Goal: Task Accomplishment & Management: Manage account settings

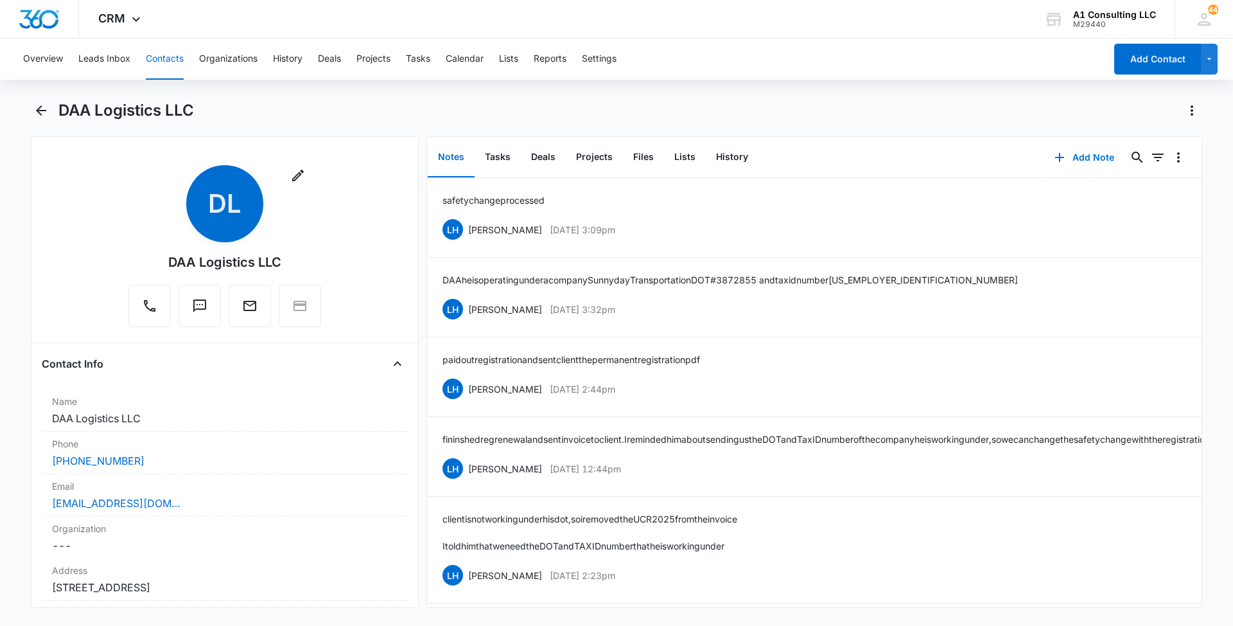
scroll to position [3601, 0]
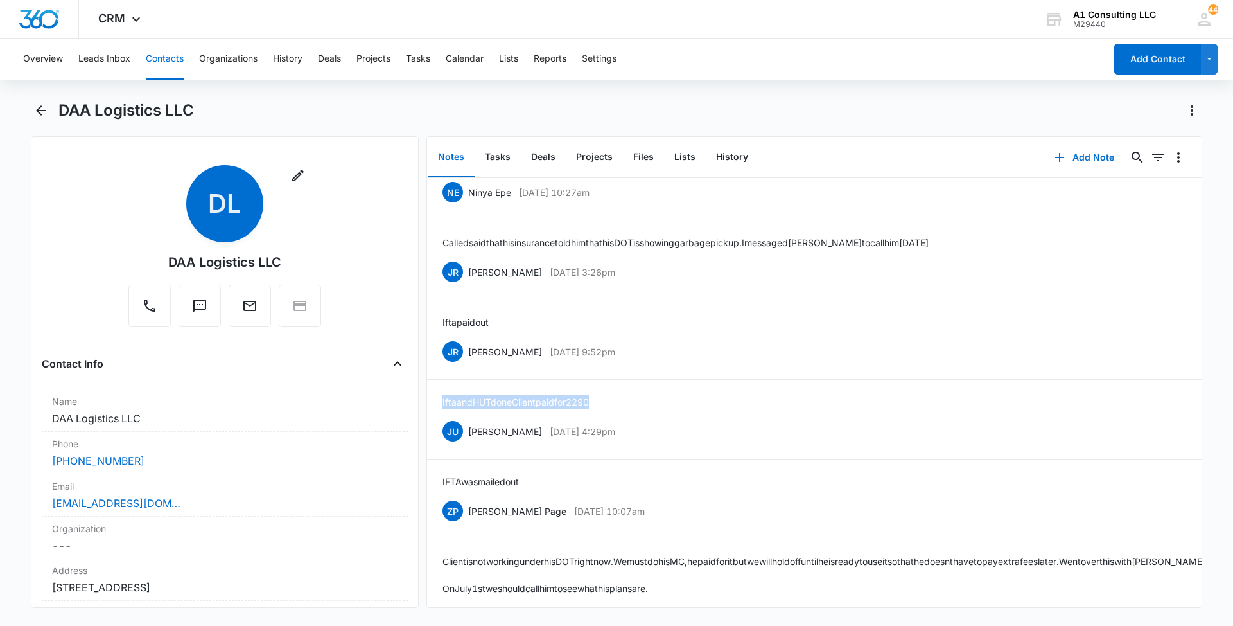
click at [159, 69] on button "Contacts" at bounding box center [165, 59] width 38 height 41
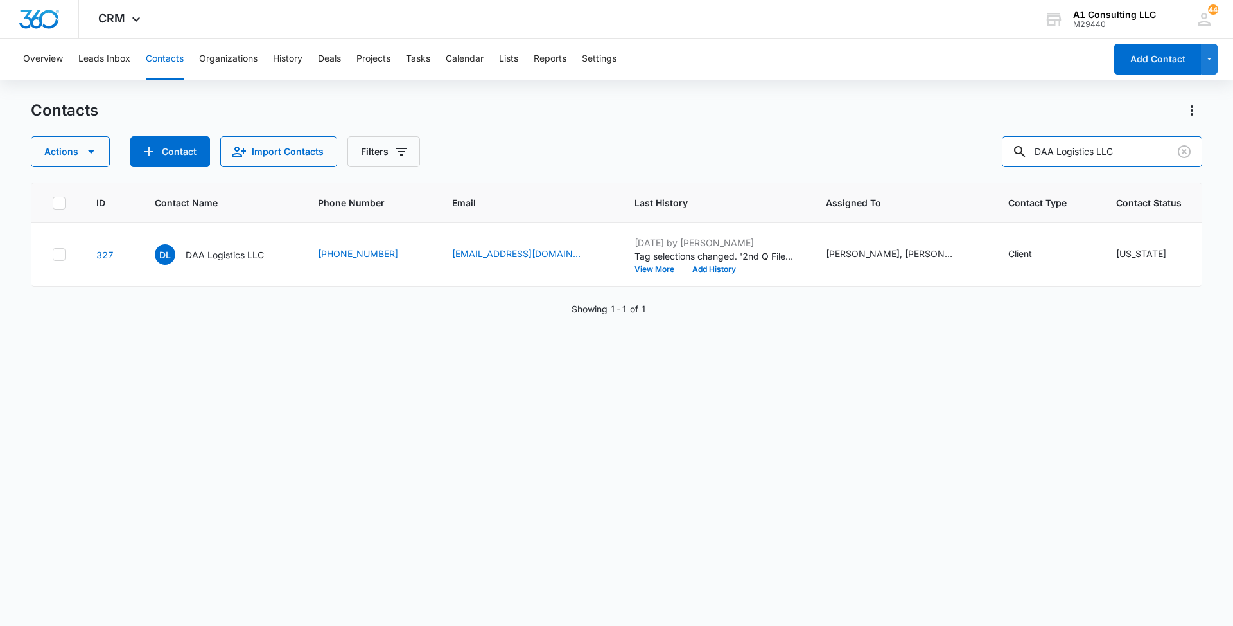
drag, startPoint x: 1143, startPoint y: 146, endPoint x: 940, endPoint y: 146, distance: 203.0
click at [940, 146] on div "Actions Contact Import Contacts Filters DAA Logistics LLC" at bounding box center [617, 151] width 1172 height 31
paste input "Us On-Time Logistic"
type input "Us On-Time Logistic LLC"
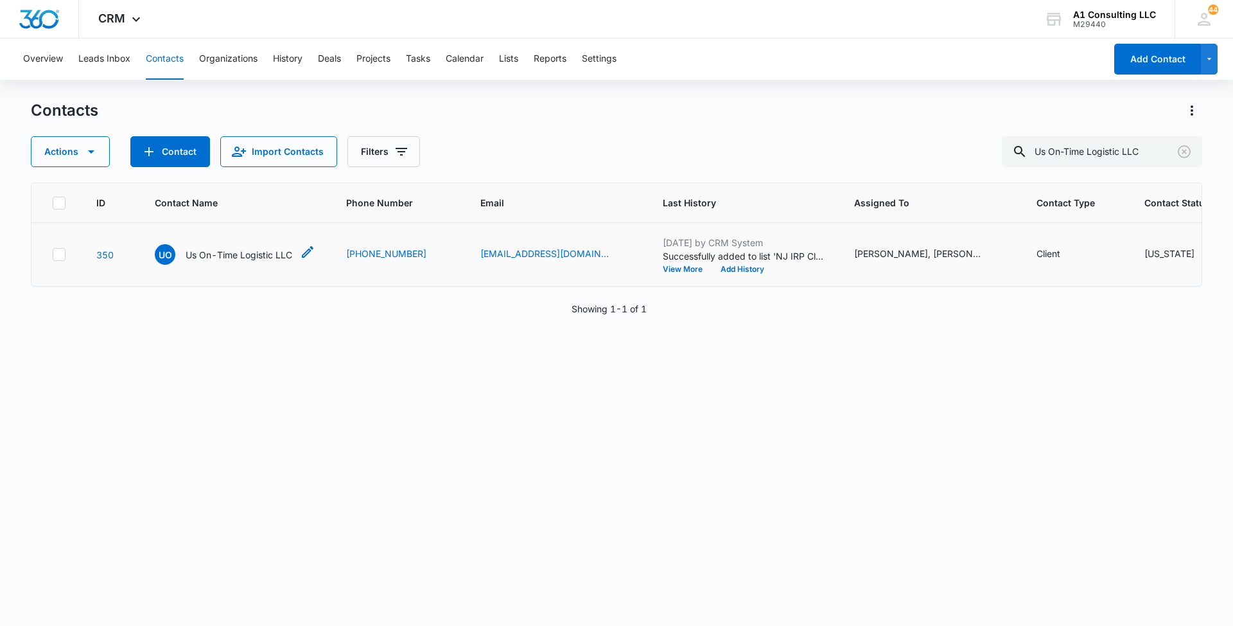
click at [228, 261] on p "Us On-Time Logistic LLC" at bounding box center [239, 254] width 107 height 13
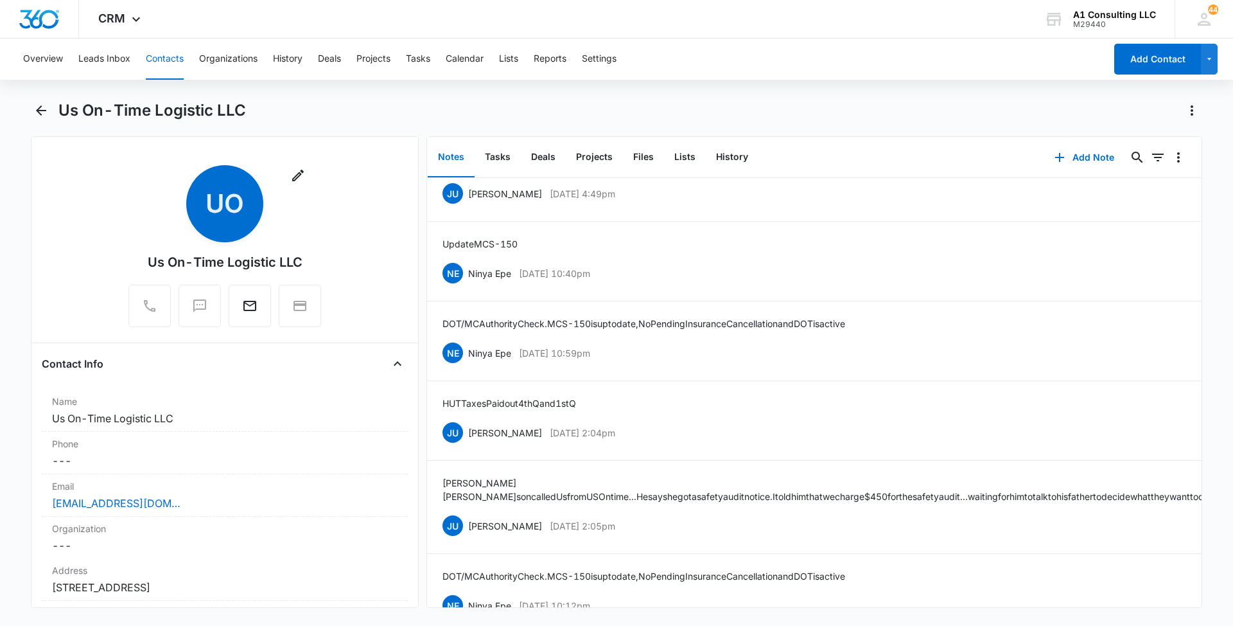
scroll to position [1368, 0]
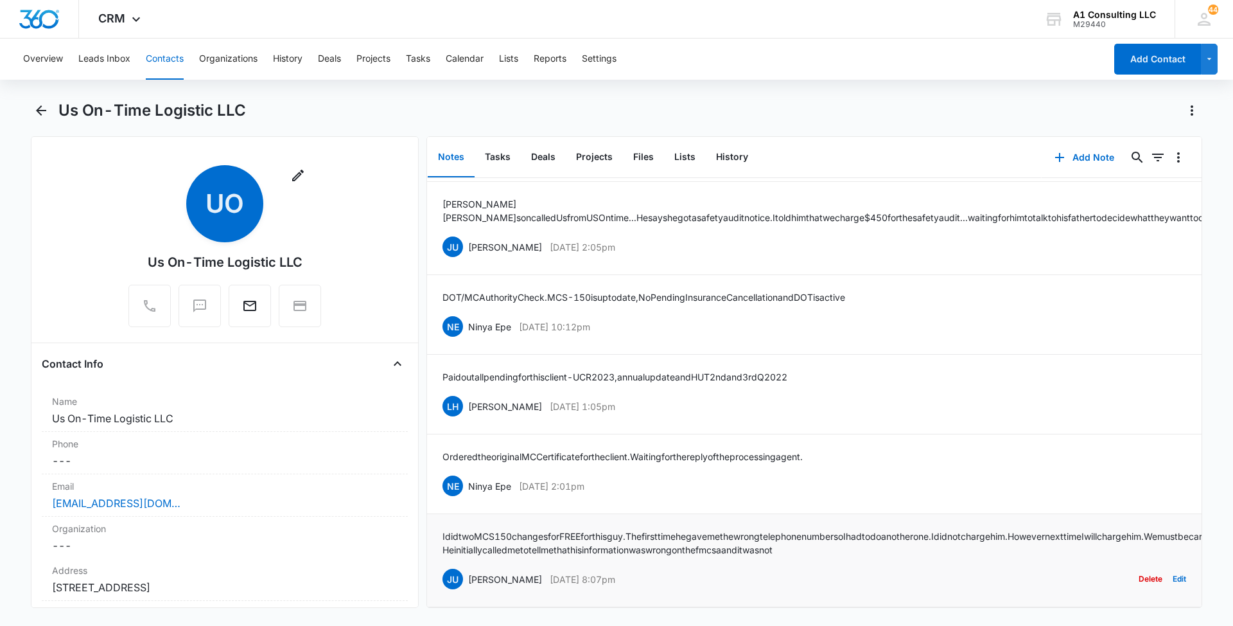
drag, startPoint x: 646, startPoint y: 558, endPoint x: 470, endPoint y: 556, distance: 176.0
click at [470, 567] on div "JU [PERSON_NAME] [DATE] 8:07pm Delete Edit" at bounding box center [815, 579] width 744 height 24
copy div "[PERSON_NAME] [DATE] 8:07pm"
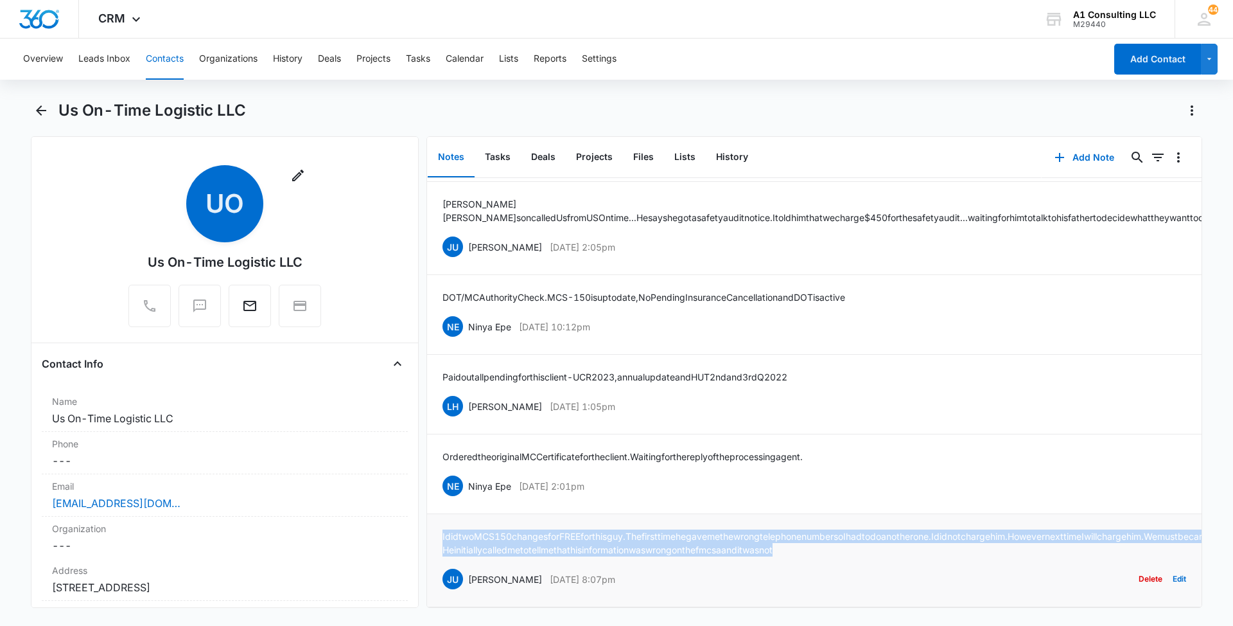
drag, startPoint x: 830, startPoint y: 534, endPoint x: 434, endPoint y: 503, distance: 397.6
click at [434, 514] on li "I did two MCS 150 changes for FREE for this guy. The first time he gave me the …" at bounding box center [814, 560] width 775 height 93
copy div "I did two MCS 150 changes for FREE for this guy. The first time he gave me the …"
drag, startPoint x: 628, startPoint y: 464, endPoint x: 466, endPoint y: 453, distance: 161.6
click at [466, 473] on div "NE Ninya Epe [DATE] 2:01pm Delete Edit" at bounding box center [815, 485] width 744 height 24
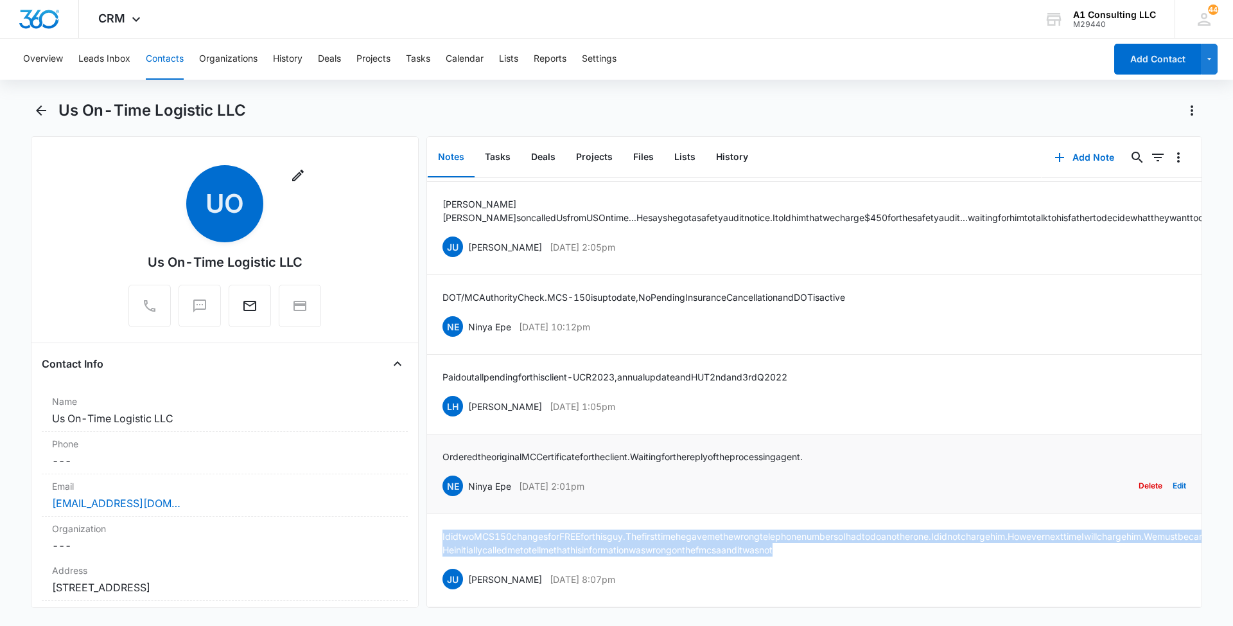
copy div "Ninya Epe [DATE] 2:01pm"
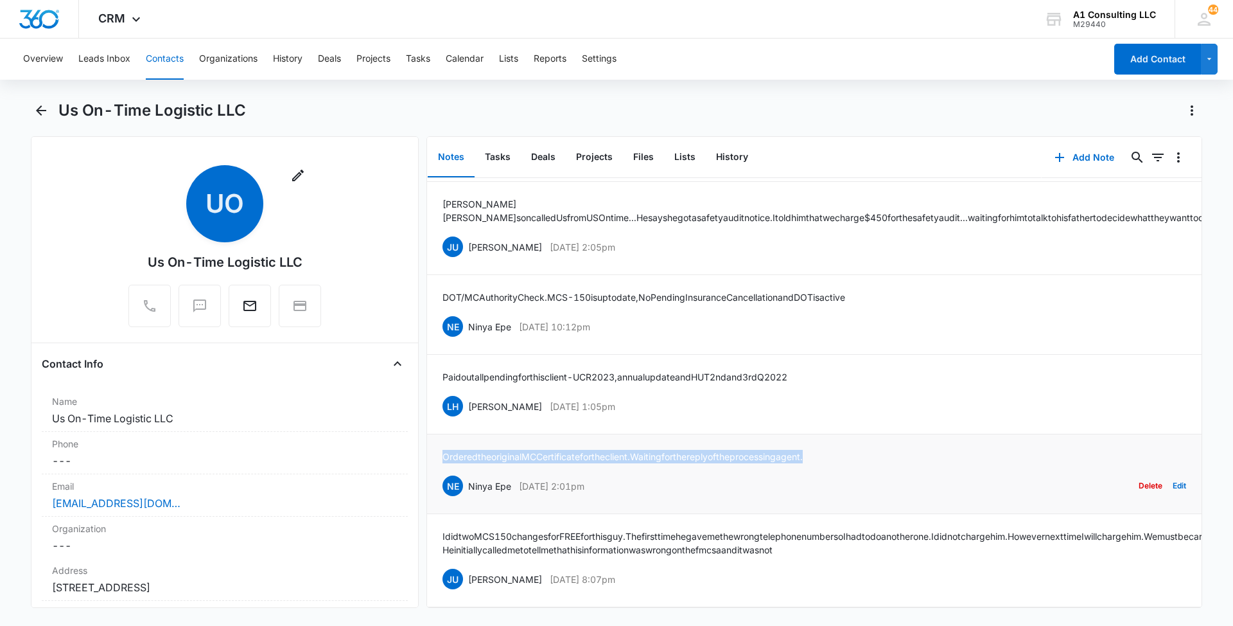
drag, startPoint x: 777, startPoint y: 424, endPoint x: 437, endPoint y: 416, distance: 339.9
click at [437, 434] on li "Ordered the original MC Certificate for the client. Waiting for the reply of th…" at bounding box center [814, 474] width 775 height 80
copy p "Ordered the original MC Certificate for the client. Waiting for the reply of th…"
drag, startPoint x: 638, startPoint y: 375, endPoint x: 465, endPoint y: 374, distance: 172.8
click at [465, 394] on div "LH [PERSON_NAME] [DATE] 1:05pm Delete Edit" at bounding box center [815, 406] width 744 height 24
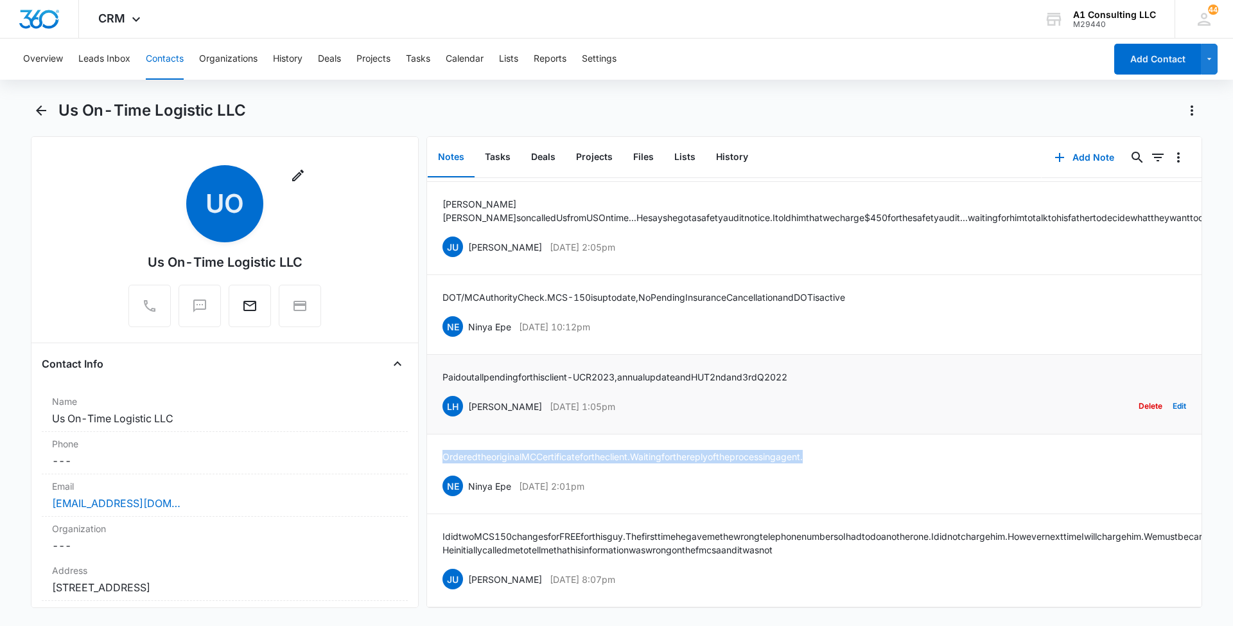
copy div "[PERSON_NAME] [DATE] 1:05pm"
drag, startPoint x: 836, startPoint y: 347, endPoint x: 441, endPoint y: 341, distance: 395.7
click at [441, 355] on li "Paid out all pending for this client - UCR 2023, annual update and HUT 2nd and …" at bounding box center [814, 395] width 775 height 80
copy p "Paid out all pending for this client - UCR 2023, annual update and HUT 2nd and …"
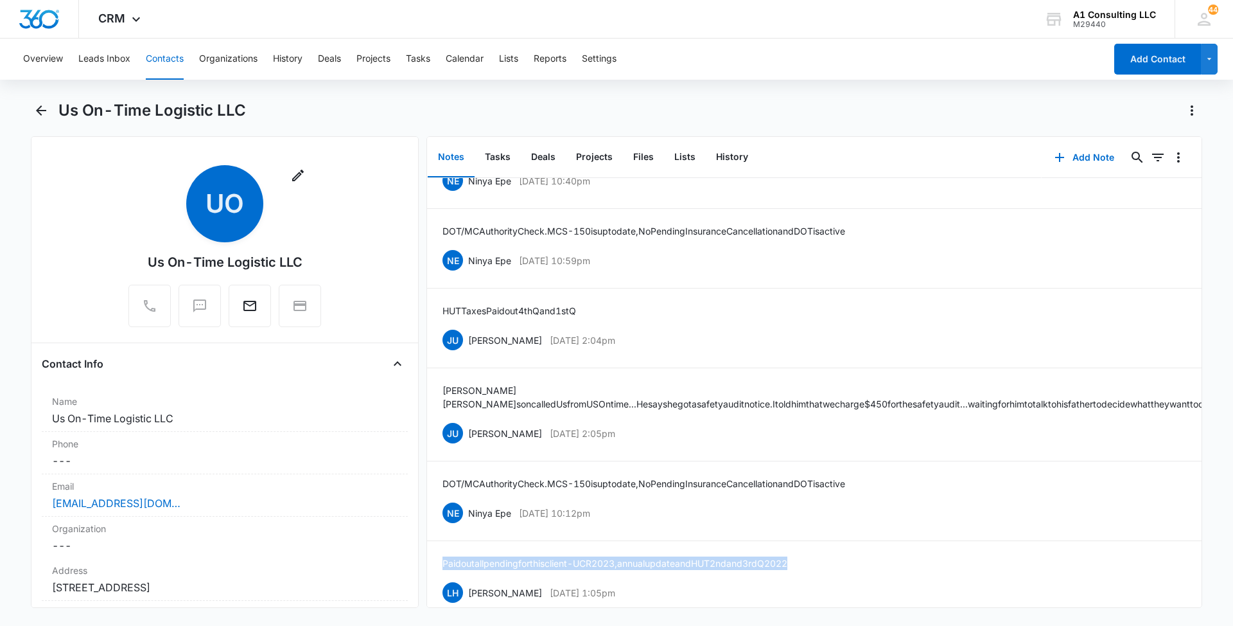
scroll to position [1147, 0]
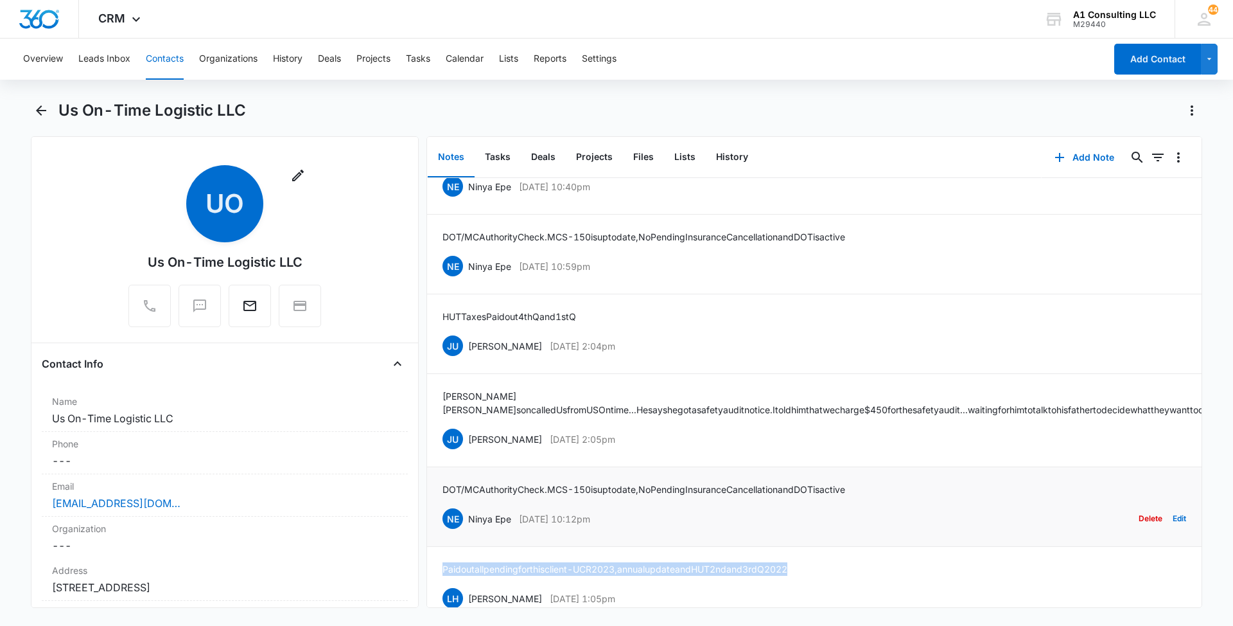
drag, startPoint x: 626, startPoint y: 518, endPoint x: 467, endPoint y: 516, distance: 159.3
click at [467, 516] on div "NE Ninya Epe [DATE] 10:12pm Delete Edit" at bounding box center [815, 518] width 744 height 24
copy div "Ninya Epe [DATE] 10:12pm"
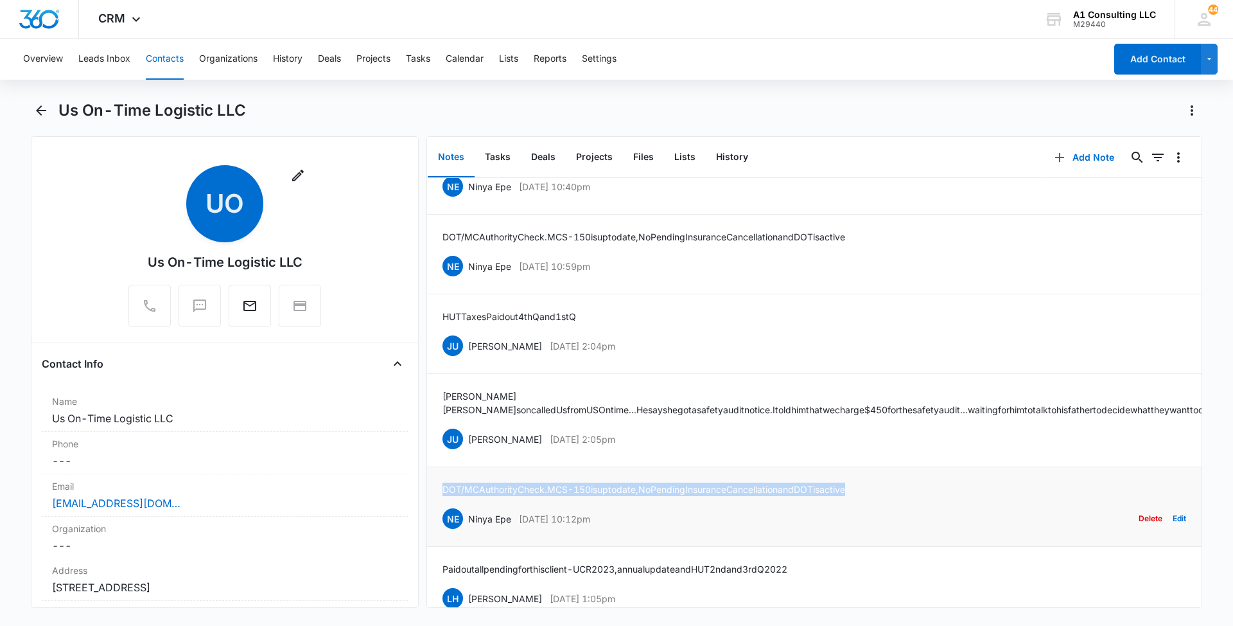
drag, startPoint x: 892, startPoint y: 482, endPoint x: 444, endPoint y: 481, distance: 448.3
click at [444, 481] on li "DOT/MC Authority Check. MCS-150 is upto date, No Pending Insurance Cancellation…" at bounding box center [814, 507] width 775 height 80
copy p "DOT/MC Authority Check. MCS-150 is upto date, No Pending Insurance Cancellation…"
drag, startPoint x: 647, startPoint y: 435, endPoint x: 470, endPoint y: 435, distance: 177.3
click at [470, 435] on div "JU [PERSON_NAME] [DATE] 2:05pm" at bounding box center [529, 438] width 173 height 21
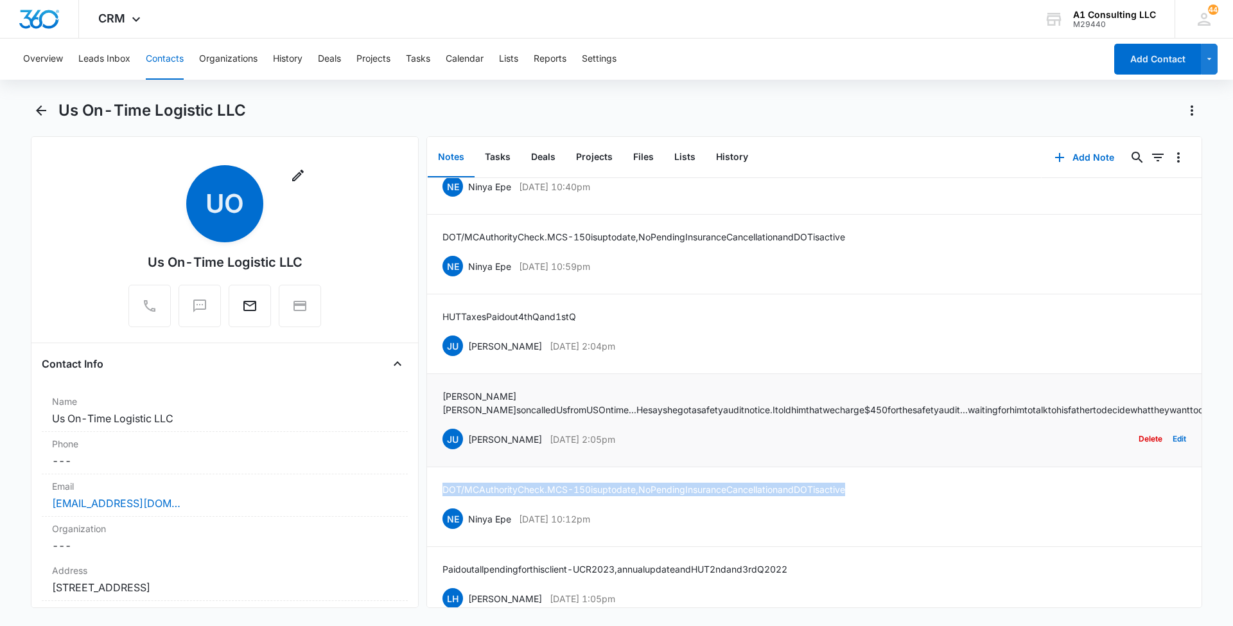
copy div "[PERSON_NAME] [DATE] 2:05pm"
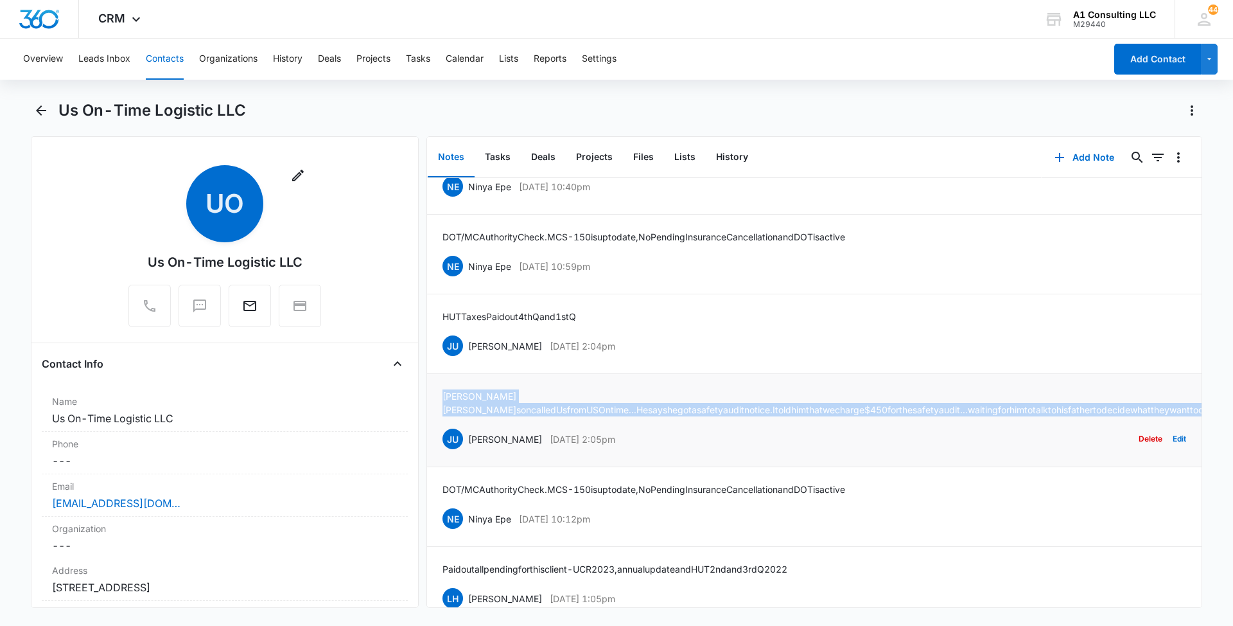
drag, startPoint x: 577, startPoint y: 408, endPoint x: 435, endPoint y: 396, distance: 142.5
click at [435, 396] on li "[PERSON_NAME] son called Us from US Ontime...He says he got a safety audit noti…" at bounding box center [814, 420] width 775 height 93
copy p "[PERSON_NAME] son called Us from US Ontime...He says he got a safety audit noti…"
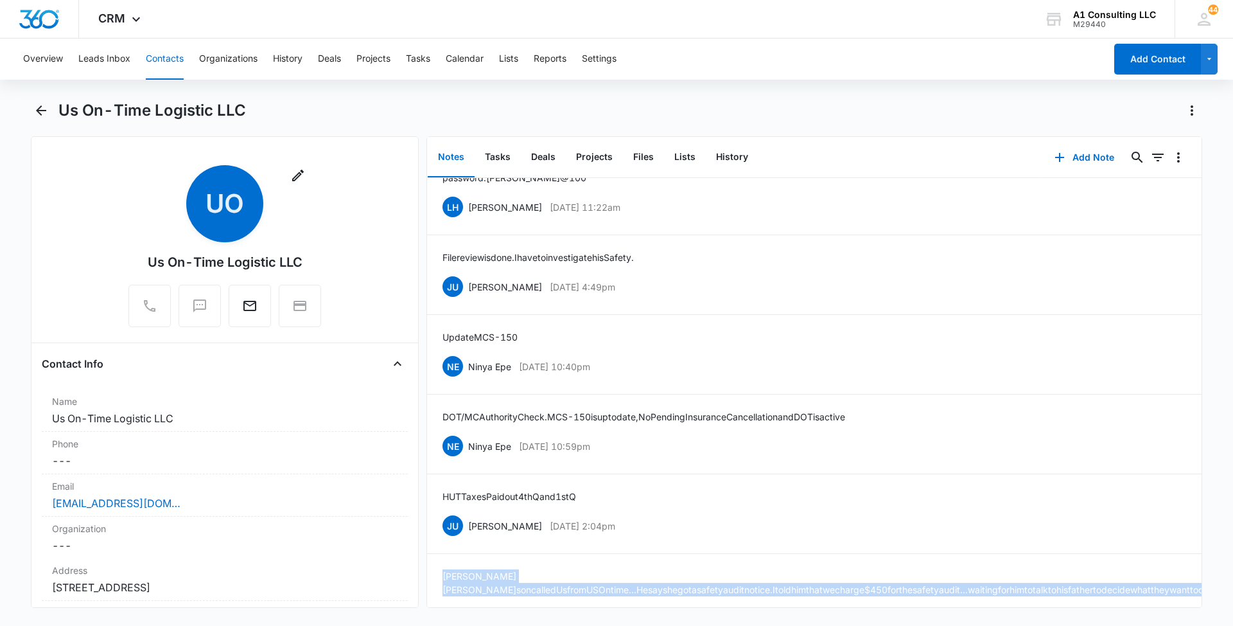
scroll to position [954, 0]
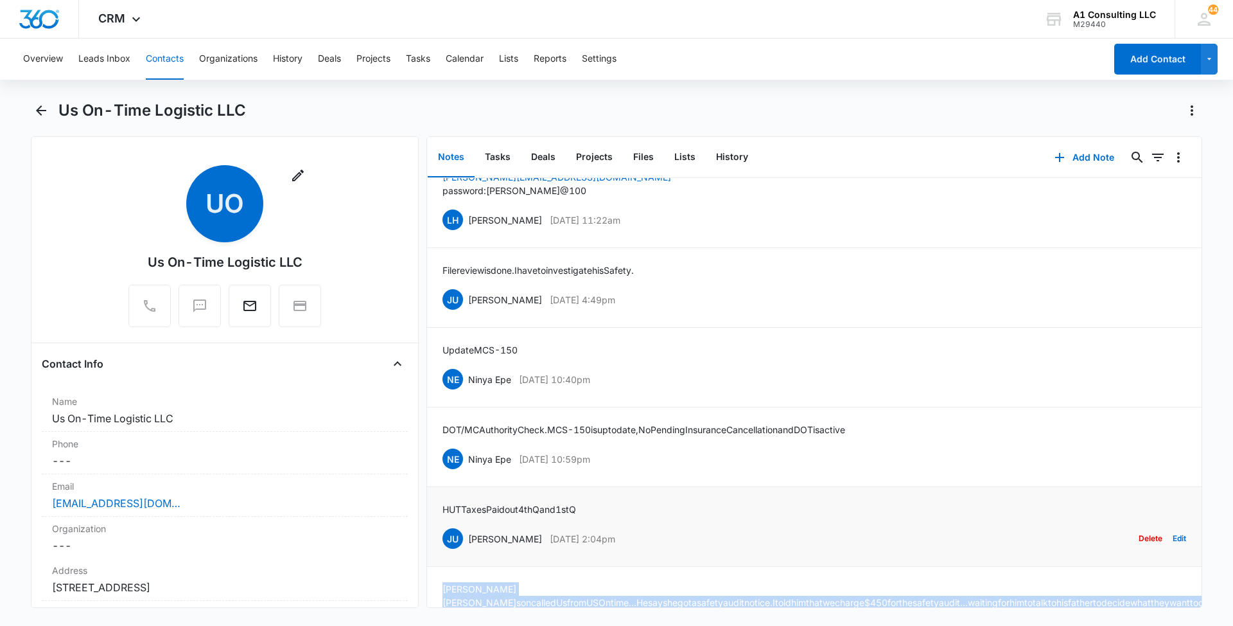
drag, startPoint x: 650, startPoint y: 536, endPoint x: 463, endPoint y: 537, distance: 186.9
click at [463, 537] on div "JU [PERSON_NAME] [DATE] 2:04pm Delete Edit" at bounding box center [815, 538] width 744 height 24
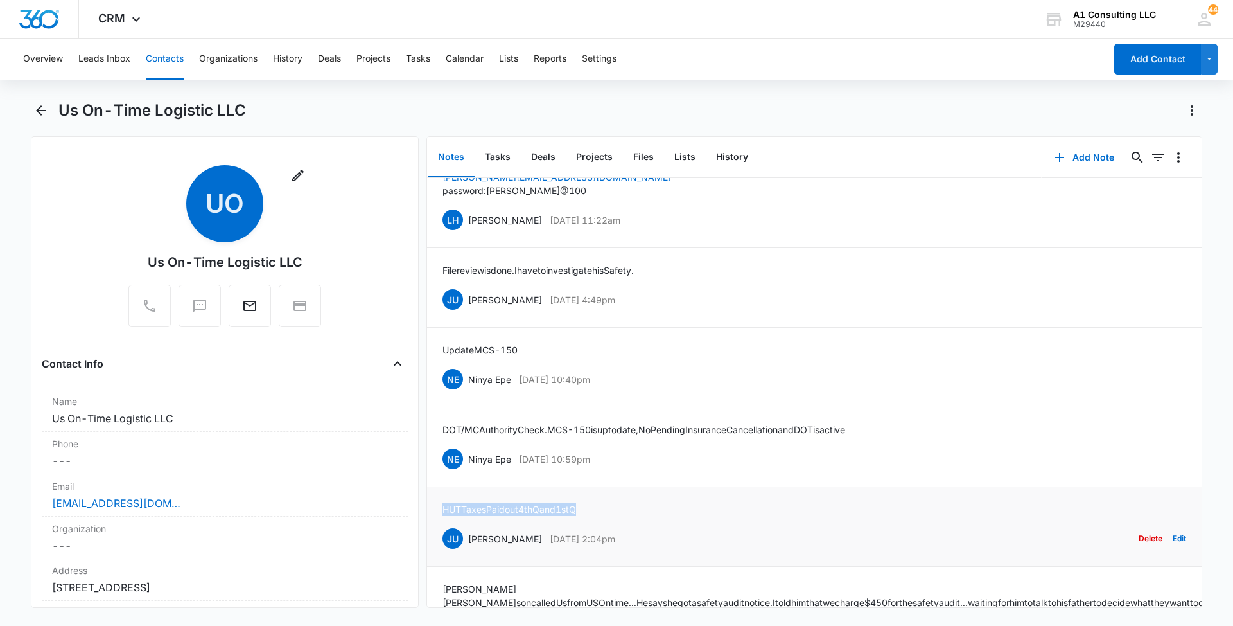
drag, startPoint x: 599, startPoint y: 498, endPoint x: 438, endPoint y: 505, distance: 161.4
click at [438, 505] on li "HUT Taxes Paid out 4th Q and 1st Q JU [PERSON_NAME] [DATE] 2:04pm Delete Edit" at bounding box center [814, 527] width 775 height 80
drag, startPoint x: 635, startPoint y: 453, endPoint x: 471, endPoint y: 455, distance: 163.8
click at [471, 455] on div "NE Ninya Epe [DATE] 10:59pm Delete Edit" at bounding box center [815, 458] width 744 height 24
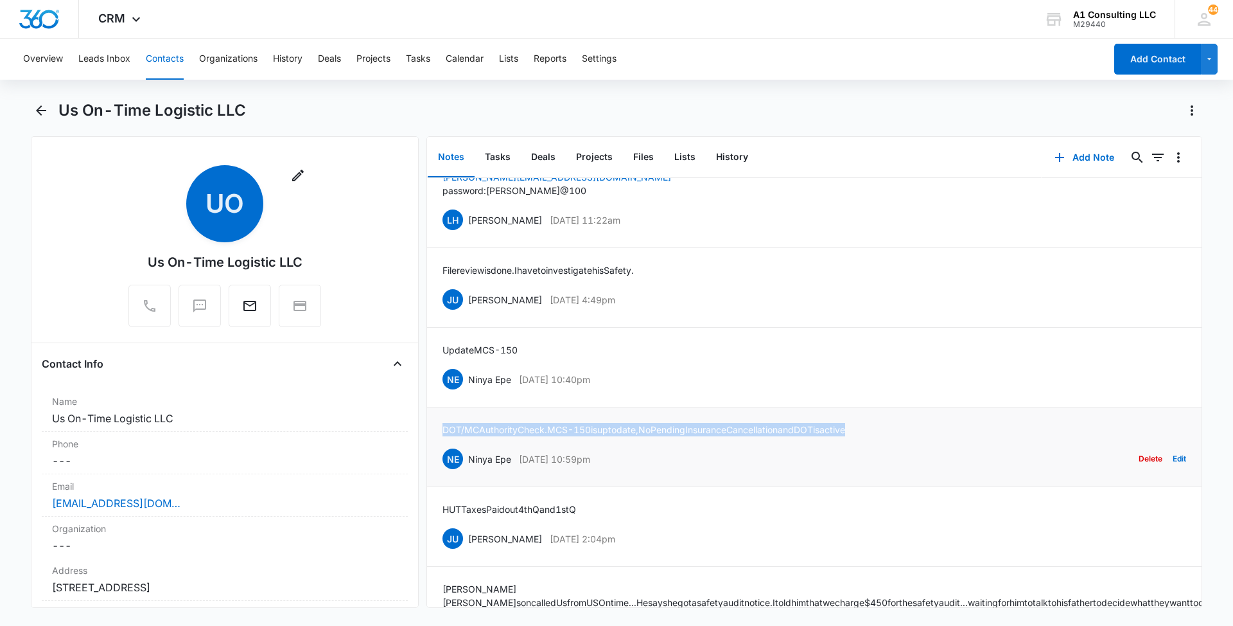
drag, startPoint x: 881, startPoint y: 423, endPoint x: 443, endPoint y: 435, distance: 438.2
click at [443, 435] on p "DOT/MC Authority Check. MCS-150 is upto date, No Pending Insurance Cancellation…" at bounding box center [644, 429] width 403 height 13
drag, startPoint x: 570, startPoint y: 376, endPoint x: 467, endPoint y: 376, distance: 102.8
click at [467, 376] on div "NE Ninya Epe [DATE] 10:40pm Delete Edit" at bounding box center [815, 379] width 744 height 24
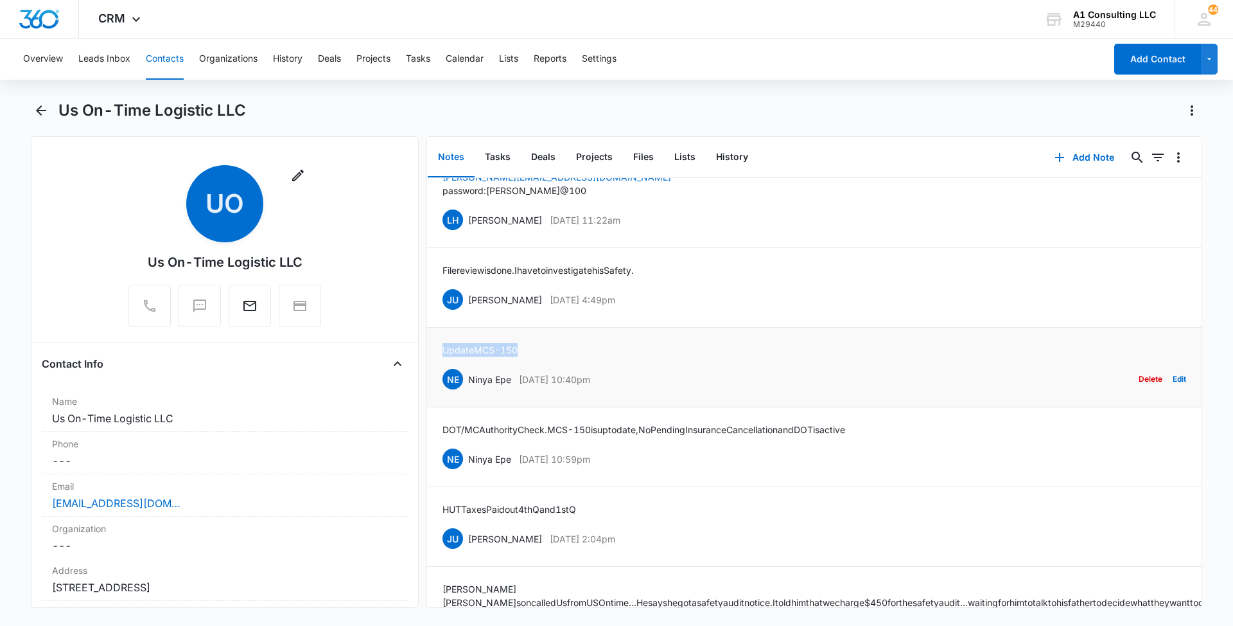
drag, startPoint x: 470, startPoint y: 342, endPoint x: 434, endPoint y: 342, distance: 35.3
click at [434, 342] on li "Update MCS-150 NE Ninya Epe [DATE] 10:40pm Delete Edit" at bounding box center [814, 368] width 775 height 80
drag, startPoint x: 648, startPoint y: 299, endPoint x: 468, endPoint y: 296, distance: 179.9
click at [468, 296] on div "JU [PERSON_NAME] [DATE] 4:49pm Delete Edit" at bounding box center [815, 299] width 744 height 24
drag, startPoint x: 663, startPoint y: 266, endPoint x: 437, endPoint y: 274, distance: 226.3
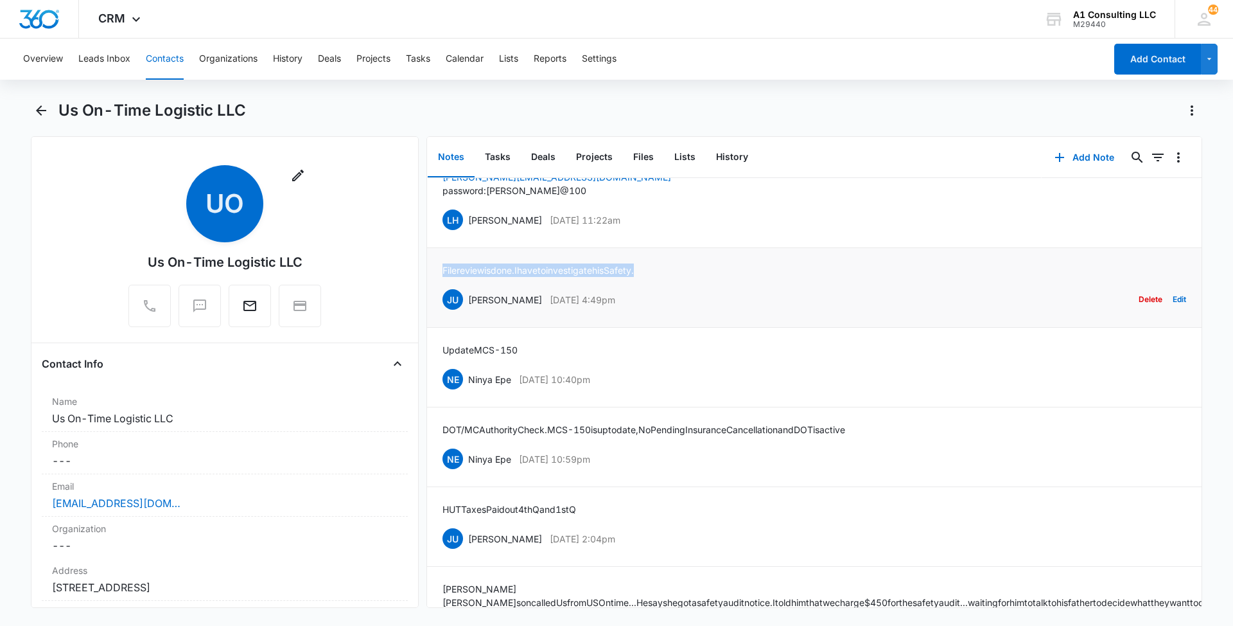
click at [437, 274] on li "File review is done. I have to investigate his Safety. [PERSON_NAME] [DATE] 4:4…" at bounding box center [814, 288] width 775 height 80
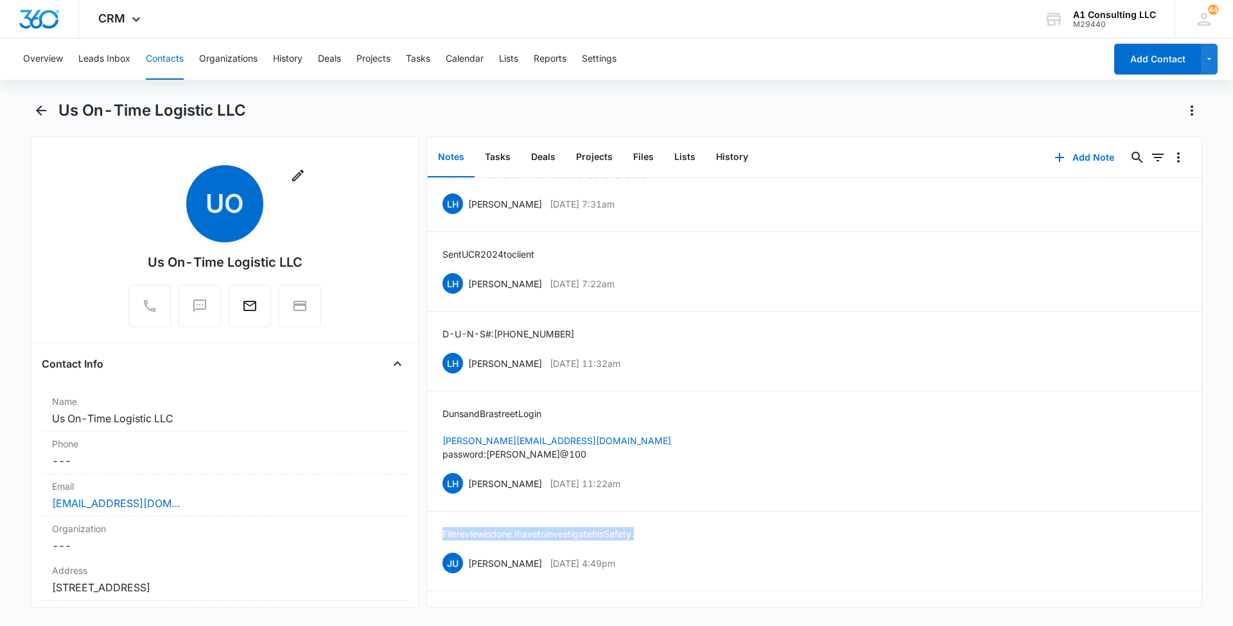
scroll to position [640, 0]
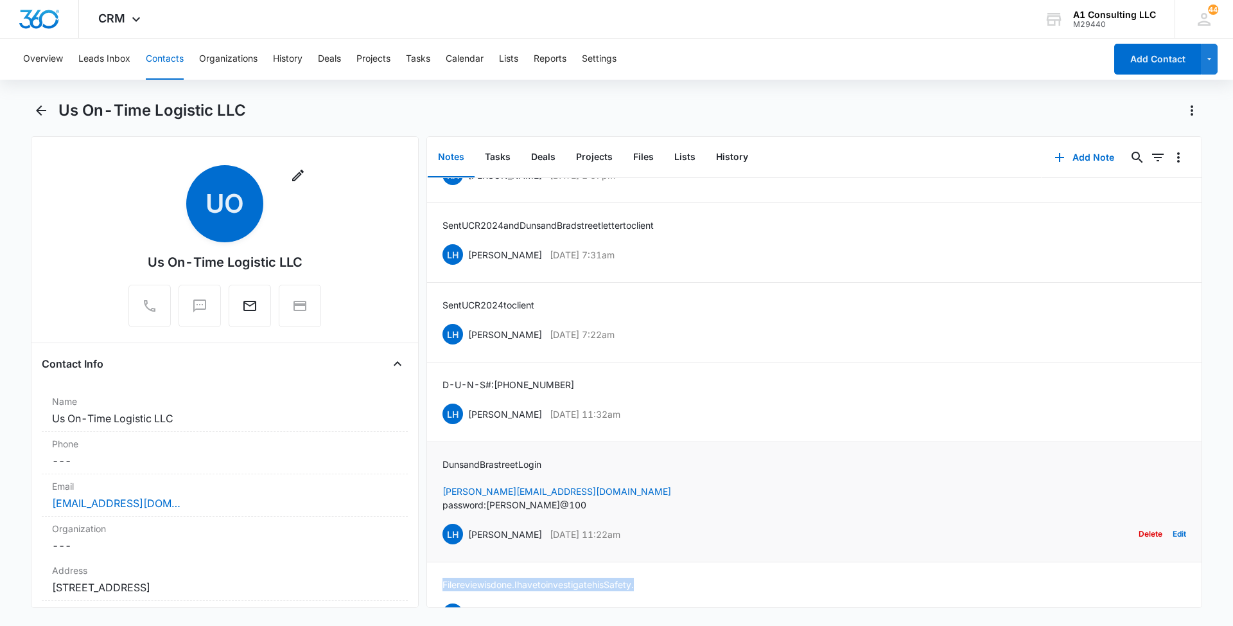
drag, startPoint x: 627, startPoint y: 528, endPoint x: 468, endPoint y: 528, distance: 159.3
click at [468, 528] on div "LH [PERSON_NAME] [DATE] 11:22am Delete Edit" at bounding box center [815, 534] width 744 height 24
drag, startPoint x: 549, startPoint y: 500, endPoint x: 437, endPoint y: 455, distance: 120.5
click at [437, 455] on li "Duns and Brastreet Login [PERSON_NAME][EMAIL_ADDRESS][DOMAIN_NAME] password: [P…" at bounding box center [814, 502] width 775 height 120
drag, startPoint x: 653, startPoint y: 408, endPoint x: 466, endPoint y: 412, distance: 187.6
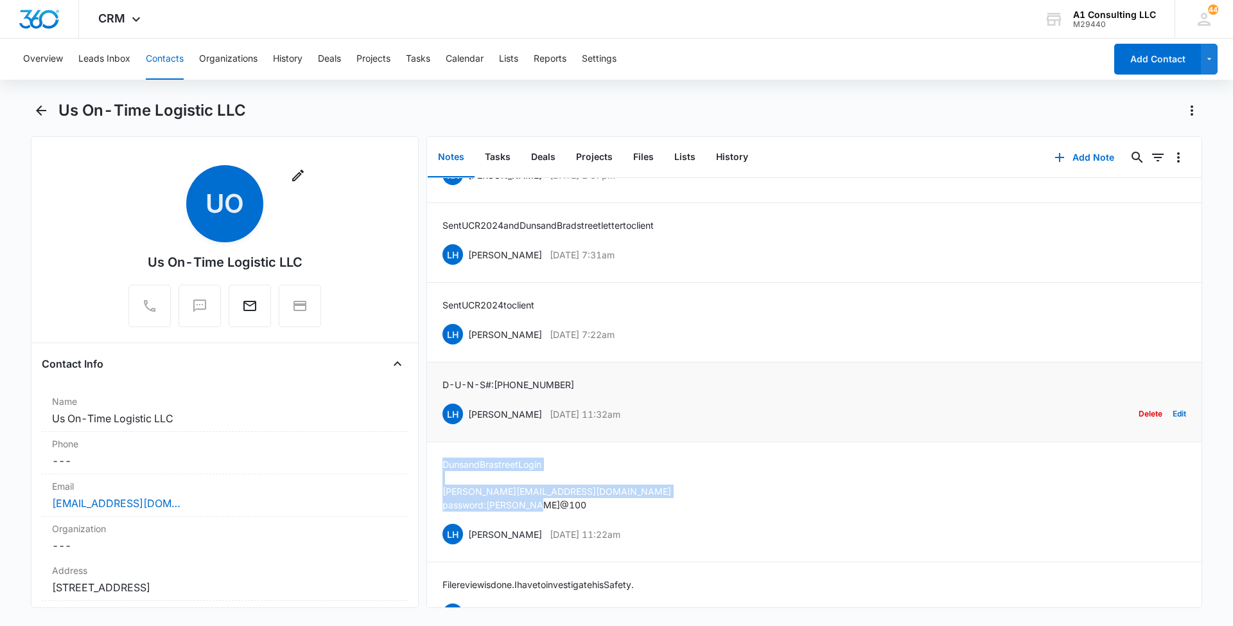
click at [466, 412] on div "LH [PERSON_NAME] [DATE] 11:32am Delete Edit" at bounding box center [815, 413] width 744 height 24
drag, startPoint x: 563, startPoint y: 382, endPoint x: 430, endPoint y: 381, distance: 132.3
click at [430, 381] on li "D-U-N-S #:[PHONE_NUMBER] LH [PERSON_NAME] [DATE] 11:32am Delete Edit" at bounding box center [814, 402] width 775 height 80
click at [667, 624] on body "CRM Apps Websites Forms CRM Email Social Content Ads Intelligence Files Brand S…" at bounding box center [616, 313] width 1233 height 626
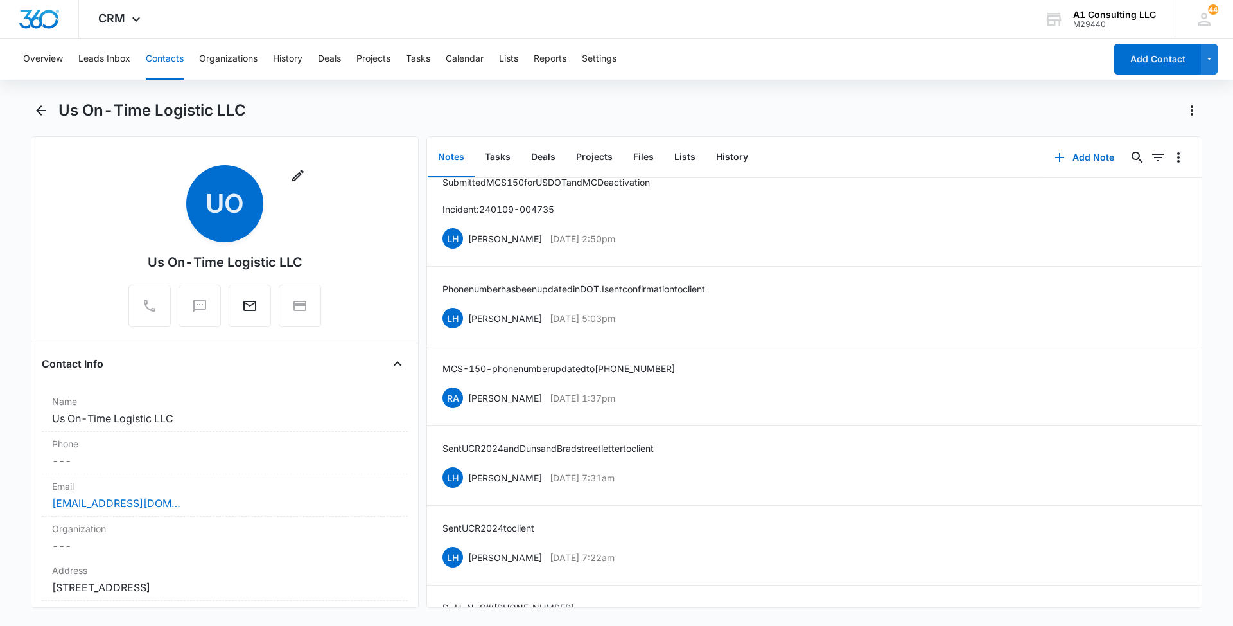
scroll to position [412, 0]
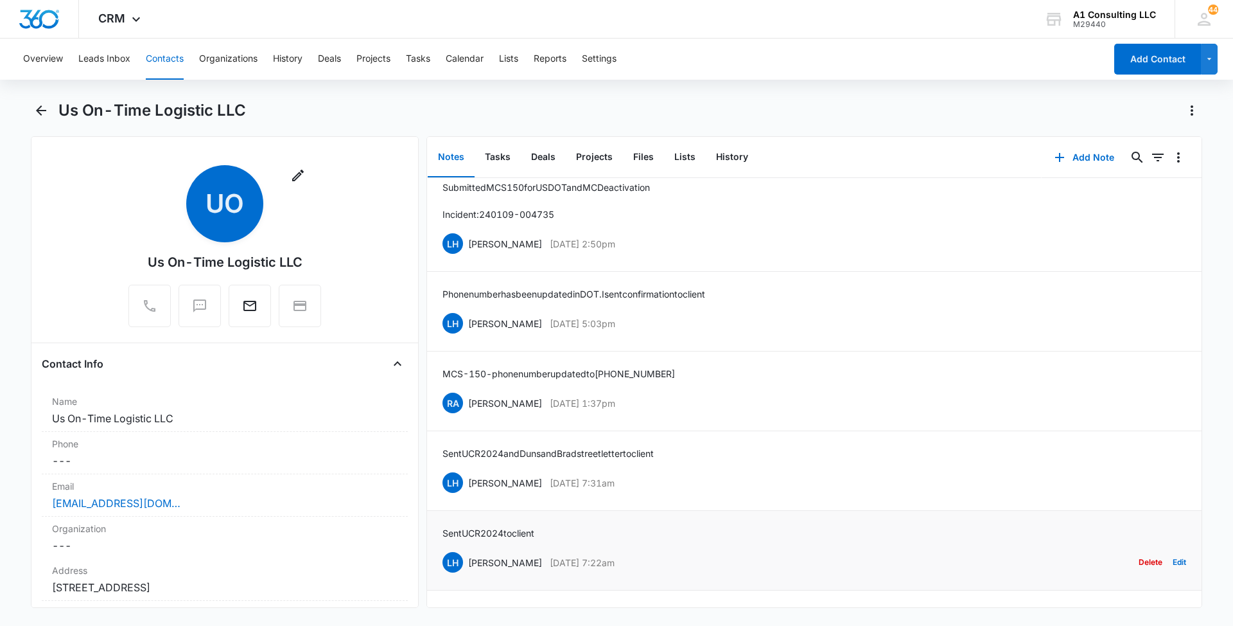
drag, startPoint x: 637, startPoint y: 558, endPoint x: 469, endPoint y: 564, distance: 168.4
click at [469, 564] on div "LH [PERSON_NAME] [DATE] 7:22am Delete Edit" at bounding box center [815, 562] width 744 height 24
drag, startPoint x: 545, startPoint y: 527, endPoint x: 441, endPoint y: 536, distance: 104.4
click at [441, 536] on li "Sent UCR 2024 to client LH [PERSON_NAME] [DATE] 7:22am Delete Edit" at bounding box center [814, 551] width 775 height 80
drag, startPoint x: 637, startPoint y: 481, endPoint x: 466, endPoint y: 482, distance: 170.2
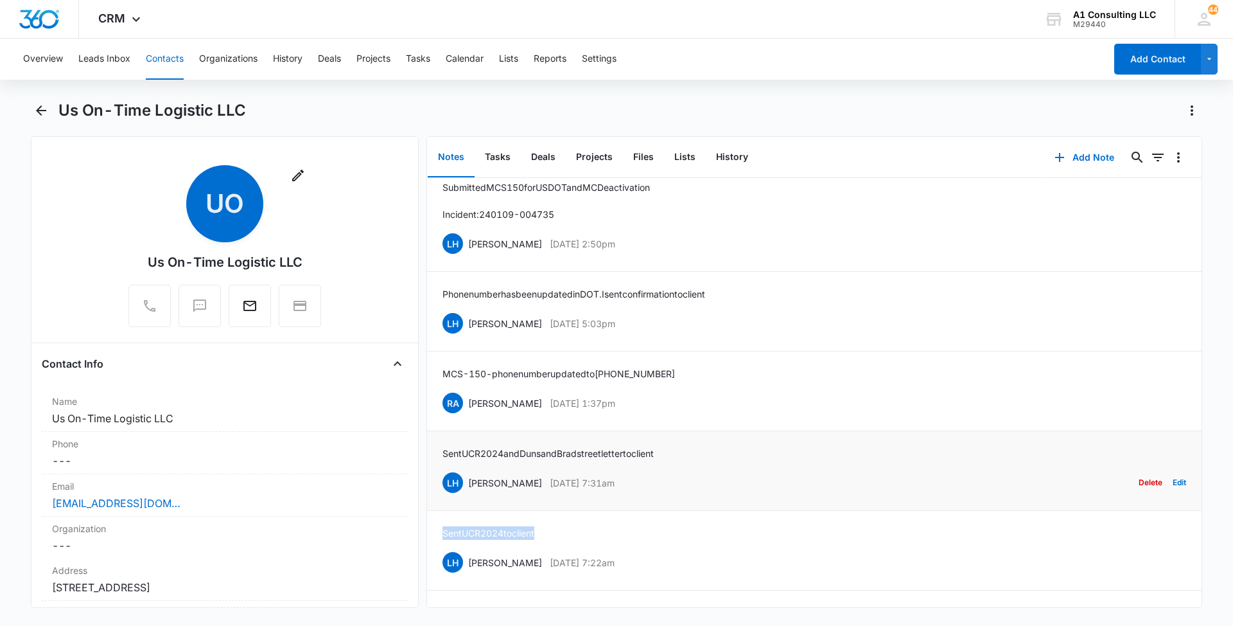
click at [466, 482] on div "LH [PERSON_NAME] [DATE] 7:31am Delete Edit" at bounding box center [815, 482] width 744 height 24
drag, startPoint x: 676, startPoint y: 448, endPoint x: 444, endPoint y: 456, distance: 232.6
click at [444, 456] on div "Sent UCR 2024 and [PERSON_NAME] and [PERSON_NAME] letter to client LH [PERSON_N…" at bounding box center [815, 470] width 744 height 48
drag, startPoint x: 633, startPoint y: 402, endPoint x: 468, endPoint y: 410, distance: 165.3
click at [468, 410] on div "RA [PERSON_NAME] [DATE] 1:37pm Delete Edit" at bounding box center [815, 403] width 744 height 24
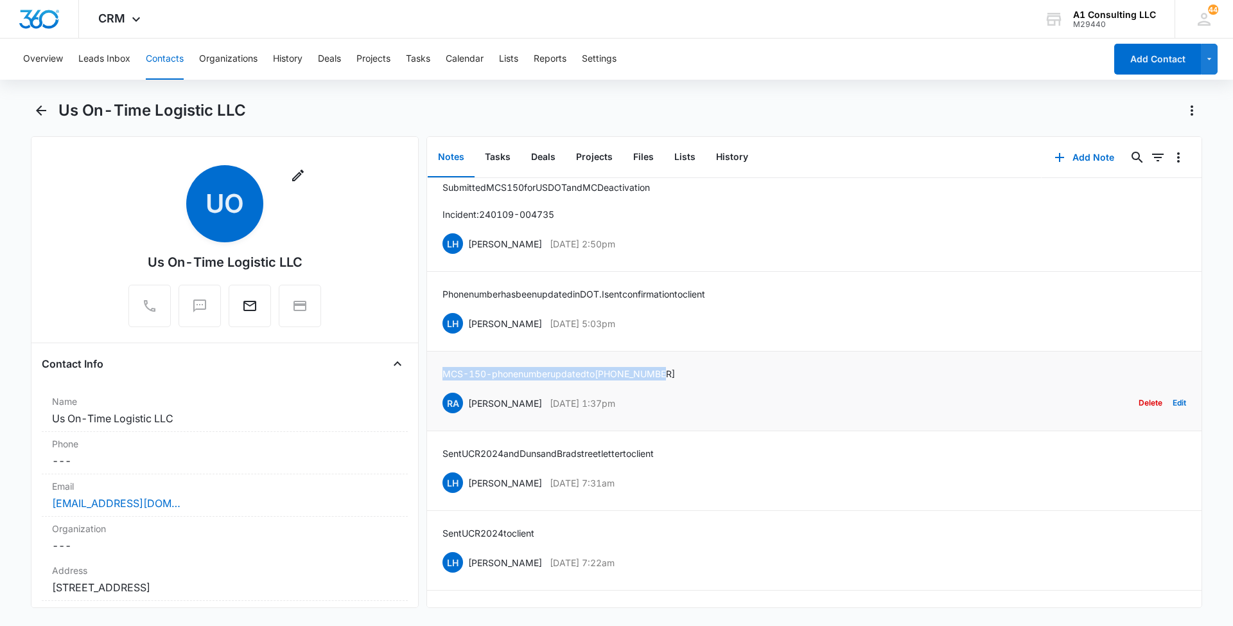
drag, startPoint x: 679, startPoint y: 373, endPoint x: 443, endPoint y: 373, distance: 235.7
click at [443, 373] on p "MCS-150 - phone number updated to [PHONE_NUMBER]" at bounding box center [559, 373] width 233 height 13
drag, startPoint x: 589, startPoint y: 321, endPoint x: 466, endPoint y: 322, distance: 122.7
click at [466, 322] on div "LH [PERSON_NAME] [DATE] 5:03pm Delete Edit" at bounding box center [815, 323] width 744 height 24
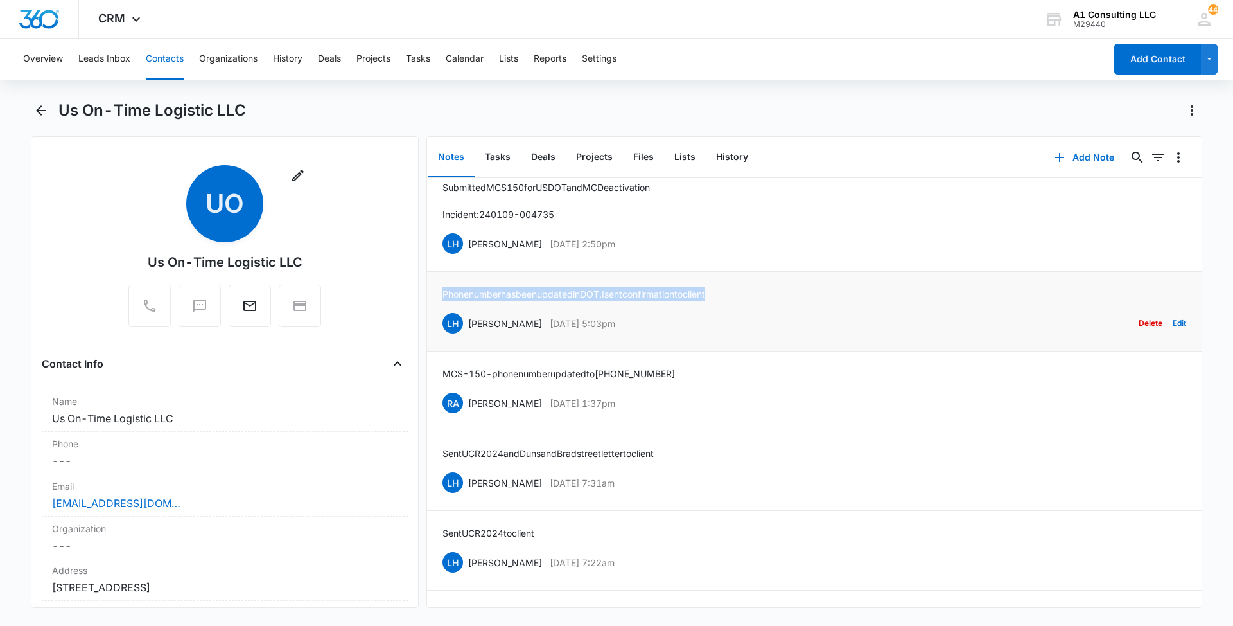
drag, startPoint x: 719, startPoint y: 288, endPoint x: 443, endPoint y: 301, distance: 276.5
click at [443, 301] on div "Phone number has been updated in DOT. I sent confirmation to client LH [PERSON_…" at bounding box center [815, 311] width 744 height 48
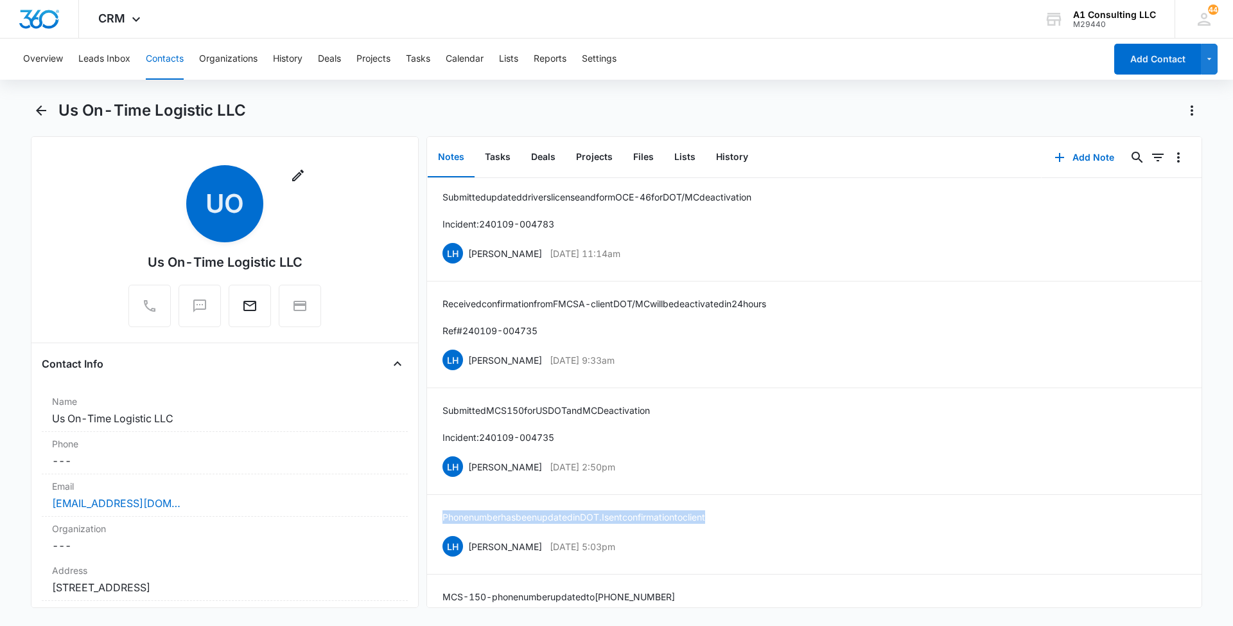
scroll to position [125, 0]
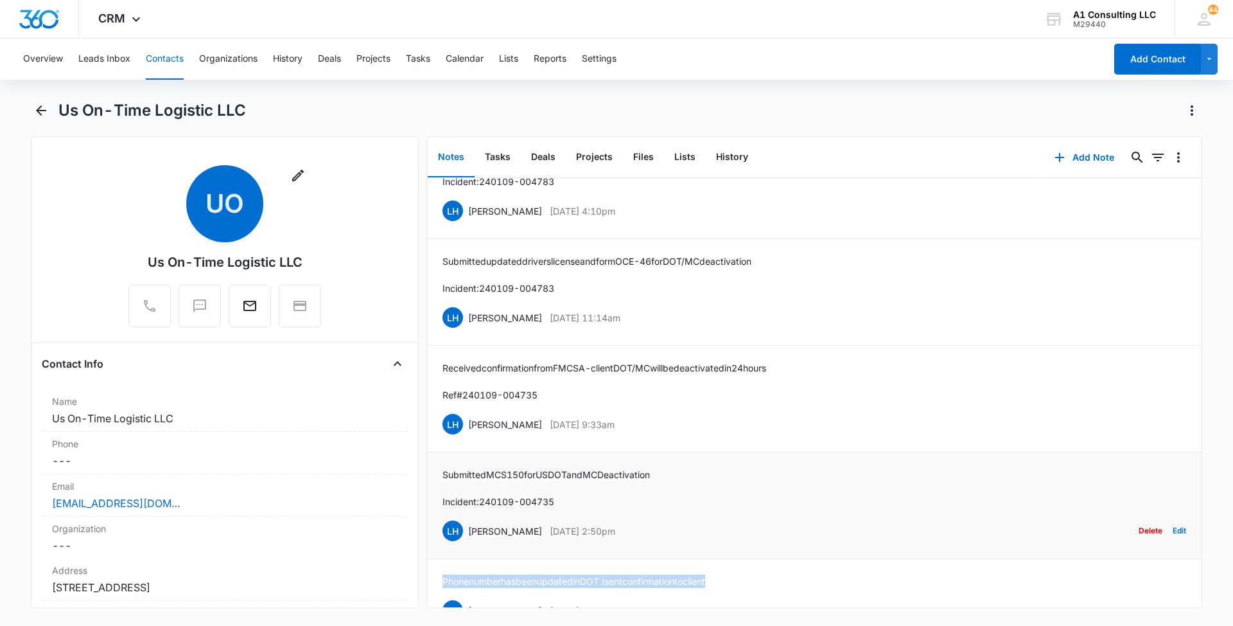
drag, startPoint x: 629, startPoint y: 530, endPoint x: 461, endPoint y: 532, distance: 167.7
click at [461, 532] on div "LH [PERSON_NAME] [DATE] 2:50pm Delete Edit" at bounding box center [815, 530] width 744 height 24
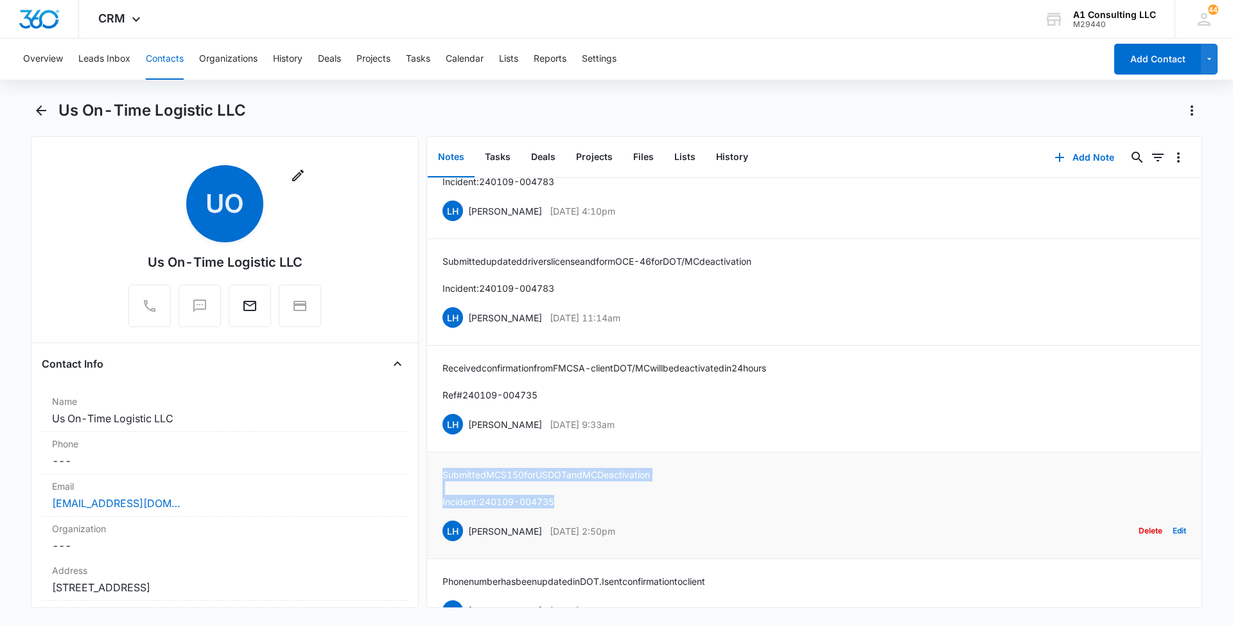
drag, startPoint x: 545, startPoint y: 497, endPoint x: 443, endPoint y: 479, distance: 103.8
click at [443, 479] on div "Submitted MCS 150 for USDOT and MC Deactivation Incident: 240109-004735" at bounding box center [546, 488] width 207 height 40
drag, startPoint x: 609, startPoint y: 420, endPoint x: 468, endPoint y: 422, distance: 140.7
click at [468, 422] on div "LH [PERSON_NAME] [DATE] 9:33am Delete Edit" at bounding box center [815, 424] width 744 height 24
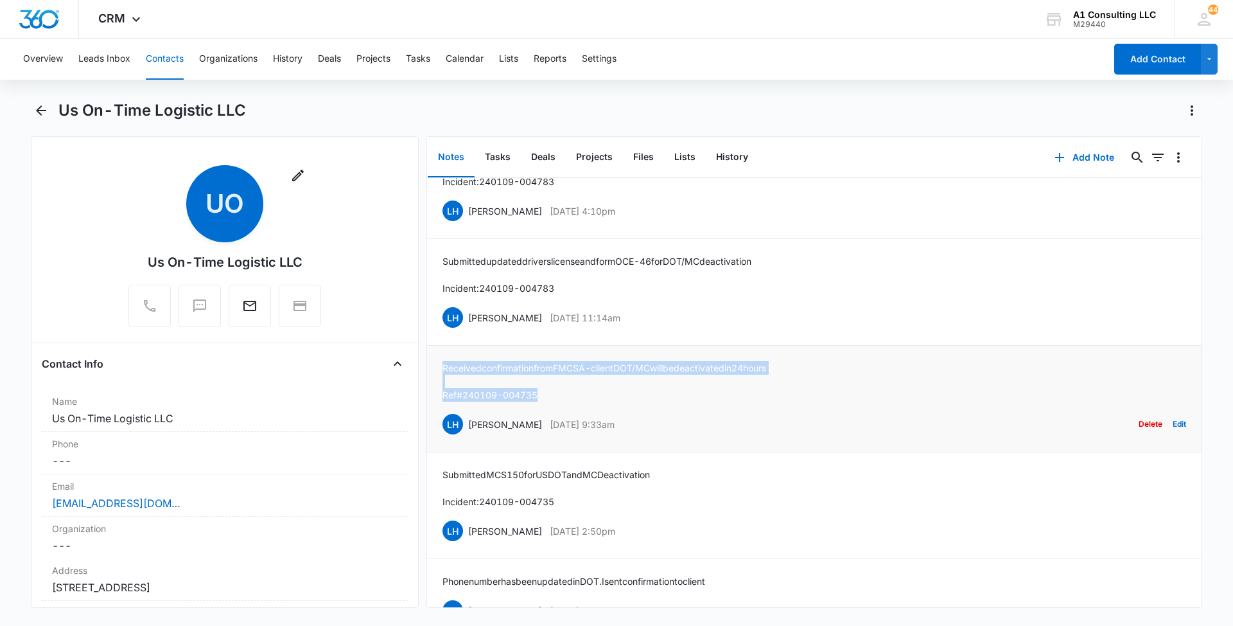
drag, startPoint x: 544, startPoint y: 390, endPoint x: 443, endPoint y: 365, distance: 104.5
click at [443, 365] on div "Received confirmation from FMCSA - client DOT/MC will be deactivated in 24 hour…" at bounding box center [605, 381] width 324 height 40
drag, startPoint x: 645, startPoint y: 313, endPoint x: 466, endPoint y: 315, distance: 178.6
click at [466, 315] on div "LH [PERSON_NAME] [DATE] 11:14am Delete Edit" at bounding box center [815, 317] width 744 height 24
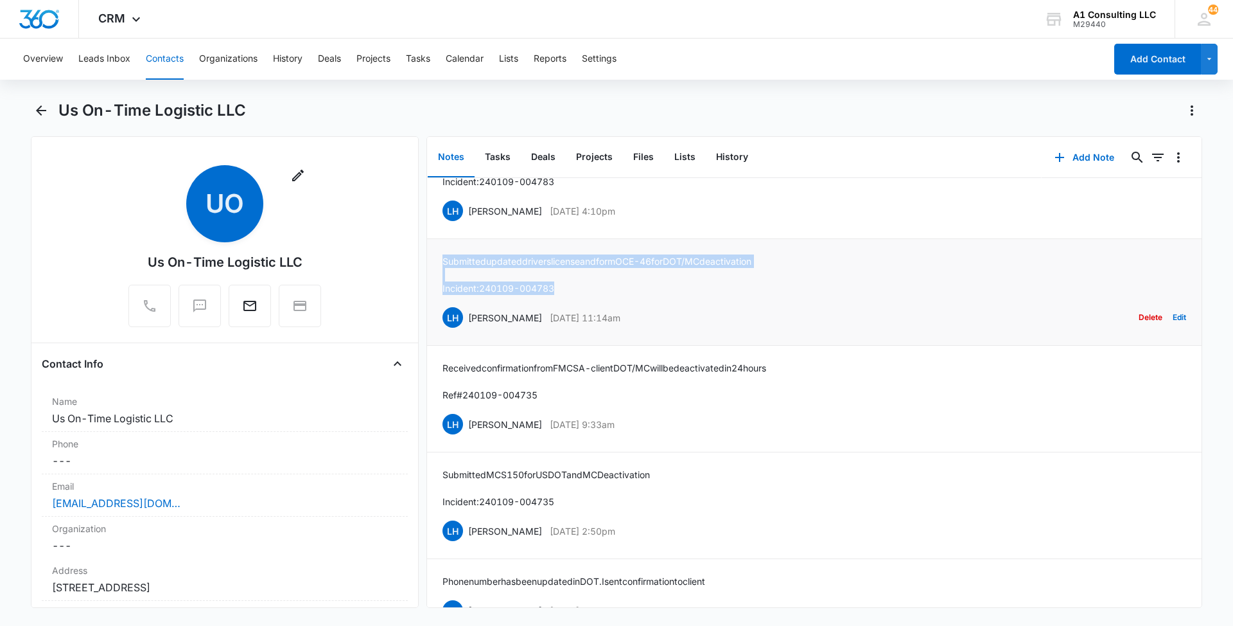
drag, startPoint x: 570, startPoint y: 288, endPoint x: 440, endPoint y: 259, distance: 133.4
click at [440, 259] on li "Submitted updated drivers license and form OCE-46 for DOT/MC deactivation Incid…" at bounding box center [814, 292] width 775 height 107
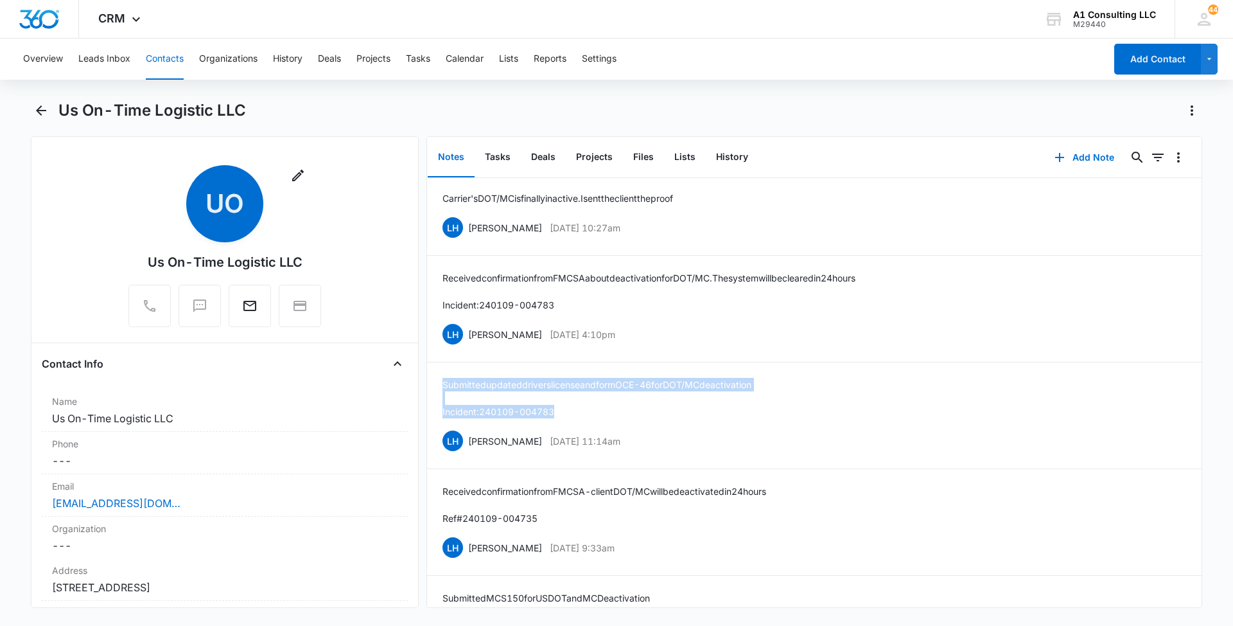
scroll to position [0, 0]
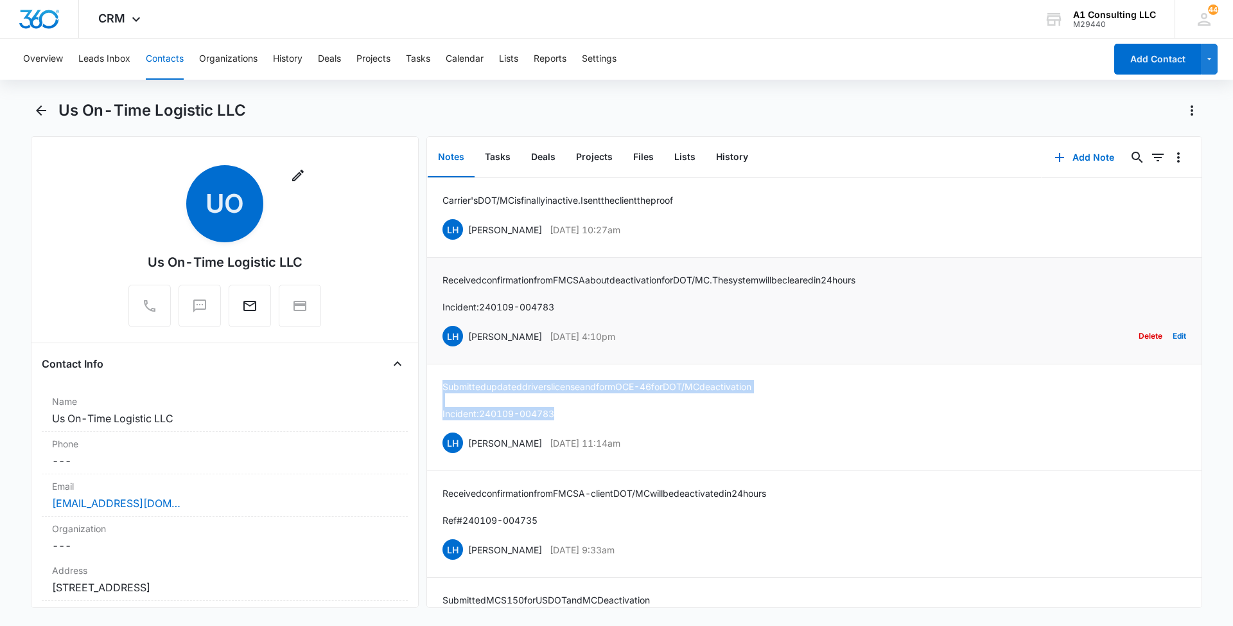
drag, startPoint x: 620, startPoint y: 332, endPoint x: 469, endPoint y: 333, distance: 151.0
click at [469, 333] on div "LH [PERSON_NAME] [DATE] 4:10pm Delete Edit" at bounding box center [815, 336] width 744 height 24
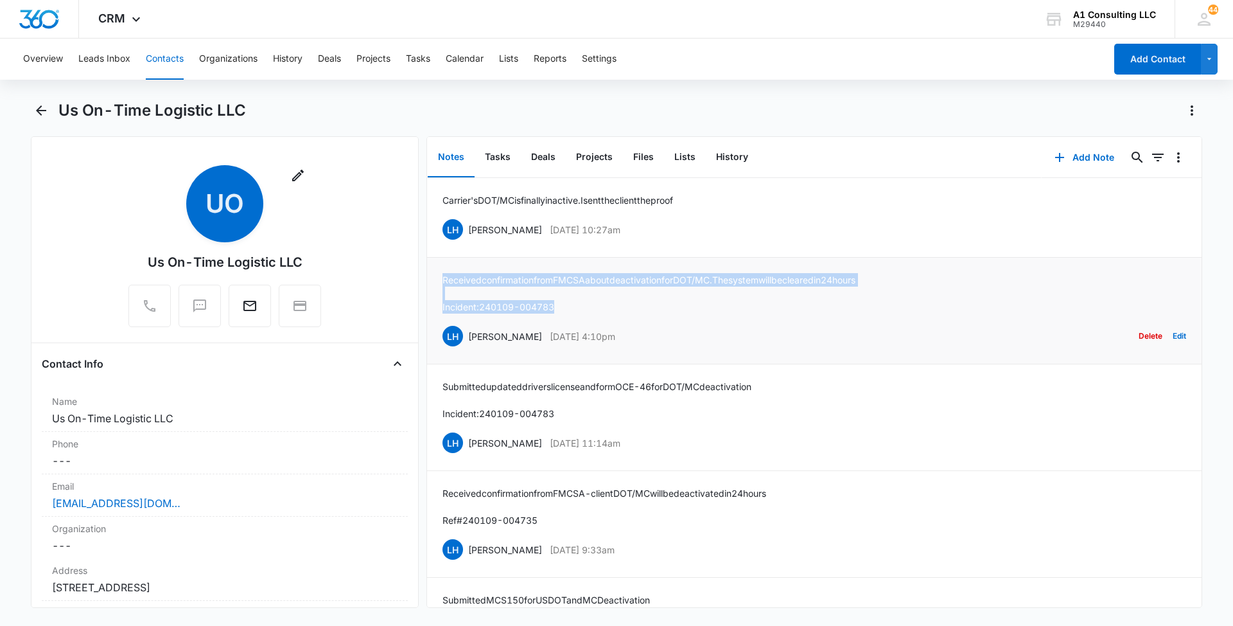
drag, startPoint x: 504, startPoint y: 300, endPoint x: 435, endPoint y: 277, distance: 72.3
click at [435, 277] on li "Received confirmation from FMCSA about deactivation for DOT/MC. The system will…" at bounding box center [814, 311] width 775 height 107
drag, startPoint x: 645, startPoint y: 230, endPoint x: 468, endPoint y: 224, distance: 176.8
click at [468, 224] on div "LH [PERSON_NAME] [DATE] 10:27am Delete Edit" at bounding box center [815, 229] width 744 height 24
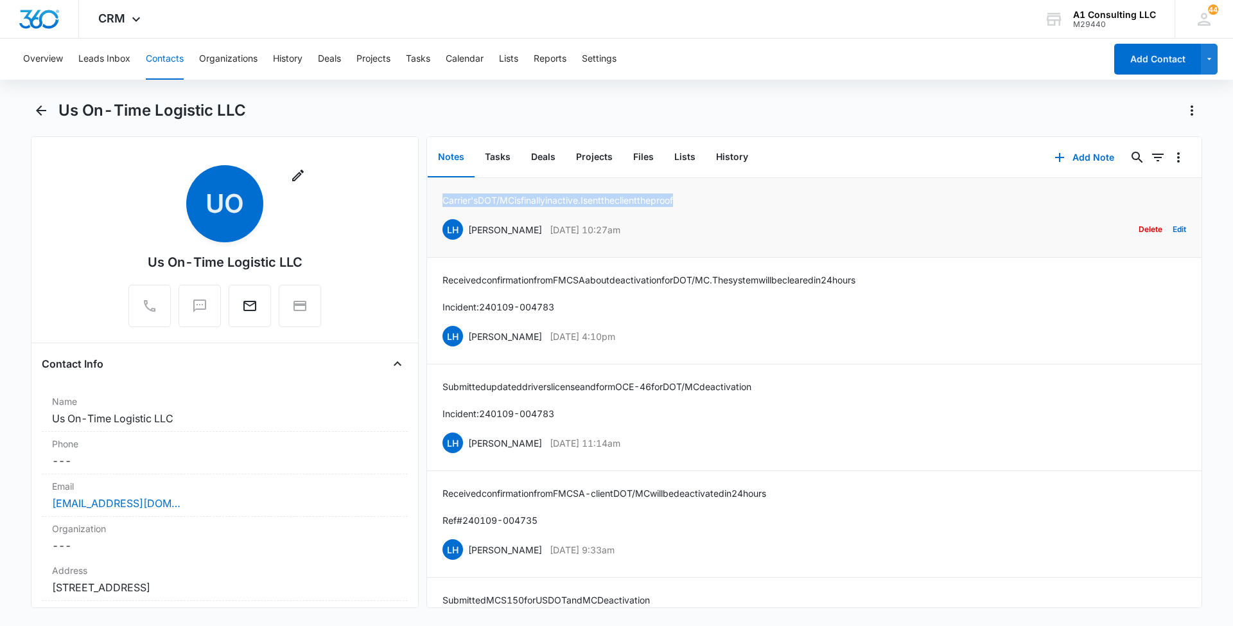
drag, startPoint x: 717, startPoint y: 198, endPoint x: 443, endPoint y: 196, distance: 274.3
click at [443, 196] on div "[PERSON_NAME]'s DOT/MC is finally inactive. I sent the client the proof LH [PER…" at bounding box center [815, 217] width 744 height 48
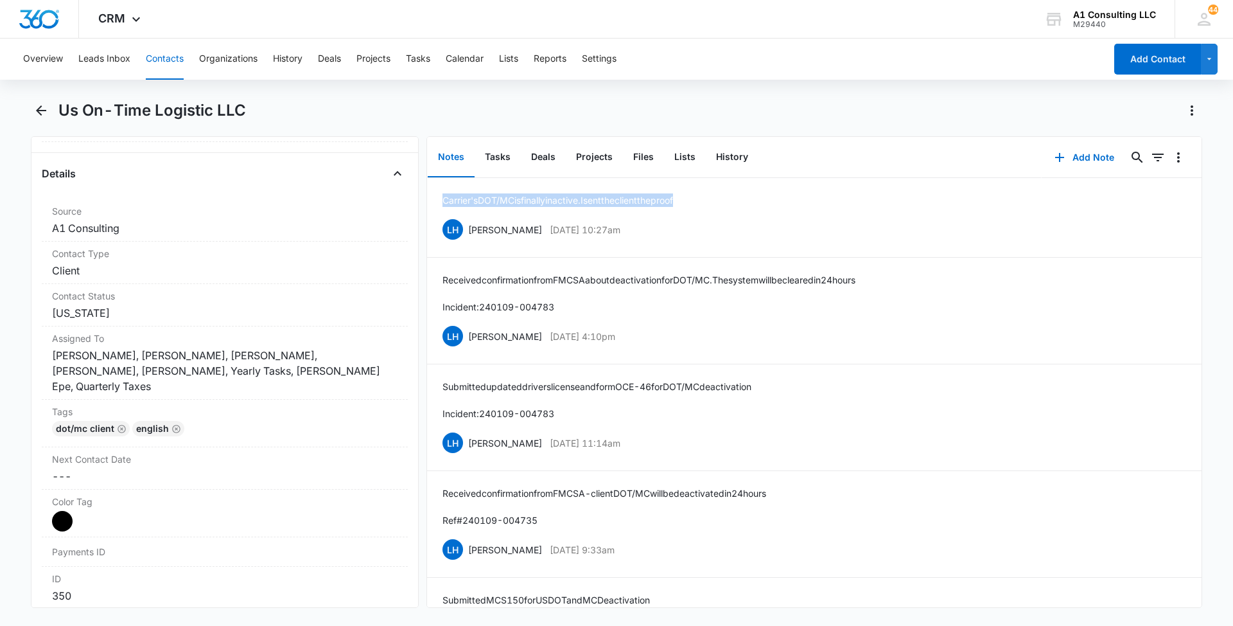
scroll to position [468, 0]
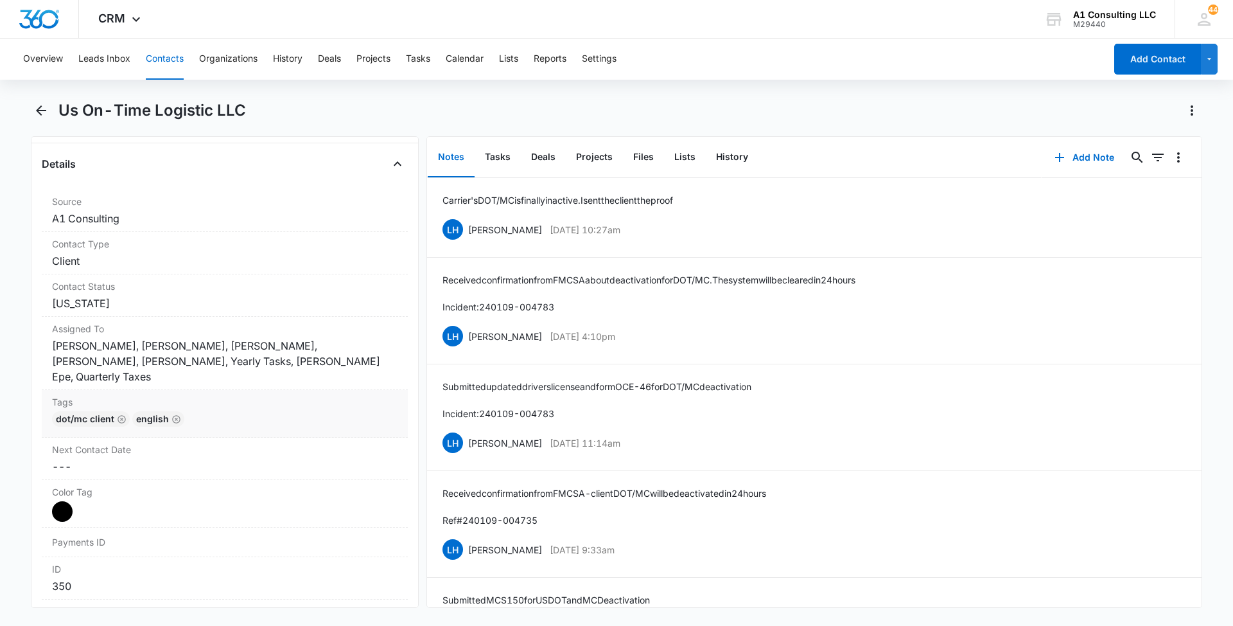
click at [301, 395] on label "Tags" at bounding box center [225, 401] width 346 height 13
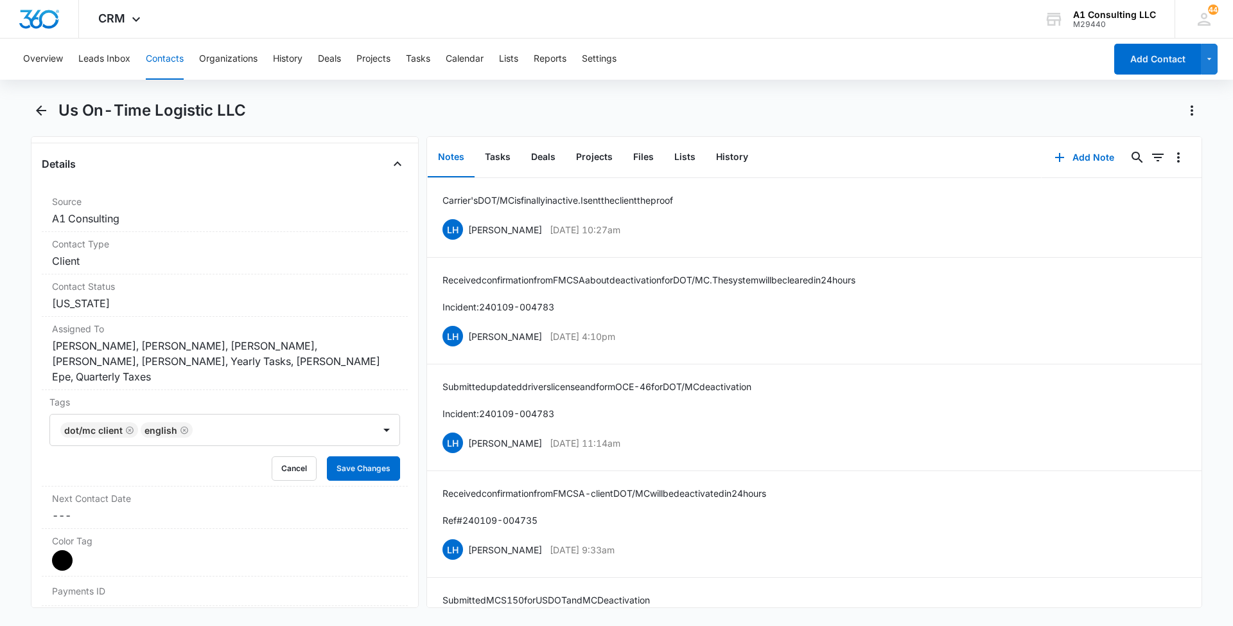
click at [330, 421] on div at bounding box center [285, 430] width 176 height 18
type input "gh"
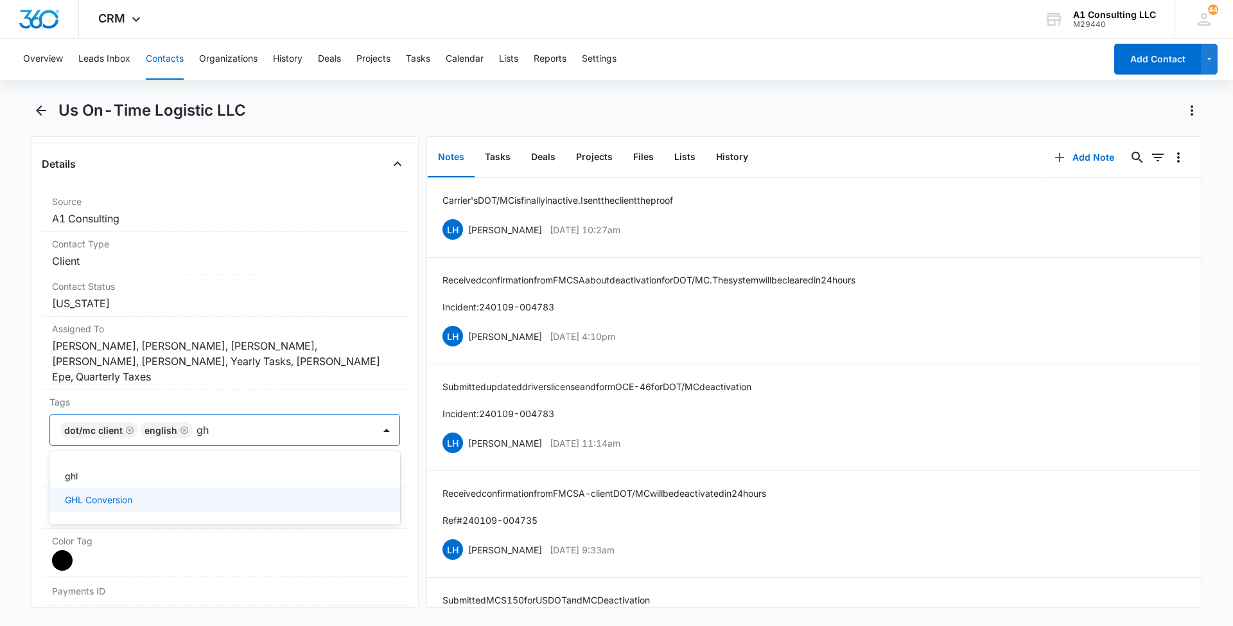
click at [98, 493] on p "GHL Conversion" at bounding box center [98, 499] width 67 height 13
click at [0, 398] on main "Us On-Time Logistic LLC Remove UO Us On-Time Logistic LLC Contact Info Name Can…" at bounding box center [616, 361] width 1233 height 523
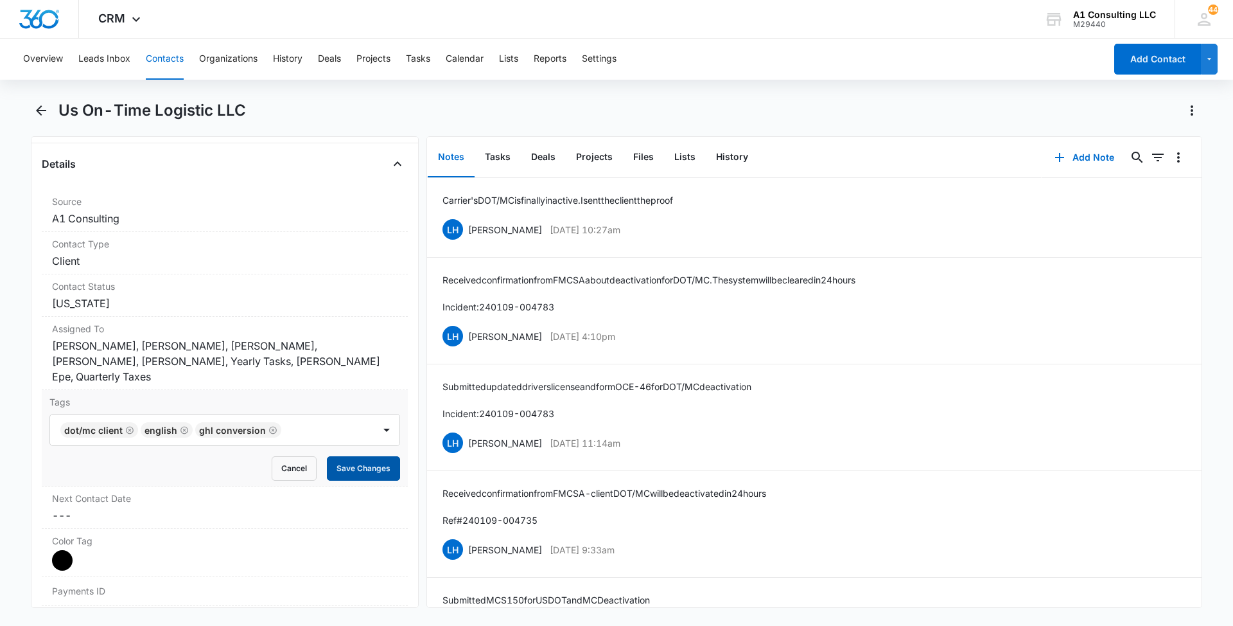
click at [344, 456] on button "Save Changes" at bounding box center [363, 468] width 73 height 24
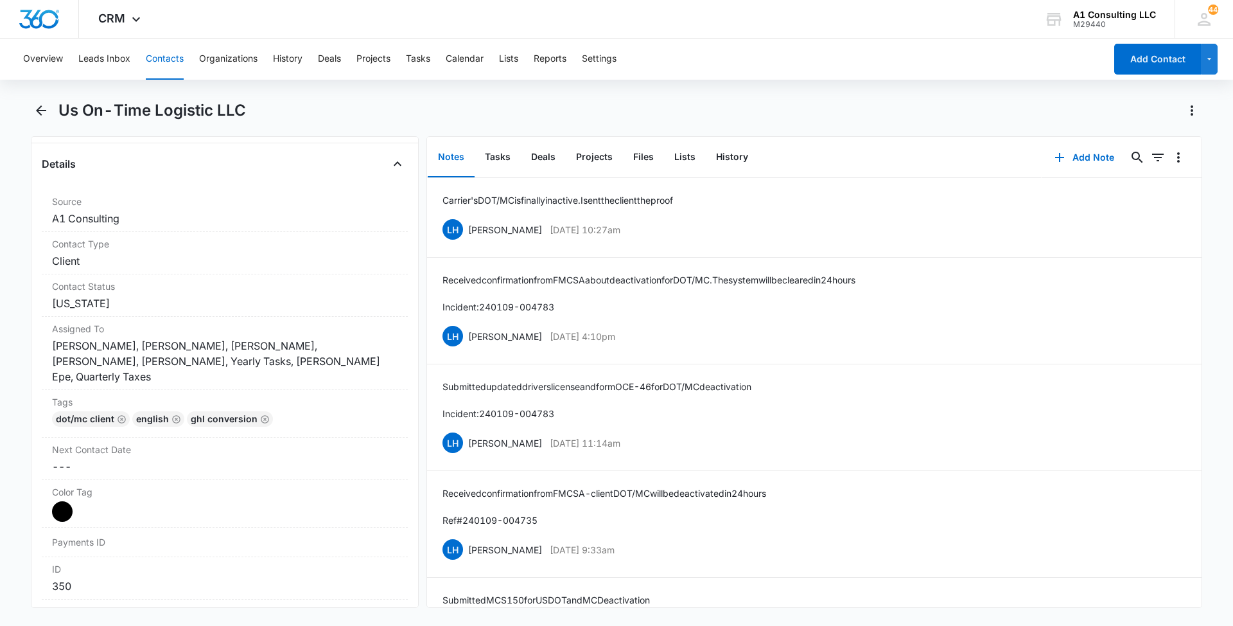
click at [163, 57] on button "Contacts" at bounding box center [165, 59] width 38 height 41
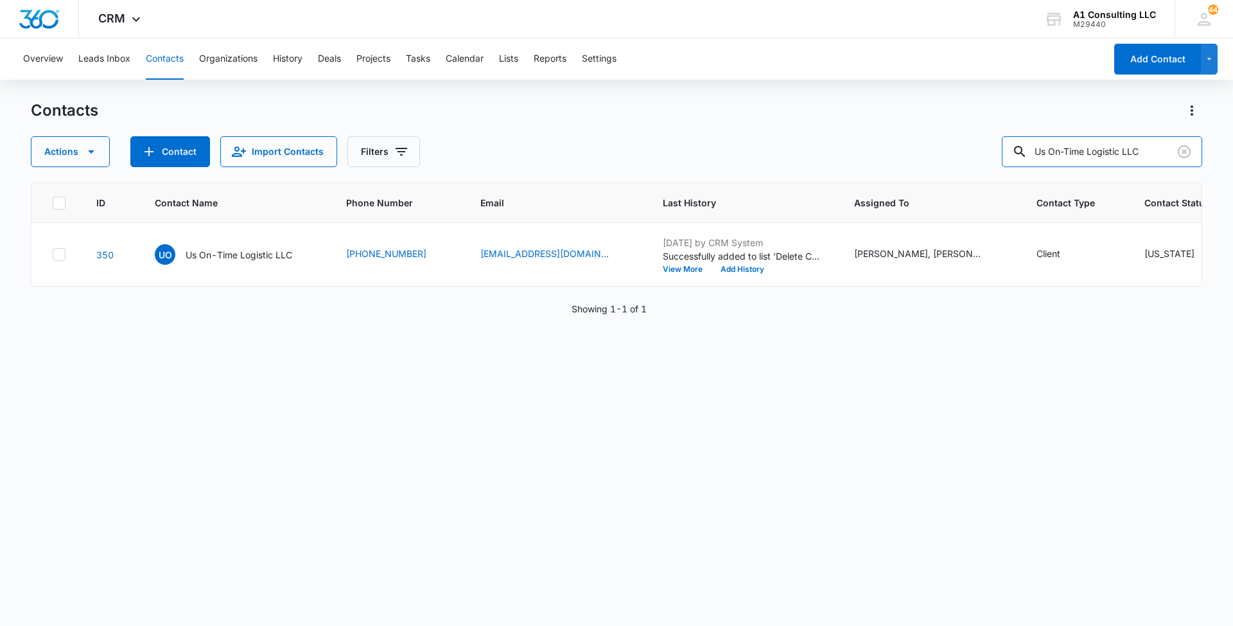
drag, startPoint x: 1164, startPoint y: 154, endPoint x: 993, endPoint y: 149, distance: 170.9
click at [995, 150] on div "Actions Contact Import Contacts Filters Us On-Time Logistic LLC" at bounding box center [617, 151] width 1172 height 31
paste input "AJ 2 Global Corporation"
type input "AJ 2 Global Corporation"
click at [251, 265] on div "A2 AJ 2 Global Corporation" at bounding box center [221, 254] width 132 height 21
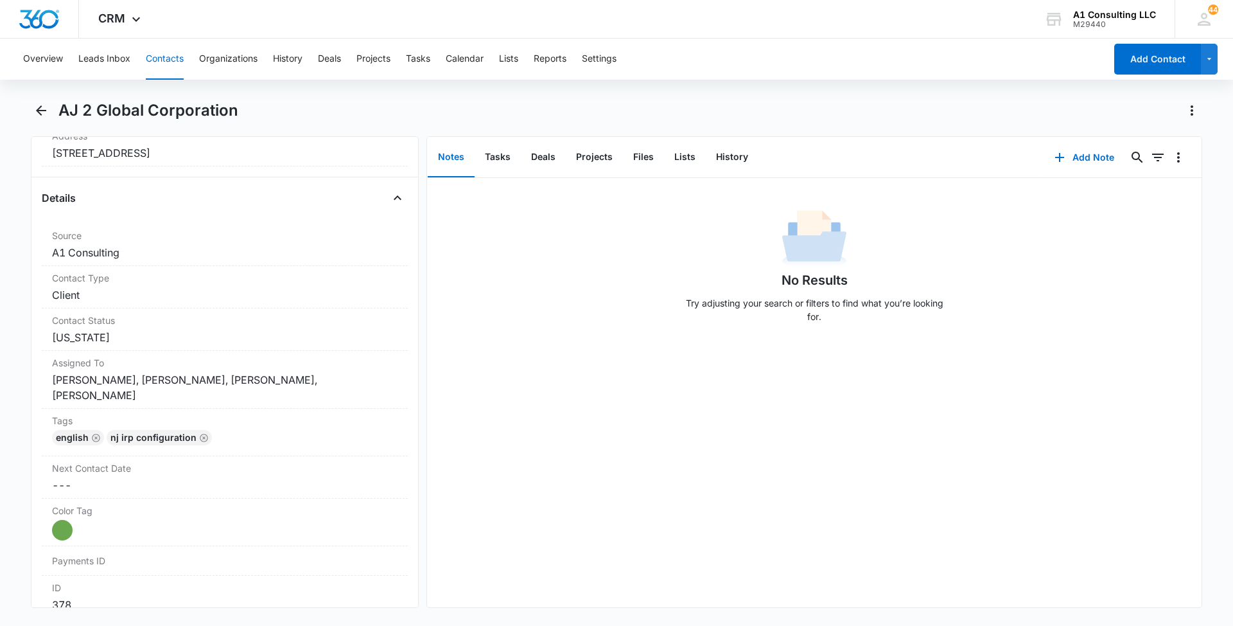
scroll to position [502, 0]
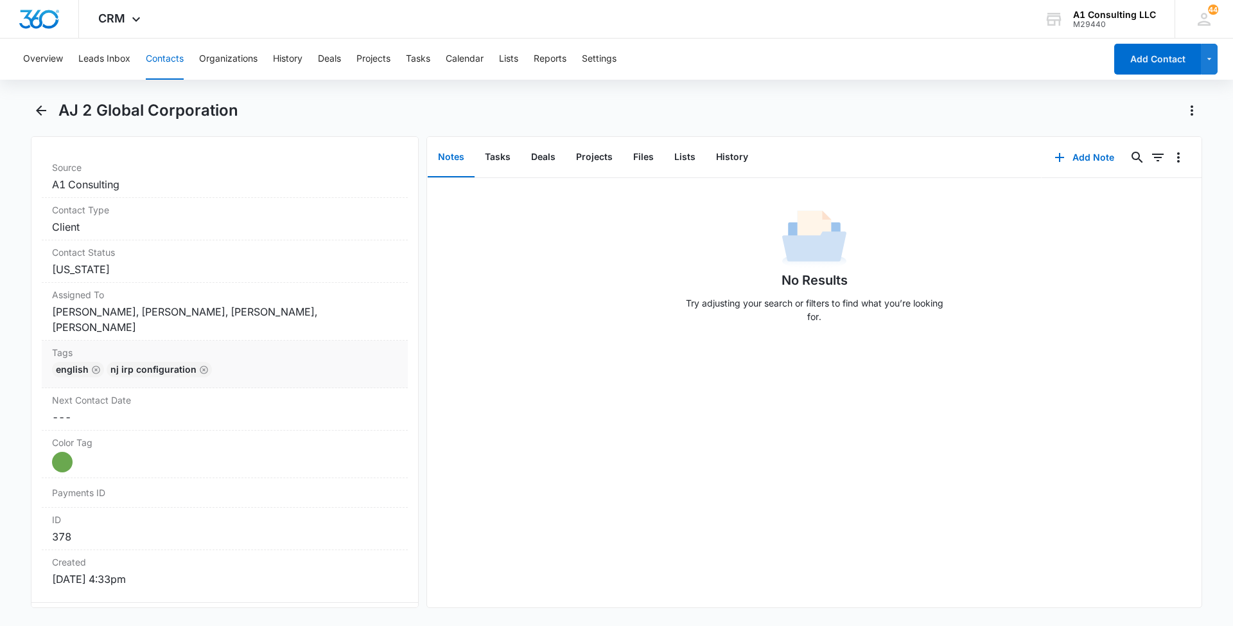
click at [343, 362] on div "English NJ IRP CONFIGURATION" at bounding box center [225, 372] width 346 height 21
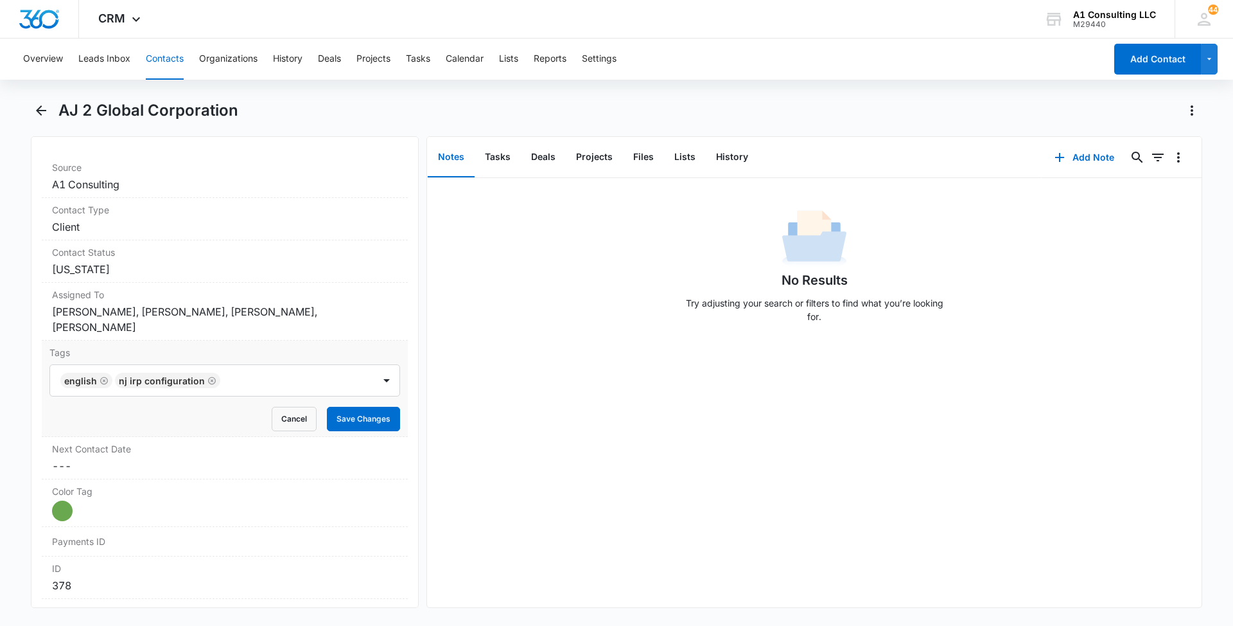
click at [324, 371] on div at bounding box center [298, 380] width 148 height 18
type input "gh"
click at [102, 443] on p "GHL Conversion" at bounding box center [98, 449] width 67 height 13
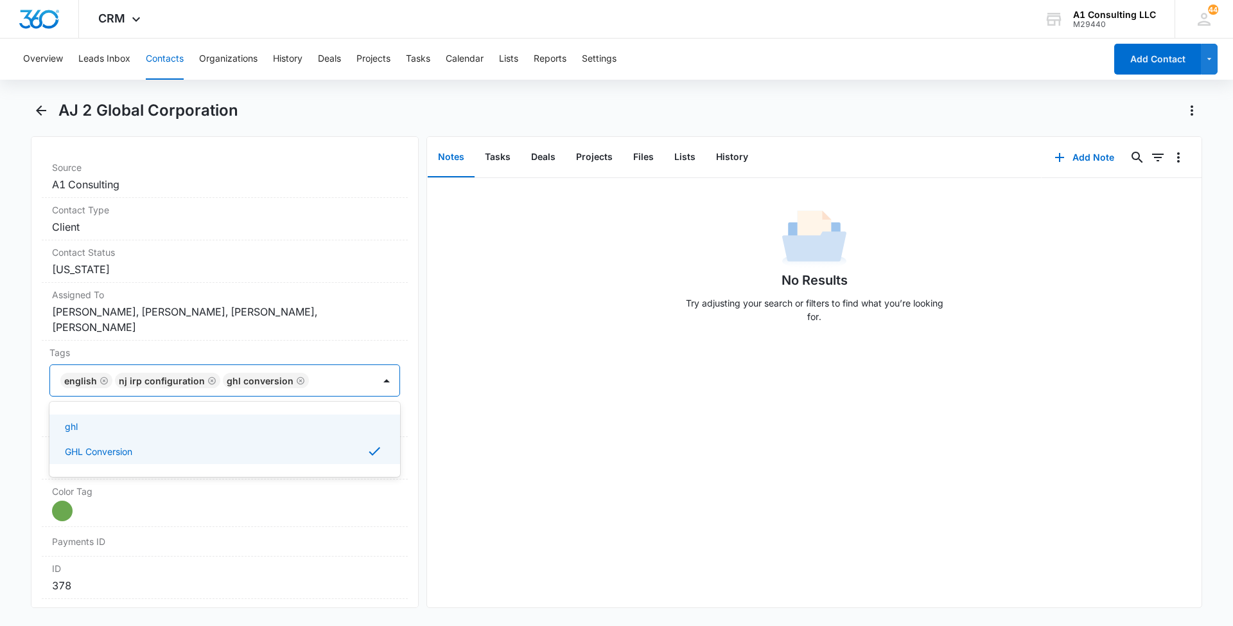
click at [491, 387] on div "No Results Try adjusting your search or filters to find what you’re looking for." at bounding box center [814, 392] width 775 height 429
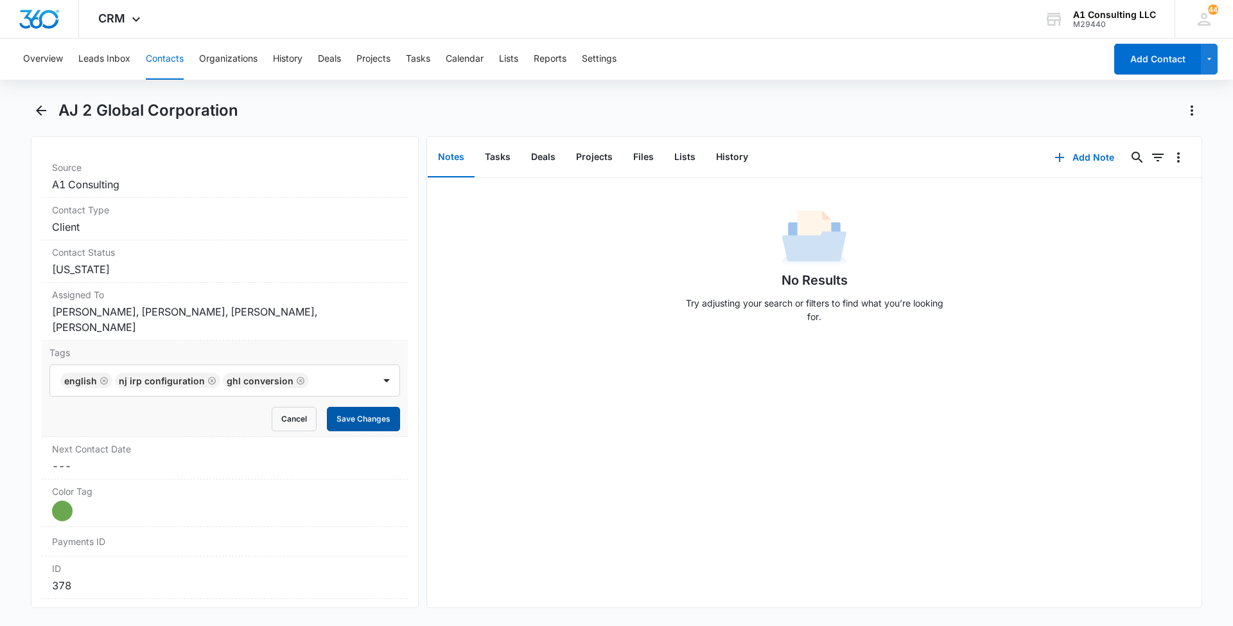
click at [357, 407] on button "Save Changes" at bounding box center [363, 419] width 73 height 24
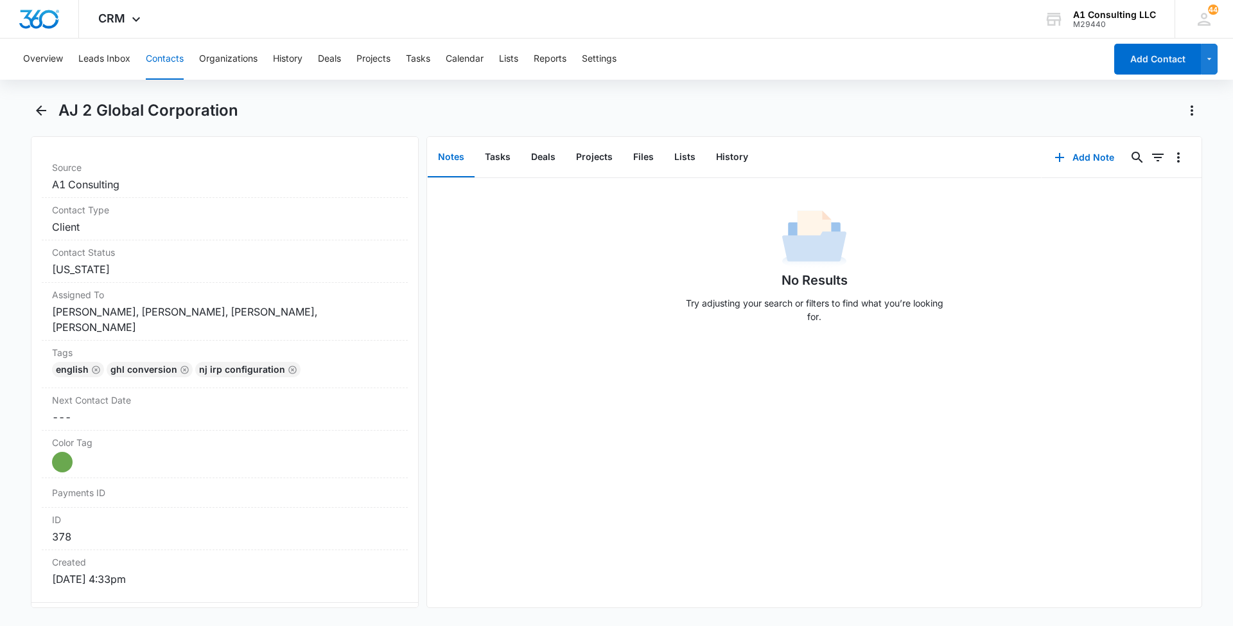
click at [179, 57] on button "Contacts" at bounding box center [165, 59] width 38 height 41
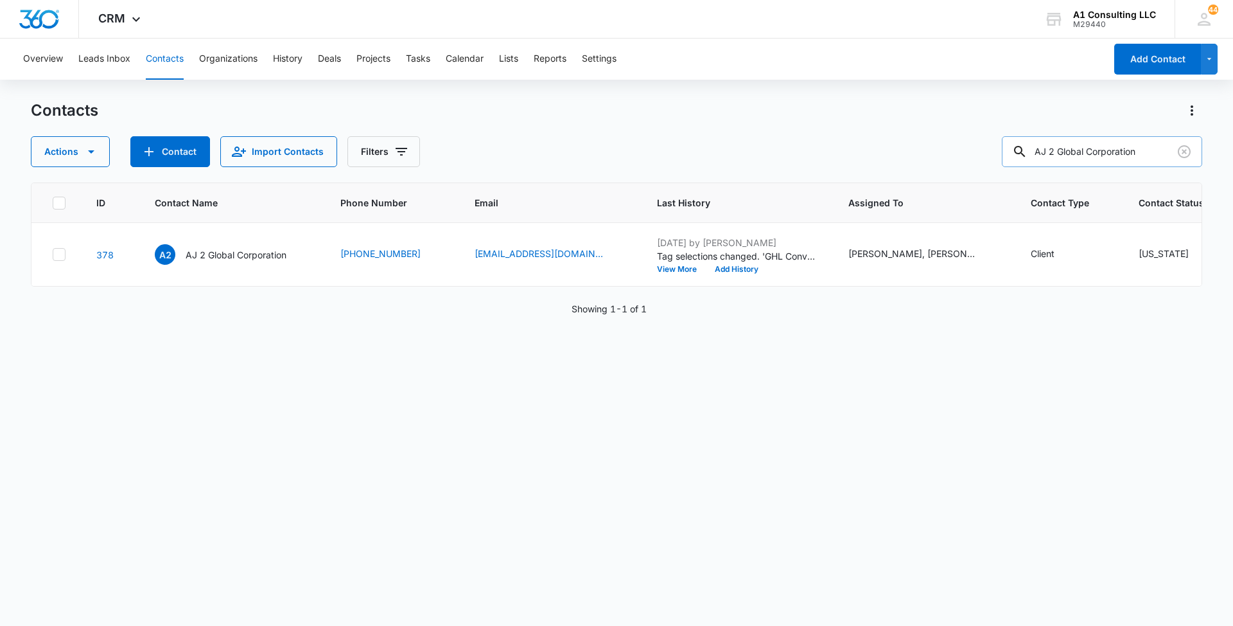
drag, startPoint x: 1160, startPoint y: 145, endPoint x: 1032, endPoint y: 150, distance: 128.6
click at [1032, 150] on div "AJ 2 Global Corporation" at bounding box center [1102, 151] width 200 height 31
paste input "Golden Eagle Shipping Corp"
type input "Golden Eagle Shipping Corp"
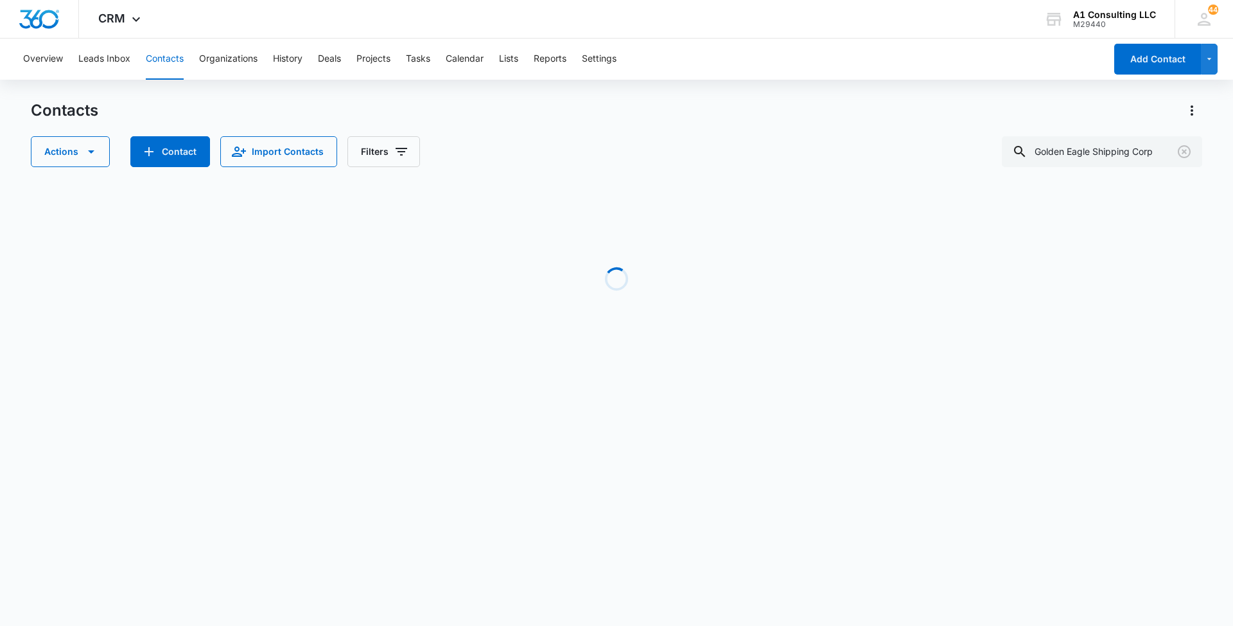
click at [769, 130] on div "Contacts Actions Contact Import Contacts Filters Golden Eagle Shipping Corp" at bounding box center [617, 133] width 1172 height 67
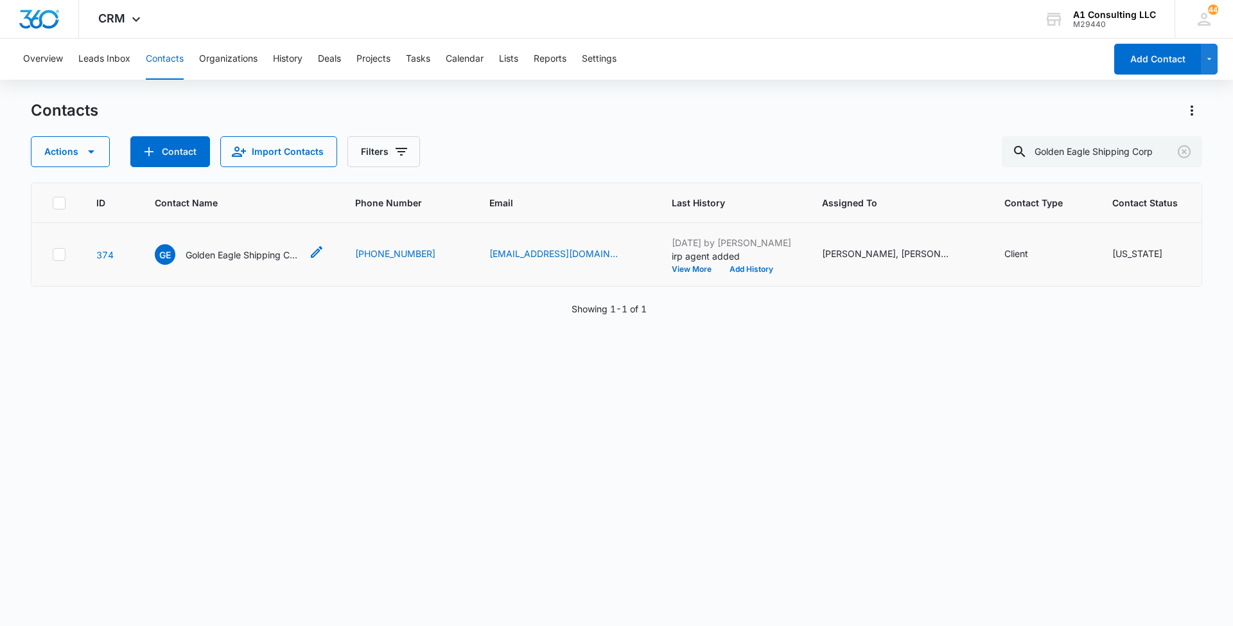
click at [203, 261] on p "Golden Eagle Shipping Corp" at bounding box center [244, 254] width 116 height 13
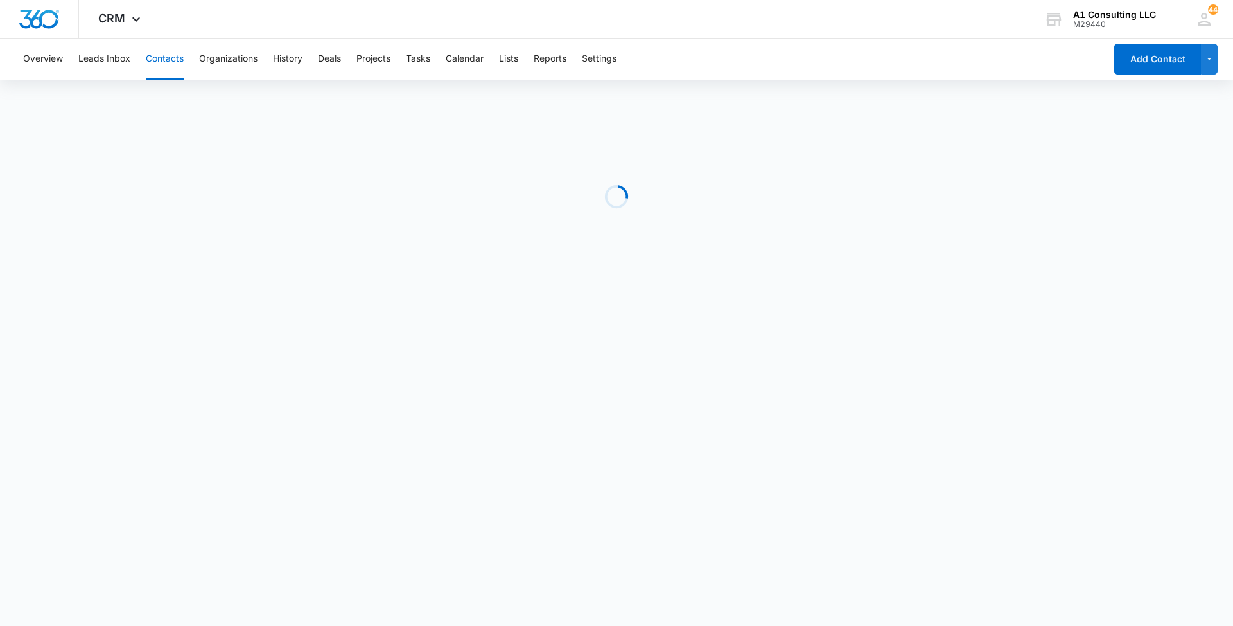
click at [827, 66] on div "Overview Leads Inbox Contacts Organizations History Deals Projects Tasks Calend…" at bounding box center [560, 59] width 1090 height 41
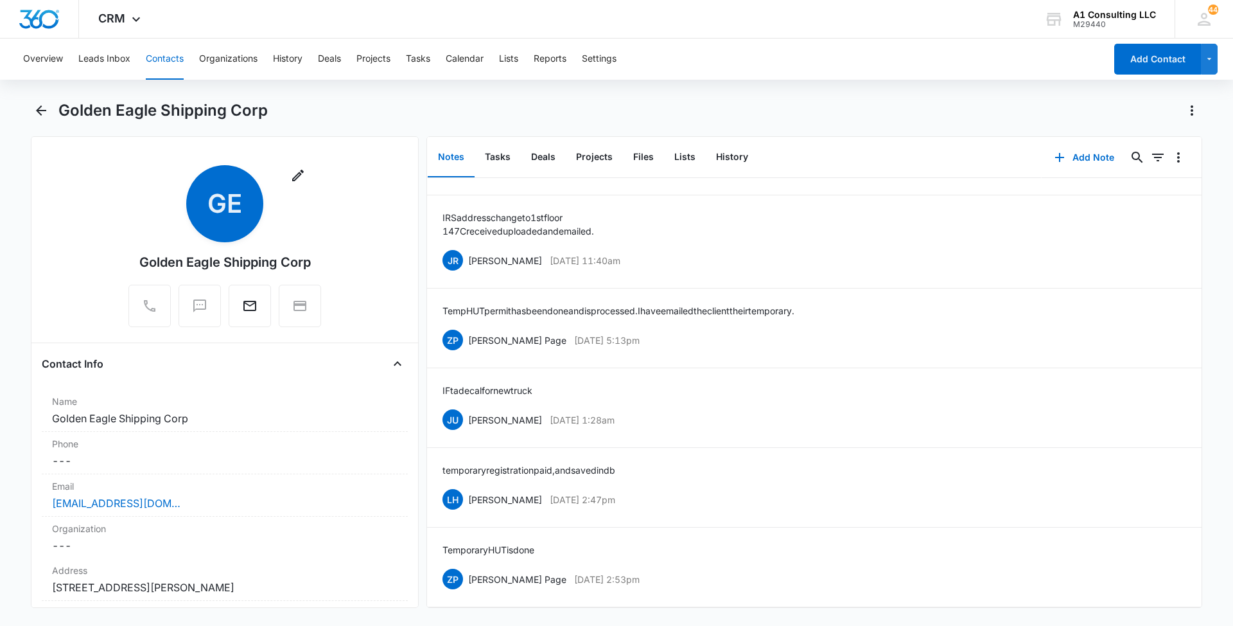
scroll to position [837, 0]
drag, startPoint x: 647, startPoint y: 564, endPoint x: 469, endPoint y: 564, distance: 177.9
click at [469, 567] on div "ZP [PERSON_NAME] Page [DATE] 2:53pm Delete Edit" at bounding box center [815, 579] width 744 height 24
drag, startPoint x: 542, startPoint y: 531, endPoint x: 427, endPoint y: 531, distance: 115.0
click at [427, 531] on li "Temporary HUT is done ZP [PERSON_NAME] Page [DATE] 2:53pm Delete Edit" at bounding box center [814, 567] width 775 height 80
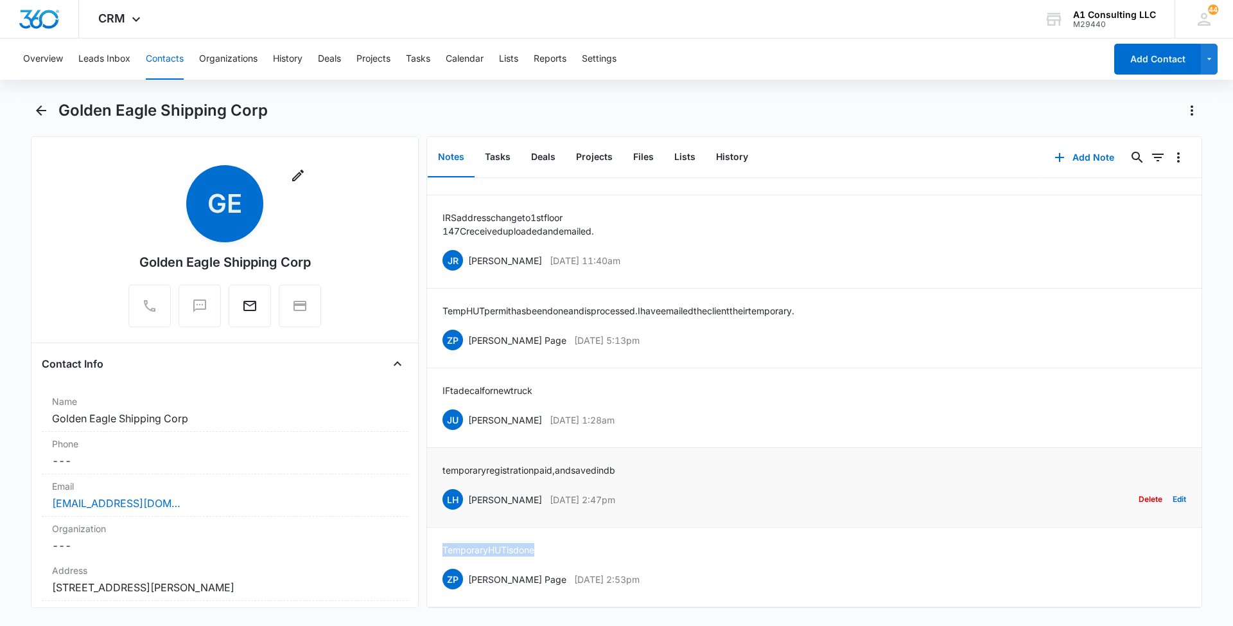
drag, startPoint x: 640, startPoint y: 480, endPoint x: 455, endPoint y: 482, distance: 185.0
click at [455, 487] on div "LH [PERSON_NAME] [DATE] 2:47pm Delete Edit" at bounding box center [815, 499] width 744 height 24
drag, startPoint x: 607, startPoint y: 453, endPoint x: 438, endPoint y: 454, distance: 168.9
click at [438, 454] on li "temporary registration paid, and saved in db LH [PERSON_NAME] [DATE] 2:47pm Del…" at bounding box center [814, 488] width 775 height 80
drag, startPoint x: 651, startPoint y: 401, endPoint x: 465, endPoint y: 407, distance: 185.7
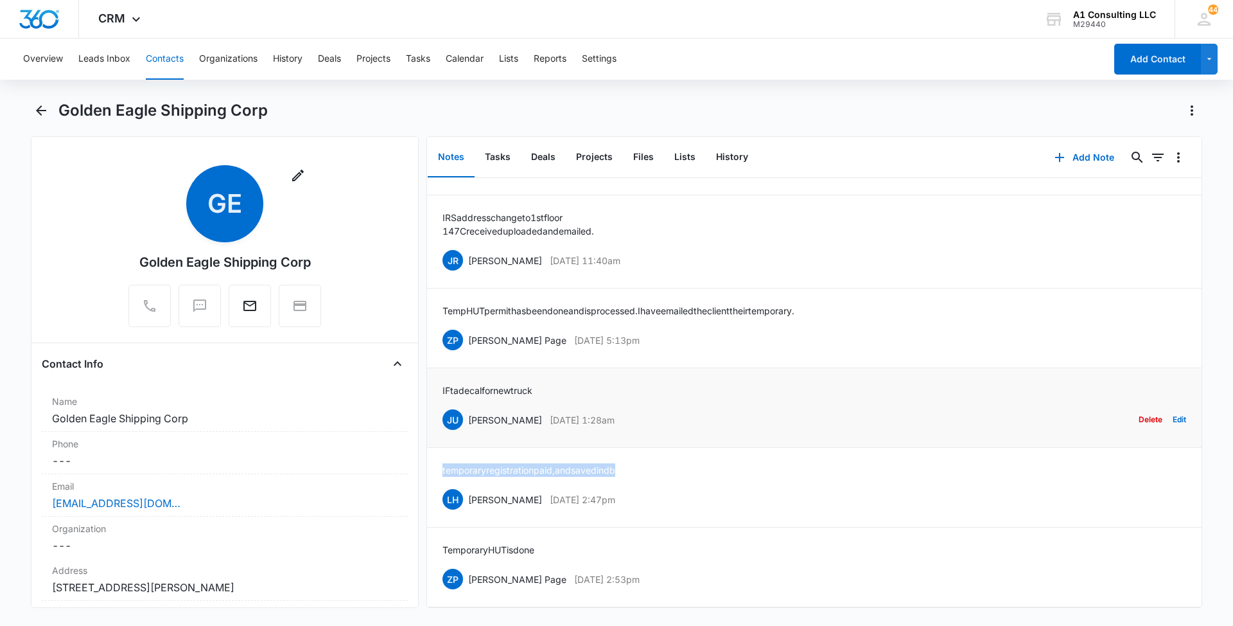
click at [465, 407] on div "JU [PERSON_NAME] [DATE] 1:28am Delete Edit" at bounding box center [815, 419] width 744 height 24
drag, startPoint x: 548, startPoint y: 372, endPoint x: 431, endPoint y: 376, distance: 117.0
click at [431, 376] on li "IFta decal for new truck JU [PERSON_NAME] [DATE] 1:28am Delete Edit" at bounding box center [814, 408] width 775 height 80
drag, startPoint x: 615, startPoint y: 323, endPoint x: 474, endPoint y: 323, distance: 141.3
click at [474, 330] on div "ZP [PERSON_NAME] Page [DATE] 5:13pm" at bounding box center [541, 340] width 197 height 21
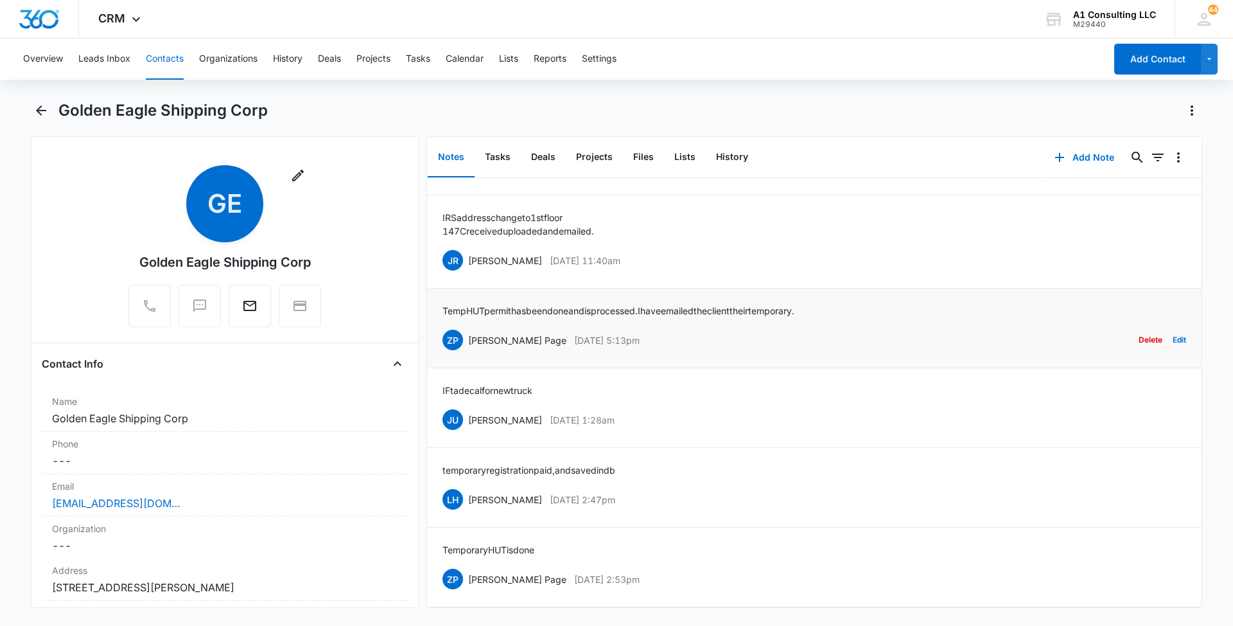
drag, startPoint x: 474, startPoint y: 323, endPoint x: 825, endPoint y: 336, distance: 350.9
click at [825, 336] on div "ZP [PERSON_NAME] Page [DATE] 5:13pm Delete Edit" at bounding box center [815, 340] width 744 height 24
drag, startPoint x: 595, startPoint y: 328, endPoint x: 467, endPoint y: 327, distance: 128.5
click at [467, 328] on div "ZP [PERSON_NAME] Page [DATE] 5:13pm Delete Edit" at bounding box center [815, 340] width 744 height 24
drag, startPoint x: 826, startPoint y: 285, endPoint x: 518, endPoint y: 291, distance: 307.7
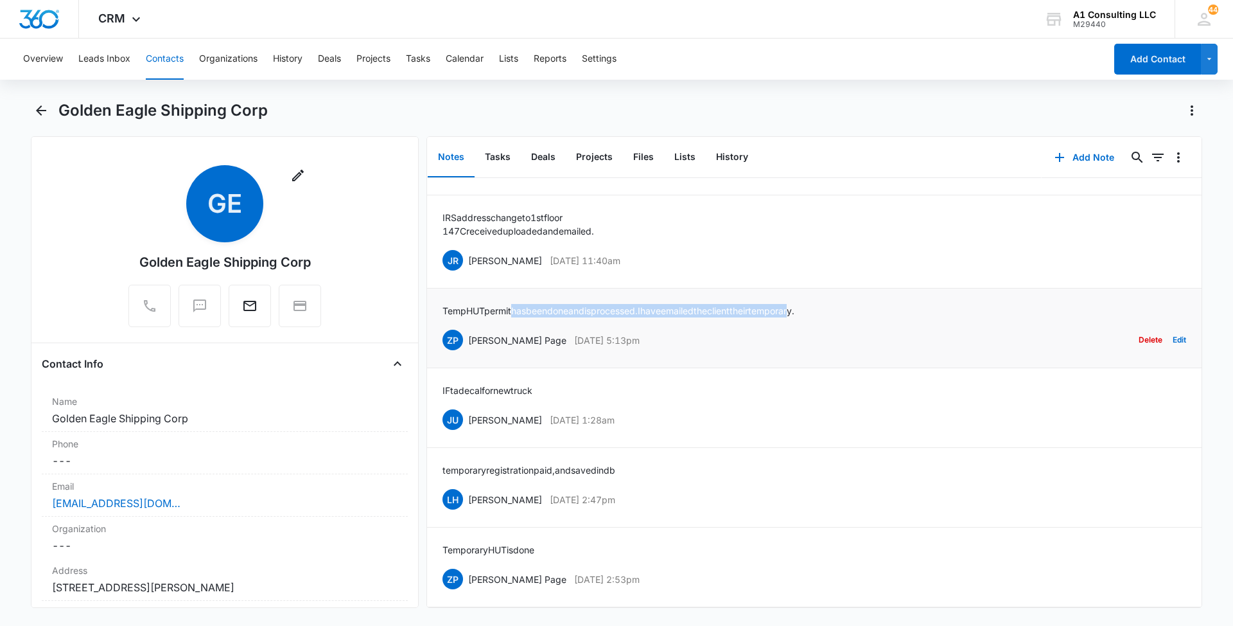
click at [518, 291] on li "Temp HUT permit has been done and is processed. I have emailed the client their…" at bounding box center [814, 328] width 775 height 80
click at [857, 383] on div "IFta decal for new truck JU [PERSON_NAME] [DATE] 1:28am Delete Edit" at bounding box center [815, 407] width 744 height 48
drag, startPoint x: 807, startPoint y: 292, endPoint x: 438, endPoint y: 297, distance: 368.7
click at [438, 297] on li "Temp HUT permit has been done and is processed. I have emailed the client their…" at bounding box center [814, 328] width 775 height 80
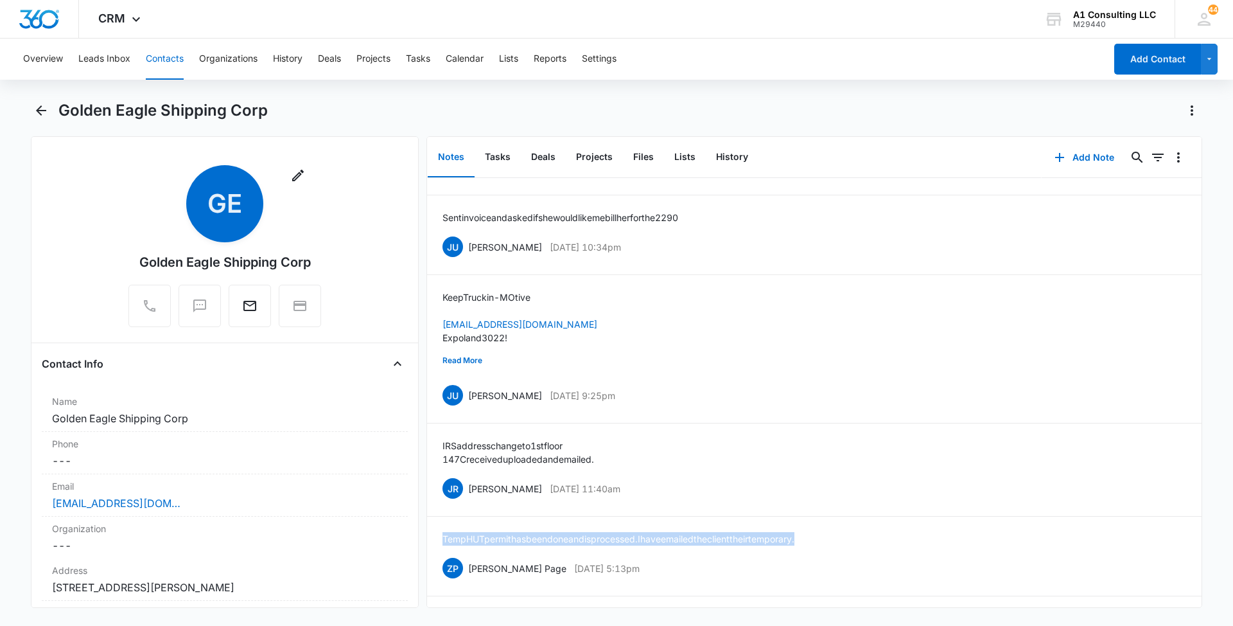
scroll to position [529, 0]
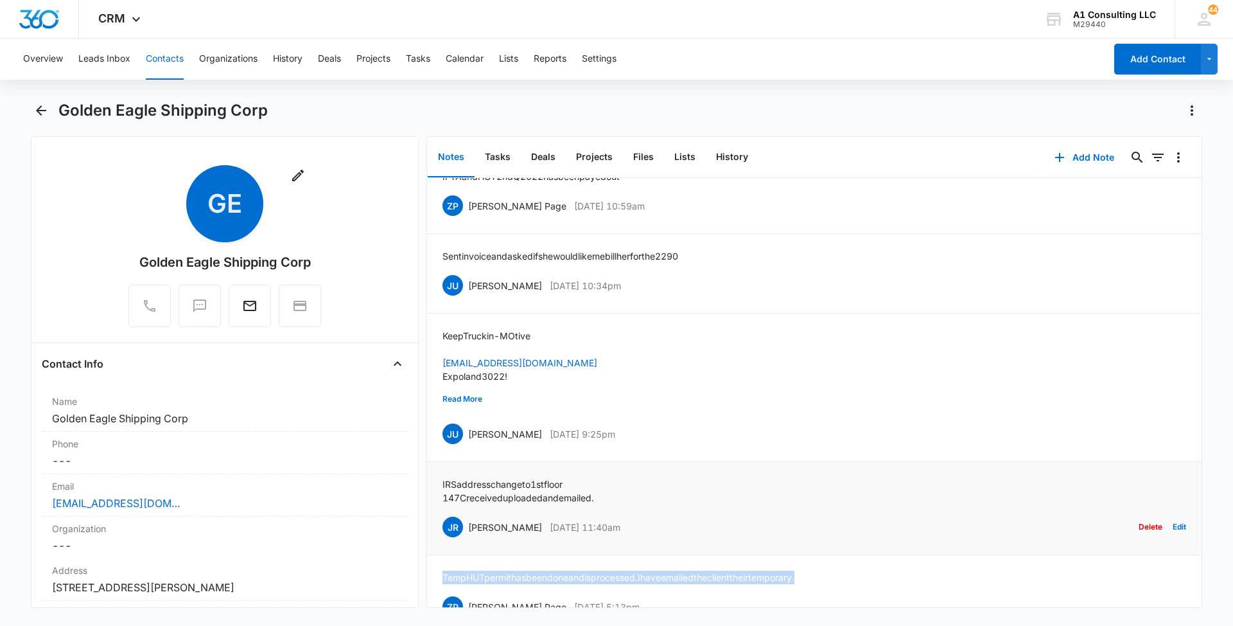
drag, startPoint x: 595, startPoint y: 553, endPoint x: 468, endPoint y: 550, distance: 126.6
click at [468, 539] on div "JR [PERSON_NAME] [DATE] 11:40am Delete Edit" at bounding box center [815, 526] width 744 height 24
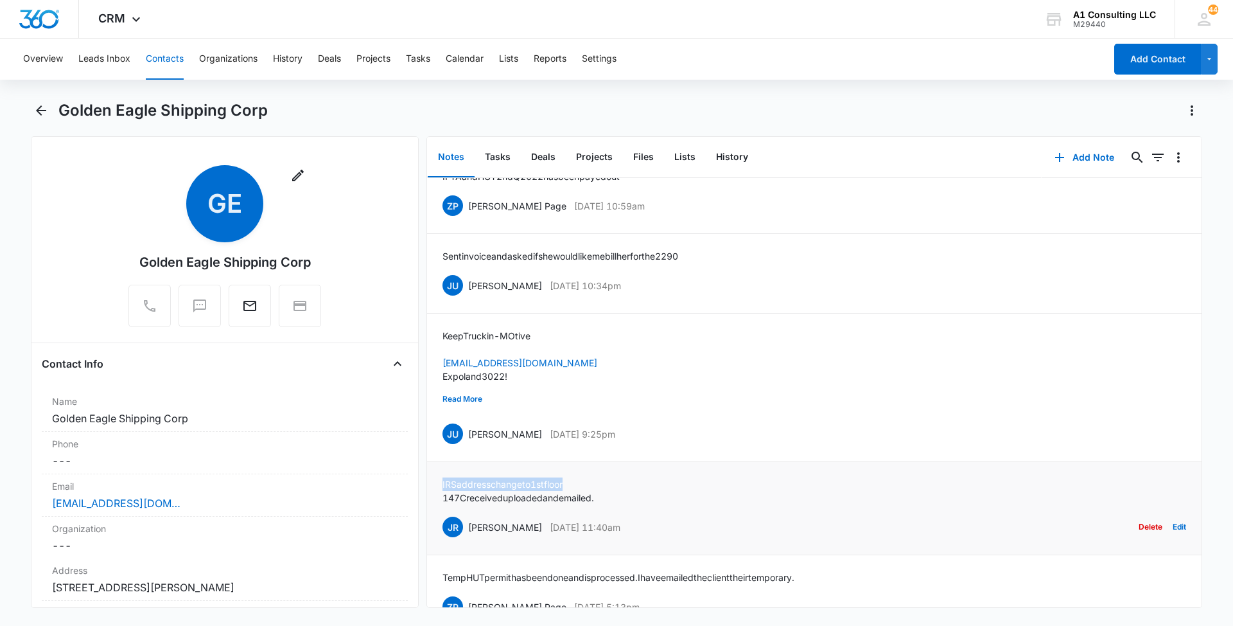
drag, startPoint x: 610, startPoint y: 517, endPoint x: 440, endPoint y: 509, distance: 170.4
click at [440, 509] on li "IRS address change to 1st floor 147C received uploaded and emailed. [PERSON_NAM…" at bounding box center [814, 508] width 775 height 93
drag, startPoint x: 440, startPoint y: 509, endPoint x: 679, endPoint y: 516, distance: 239.0
click at [679, 516] on div "IRS address change to 1st floor 147C received uploaded and emailed. [PERSON_NAM…" at bounding box center [815, 508] width 744 height 62
drag, startPoint x: 624, startPoint y: 525, endPoint x: 424, endPoint y: 520, distance: 199.8
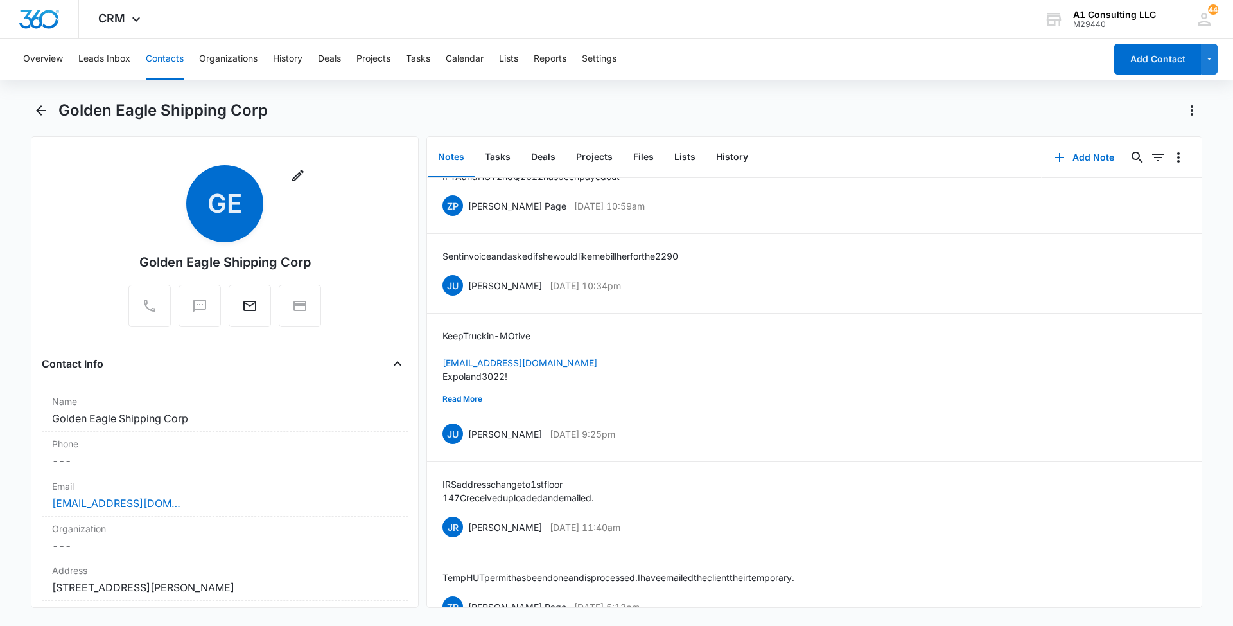
click at [424, 520] on div "Remove [PERSON_NAME] Eagle Shipping Corp Contact Info Name Cancel Save Changes …" at bounding box center [617, 371] width 1172 height 471
click at [717, 526] on div "IRS address change to 1st floor 147C received uploaded and emailed. [PERSON_NAM…" at bounding box center [815, 508] width 744 height 62
drag, startPoint x: 550, startPoint y: 518, endPoint x: 427, endPoint y: 507, distance: 123.8
click at [427, 507] on li "IRS address change to 1st floor 147C received uploaded and emailed. [PERSON_NAM…" at bounding box center [814, 508] width 775 height 93
drag, startPoint x: 604, startPoint y: 455, endPoint x: 467, endPoint y: 462, distance: 137.6
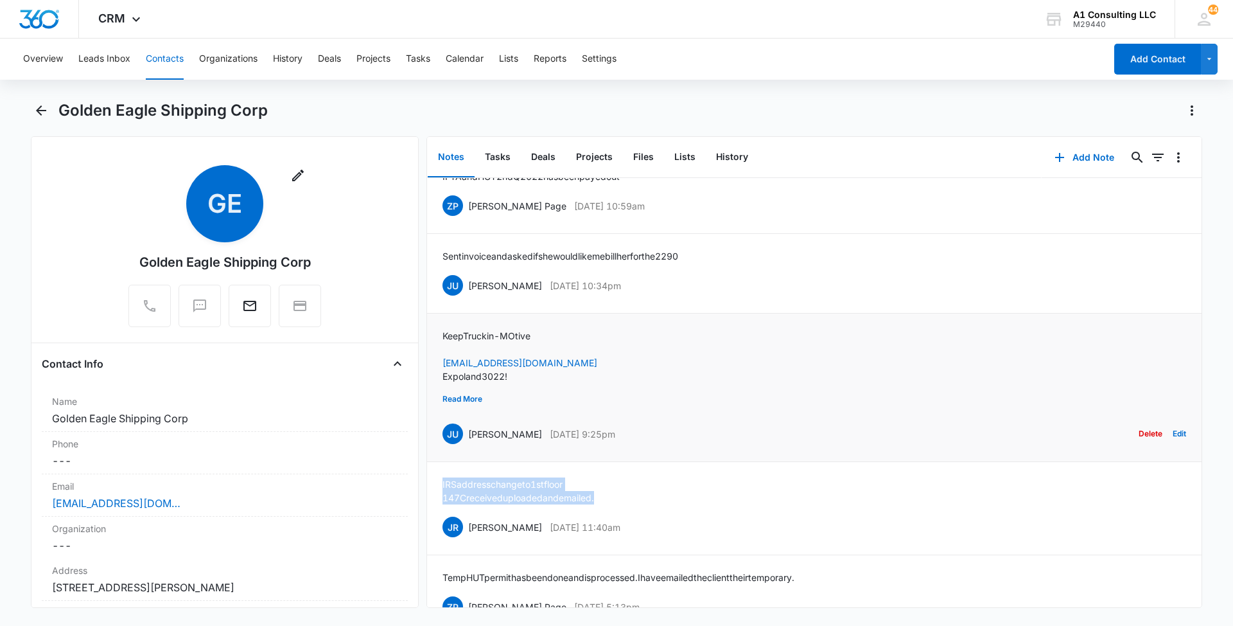
click at [467, 446] on div "JU [PERSON_NAME] [DATE] 9:25pm Delete Edit" at bounding box center [815, 433] width 744 height 24
click at [450, 411] on button "Read More" at bounding box center [463, 399] width 40 height 24
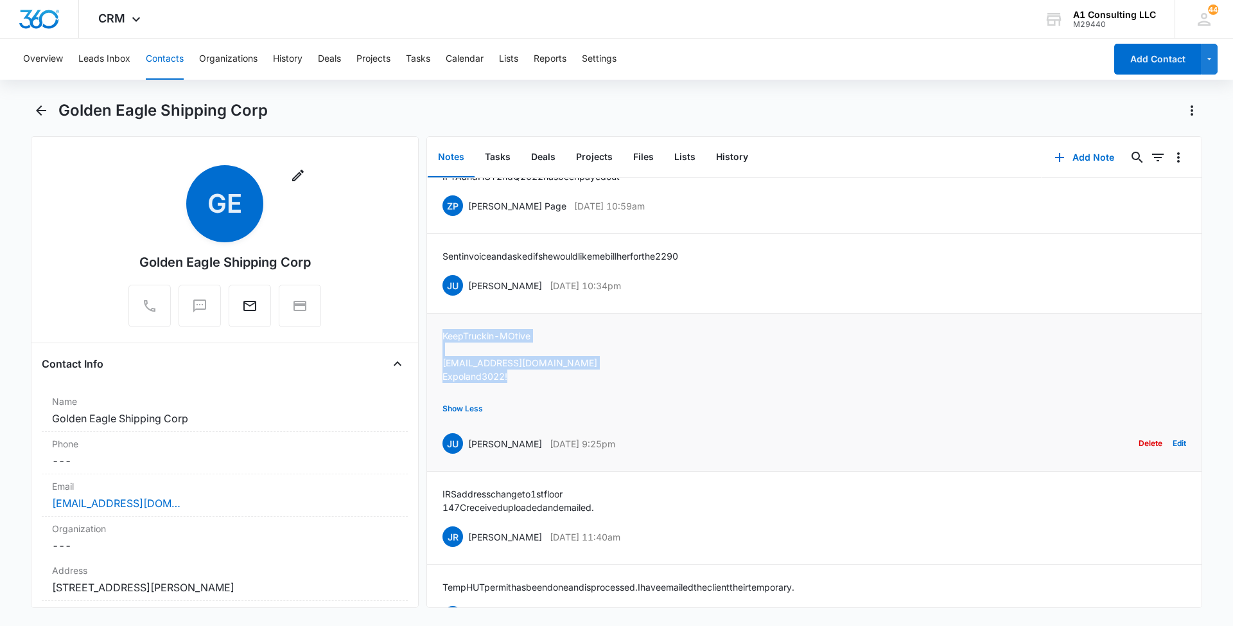
drag, startPoint x: 534, startPoint y: 398, endPoint x: 430, endPoint y: 362, distance: 110.3
click at [430, 362] on li "Keep Truckin - MOtive [EMAIL_ADDRESS][DOMAIN_NAME] Expoland3022! Show Less JU […" at bounding box center [814, 392] width 775 height 158
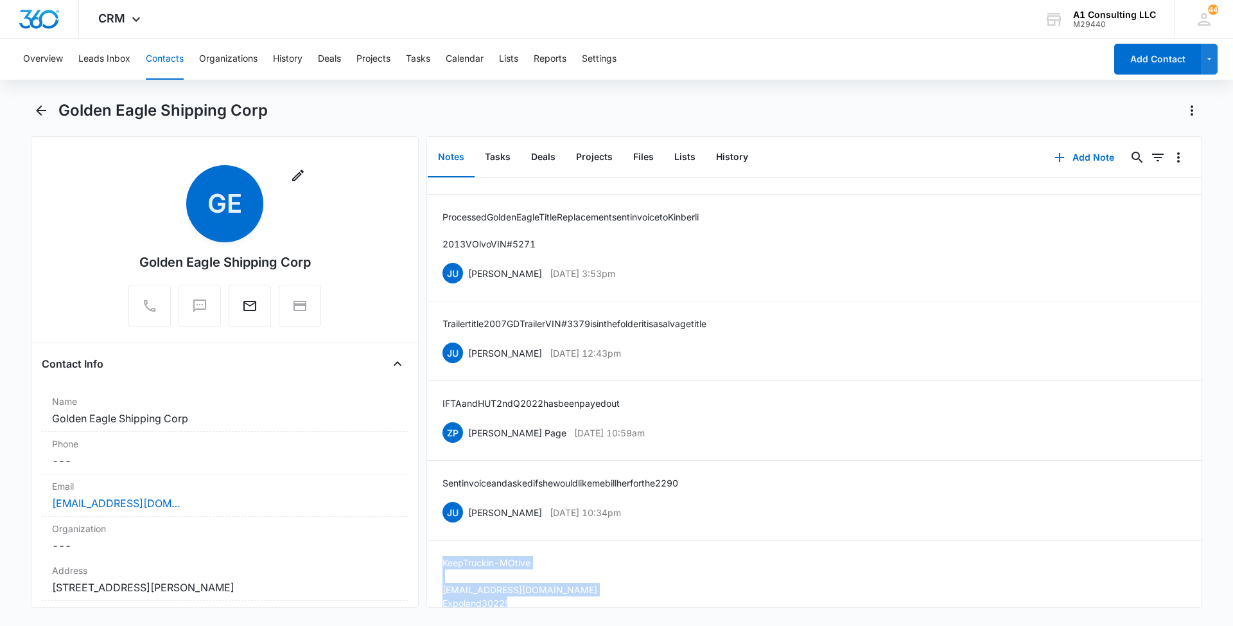
scroll to position [298, 0]
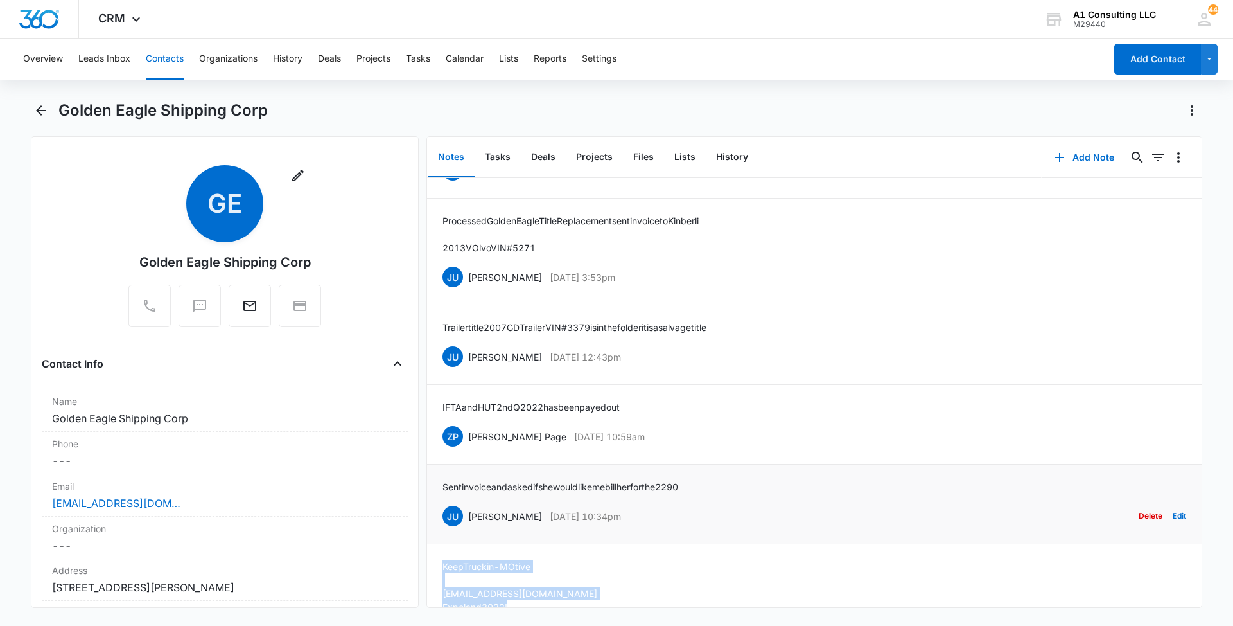
drag, startPoint x: 664, startPoint y: 539, endPoint x: 468, endPoint y: 534, distance: 196.0
click at [468, 528] on div "JU [PERSON_NAME] [DATE] 10:34pm Delete Edit" at bounding box center [815, 516] width 744 height 24
drag, startPoint x: 714, startPoint y: 511, endPoint x: 441, endPoint y: 509, distance: 273.0
click at [441, 509] on li "Sent invoice and asked if she would like me bill her for the 2290 JU [PERSON_NA…" at bounding box center [814, 504] width 775 height 80
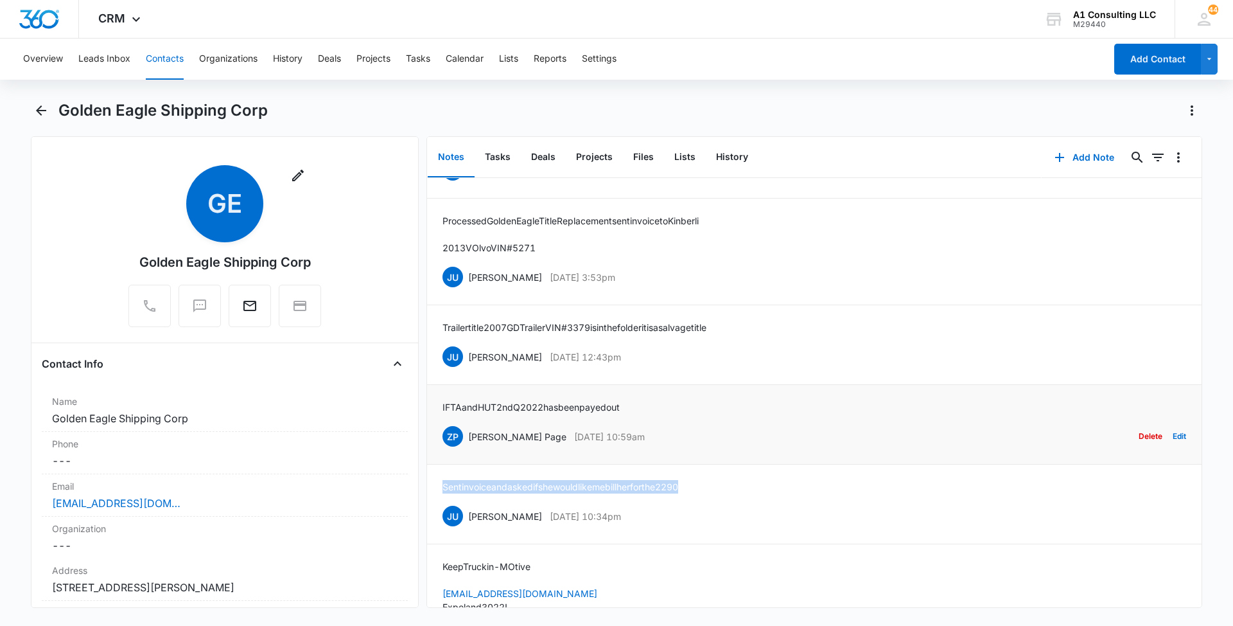
drag, startPoint x: 629, startPoint y: 459, endPoint x: 469, endPoint y: 462, distance: 160.6
click at [469, 448] on div "ZP [PERSON_NAME] Page [DATE] 10:59am Delete Edit" at bounding box center [815, 436] width 744 height 24
drag, startPoint x: 622, startPoint y: 433, endPoint x: 438, endPoint y: 434, distance: 184.4
click at [438, 434] on li "IFTA and HUT 2nd Q 2022 has been payed out ZP [PERSON_NAME] Page [DATE] 10:59am…" at bounding box center [814, 425] width 775 height 80
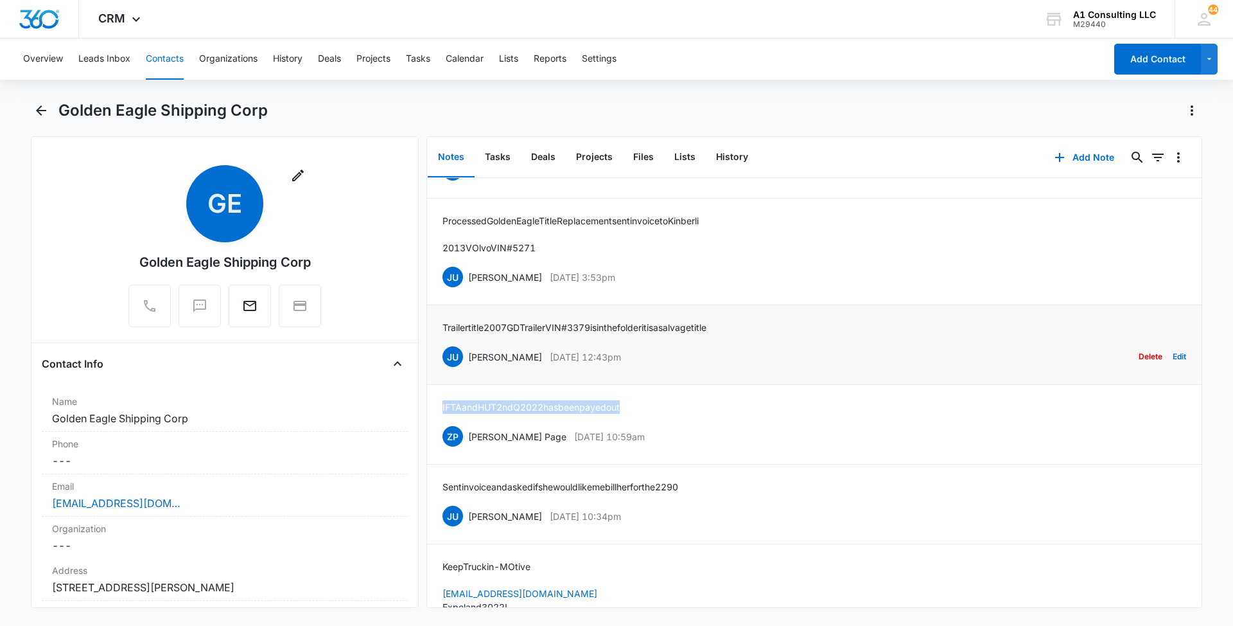
drag, startPoint x: 664, startPoint y: 385, endPoint x: 468, endPoint y: 386, distance: 196.6
click at [468, 369] on div "JU [PERSON_NAME] [DATE] 12:43pm Delete Edit" at bounding box center [815, 356] width 744 height 24
drag, startPoint x: 666, startPoint y: 350, endPoint x: 441, endPoint y: 354, distance: 225.5
click at [441, 354] on li "Trailer title 2007 GD Trailer VIN# 3379 is in the folder it is a salvage title …" at bounding box center [814, 345] width 775 height 80
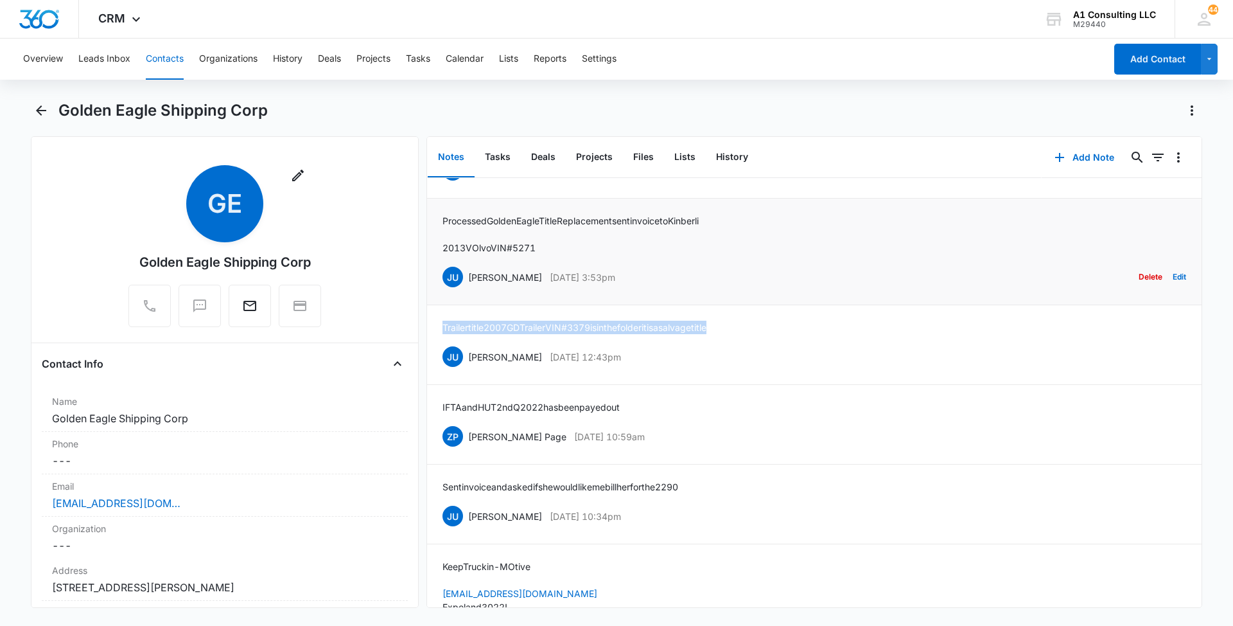
drag, startPoint x: 651, startPoint y: 299, endPoint x: 470, endPoint y: 299, distance: 181.8
click at [470, 289] on div "JU [PERSON_NAME] [DATE] 3:53pm Delete Edit" at bounding box center [815, 277] width 744 height 24
drag, startPoint x: 551, startPoint y: 272, endPoint x: 425, endPoint y: 247, distance: 129.1
click at [425, 247] on div "Remove [PERSON_NAME] Eagle Shipping Corp Contact Info Name Cancel Save Changes …" at bounding box center [617, 371] width 1172 height 471
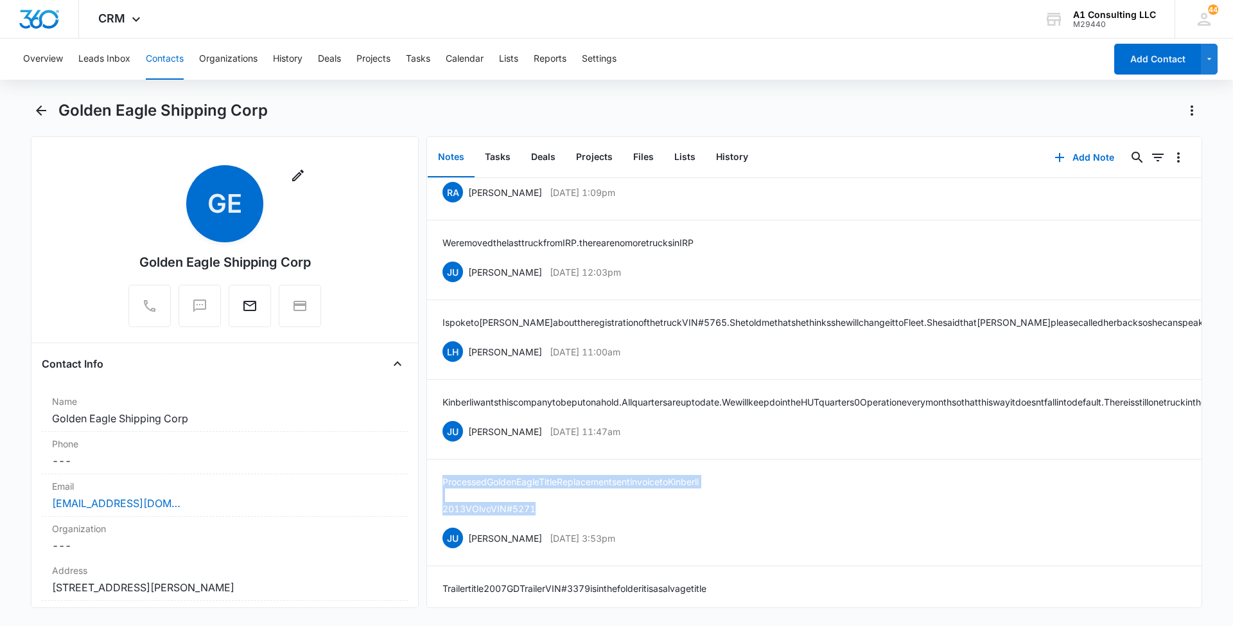
scroll to position [0, 0]
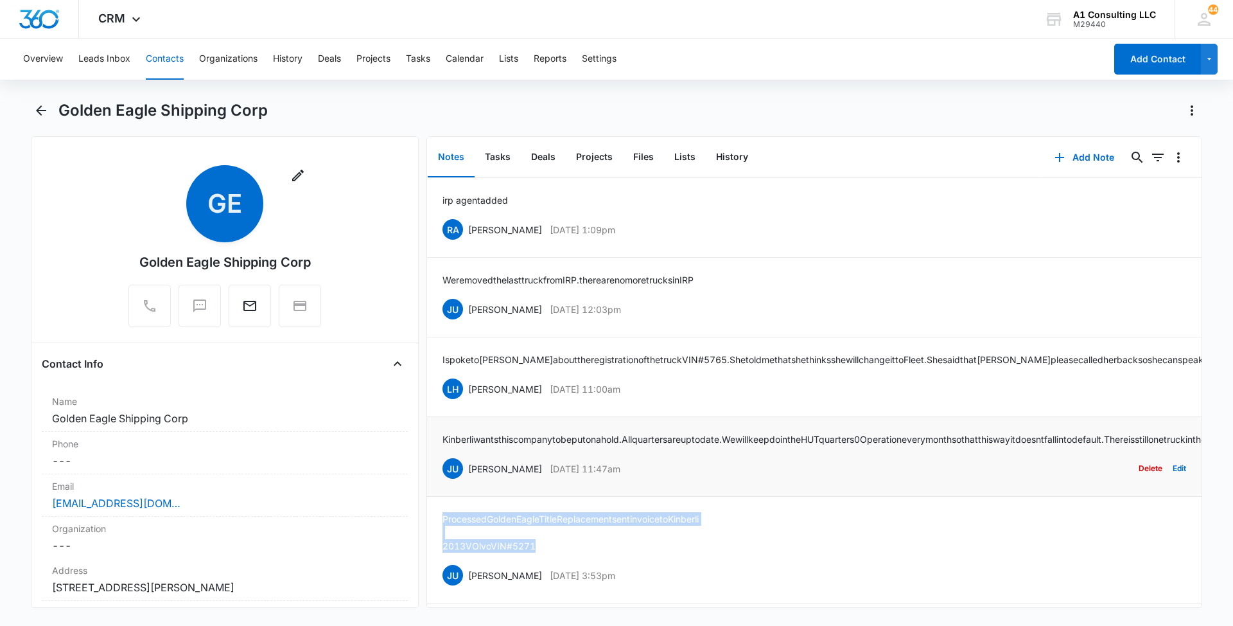
drag, startPoint x: 599, startPoint y: 486, endPoint x: 468, endPoint y: 489, distance: 131.7
click at [468, 480] on div "JU [PERSON_NAME] [DATE] 11:47am Delete Edit" at bounding box center [815, 468] width 744 height 24
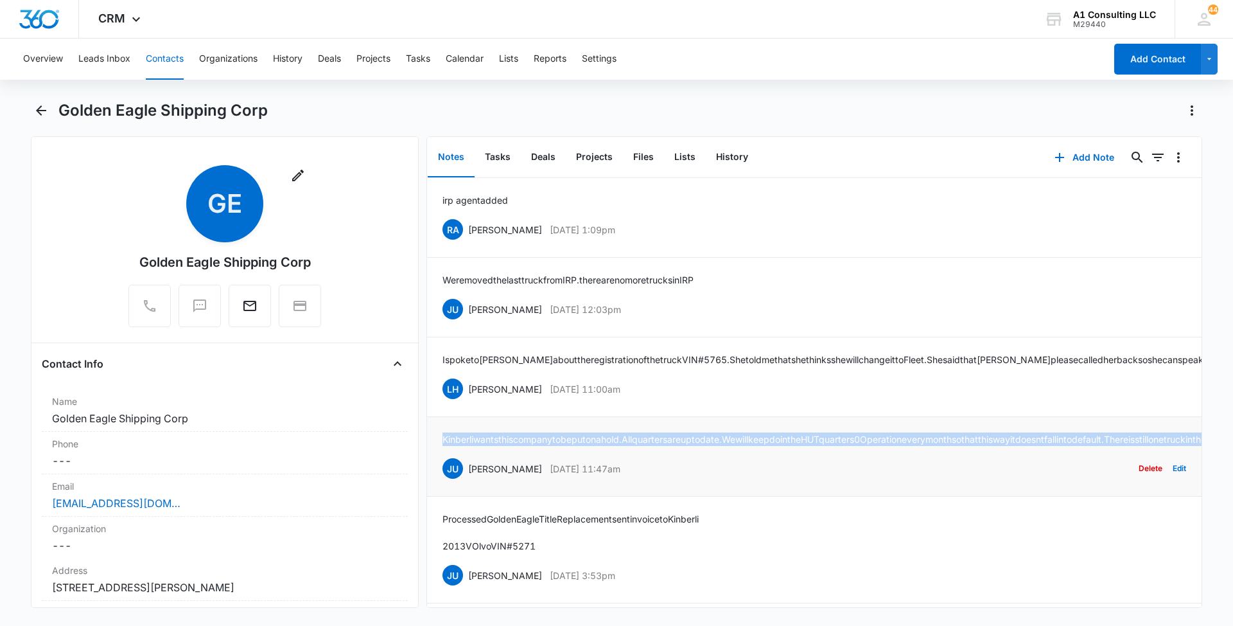
drag, startPoint x: 873, startPoint y: 462, endPoint x: 441, endPoint y: 450, distance: 431.8
click at [441, 450] on li "[PERSON_NAME] wants this company to be put on a hold. All quarters are up to da…" at bounding box center [814, 457] width 775 height 80
drag, startPoint x: 603, startPoint y: 400, endPoint x: 469, endPoint y: 403, distance: 134.3
click at [469, 401] on div "LH [PERSON_NAME] [DATE] 11:00am Delete Edit" at bounding box center [815, 388] width 744 height 24
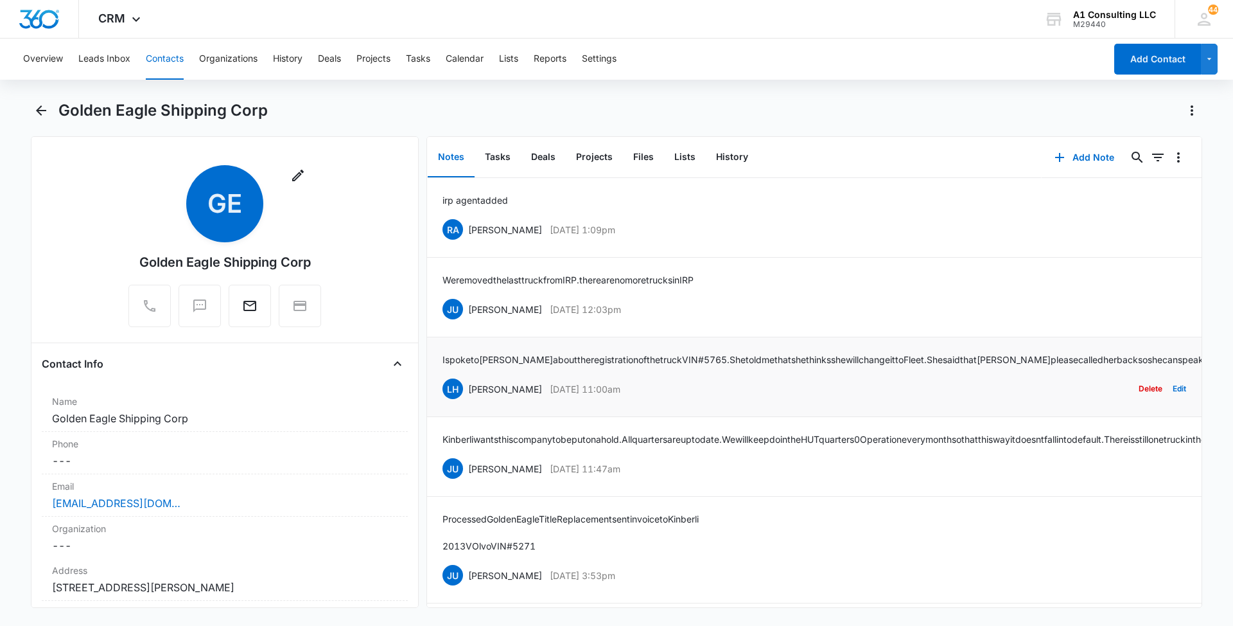
click at [585, 363] on p "I spoke to [PERSON_NAME] about the registration of the truck VIN# 5765. She tol…" at bounding box center [866, 359] width 847 height 13
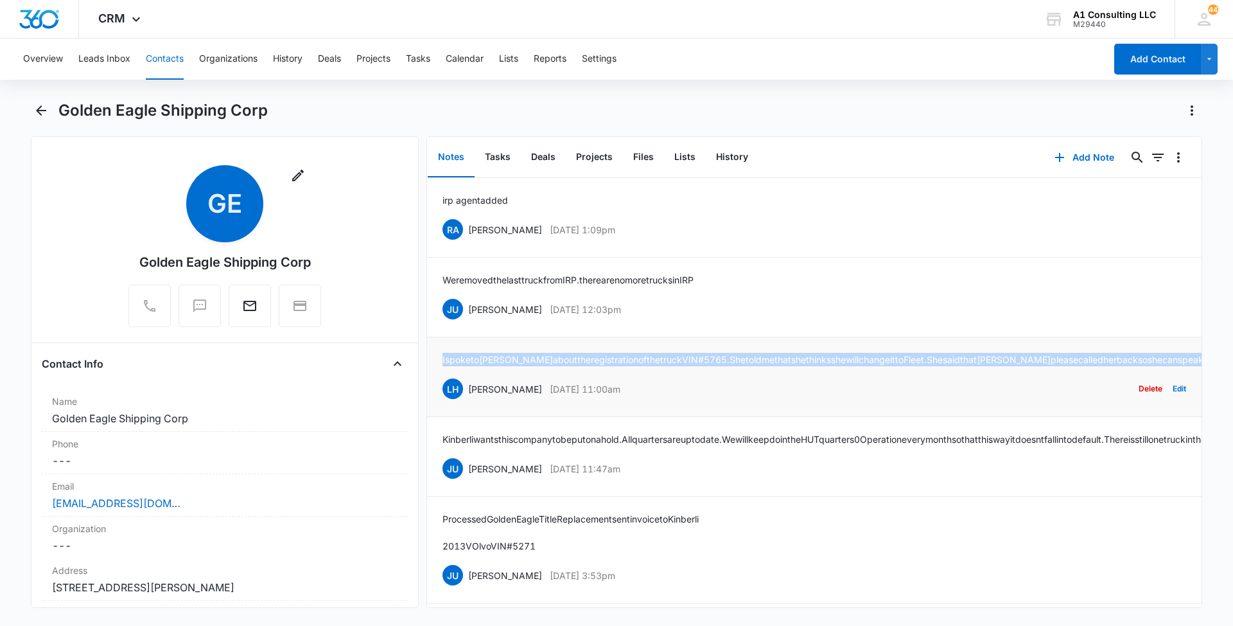
drag, startPoint x: 583, startPoint y: 367, endPoint x: 437, endPoint y: 362, distance: 145.9
click at [437, 362] on li "I spoke to [PERSON_NAME] about the registration of the truck VIN# 5765. She tol…" at bounding box center [814, 377] width 775 height 80
drag, startPoint x: 629, startPoint y: 305, endPoint x: 468, endPoint y: 305, distance: 161.2
click at [468, 305] on div "JU [PERSON_NAME] [DATE] 12:03pm Delete Edit" at bounding box center [815, 309] width 744 height 24
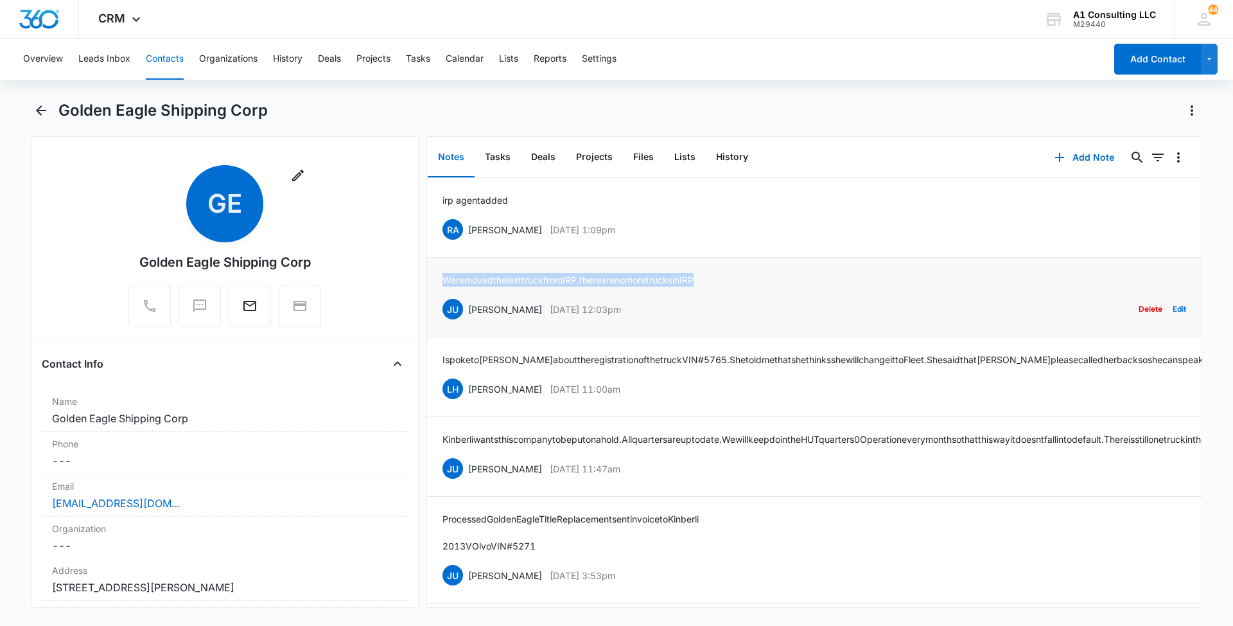
drag, startPoint x: 709, startPoint y: 276, endPoint x: 443, endPoint y: 279, distance: 265.9
click at [443, 279] on div "We removed the last truck from IRP. there are no more trucks in [GEOGRAPHIC_DAT…" at bounding box center [815, 297] width 744 height 48
drag, startPoint x: 634, startPoint y: 223, endPoint x: 467, endPoint y: 231, distance: 167.2
click at [467, 231] on div "RA [PERSON_NAME] [DATE] 1:09pm" at bounding box center [529, 229] width 173 height 21
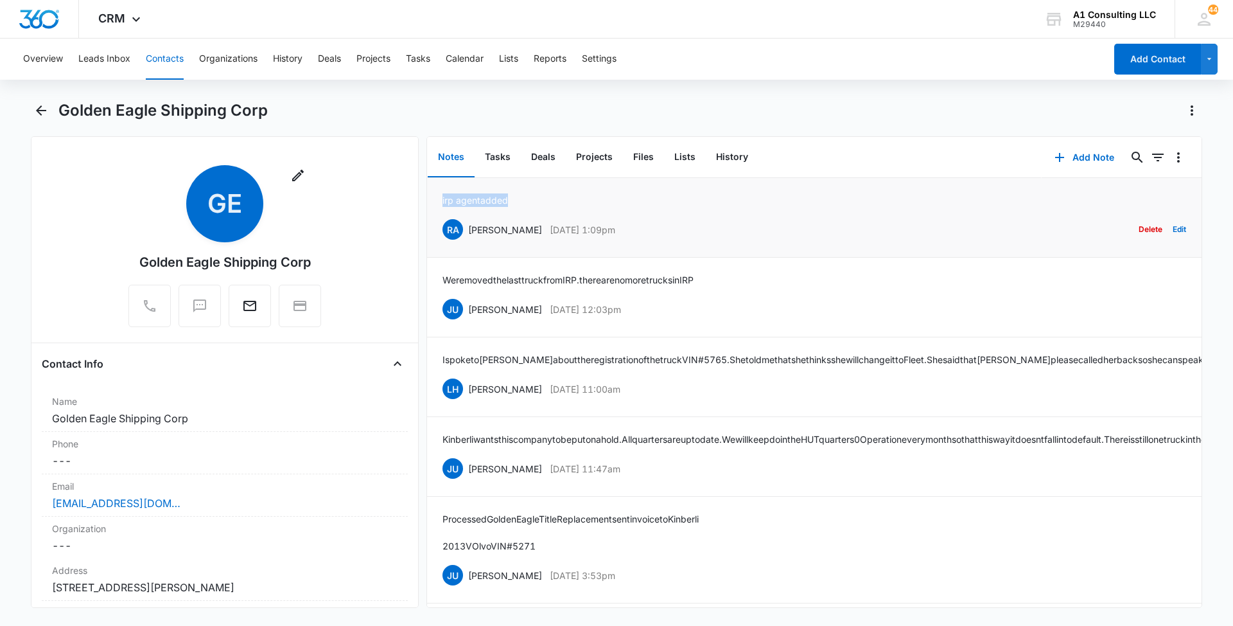
drag, startPoint x: 524, startPoint y: 192, endPoint x: 430, endPoint y: 194, distance: 94.4
click at [430, 194] on li "irp agent added RA [PERSON_NAME] [DATE] 1:09pm Delete Edit" at bounding box center [814, 218] width 775 height 80
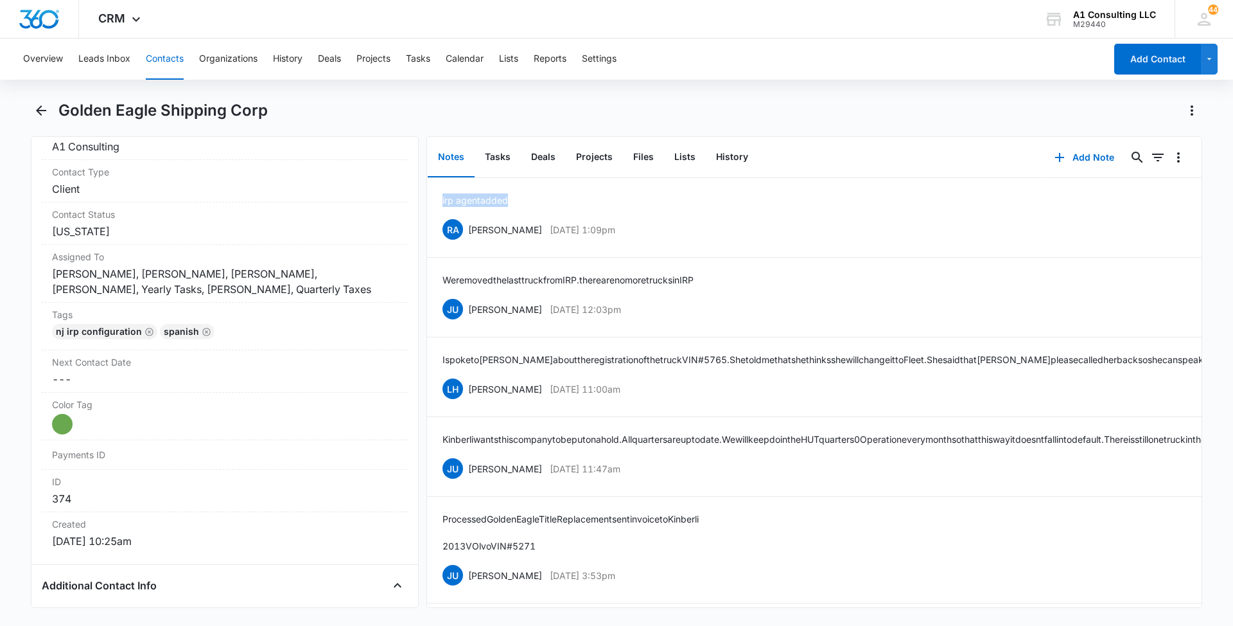
scroll to position [563, 0]
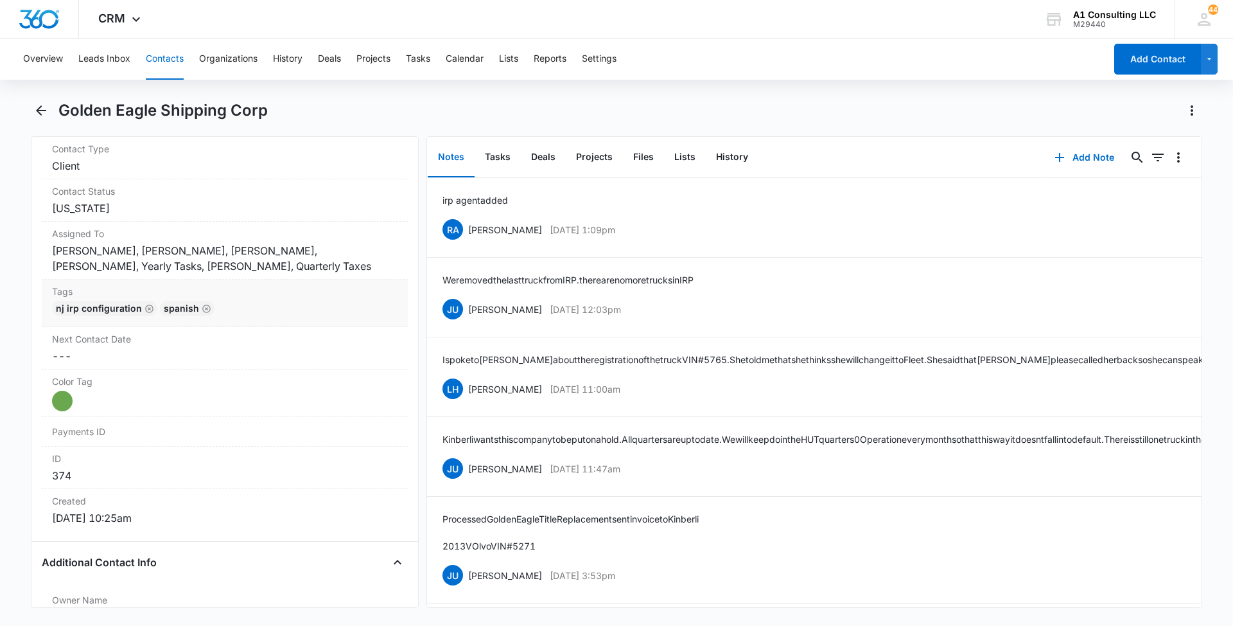
click at [339, 296] on label "Tags" at bounding box center [225, 291] width 346 height 13
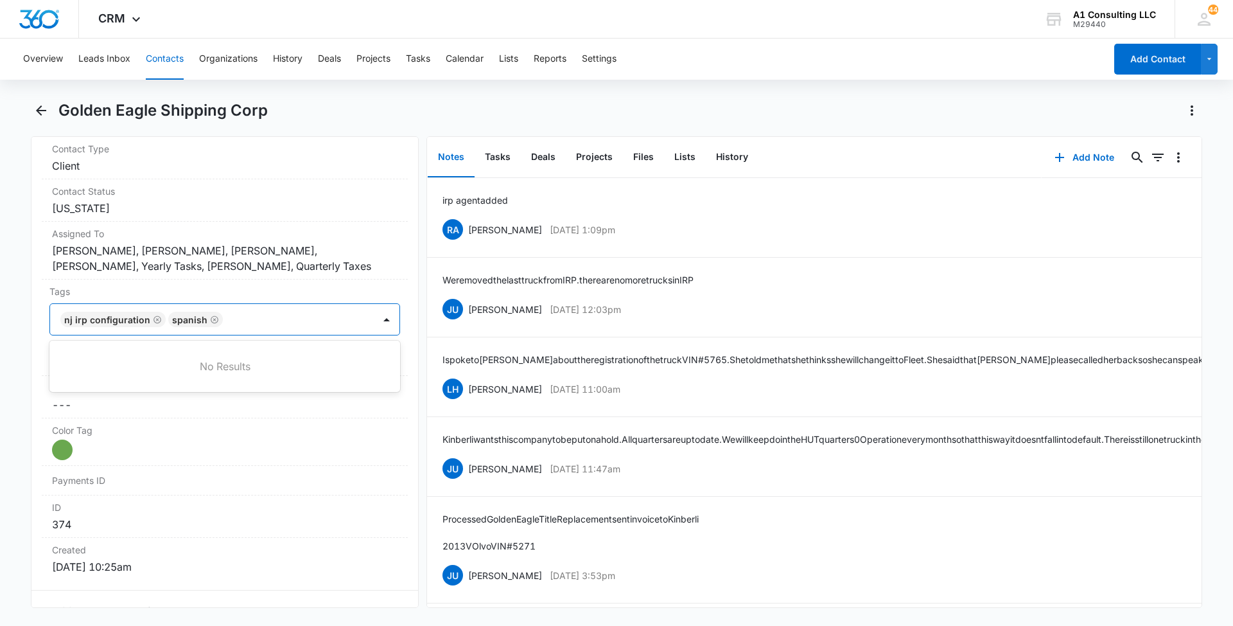
click at [306, 317] on div at bounding box center [300, 319] width 146 height 18
type input "gh"
click at [105, 385] on p "GHL Conversion" at bounding box center [98, 388] width 67 height 13
click at [0, 364] on main "Golden Eagle Shipping Corp Remove [PERSON_NAME] Eagle Shipping Corp Contact Inf…" at bounding box center [616, 361] width 1233 height 523
click at [327, 353] on button "Save Changes" at bounding box center [363, 358] width 73 height 24
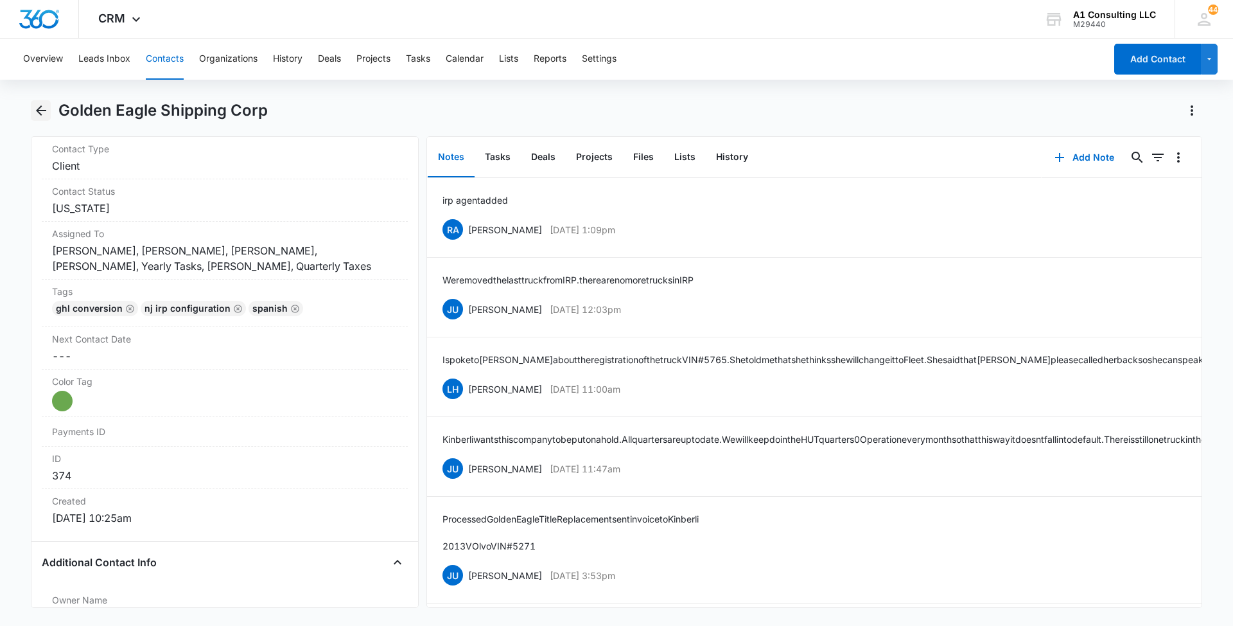
click at [45, 111] on icon "Back" at bounding box center [40, 110] width 15 height 15
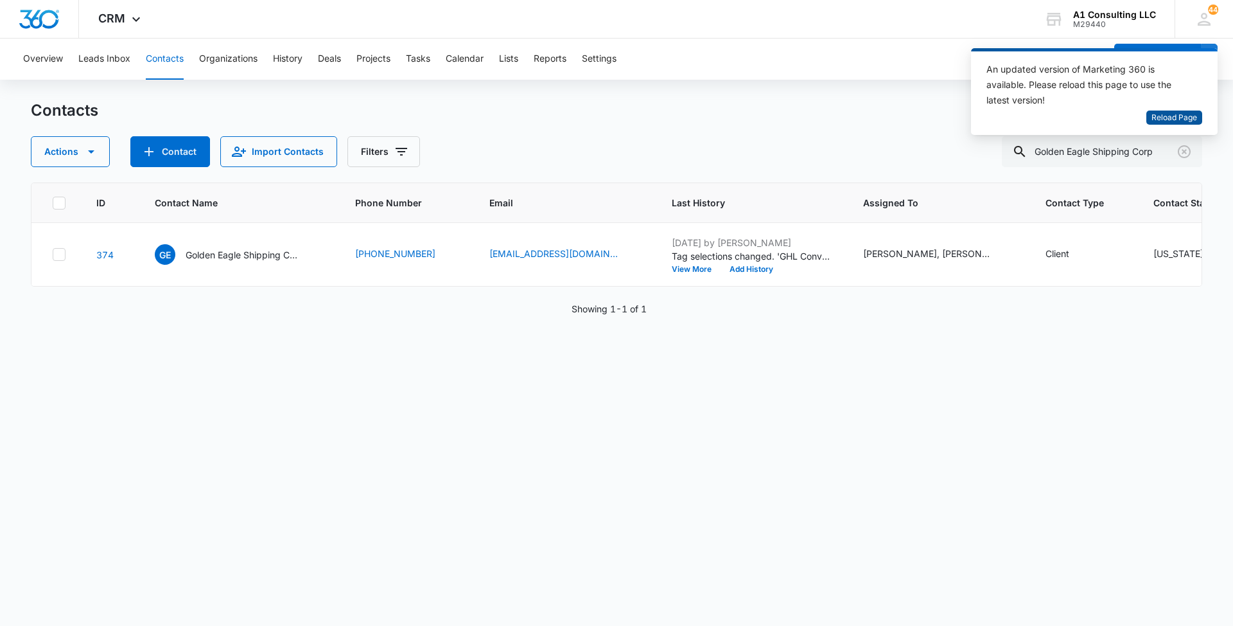
click at [1184, 113] on span "Reload Page" at bounding box center [1175, 118] width 46 height 12
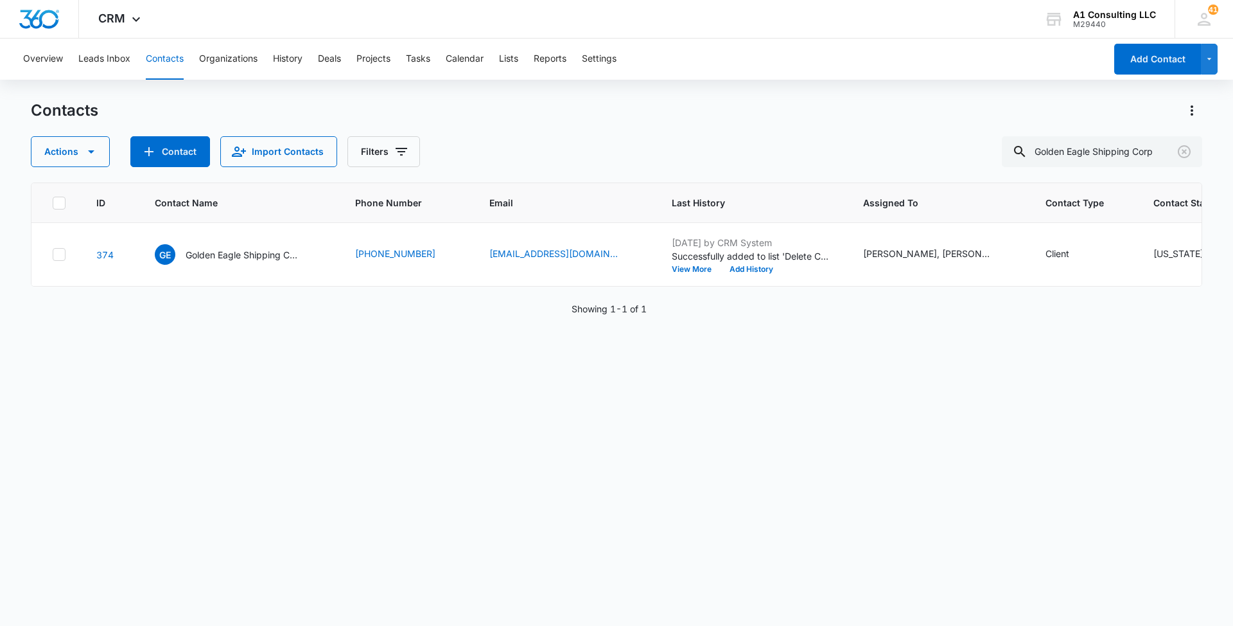
click at [394, 486] on div "ID Contact Name Phone Number Email Last History Assigned To Contact Type Contac…" at bounding box center [617, 395] width 1172 height 427
click at [1188, 145] on icon "Clear" at bounding box center [1184, 151] width 15 height 15
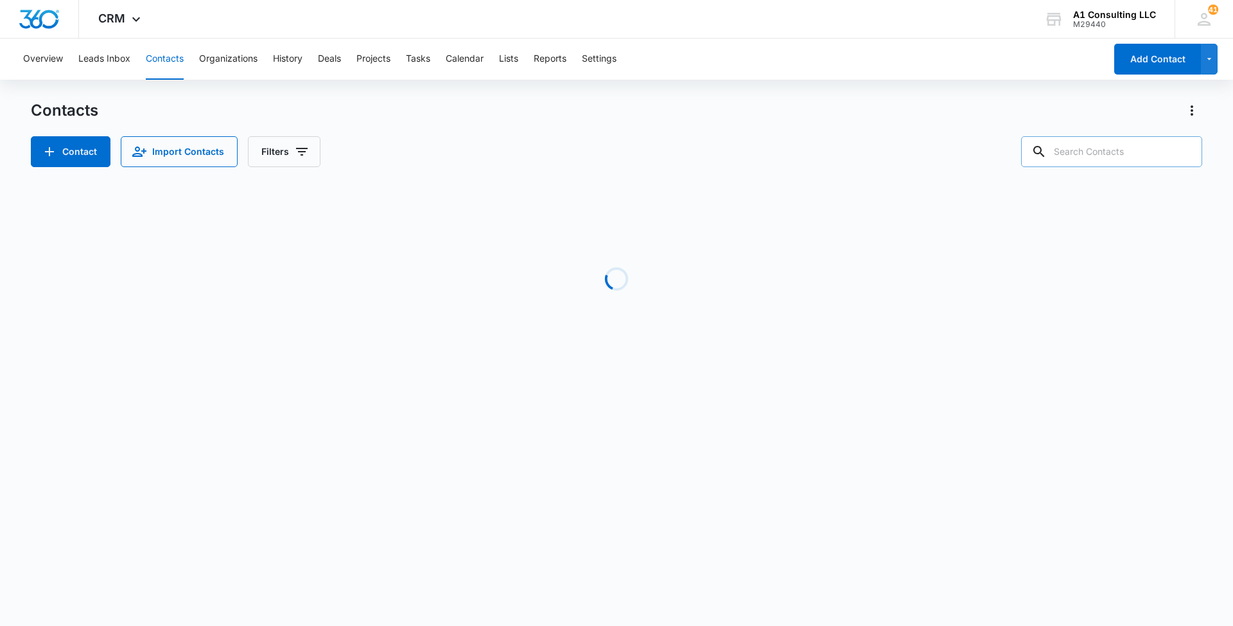
click at [1145, 154] on input "text" at bounding box center [1111, 151] width 181 height 31
paste input "R & G Haulers LLC"
type input "R & G Haulers LLC"
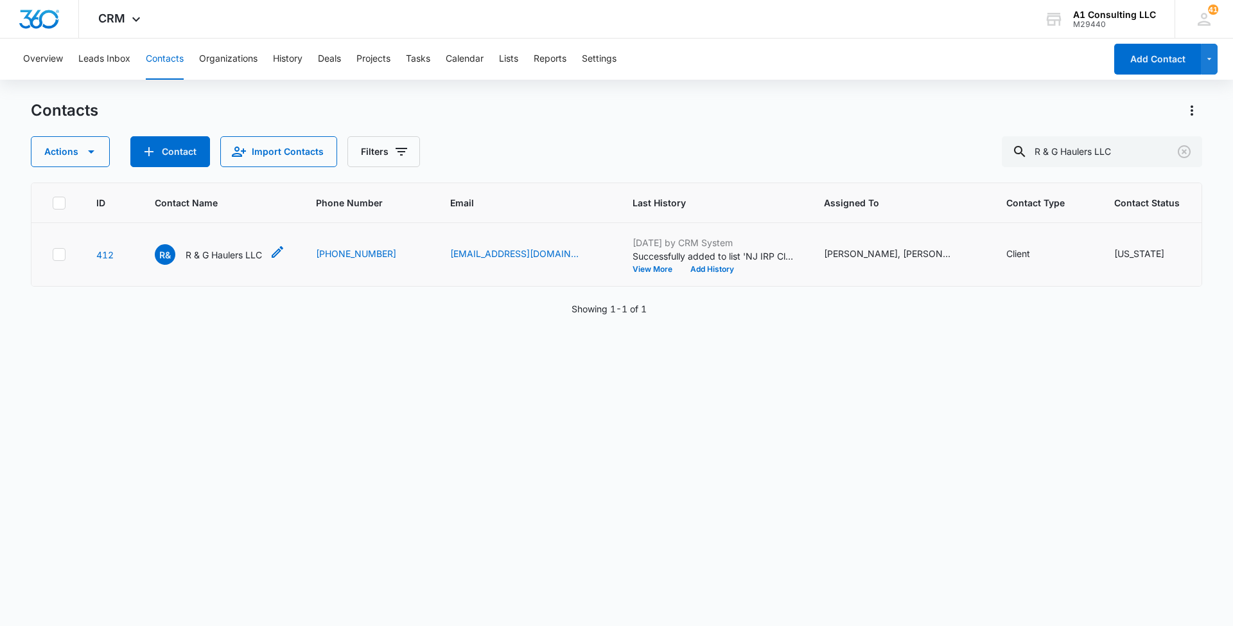
click at [232, 261] on p "R & G Haulers LLC" at bounding box center [224, 254] width 76 height 13
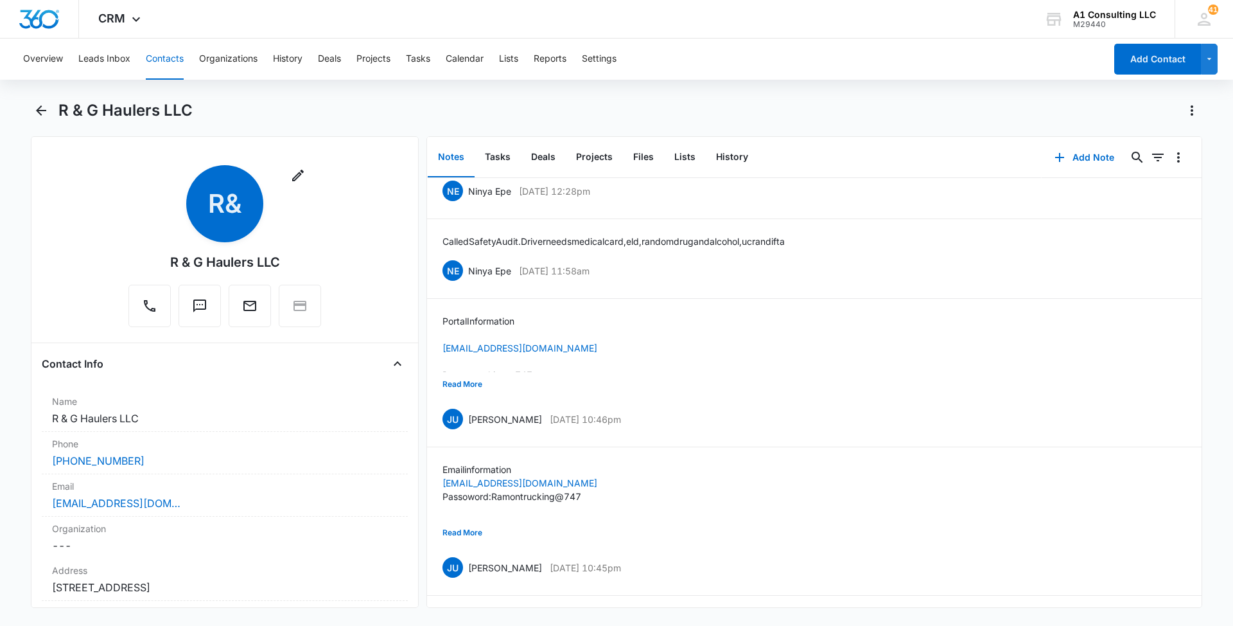
scroll to position [428, 0]
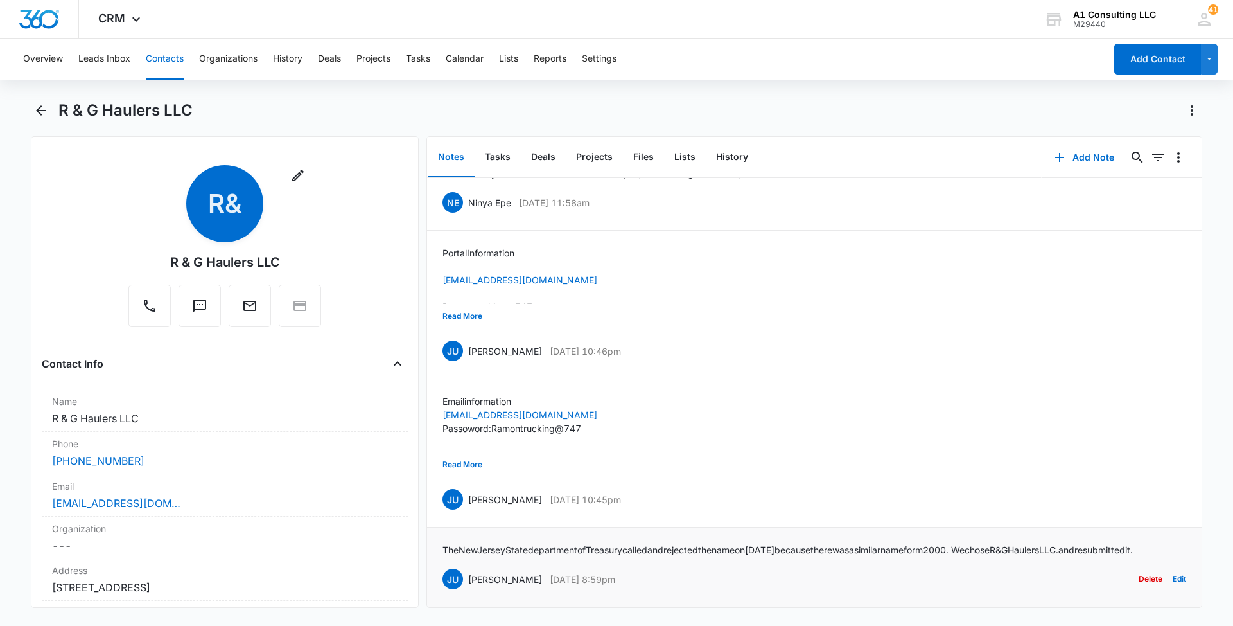
drag, startPoint x: 648, startPoint y: 560, endPoint x: 467, endPoint y: 567, distance: 181.2
click at [467, 568] on div "JU Jeannette Uribe May 19, 2022 at 8:59pm" at bounding box center [529, 578] width 173 height 21
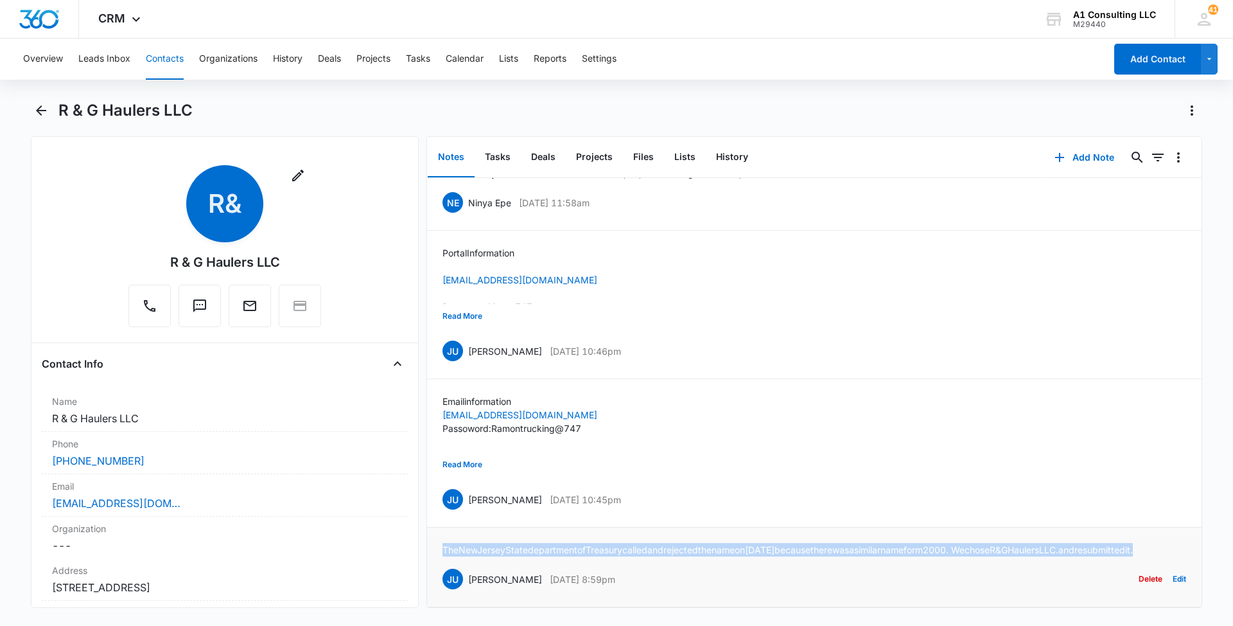
drag, startPoint x: 532, startPoint y: 531, endPoint x: 443, endPoint y: 525, distance: 90.1
click at [443, 543] on p "The New Jersey State department of Treasury called and rejected the name on 05/…" at bounding box center [788, 549] width 690 height 13
copy p "The New Jersey State department of Treasury called and rejected the name on 05/…"
click at [453, 452] on button "Read More" at bounding box center [463, 464] width 40 height 24
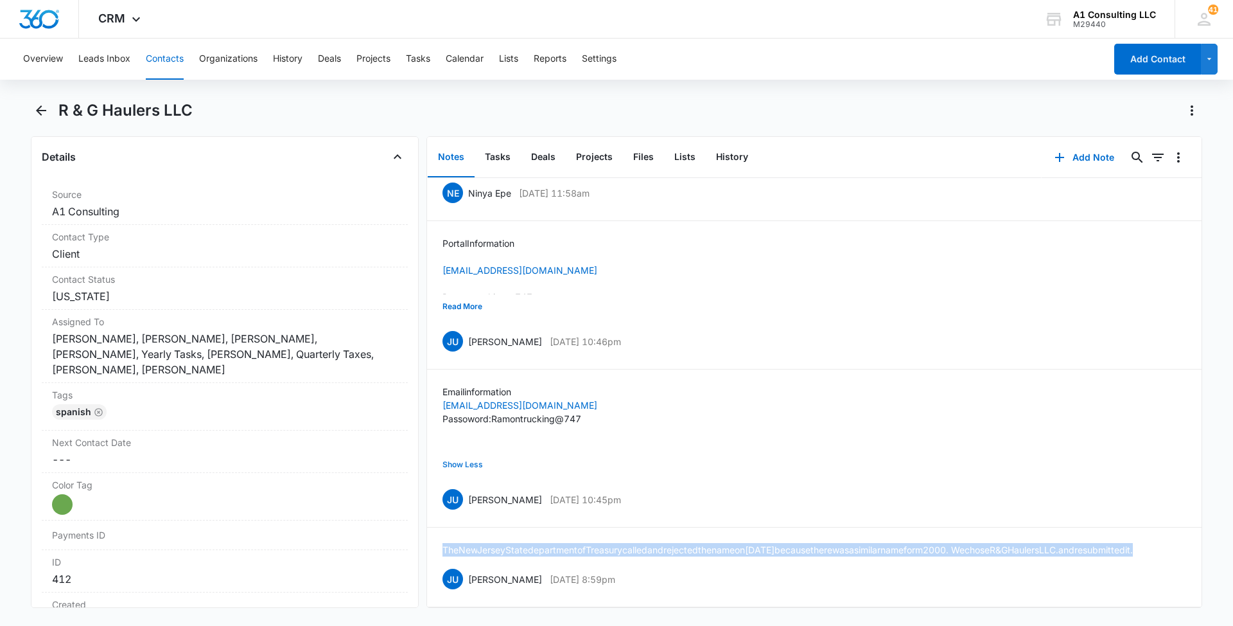
scroll to position [480, 0]
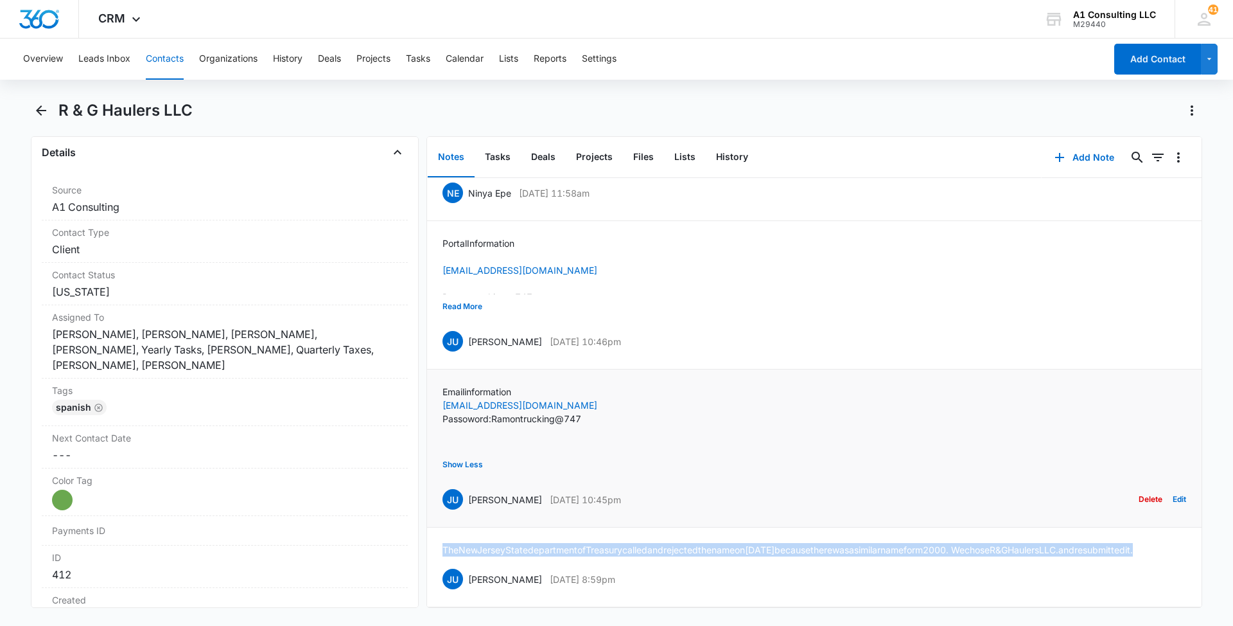
drag, startPoint x: 647, startPoint y: 478, endPoint x: 468, endPoint y: 480, distance: 179.9
click at [468, 487] on div "JU Jeannette Uribe May 19, 2022 at 10:45pm Delete Edit" at bounding box center [815, 499] width 744 height 24
copy div "Jeannette Uribe May 19, 2022 at 10:45pm"
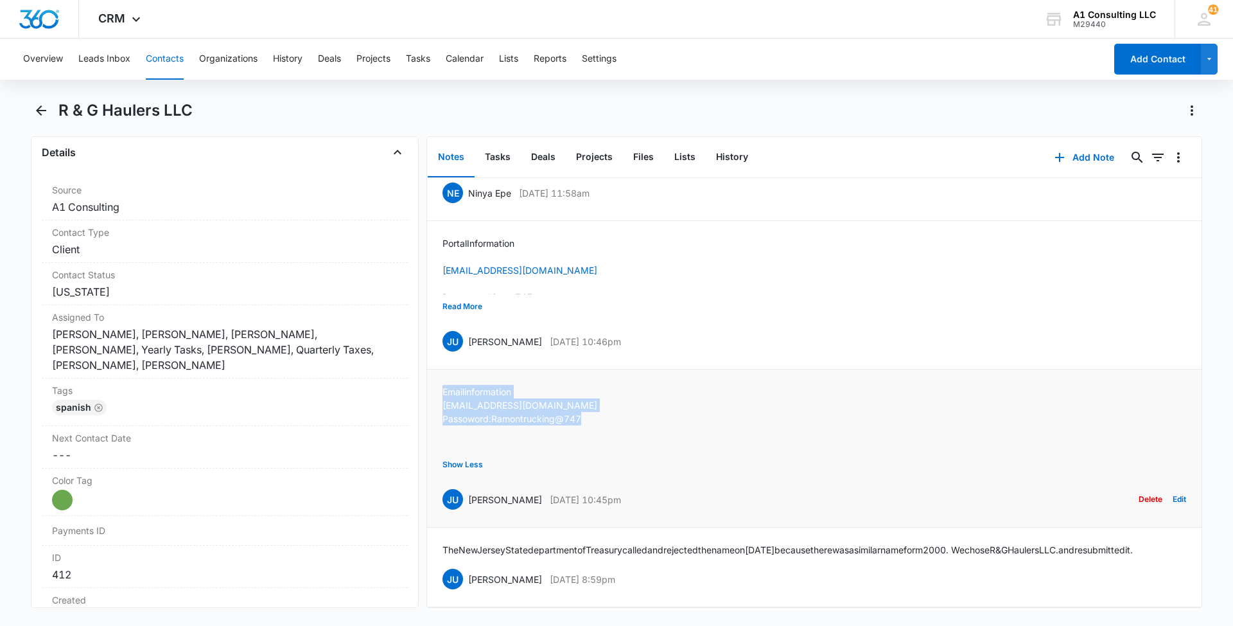
drag, startPoint x: 590, startPoint y: 396, endPoint x: 439, endPoint y: 372, distance: 152.9
click at [439, 372] on li "Email information rghaulersllc@gmail.com Passoword: Ramontrucking@747 Show Less…" at bounding box center [814, 448] width 775 height 158
copy div "Email information rghaulersllc@gmail.com Passoword: Ramontrucking@747"
click at [464, 294] on button "Read More" at bounding box center [463, 306] width 40 height 24
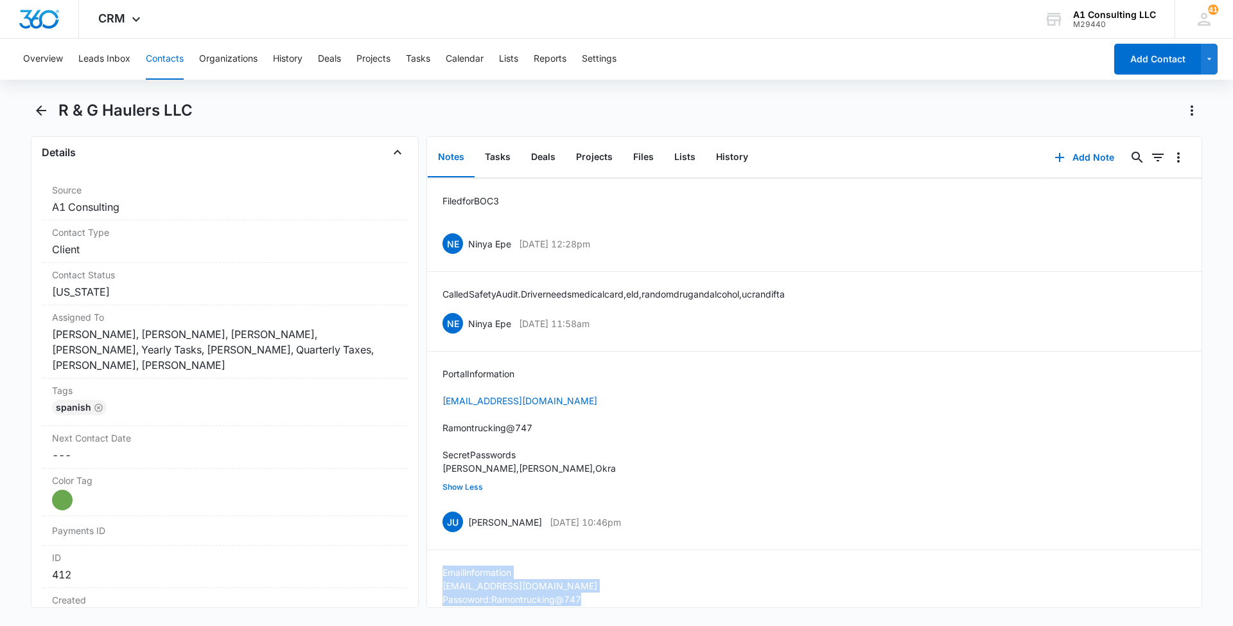
scroll to position [270, 0]
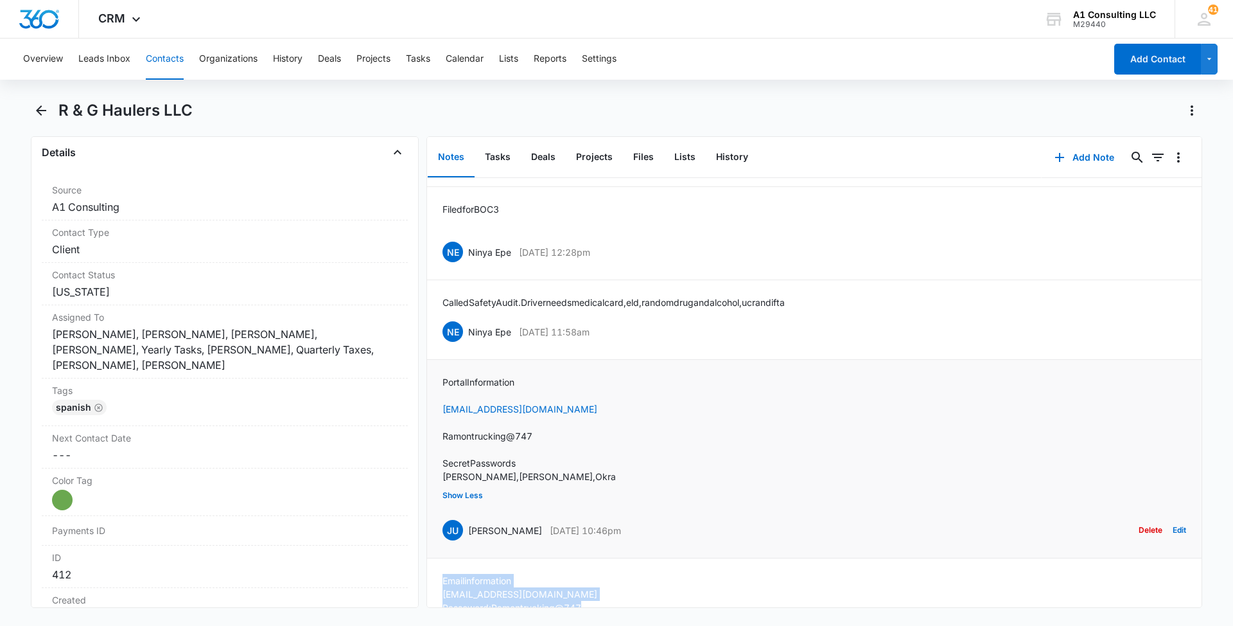
drag, startPoint x: 661, startPoint y: 527, endPoint x: 469, endPoint y: 525, distance: 192.1
click at [469, 525] on div "JU Jeannette Uribe May 19, 2022 at 10:46pm Delete Edit" at bounding box center [815, 530] width 744 height 24
copy div "Jeannette Uribe May 19, 2022 at 10:46pm"
drag, startPoint x: 534, startPoint y: 467, endPoint x: 481, endPoint y: 441, distance: 59.2
click at [481, 441] on div "Portal Information rghaulersllc@gmail.com Ramontrucking@747 Secret Passwords Ca…" at bounding box center [529, 429] width 173 height 108
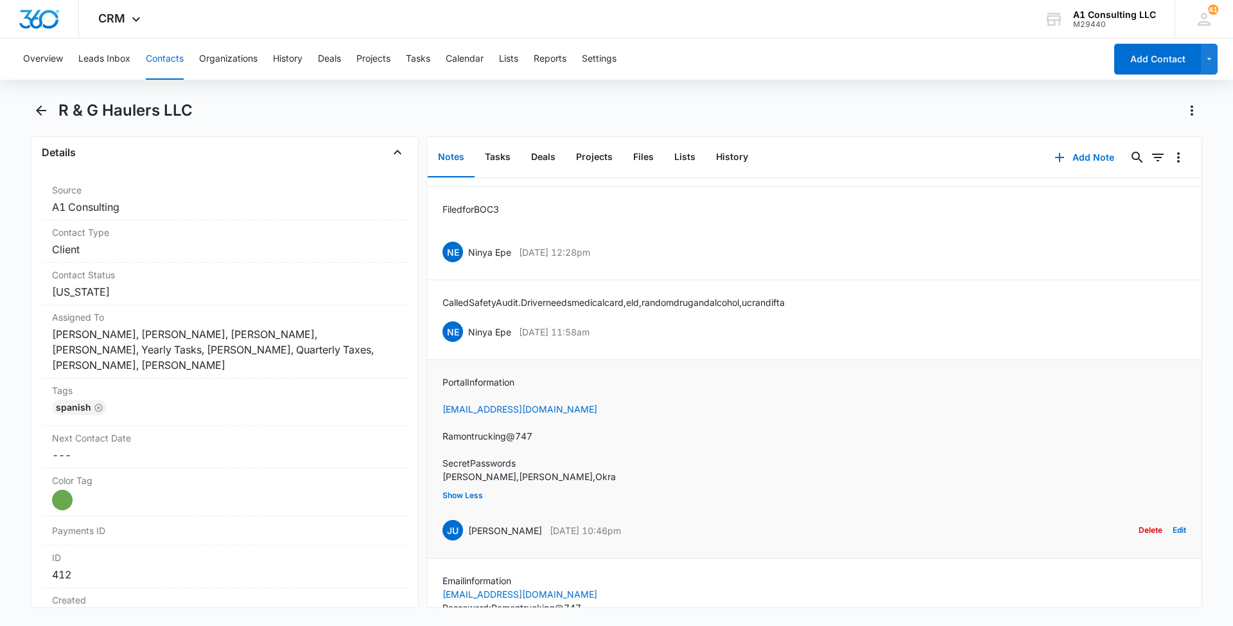
drag, startPoint x: 481, startPoint y: 441, endPoint x: 601, endPoint y: 464, distance: 122.2
click at [601, 464] on div "Portal Information rghaulersllc@gmail.com Ramontrucking@747 Secret Passwords Ca…" at bounding box center [815, 458] width 744 height 167
drag, startPoint x: 529, startPoint y: 475, endPoint x: 440, endPoint y: 381, distance: 129.5
click at [440, 381] on li "Portal Information rghaulersllc@gmail.com Ramontrucking@747 Secret Passwords Ca…" at bounding box center [814, 459] width 775 height 198
copy div "Portal Information rghaulersllc@gmail.com Ramontrucking@747 Secret Passwords Ca…"
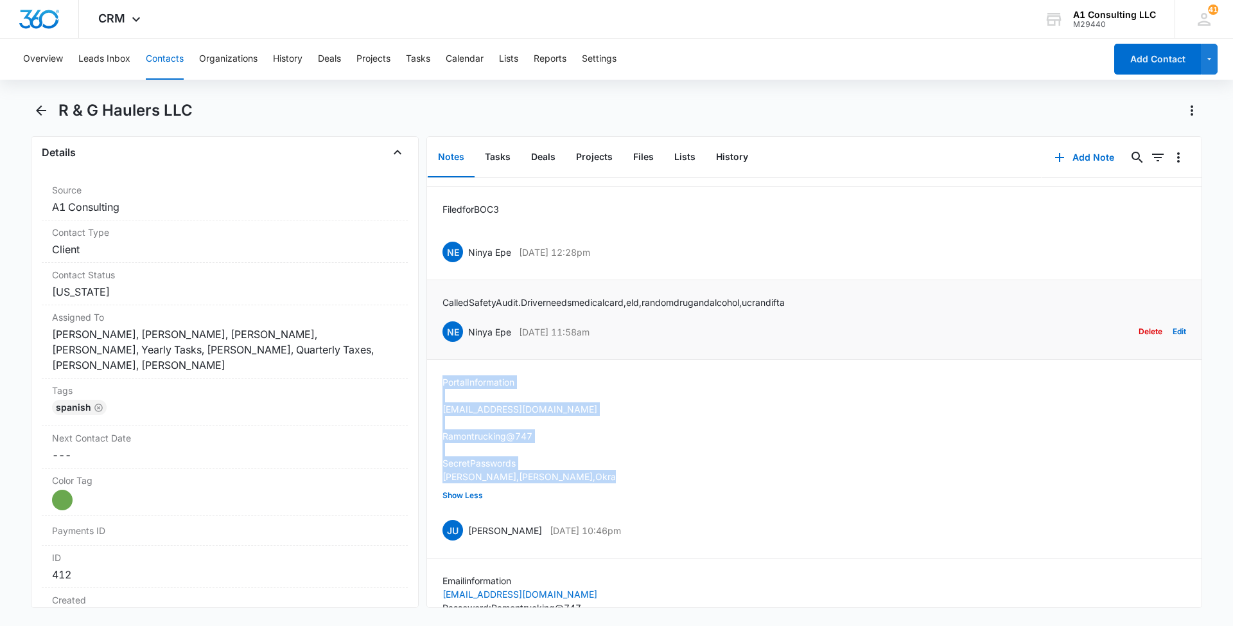
drag, startPoint x: 633, startPoint y: 331, endPoint x: 467, endPoint y: 331, distance: 165.7
click at [467, 331] on div "NE Ninya Epe May 20, 2022 at 11:58am Delete Edit" at bounding box center [815, 331] width 744 height 24
copy div "Ninya Epe May 20, 2022 at 11:58am"
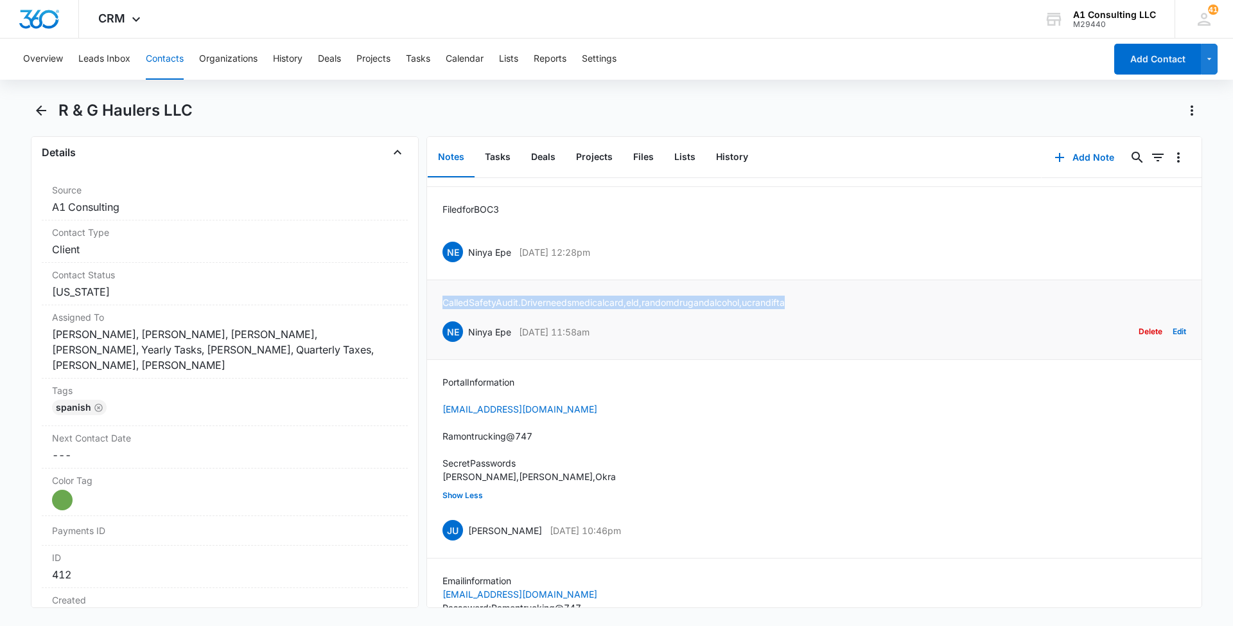
drag, startPoint x: 827, startPoint y: 300, endPoint x: 443, endPoint y: 298, distance: 384.1
click at [443, 298] on div "Called Safety Audit. Driver needs medical card, eld, random drug and alcohol, u…" at bounding box center [815, 319] width 744 height 48
copy p "Called Safety Audit. Driver needs medical card, eld, random drug and alcohol, u…"
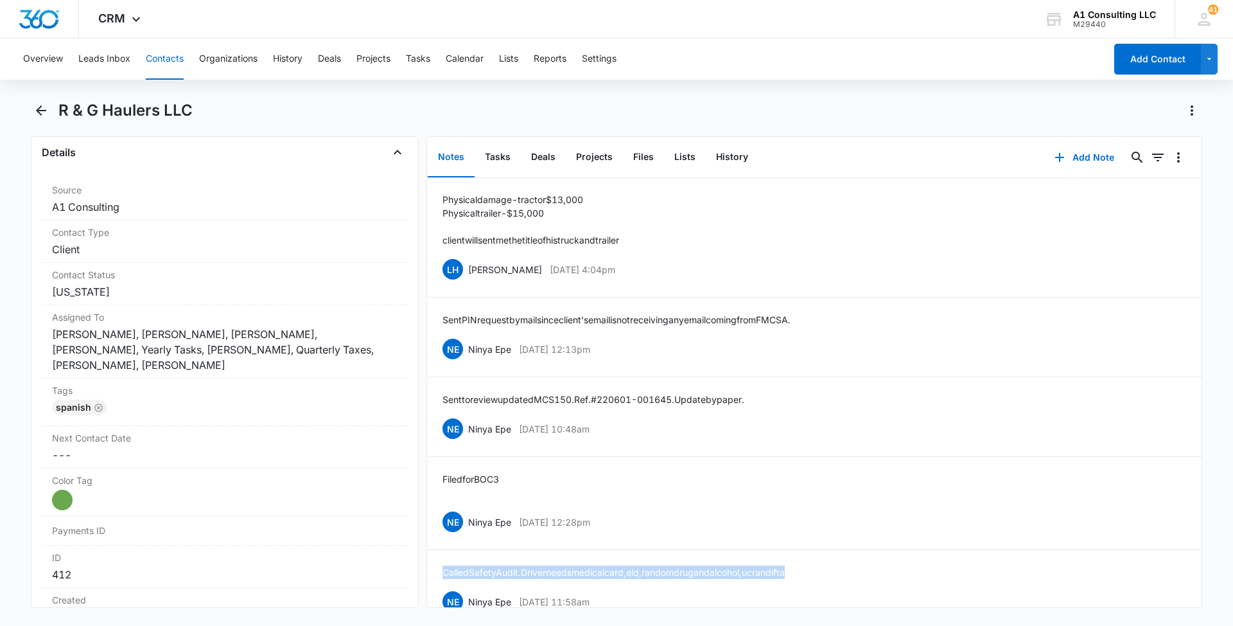
scroll to position [0, 0]
drag, startPoint x: 633, startPoint y: 518, endPoint x: 468, endPoint y: 518, distance: 164.4
click at [468, 518] on div "NE Ninya Epe May 20, 2022 at 12:28pm Delete Edit" at bounding box center [815, 522] width 744 height 24
copy div "Ninya Epe May 20, 2022 at 12:28pm"
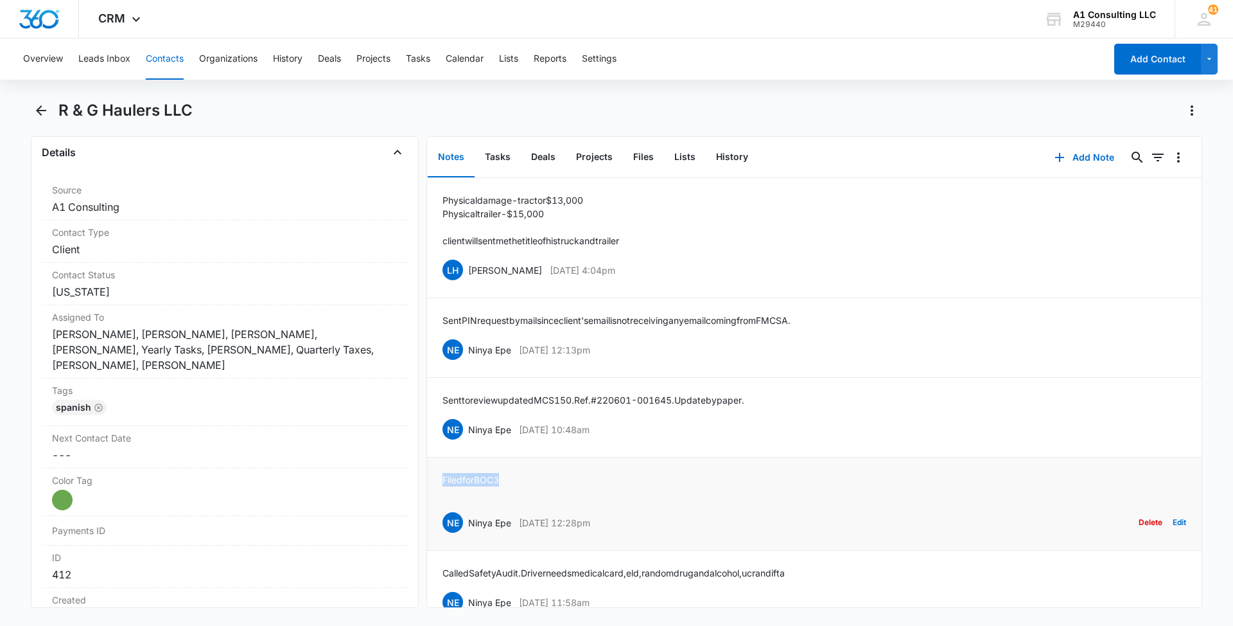
drag, startPoint x: 513, startPoint y: 473, endPoint x: 435, endPoint y: 473, distance: 78.4
click at [435, 473] on li "Filed for BOC 3 NE Ninya Epe May 20, 2022 at 12:28pm Delete Edit" at bounding box center [814, 503] width 775 height 93
copy p "Filed for BOC 3"
drag, startPoint x: 629, startPoint y: 427, endPoint x: 466, endPoint y: 430, distance: 163.2
click at [466, 430] on div "NE Ninya Epe Jun 1, 2022 at 10:48am Delete Edit" at bounding box center [815, 429] width 744 height 24
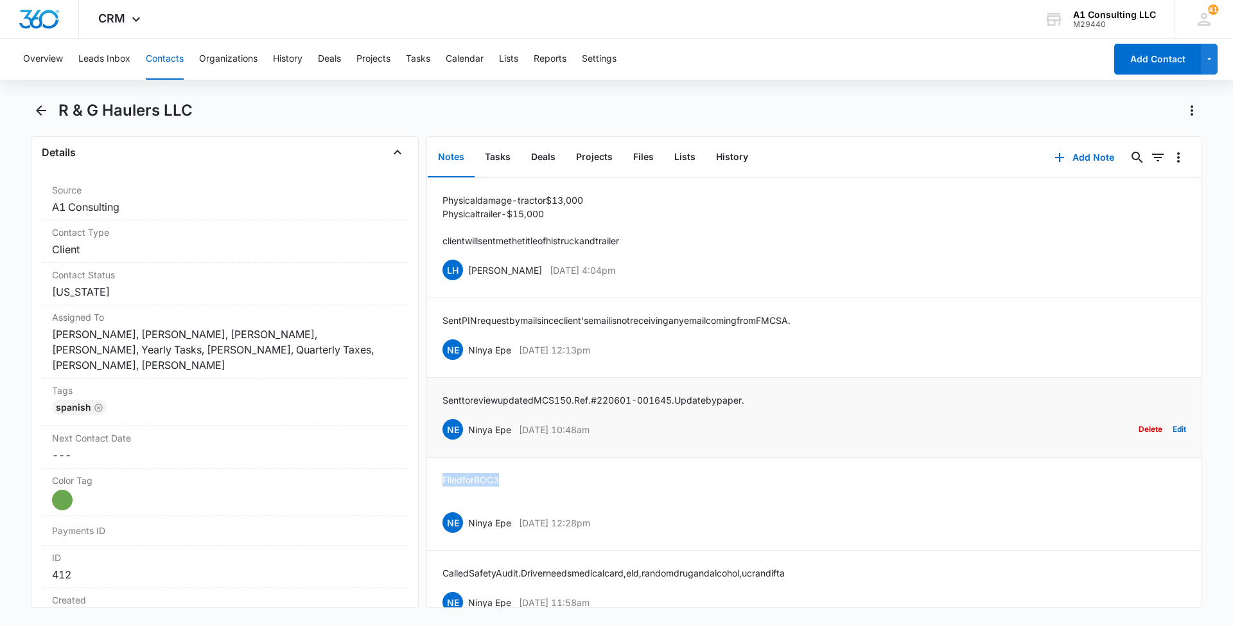
copy div "Ninya Epe Jun 1, 2022 at 10:48am"
drag, startPoint x: 770, startPoint y: 398, endPoint x: 441, endPoint y: 404, distance: 328.9
click at [441, 404] on li "Sent to review updated MCS150. Ref. #220601-001645. Update by paper. NE Ninya E…" at bounding box center [814, 418] width 775 height 80
drag, startPoint x: 621, startPoint y: 348, endPoint x: 466, endPoint y: 348, distance: 155.4
click at [466, 348] on div "NE Ninya Epe Jun 24, 2022 at 12:13pm Delete Edit" at bounding box center [815, 349] width 744 height 24
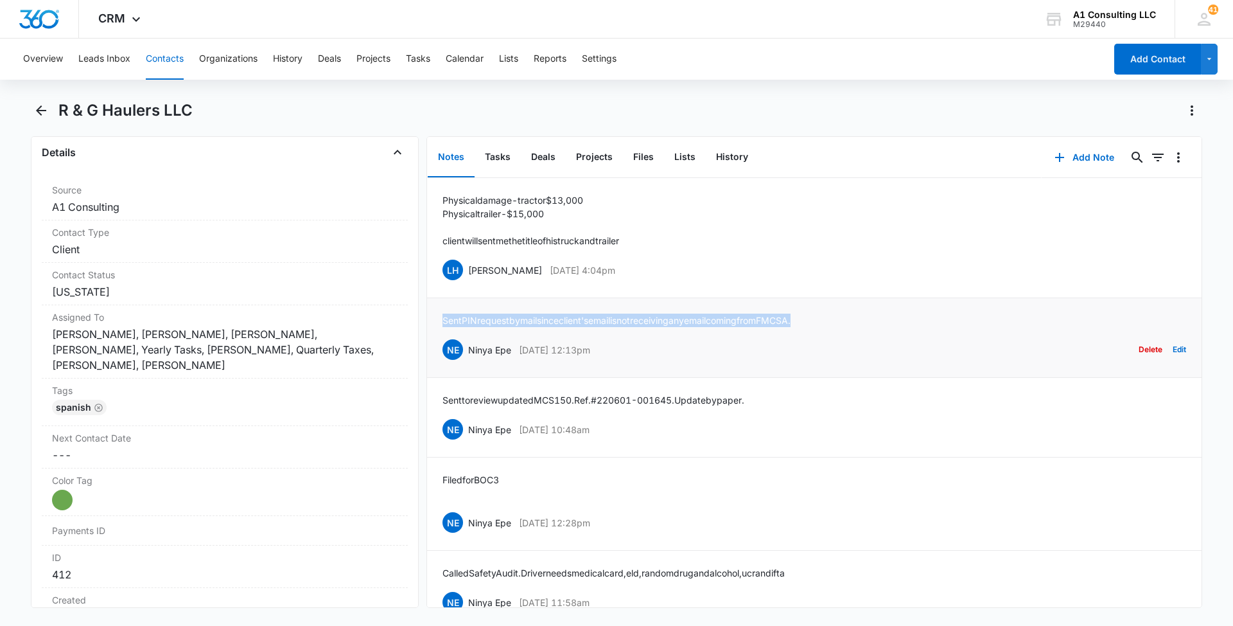
drag, startPoint x: 833, startPoint y: 316, endPoint x: 443, endPoint y: 319, distance: 389.9
click at [443, 319] on div "Sent PIN request by mail since client's email is not receiving any email coming…" at bounding box center [815, 337] width 744 height 48
drag, startPoint x: 641, startPoint y: 270, endPoint x: 463, endPoint y: 270, distance: 177.9
click at [463, 270] on div "LH Laura Henry Aug 16, 2022 at 4:04pm Delete Edit" at bounding box center [815, 270] width 744 height 24
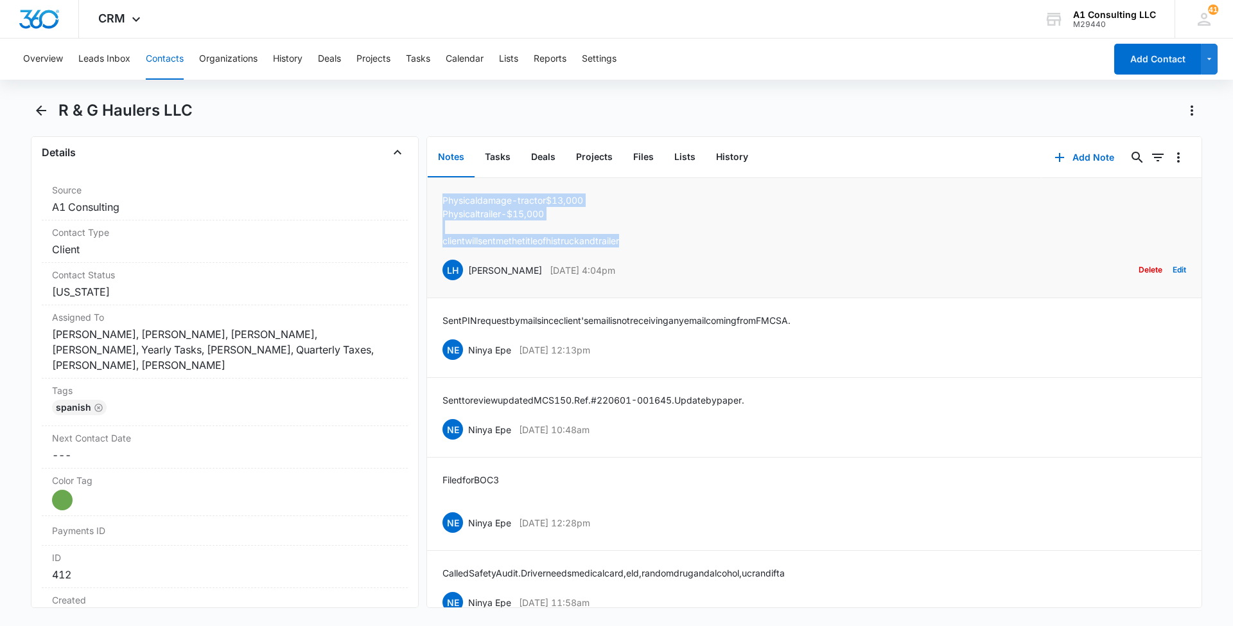
drag, startPoint x: 660, startPoint y: 235, endPoint x: 441, endPoint y: 197, distance: 221.7
click at [441, 197] on li "Physical damage - tractor $13,000 Physical trailer - $15,000 client will sent m…" at bounding box center [814, 238] width 775 height 120
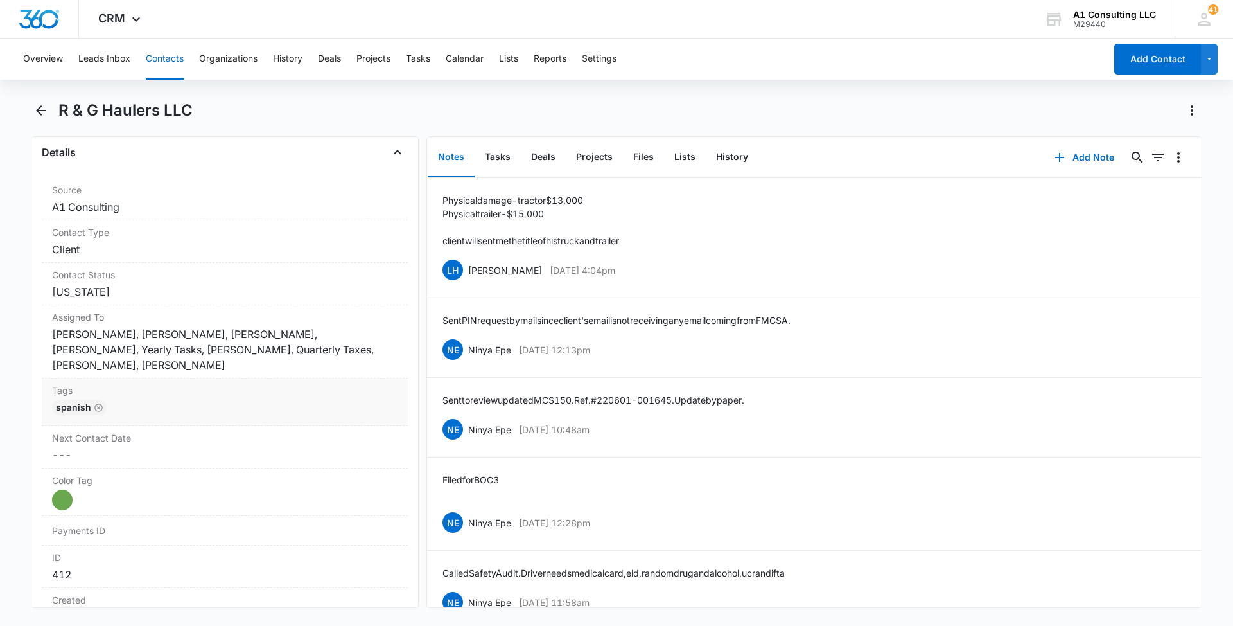
click at [310, 403] on div "Spanish" at bounding box center [225, 410] width 346 height 21
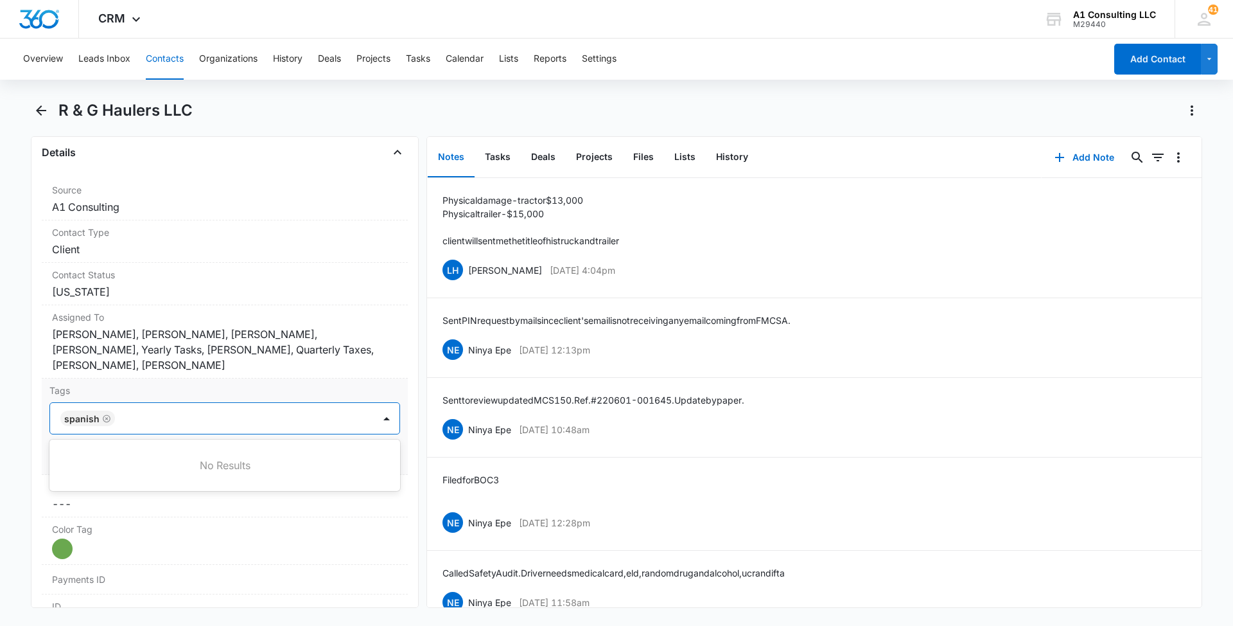
click at [290, 416] on div at bounding box center [246, 418] width 254 height 18
type input "gh"
click at [115, 488] on p "GHL Conversion" at bounding box center [98, 487] width 67 height 13
click at [0, 435] on main "R & G Haulers LLC Remove R& R & G Haulers LLC Contact Info Name Cancel Save Cha…" at bounding box center [616, 361] width 1233 height 523
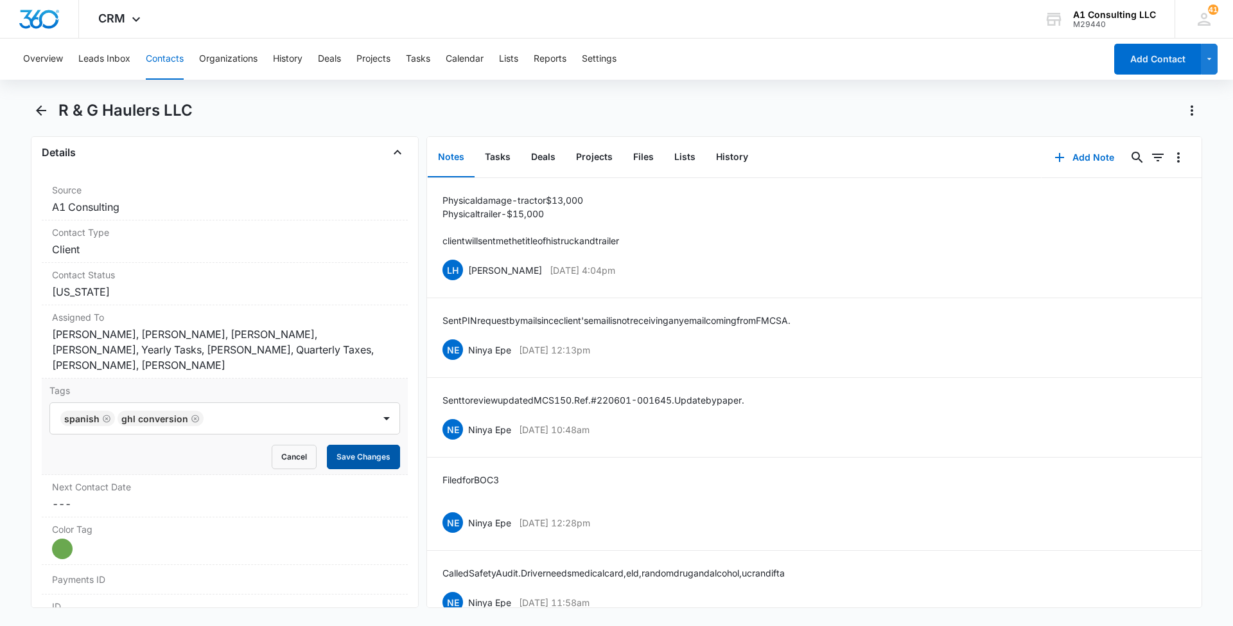
click at [366, 457] on button "Save Changes" at bounding box center [363, 456] width 73 height 24
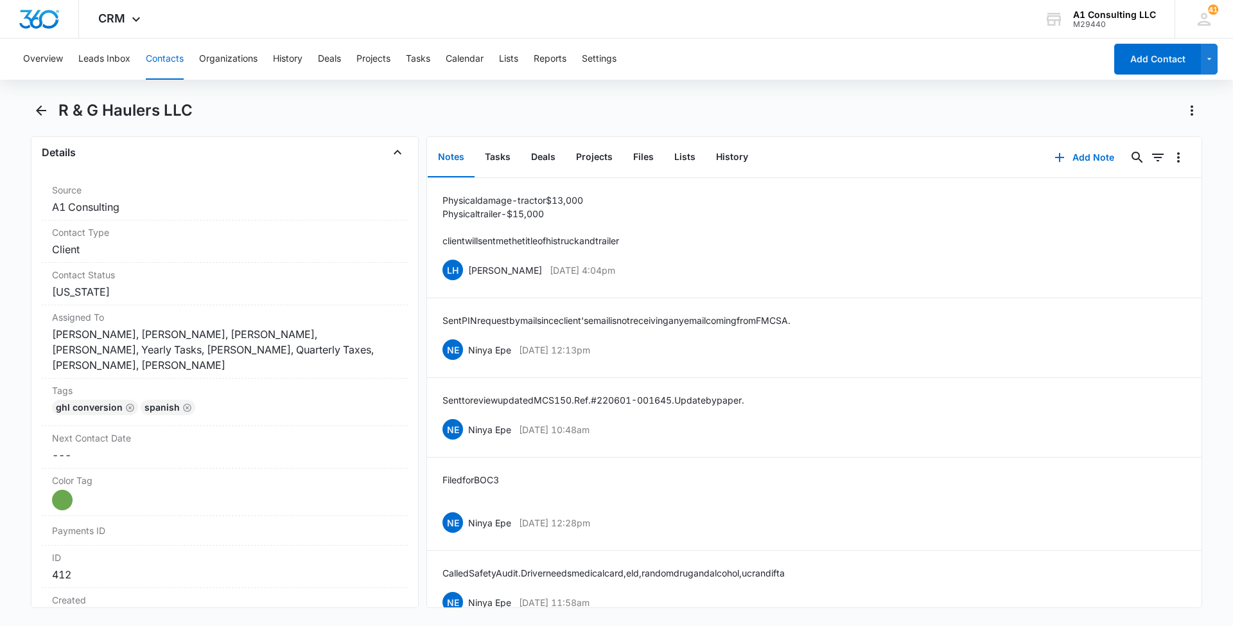
click at [160, 64] on button "Contacts" at bounding box center [165, 59] width 38 height 41
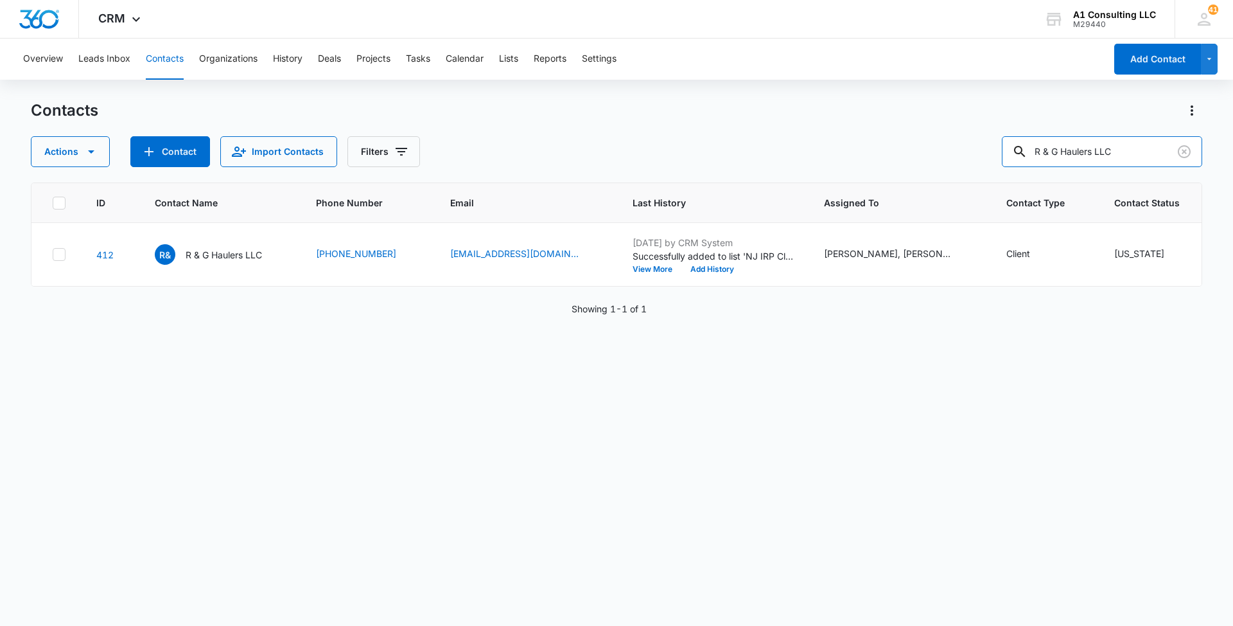
drag, startPoint x: 1151, startPoint y: 146, endPoint x: 1005, endPoint y: 146, distance: 145.8
click at [1005, 146] on div "Actions Contact Import Contacts Filters R & G Haulers LLC" at bounding box center [617, 151] width 1172 height 31
paste input "Crown Freight"
type input "Crown Freight LLC"
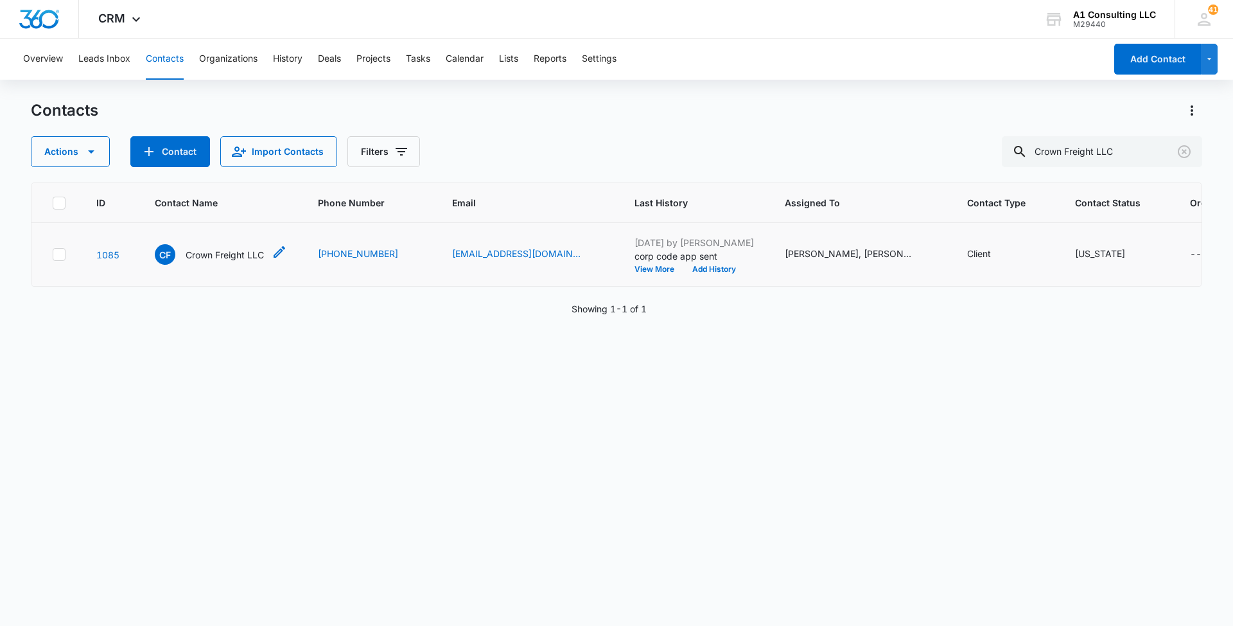
click at [217, 261] on p "Crown Freight LLC" at bounding box center [225, 254] width 78 height 13
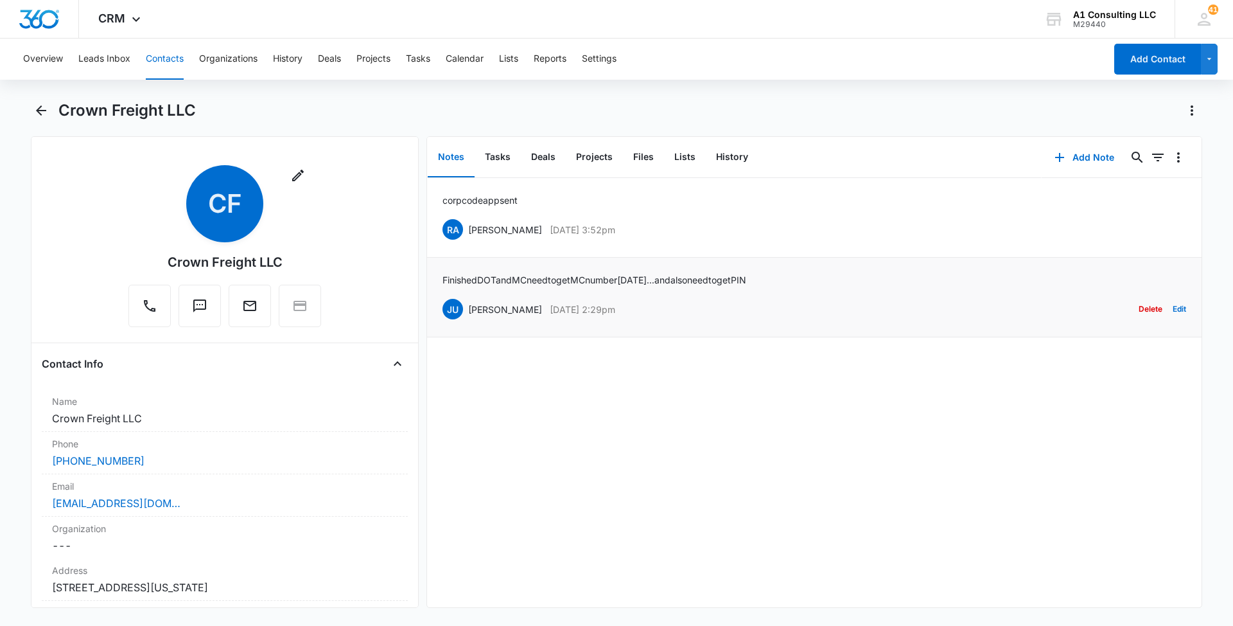
drag, startPoint x: 621, startPoint y: 308, endPoint x: 468, endPoint y: 304, distance: 153.6
click at [468, 304] on div "JU Jeannette Uribe May 28, 2025 at 2:29pm Delete Edit" at bounding box center [815, 309] width 744 height 24
drag, startPoint x: 795, startPoint y: 277, endPoint x: 441, endPoint y: 276, distance: 353.3
click at [441, 276] on li "Finished DOT and MC need to get MC number tomorrow...and also need to get PIN J…" at bounding box center [814, 298] width 775 height 80
drag, startPoint x: 634, startPoint y: 225, endPoint x: 469, endPoint y: 228, distance: 165.1
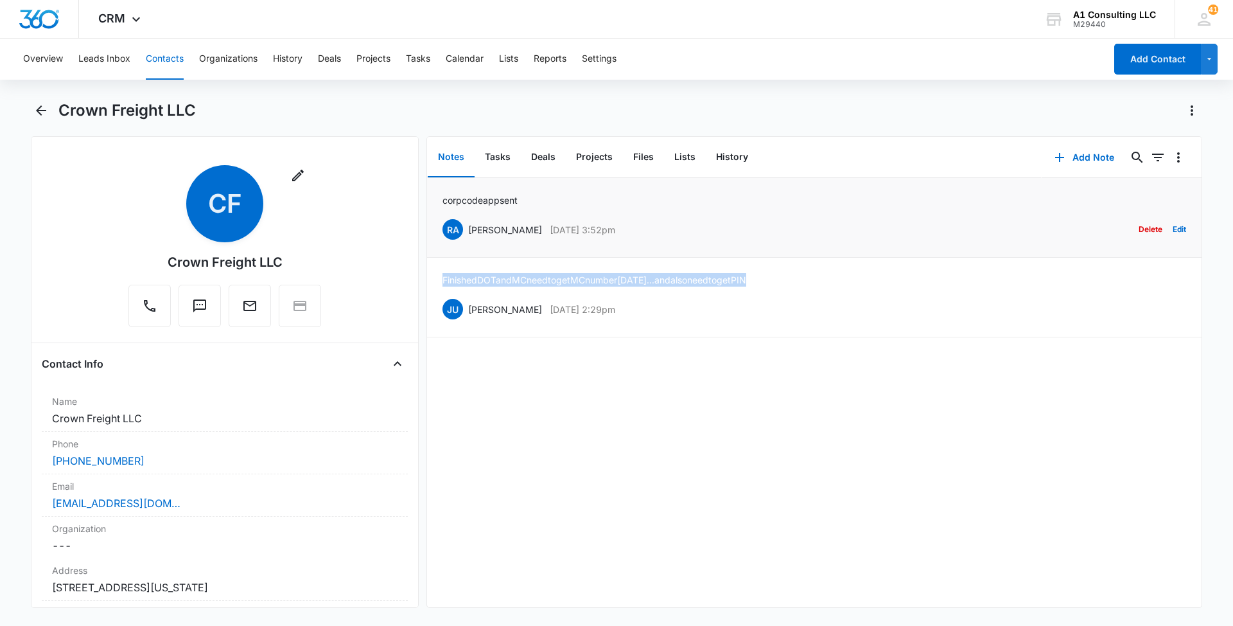
click at [469, 228] on div "RA Randy Araujo Jun 6, 2025 at 3:52pm Delete Edit" at bounding box center [815, 229] width 744 height 24
drag, startPoint x: 534, startPoint y: 196, endPoint x: 443, endPoint y: 196, distance: 90.6
click at [443, 196] on div "corp code app sent RA Randy Araujo Jun 6, 2025 at 3:52pm Delete Edit" at bounding box center [815, 217] width 744 height 48
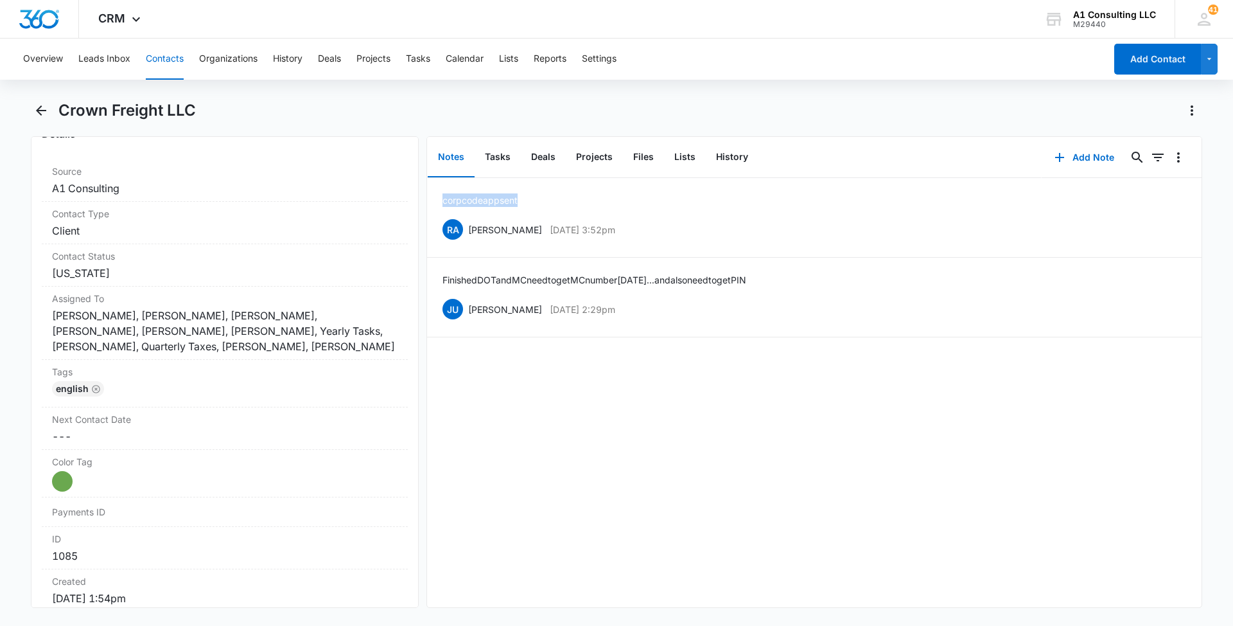
scroll to position [516, 0]
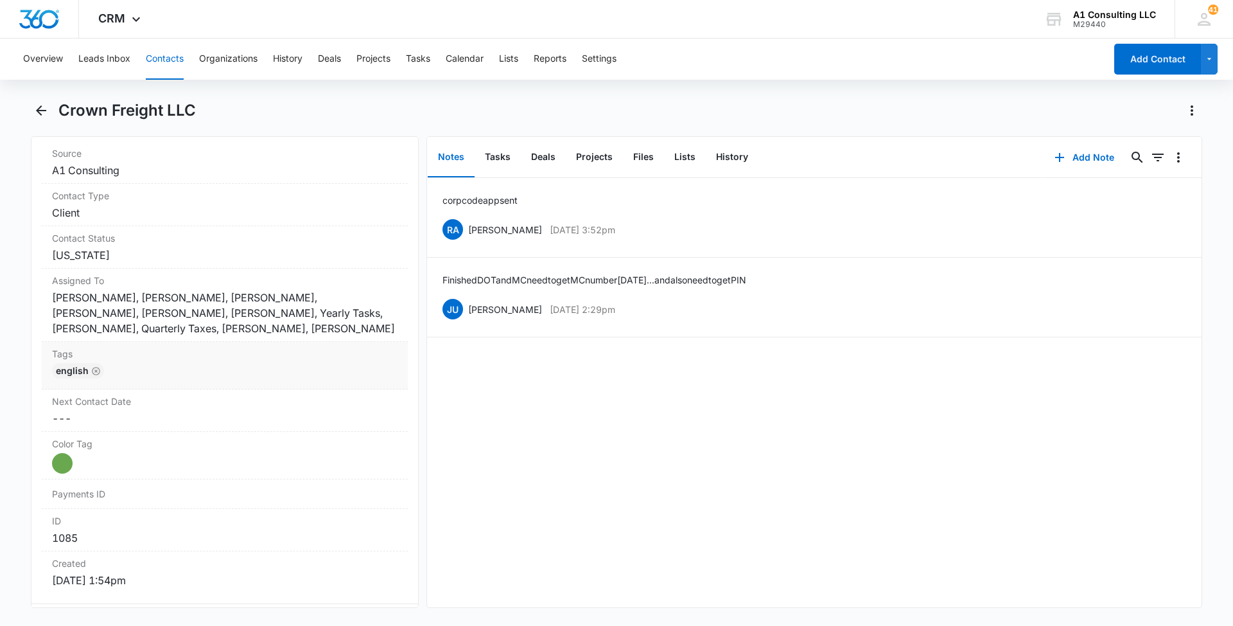
click at [242, 376] on div "English" at bounding box center [225, 373] width 346 height 21
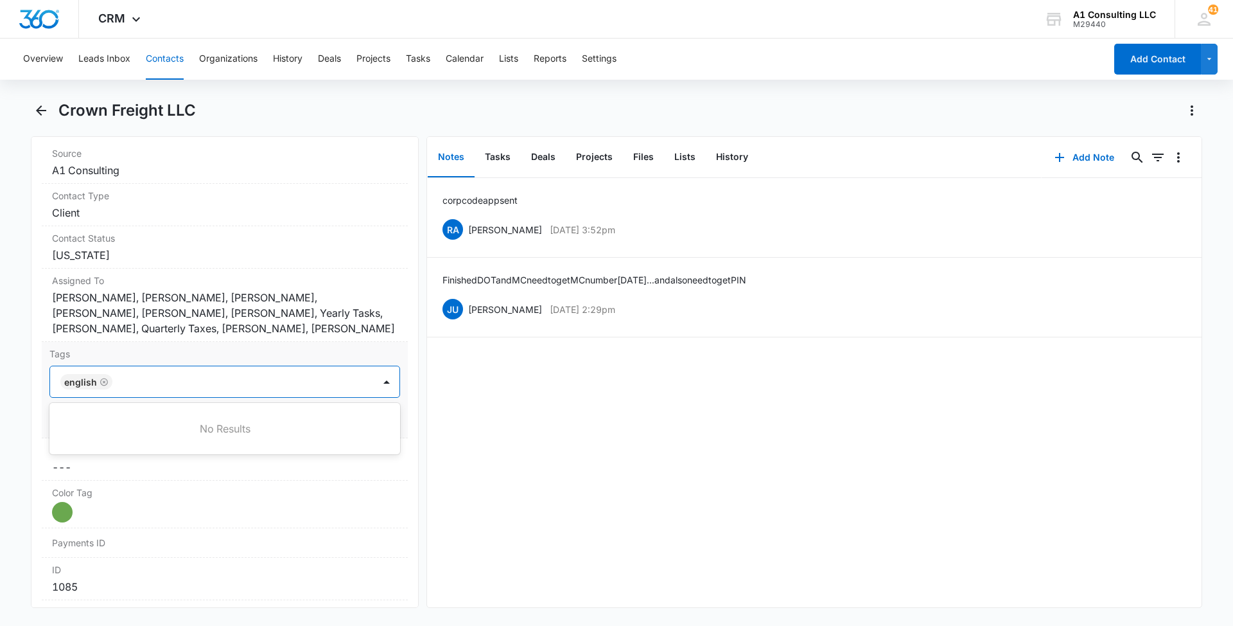
click at [242, 376] on div at bounding box center [244, 382] width 256 height 18
type input "gh"
click at [98, 452] on p "GHL Conversion" at bounding box center [98, 450] width 67 height 13
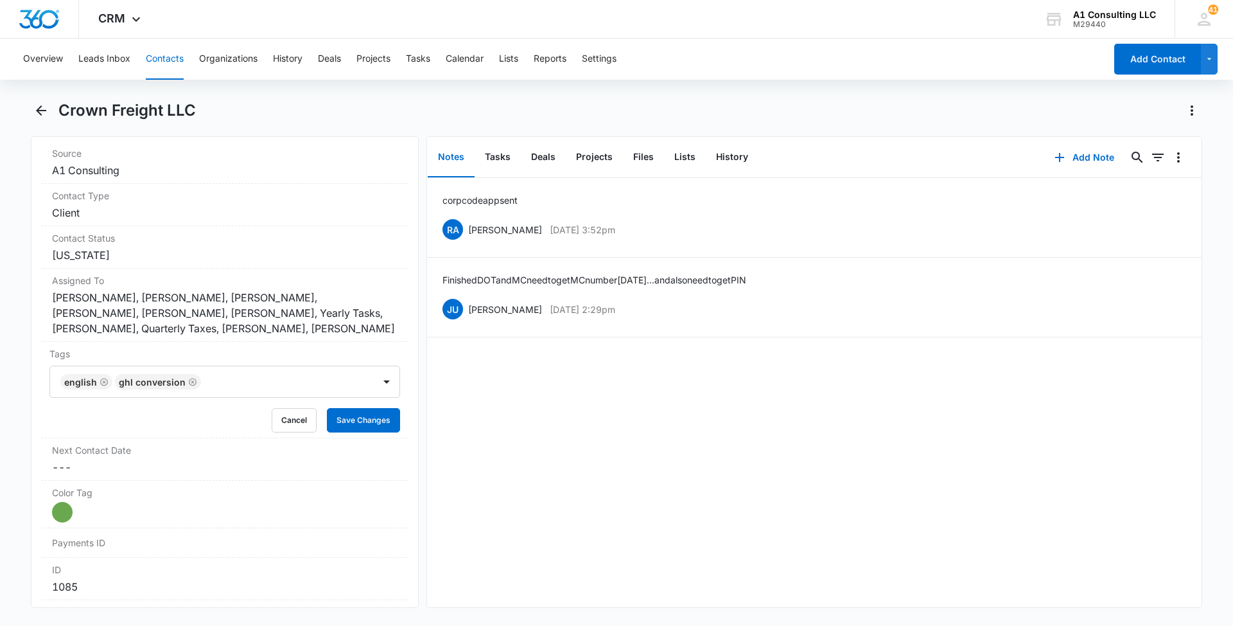
click at [12, 439] on main "Crown Freight LLC Remove CF Crown Freight LLC Contact Info Name Cancel Save Cha…" at bounding box center [616, 361] width 1233 height 523
click at [368, 425] on button "Save Changes" at bounding box center [363, 420] width 73 height 24
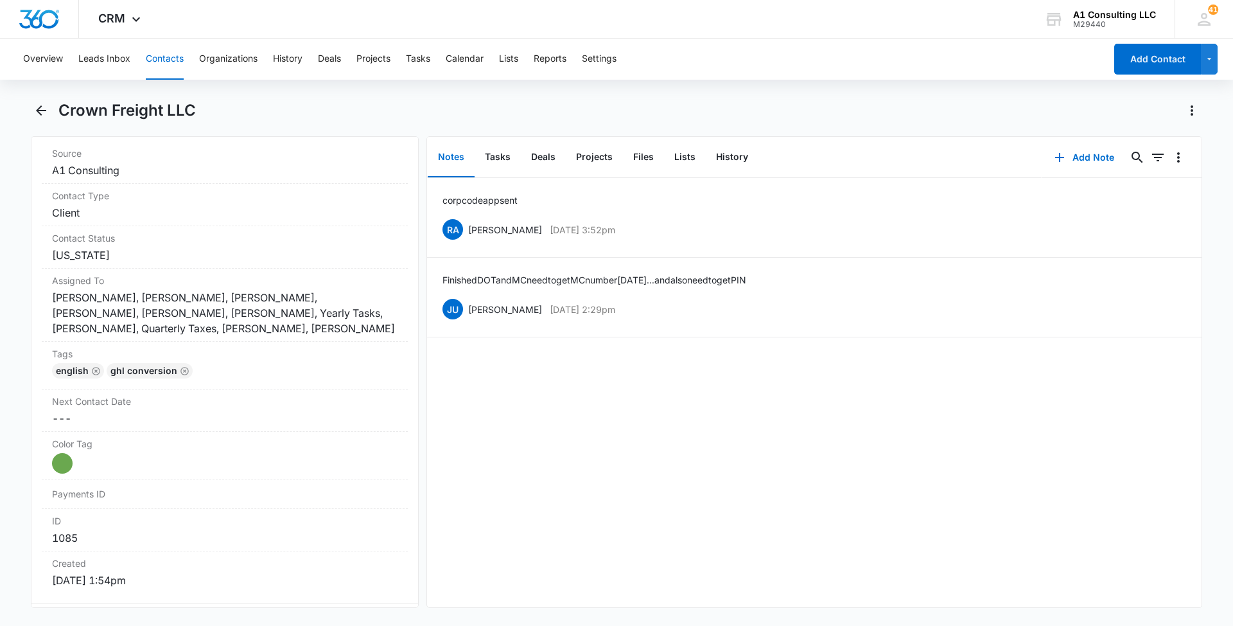
click at [168, 57] on button "Contacts" at bounding box center [165, 59] width 38 height 41
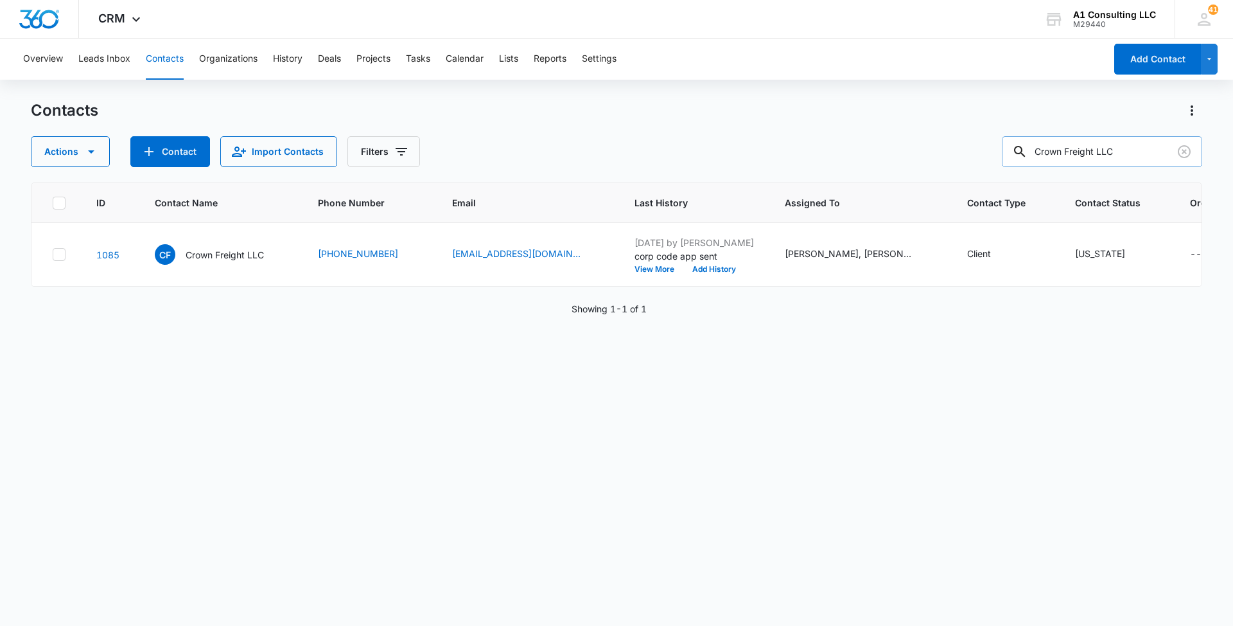
drag, startPoint x: 1136, startPoint y: 142, endPoint x: 1141, endPoint y: 154, distance: 12.4
click at [1137, 143] on input "Crown Freight LLC" at bounding box center [1102, 151] width 200 height 31
drag, startPoint x: 1136, startPoint y: 157, endPoint x: 1008, endPoint y: 157, distance: 127.2
click at [1008, 157] on div "Actions Contact Import Contacts Filters Crown Freight LLC" at bounding box center [617, 151] width 1172 height 31
paste input "Desire Trucking Company"
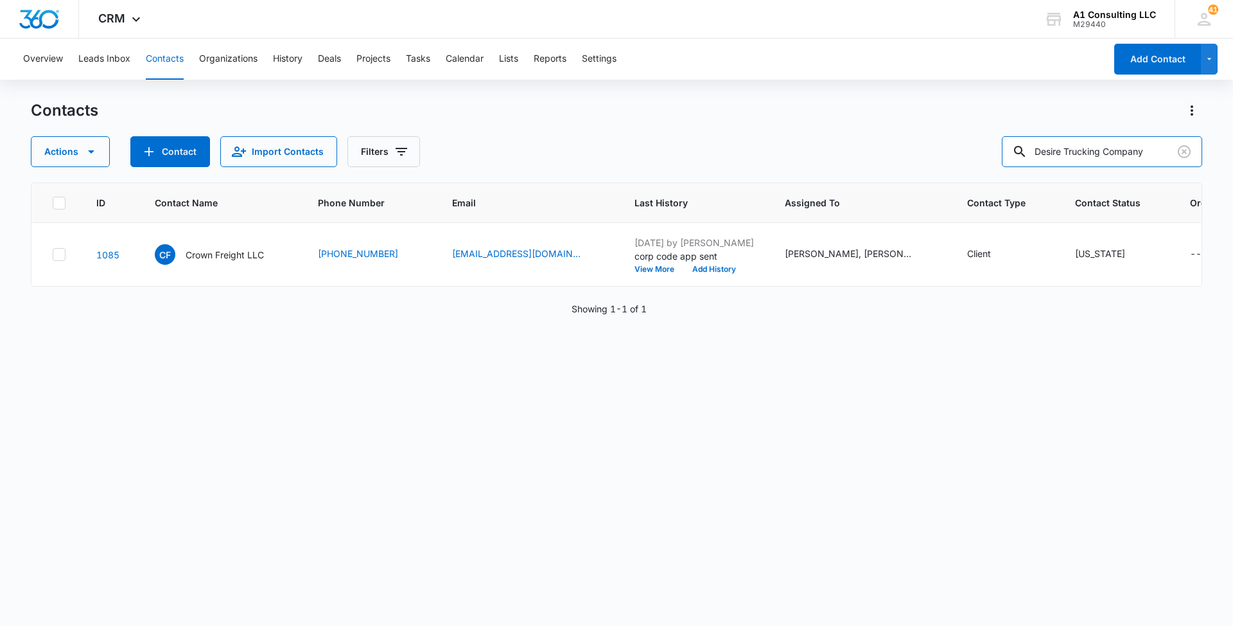
type input "Desire Trucking Company"
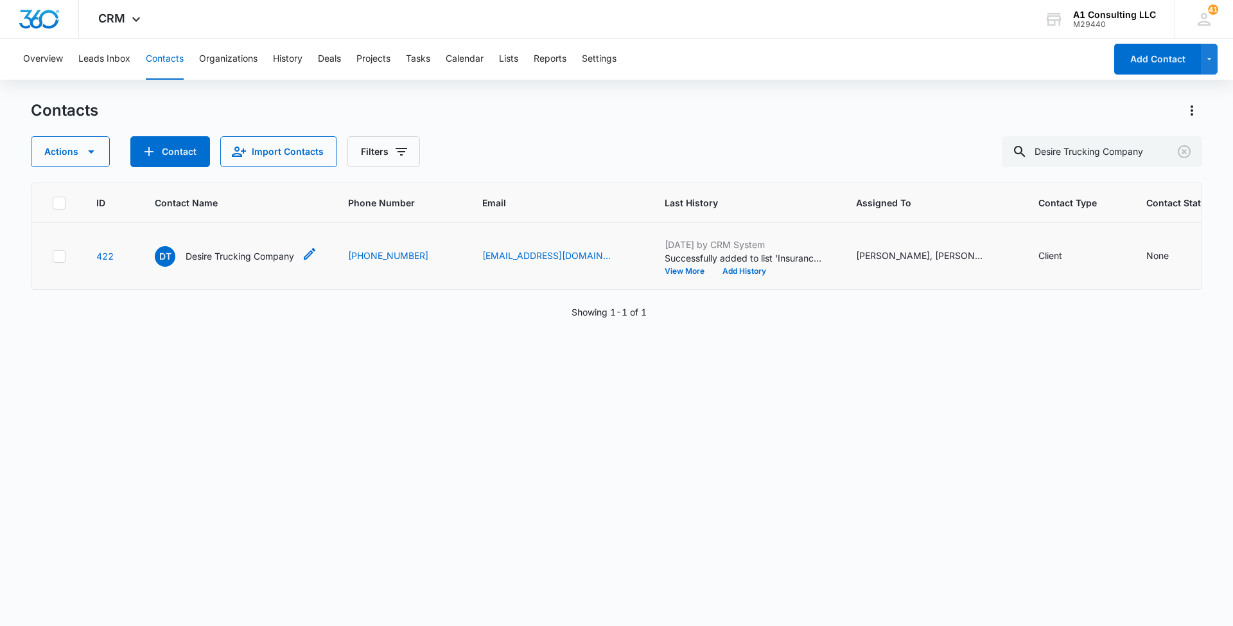
click at [261, 258] on p "Desire Trucking Company" at bounding box center [240, 255] width 109 height 13
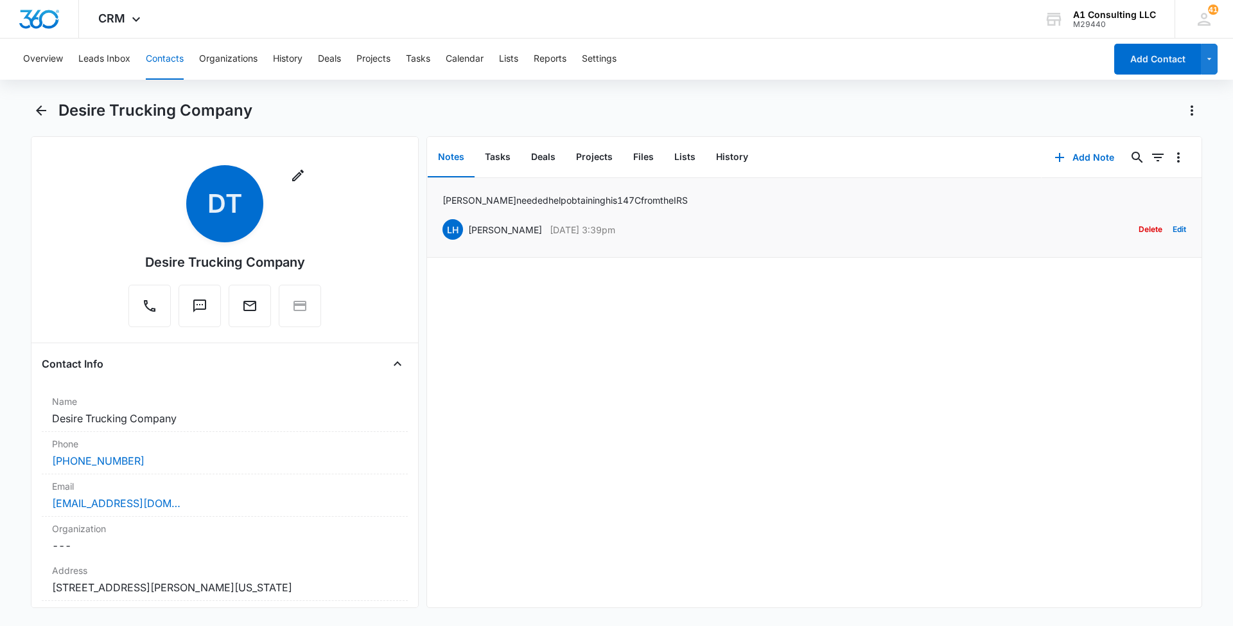
drag, startPoint x: 629, startPoint y: 227, endPoint x: 468, endPoint y: 227, distance: 161.9
click at [468, 227] on div "LH Laura Henry Jun 1, 2022 at 3:39pm Delete Edit" at bounding box center [815, 229] width 744 height 24
drag, startPoint x: 669, startPoint y: 199, endPoint x: 443, endPoint y: 199, distance: 226.1
click at [443, 199] on div "Miguel needed help obtaining his 147 C from the IRS LH Laura Henry Jun 1, 2022 …" at bounding box center [815, 217] width 744 height 48
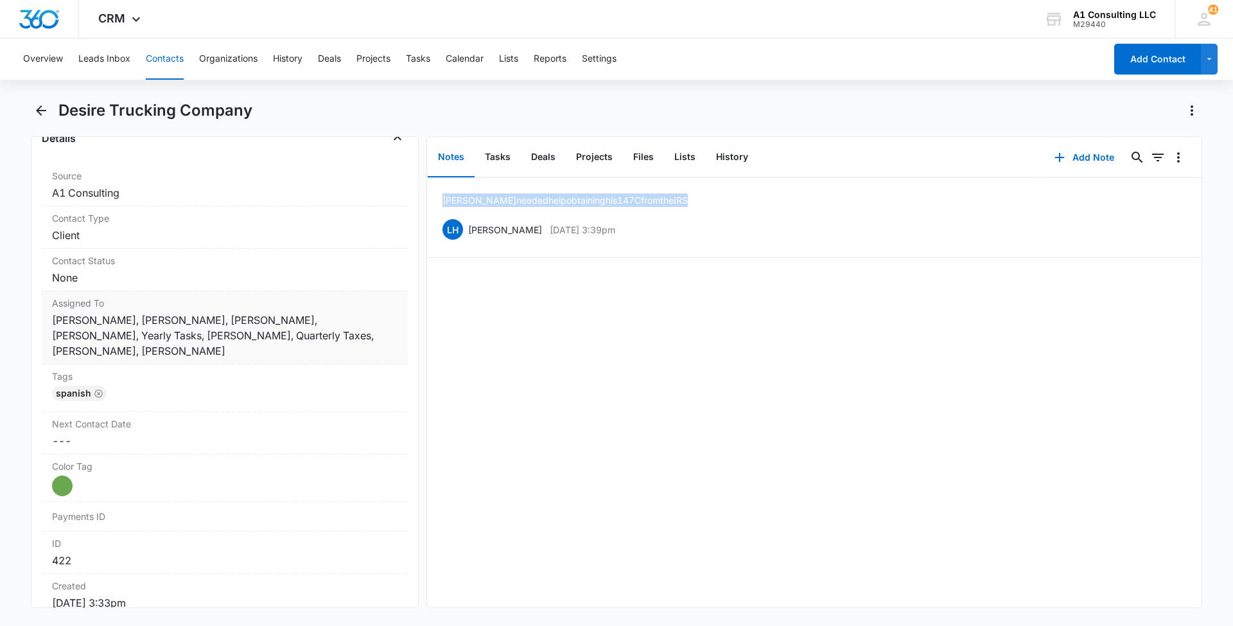
scroll to position [502, 0]
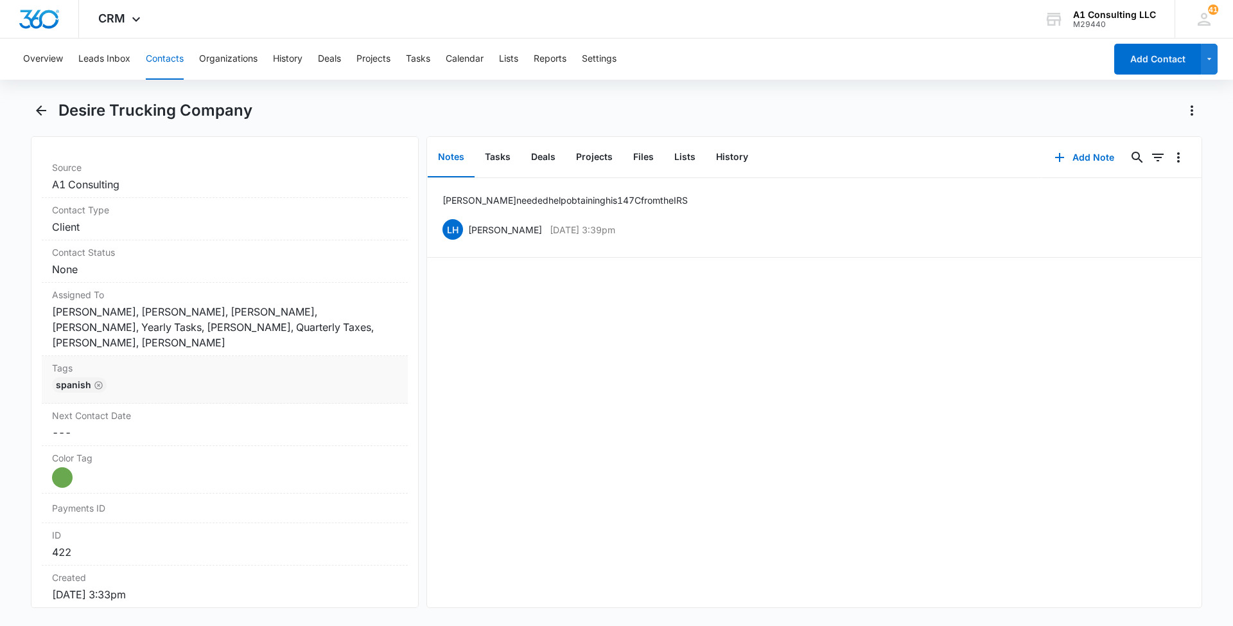
click at [216, 378] on div "Spanish" at bounding box center [225, 387] width 346 height 21
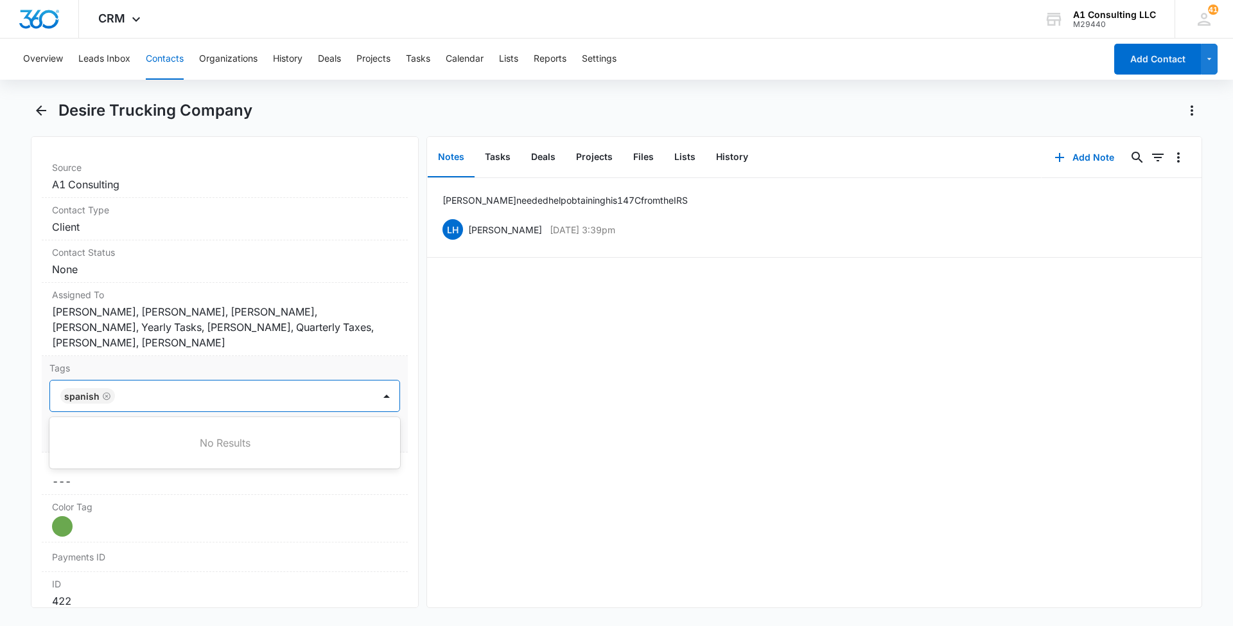
click at [245, 395] on div at bounding box center [246, 396] width 254 height 18
type input "gh"
click at [107, 461] on p "GHL Conversion" at bounding box center [98, 465] width 67 height 13
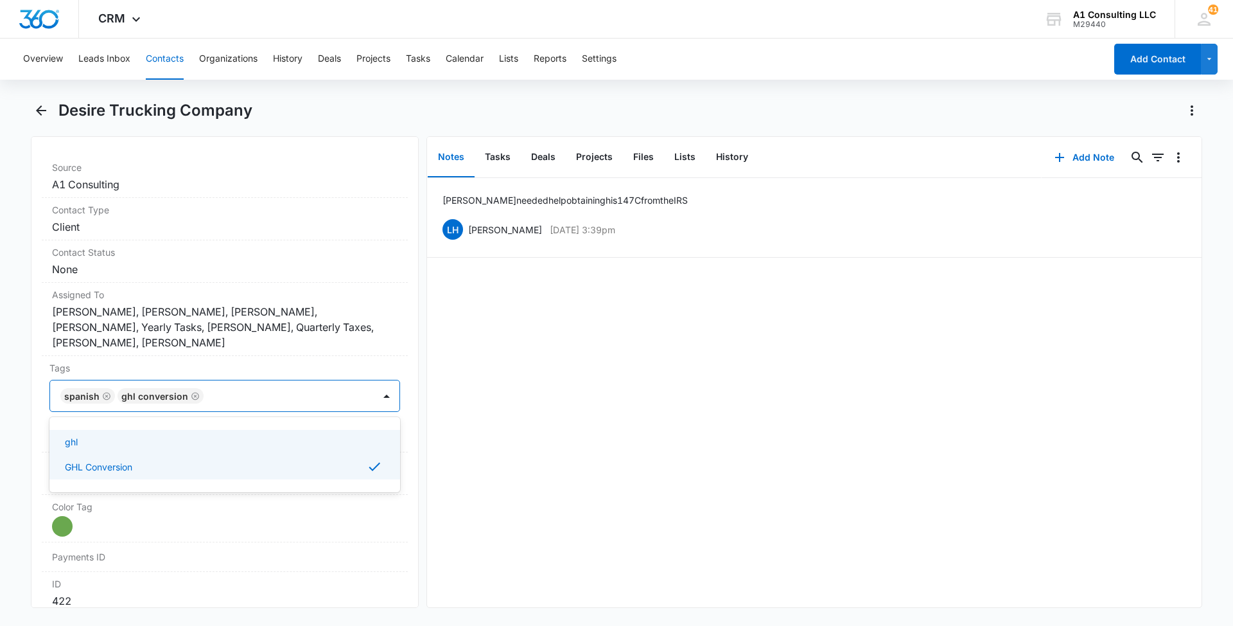
click at [9, 405] on main "Desire Trucking Company Remove DT Desire Trucking Company Contact Info Name Can…" at bounding box center [616, 361] width 1233 height 523
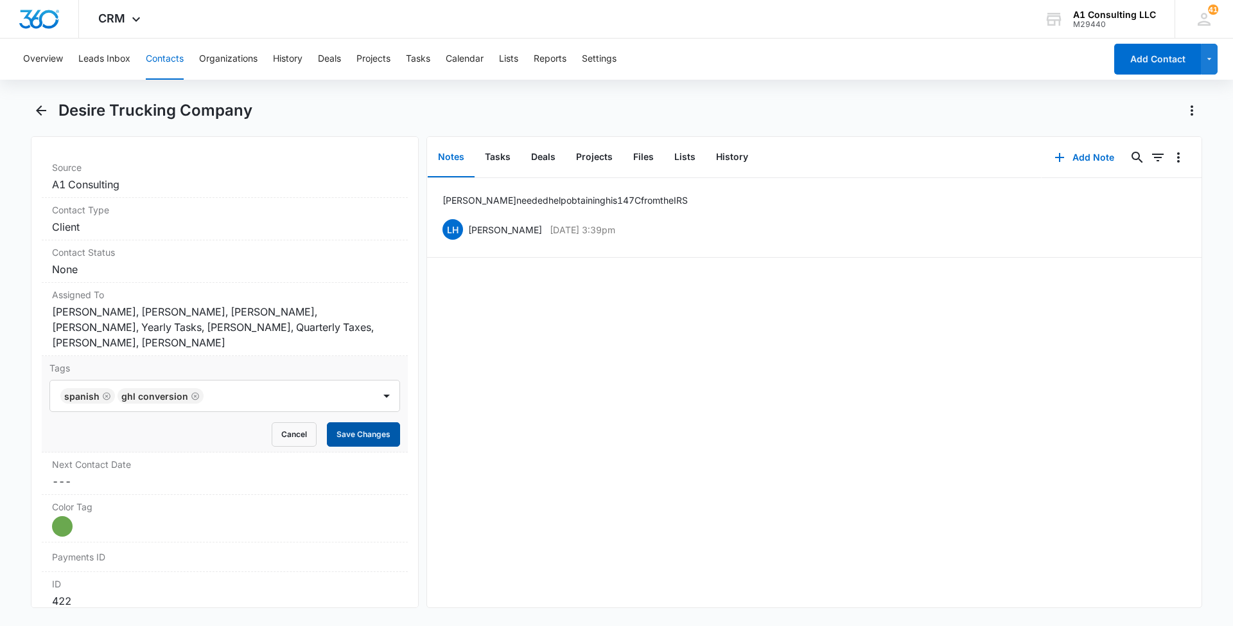
click at [365, 435] on button "Save Changes" at bounding box center [363, 434] width 73 height 24
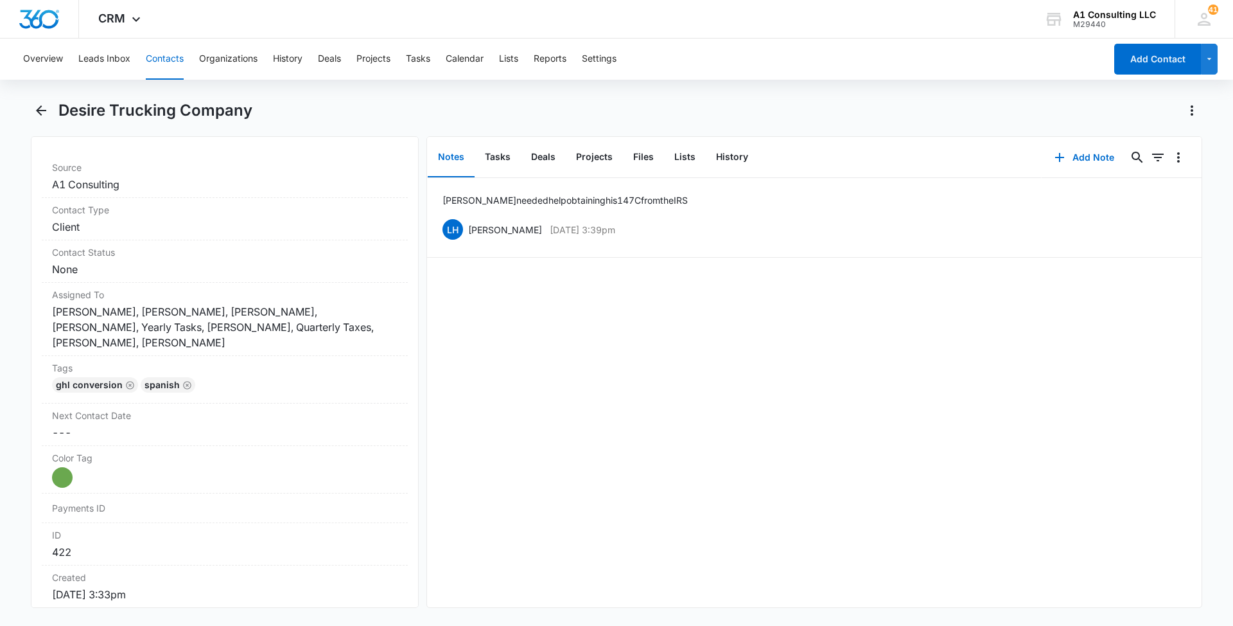
click at [170, 57] on button "Contacts" at bounding box center [165, 59] width 38 height 41
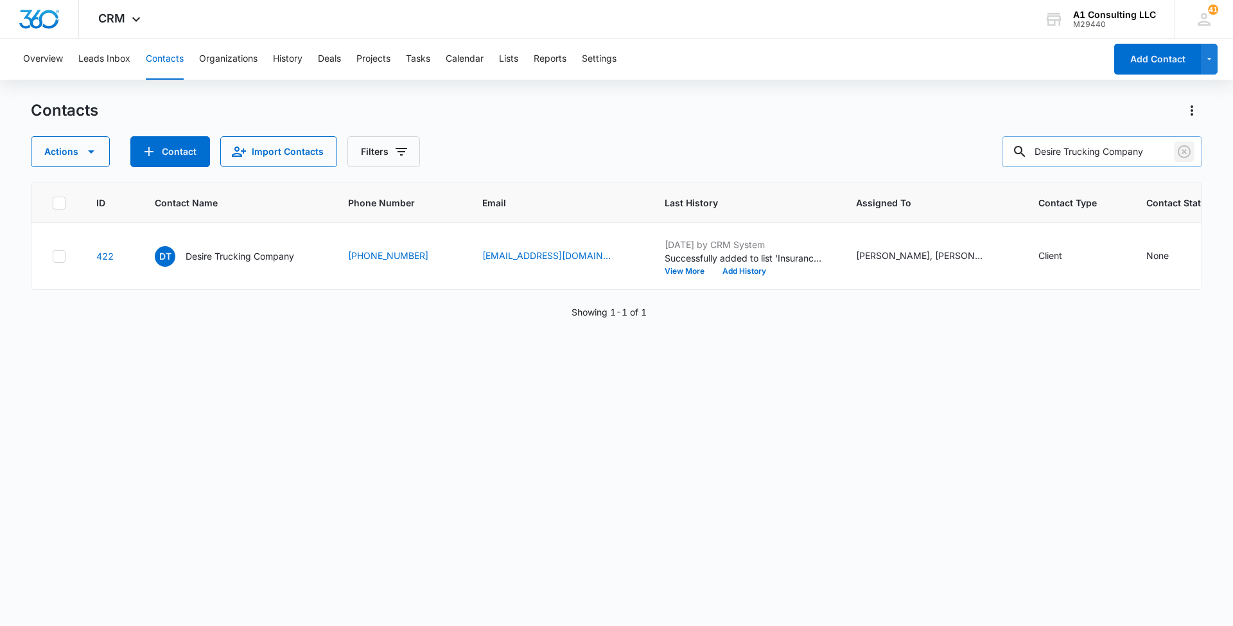
click at [1190, 154] on icon "Clear" at bounding box center [1184, 151] width 13 height 13
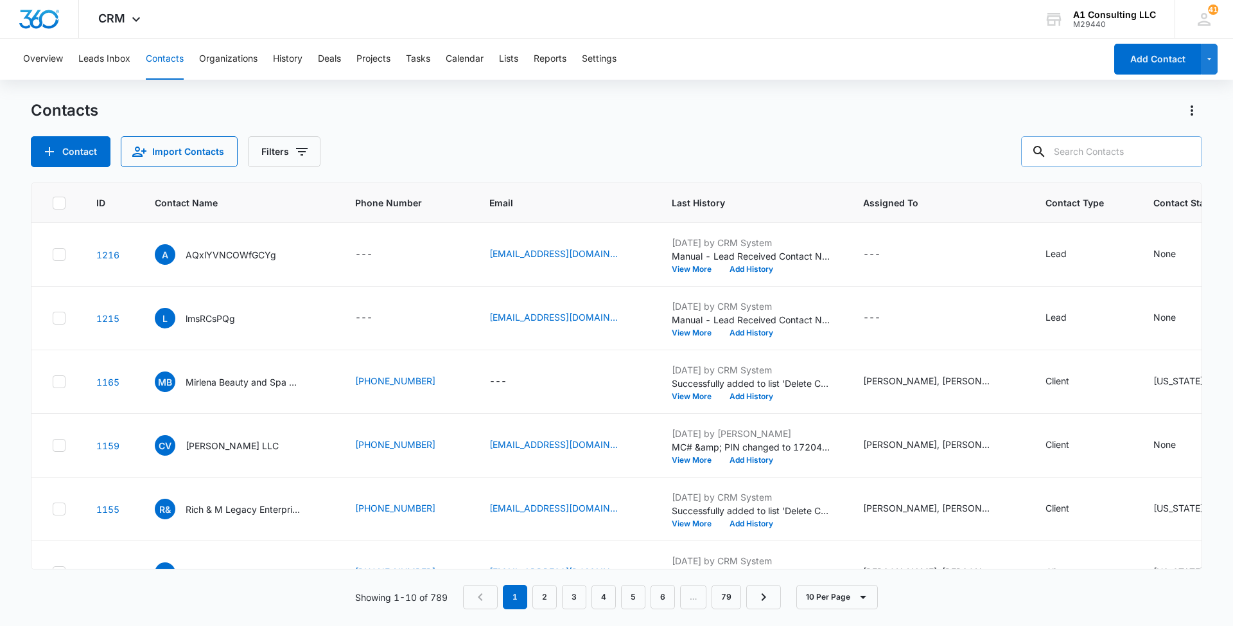
click at [1123, 146] on input "text" at bounding box center [1111, 151] width 181 height 31
paste input "Gianna INSURANCE"
type input "Gianna INSURANCE"
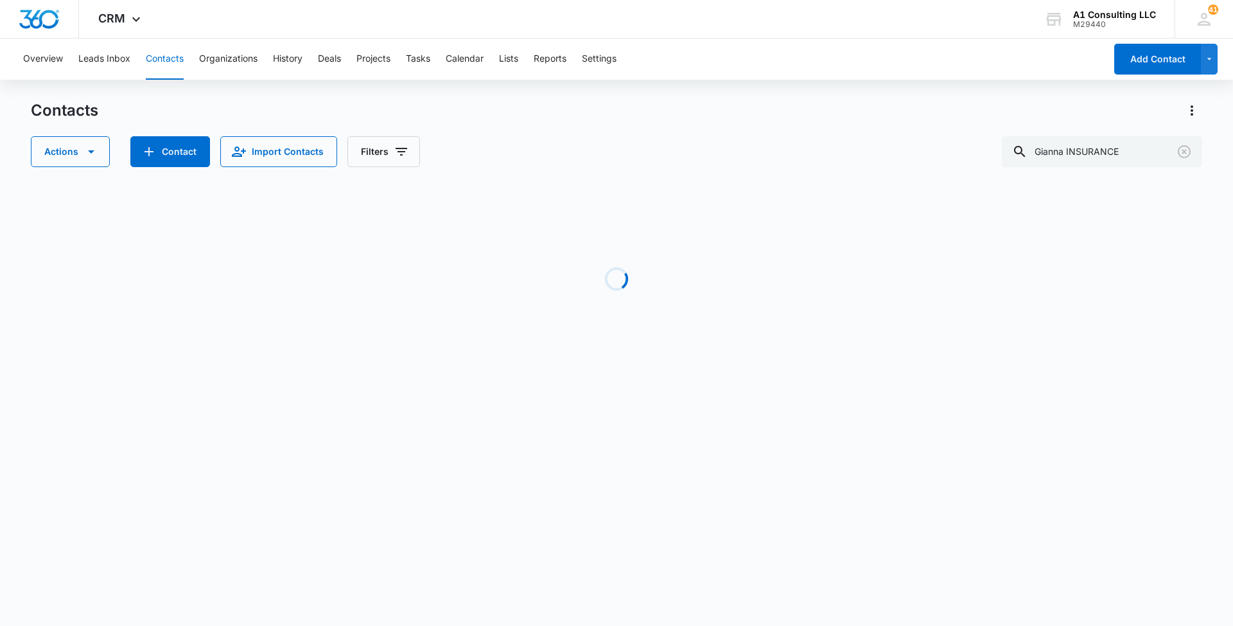
click at [791, 131] on div "Contacts Actions Contact Import Contacts Filters Gianna INSURANCE" at bounding box center [617, 133] width 1172 height 67
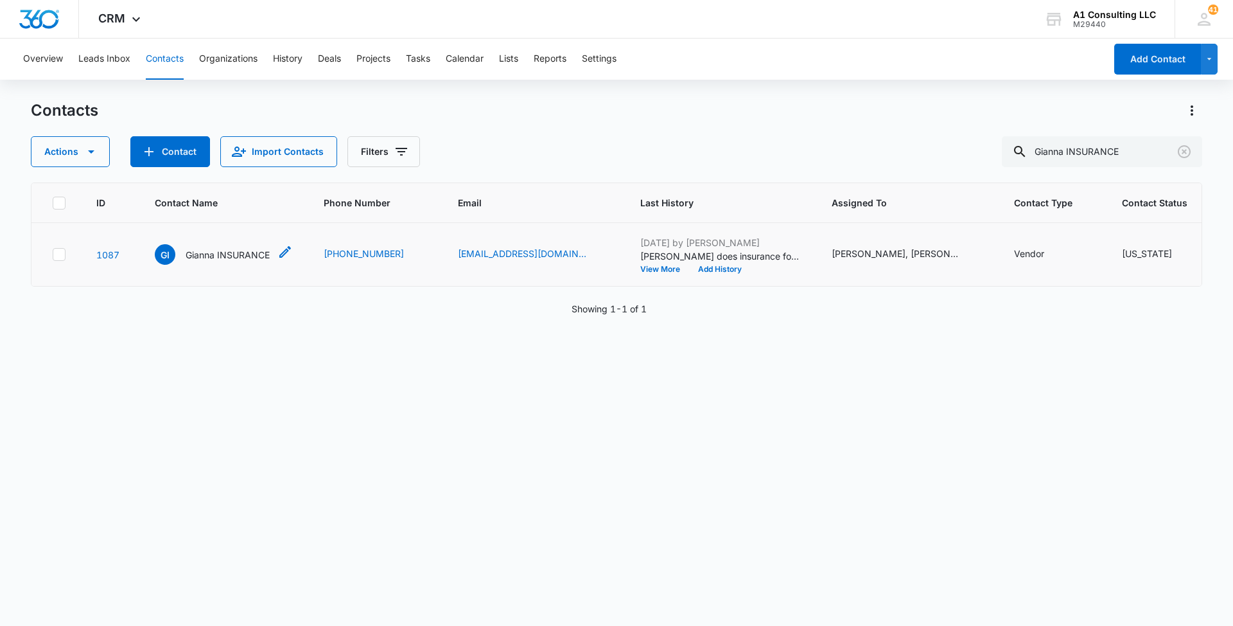
click at [210, 252] on p "Gianna INSURANCE" at bounding box center [228, 254] width 84 height 13
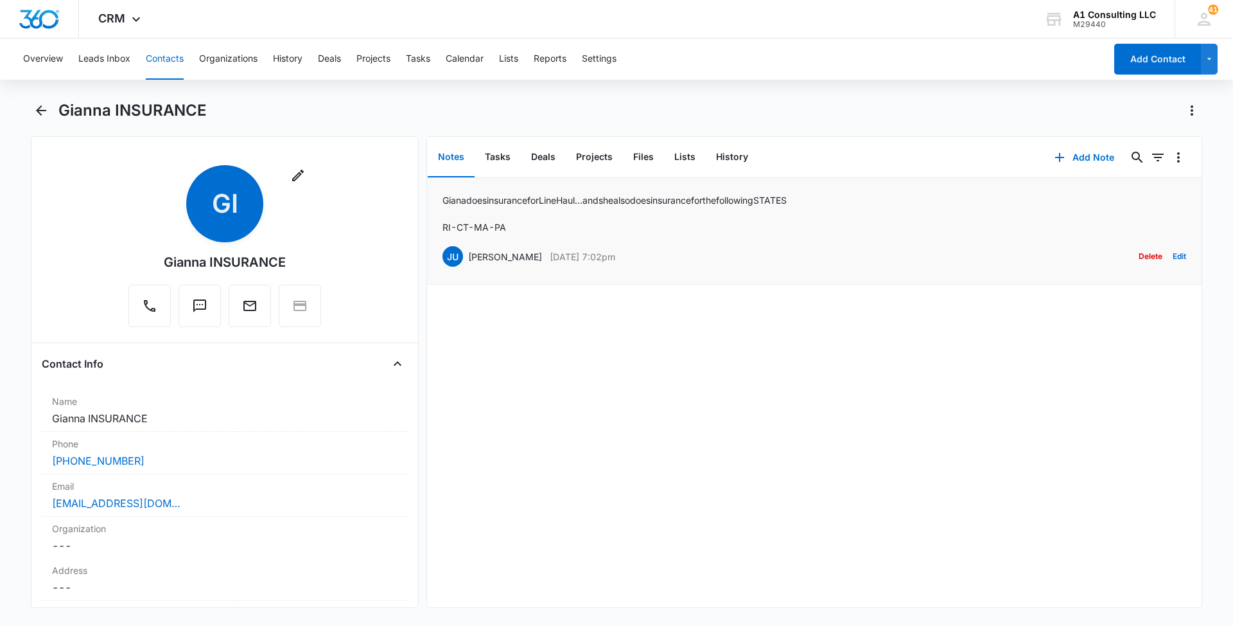
drag, startPoint x: 653, startPoint y: 251, endPoint x: 466, endPoint y: 258, distance: 187.0
click at [466, 258] on div "JU Jeannette Uribe May 28, 2025 at 7:02pm Delete Edit" at bounding box center [815, 256] width 744 height 24
drag, startPoint x: 533, startPoint y: 230, endPoint x: 437, endPoint y: 195, distance: 102.0
click at [437, 195] on li "Giana does insurance for Line Haul...and she also does insurance for the follow…" at bounding box center [814, 231] width 775 height 107
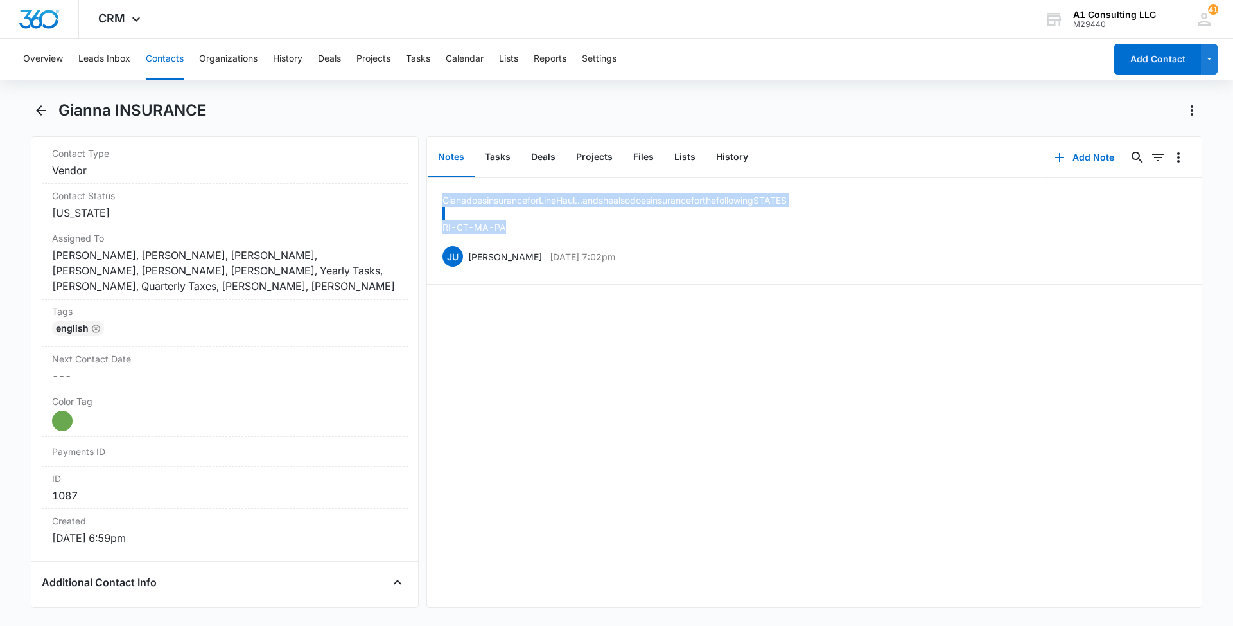
scroll to position [609, 0]
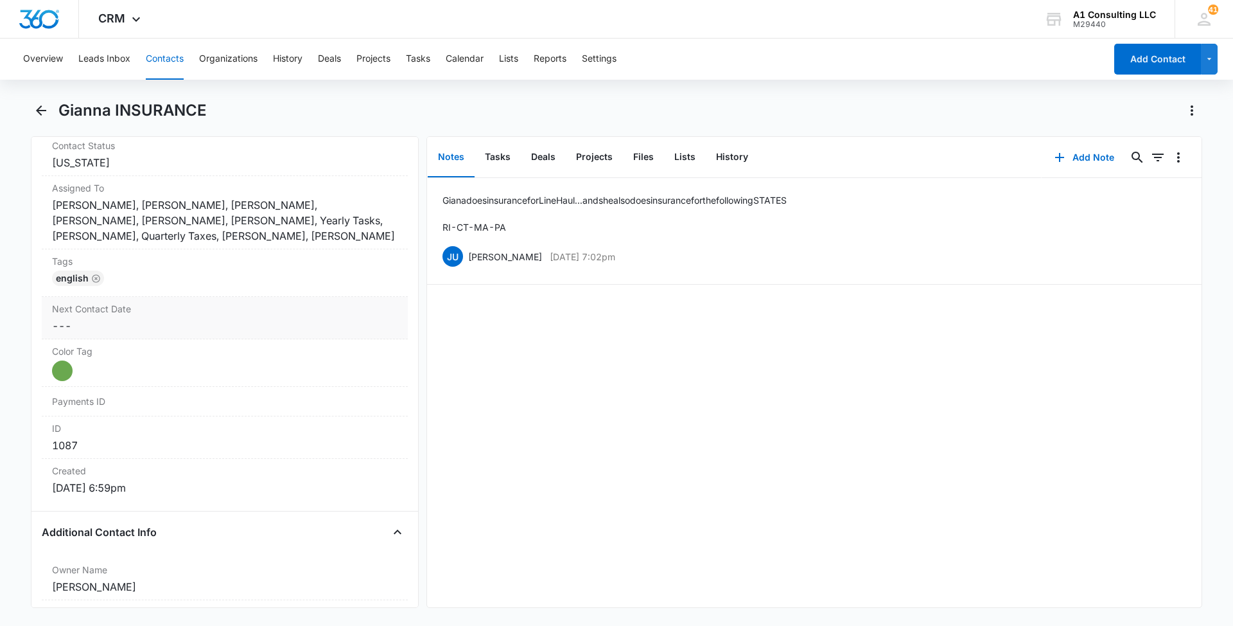
click at [265, 280] on div "English" at bounding box center [225, 280] width 346 height 21
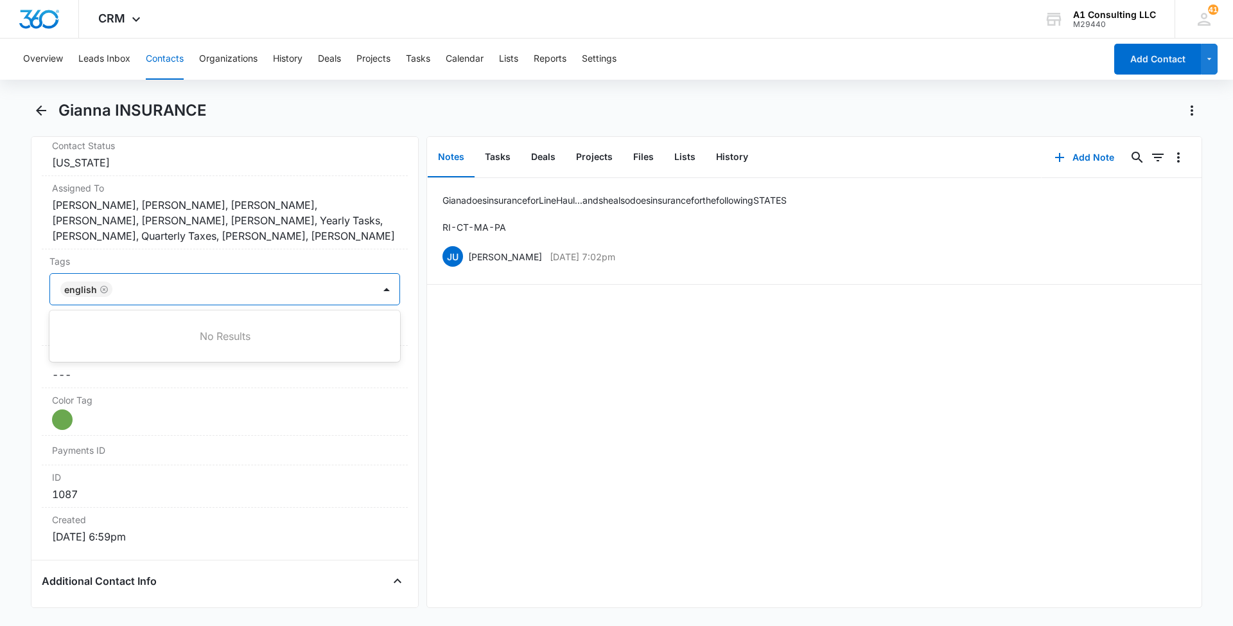
click at [260, 285] on div at bounding box center [244, 289] width 256 height 18
type input "gh"
click at [132, 359] on p "GHL Conversion" at bounding box center [98, 358] width 67 height 13
click at [0, 335] on main "Gianna INSURANCE Remove GI Gianna INSURANCE Contact Info Name Cancel Save Chang…" at bounding box center [616, 361] width 1233 height 523
click at [362, 331] on button "Save Changes" at bounding box center [363, 327] width 73 height 24
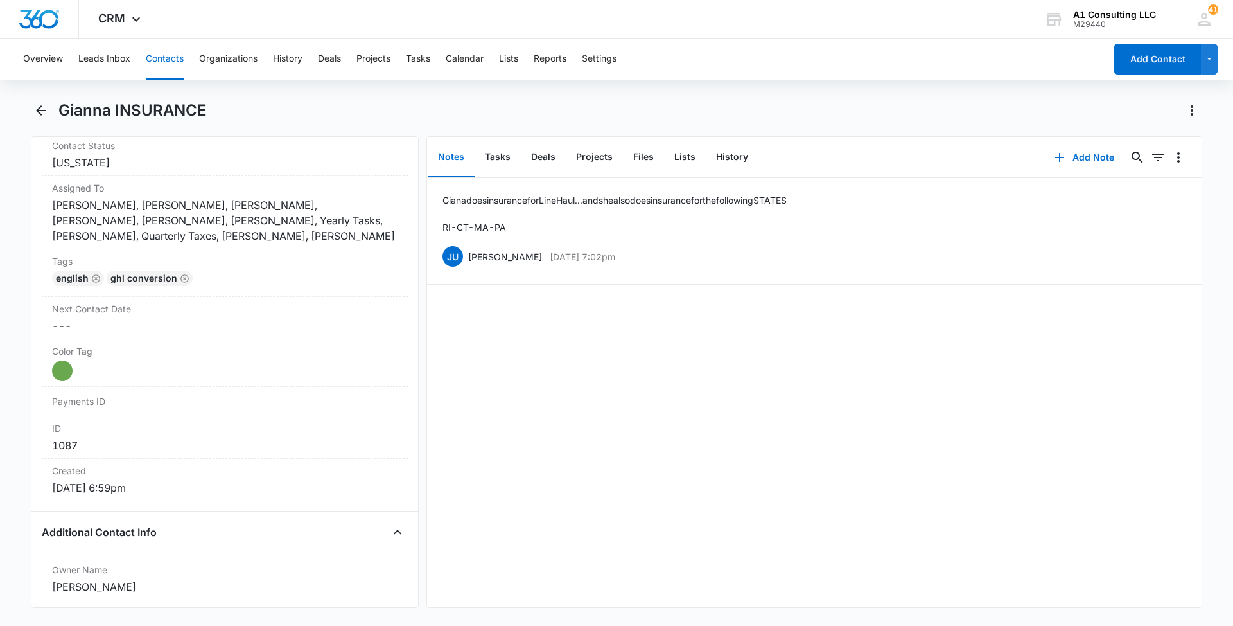
click at [163, 53] on button "Contacts" at bounding box center [165, 59] width 38 height 41
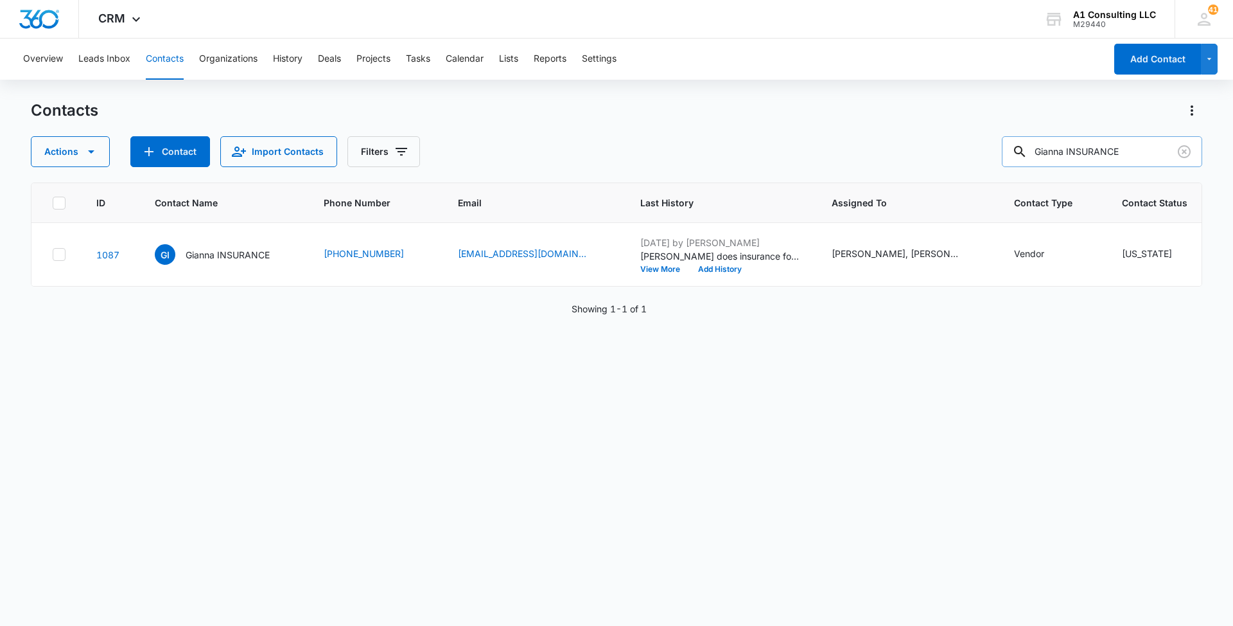
drag, startPoint x: 1158, startPoint y: 148, endPoint x: 1031, endPoint y: 148, distance: 127.2
click at [1031, 148] on div "Gianna INSURANCE" at bounding box center [1102, 151] width 200 height 31
paste input "RK Logistics LLC"
type input "RK Logistics LLC"
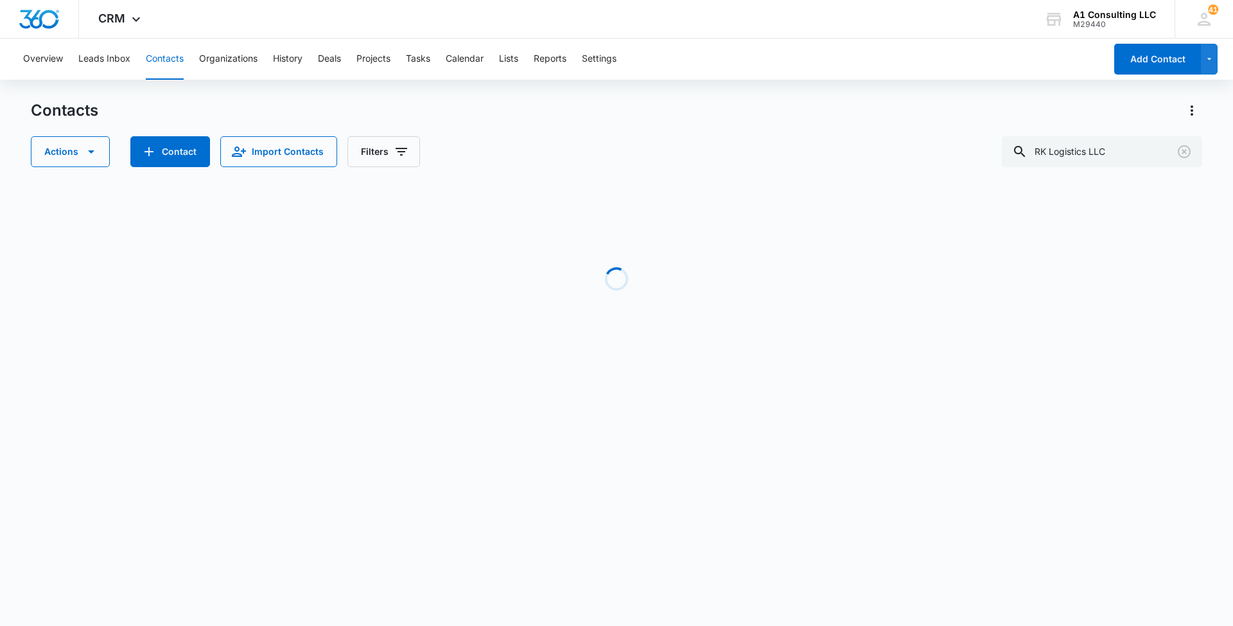
click at [737, 93] on div "Overview Leads Inbox Contacts Organizations History Deals Projects Tasks Calend…" at bounding box center [616, 215] width 1233 height 352
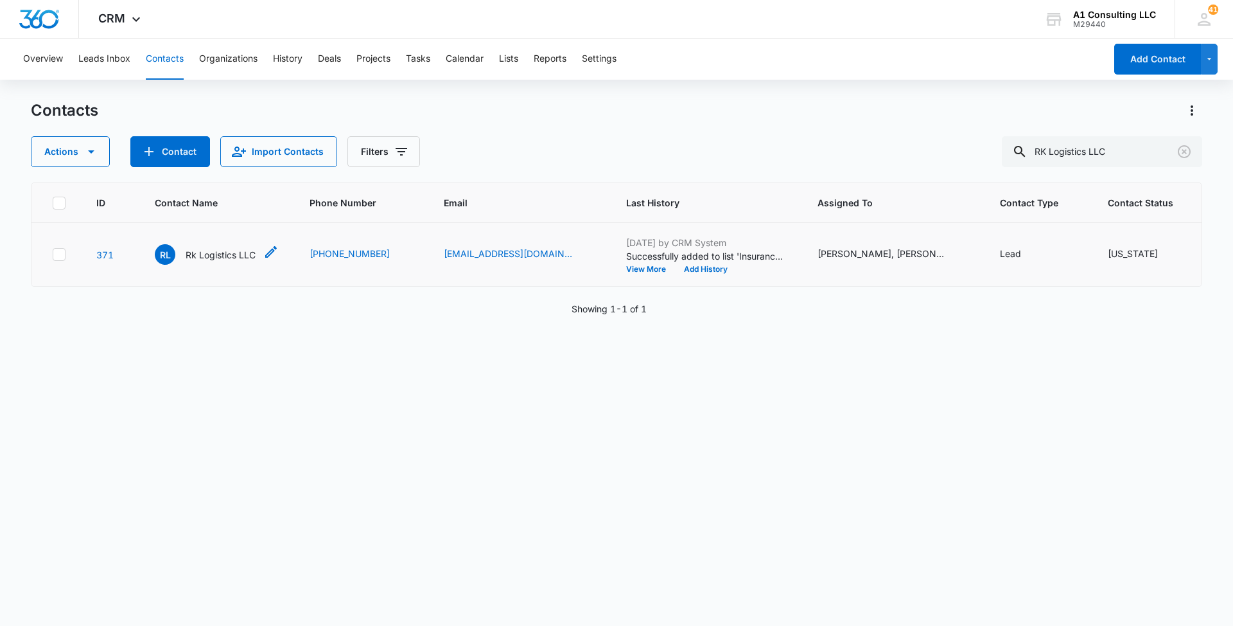
click at [225, 253] on p "Rk Logistics LLC" at bounding box center [221, 254] width 70 height 13
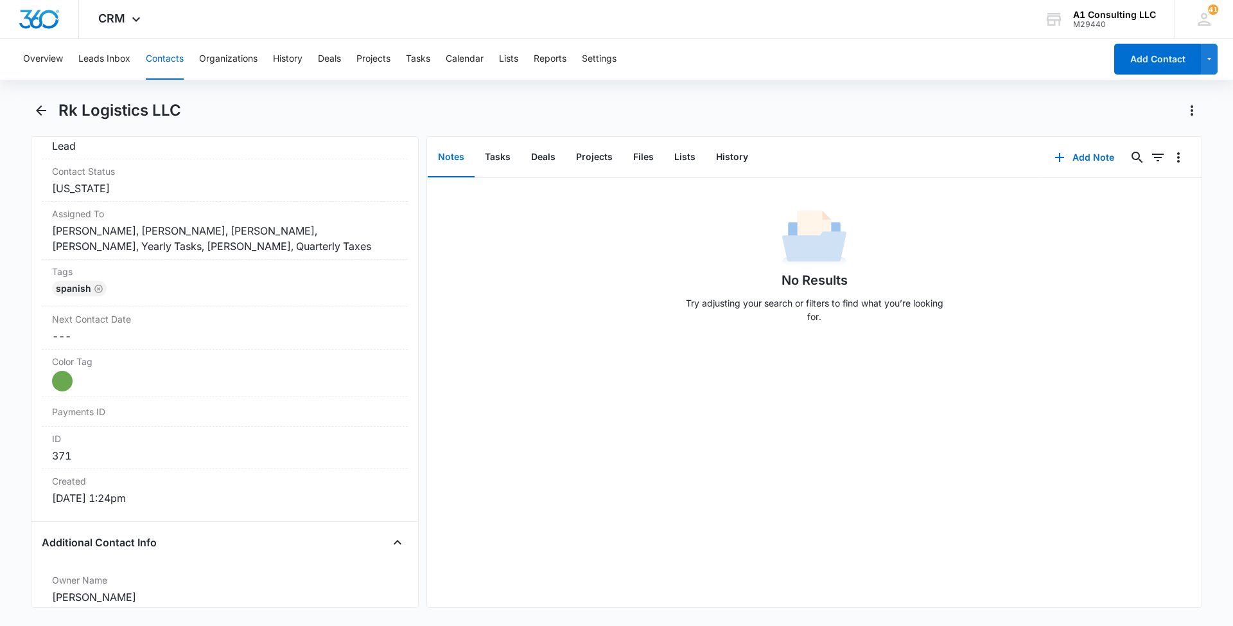
scroll to position [606, 0]
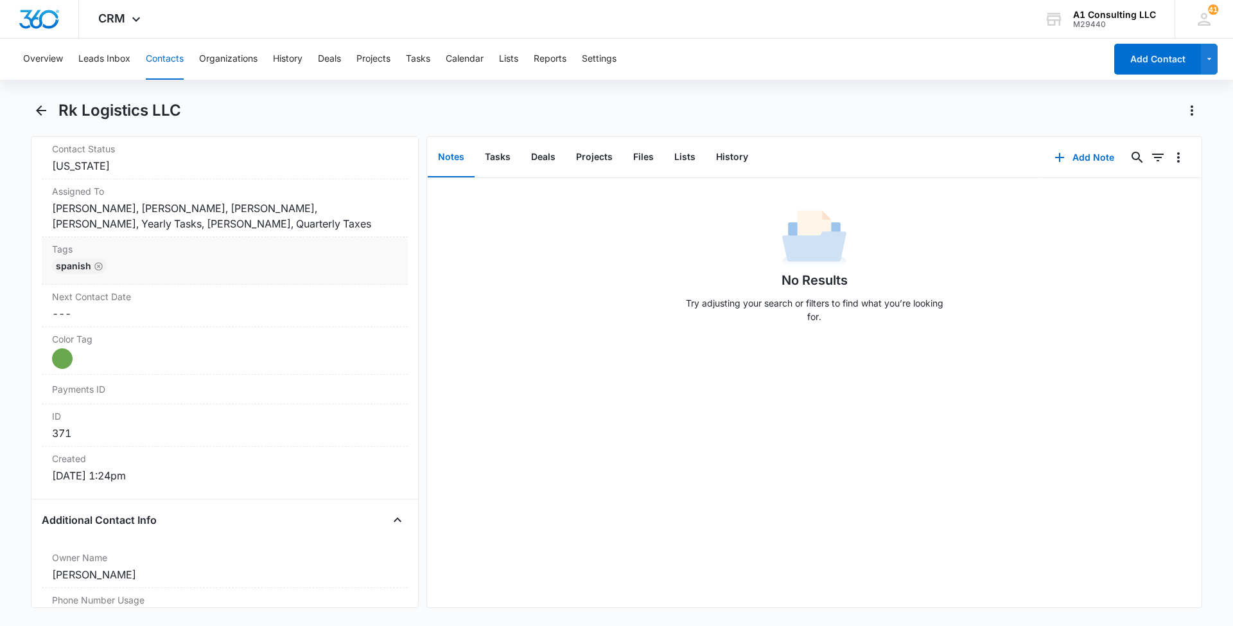
click at [356, 266] on div "Spanish" at bounding box center [225, 268] width 346 height 21
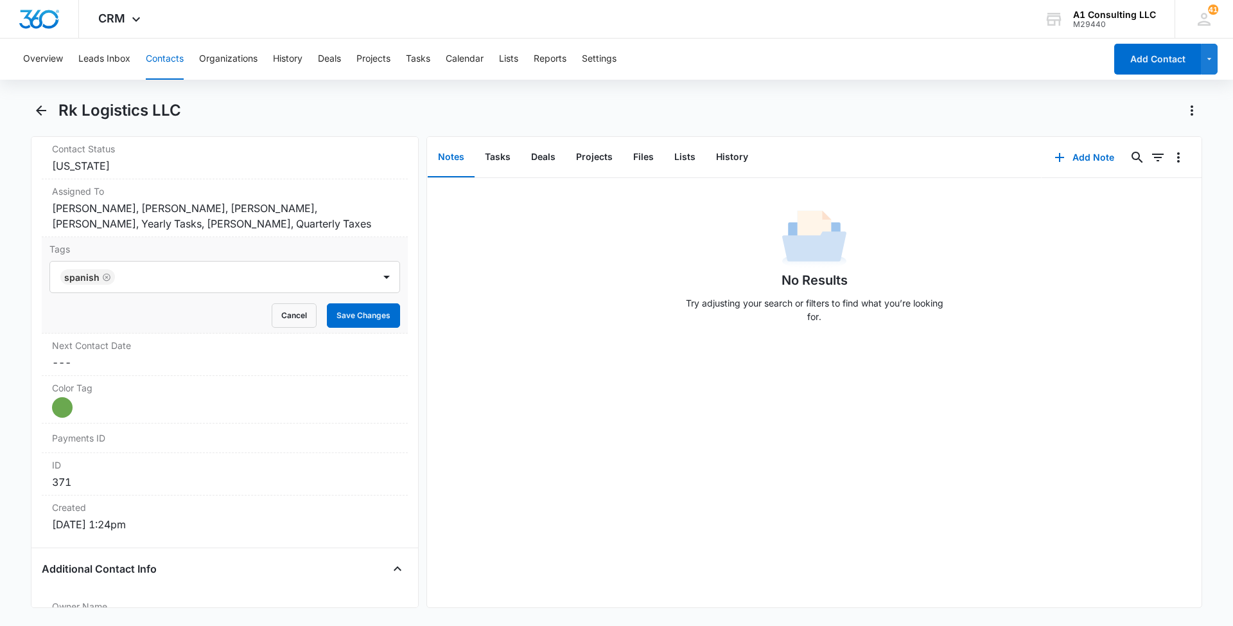
click at [265, 278] on div at bounding box center [246, 277] width 254 height 18
type input "gh"
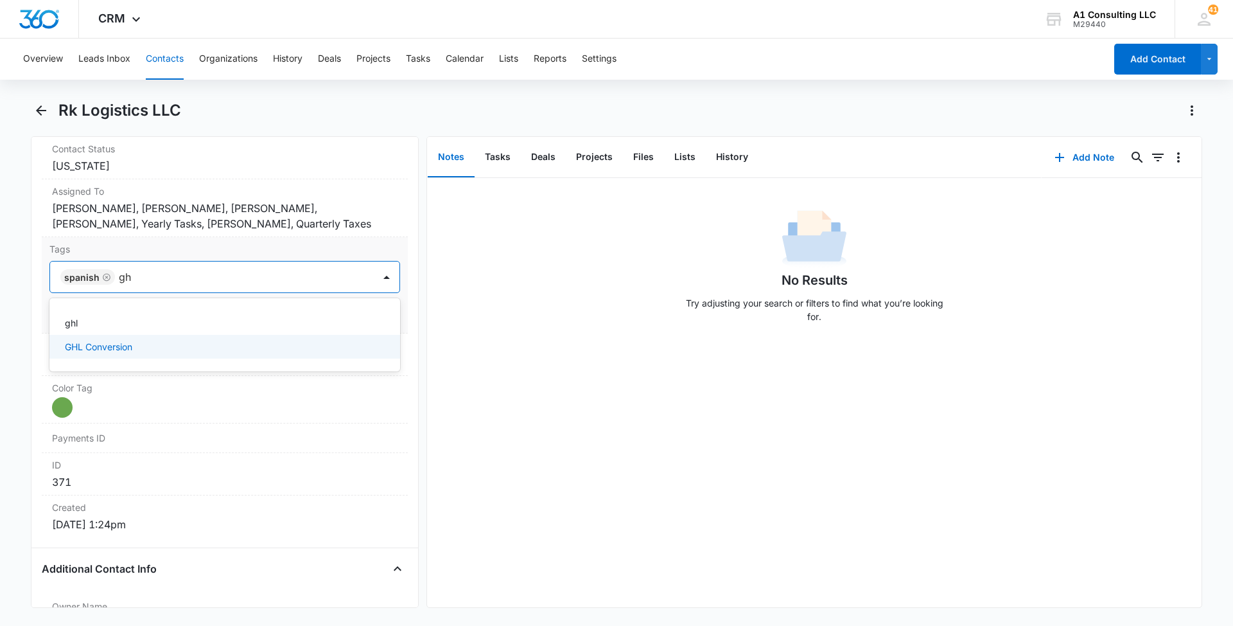
click at [99, 349] on p "GHL Conversion" at bounding box center [98, 346] width 67 height 13
click at [0, 350] on main "Rk Logistics LLC Remove RL Rk Logistics LLC Contact Info Name Cancel Save Chang…" at bounding box center [616, 361] width 1233 height 523
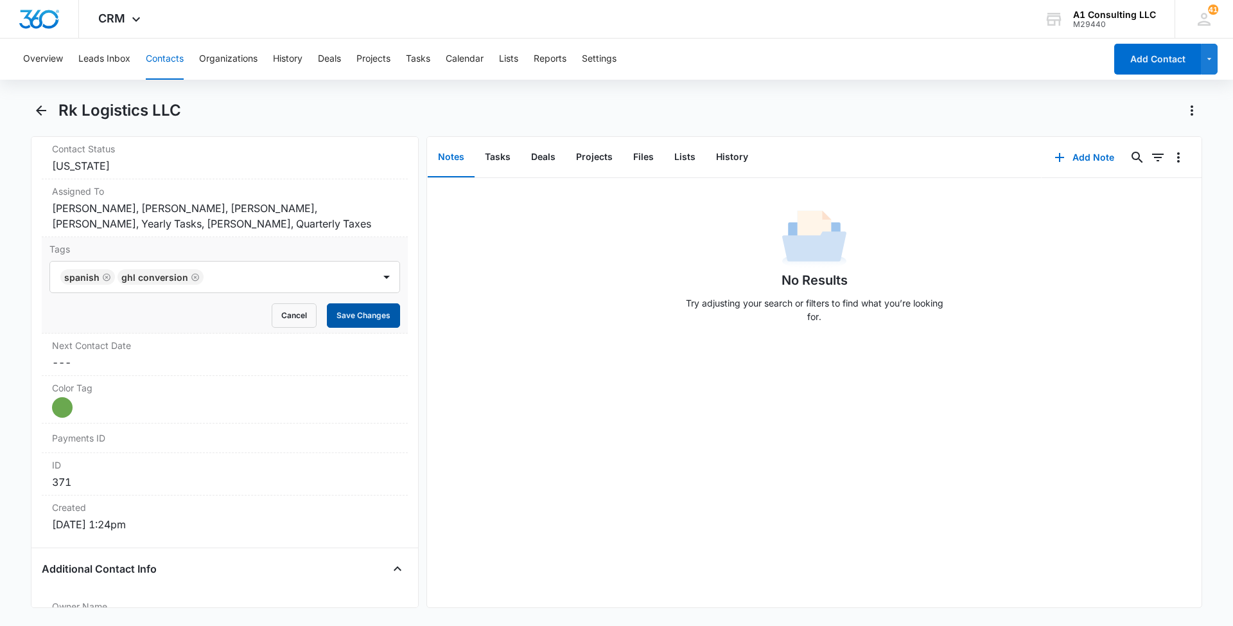
click at [362, 303] on button "Save Changes" at bounding box center [363, 315] width 73 height 24
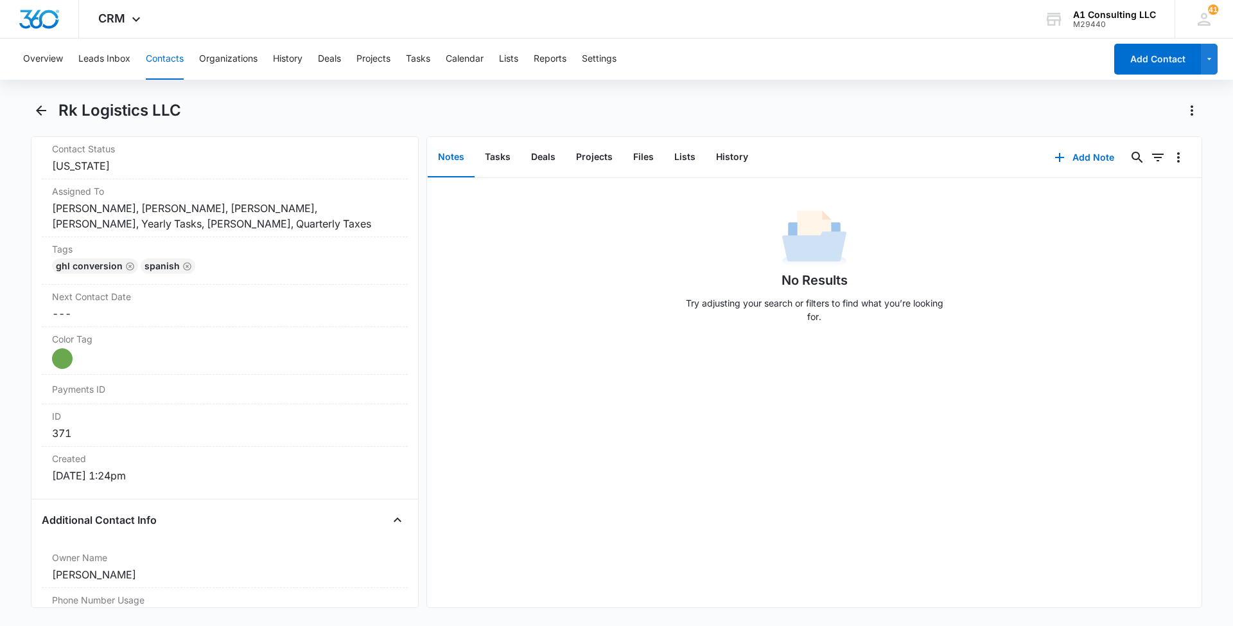
click at [154, 60] on button "Contacts" at bounding box center [165, 59] width 38 height 41
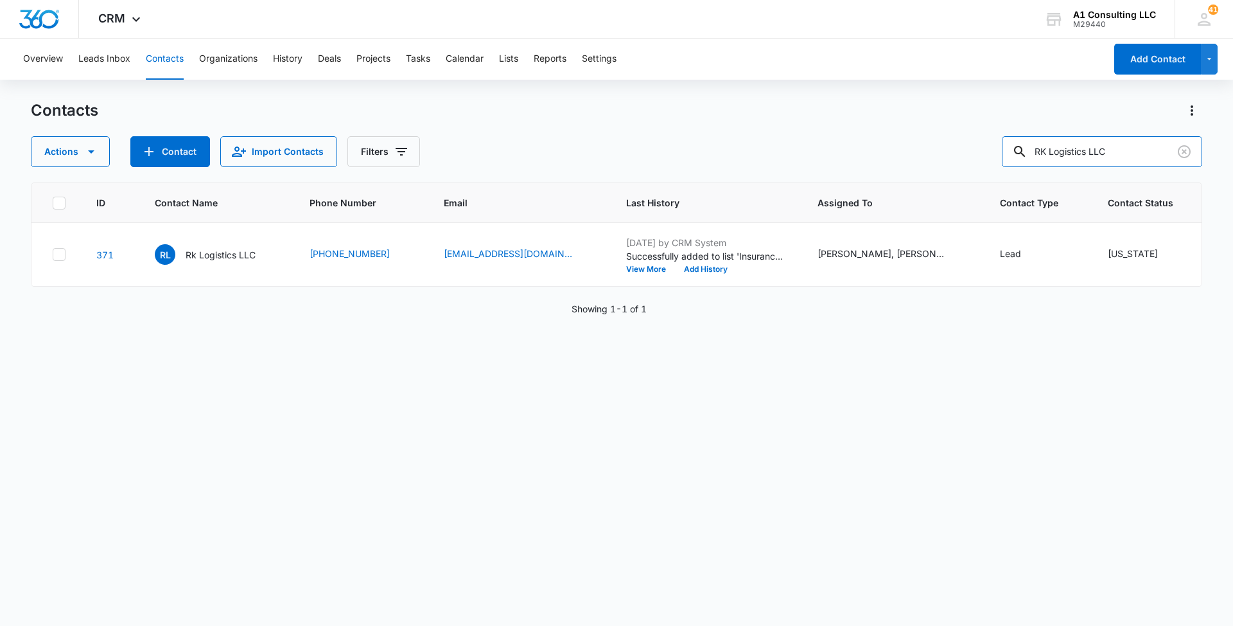
drag, startPoint x: 1137, startPoint y: 148, endPoint x: 873, endPoint y: 145, distance: 264.0
click at [873, 145] on div "Actions Contact Import Contacts Filters RK Logistics LLC" at bounding box center [617, 151] width 1172 height 31
paste input "Xkillswitch"
type input "Xkillswitch LLC"
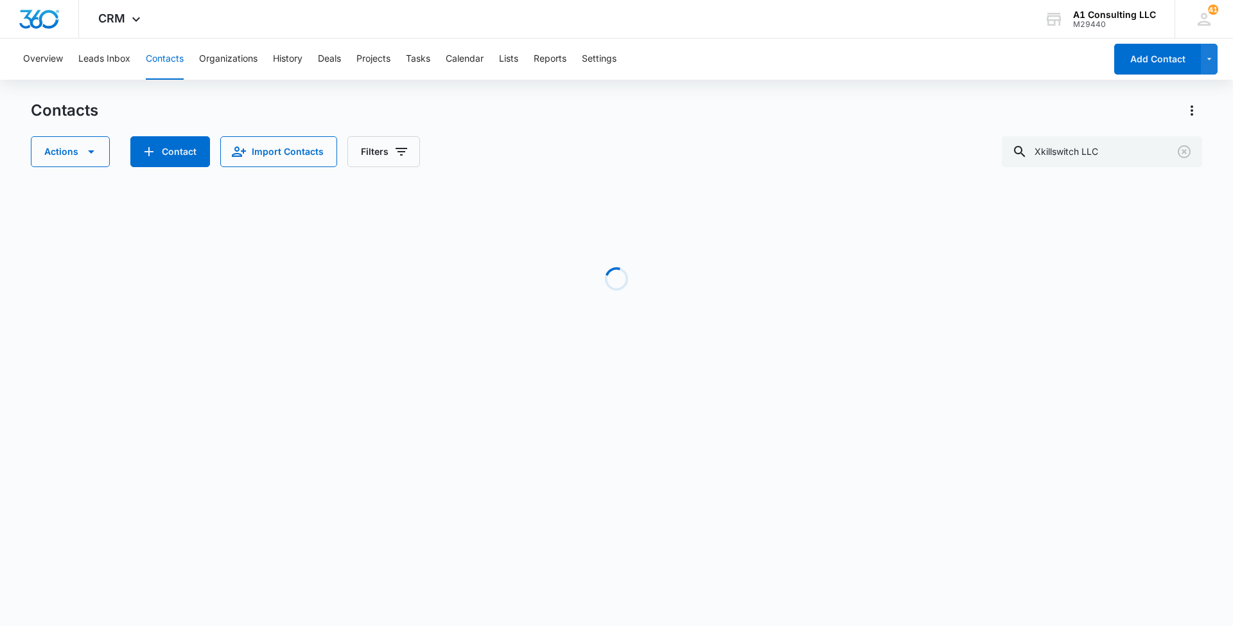
click at [744, 135] on div "Contacts Actions Contact Import Contacts Filters Xkillswitch LLC" at bounding box center [617, 133] width 1172 height 67
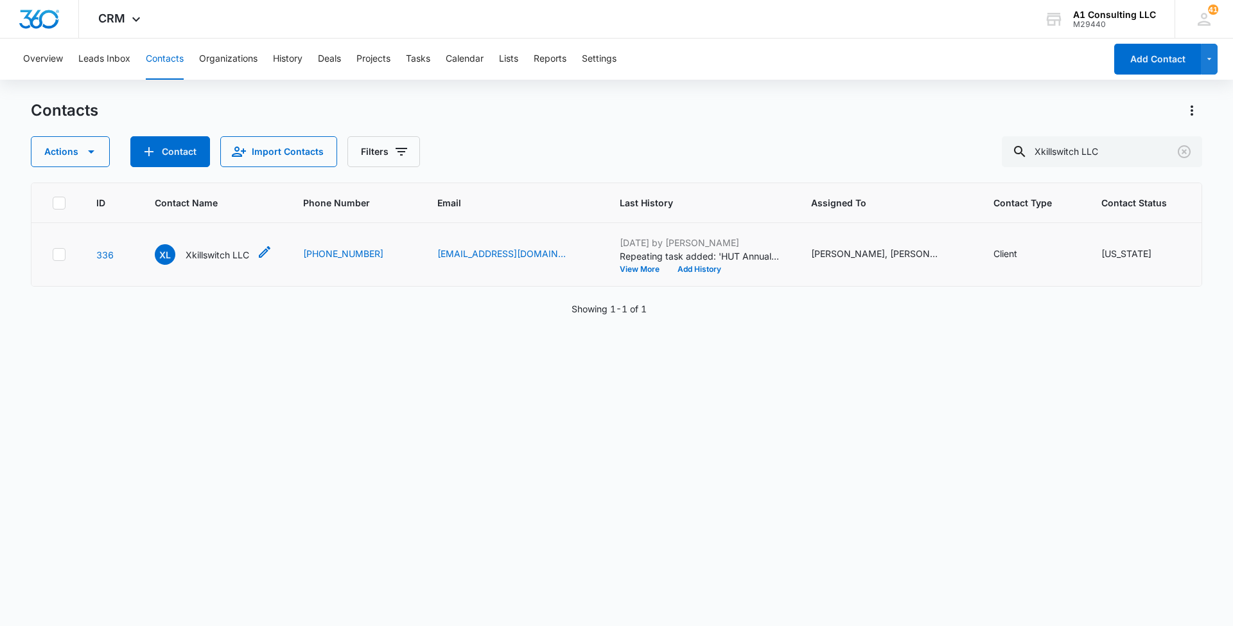
click at [203, 261] on p "Xkillswitch LLC" at bounding box center [218, 254] width 64 height 13
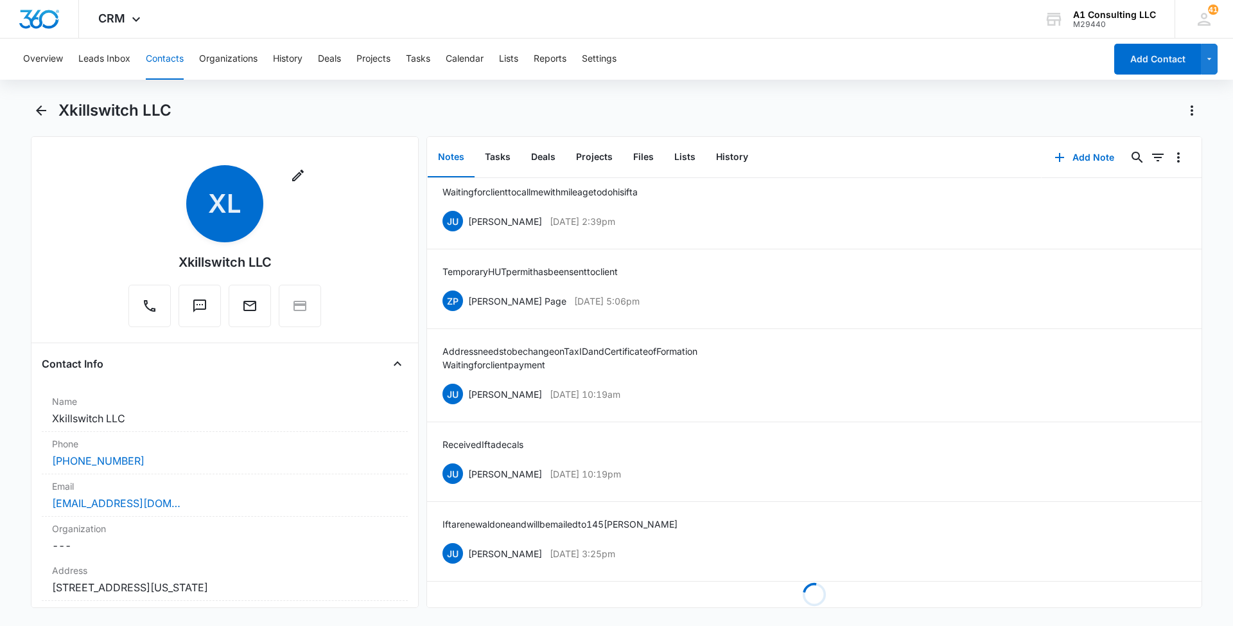
scroll to position [3515, 0]
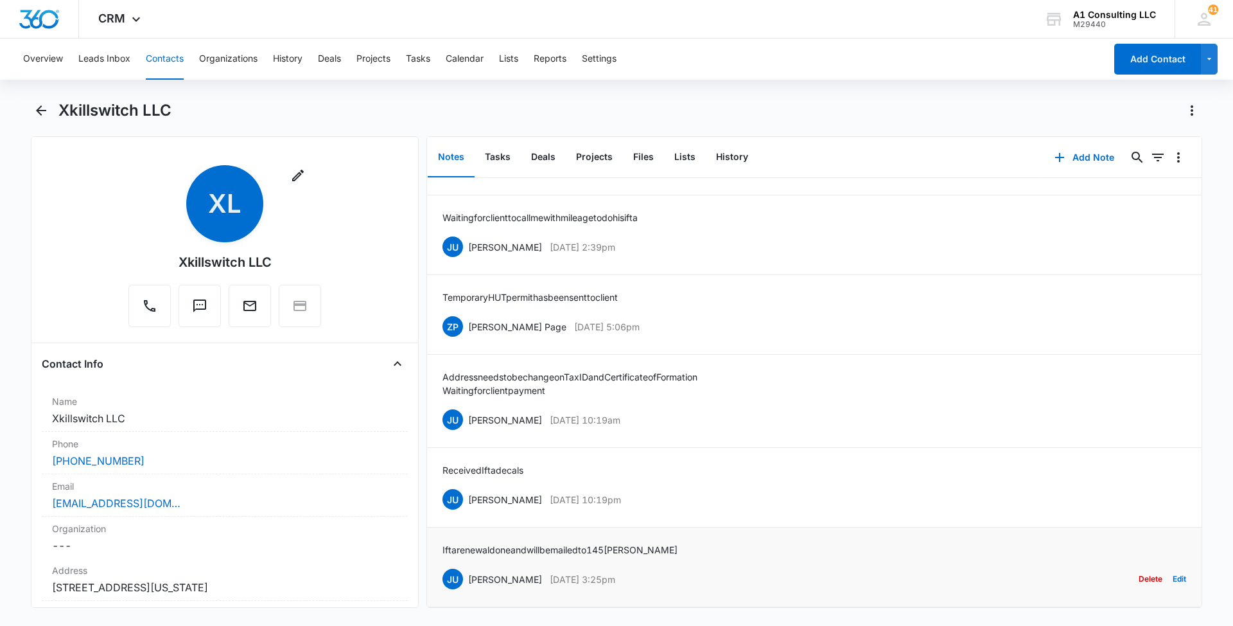
drag, startPoint x: 636, startPoint y: 563, endPoint x: 468, endPoint y: 563, distance: 167.6
click at [468, 567] on div "JU Jeannette Uribe Feb 13, 2022 at 3:25pm Delete Edit" at bounding box center [815, 579] width 744 height 24
drag, startPoint x: 622, startPoint y: 536, endPoint x: 442, endPoint y: 536, distance: 180.5
click at [442, 536] on li "Ifta renewal done and will be mailed to 145 Nielson JU Jeannette Uribe Feb 13, …" at bounding box center [814, 567] width 775 height 80
drag, startPoint x: 617, startPoint y: 483, endPoint x: 467, endPoint y: 486, distance: 150.3
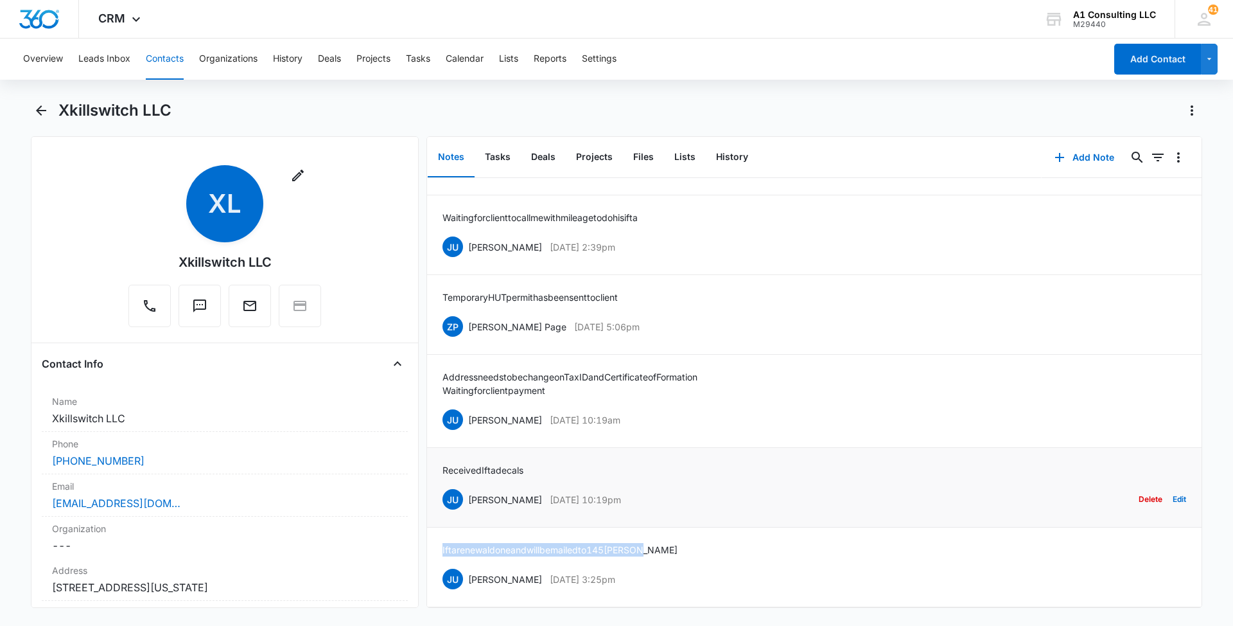
click at [467, 487] on div "JU Jeannette Uribe Feb 22, 2022 at 10:19pm Delete Edit" at bounding box center [815, 499] width 744 height 24
drag, startPoint x: 514, startPoint y: 453, endPoint x: 437, endPoint y: 454, distance: 76.4
click at [437, 454] on li "Received Ifta decals JU Jeannette Uribe Feb 22, 2022 at 10:19pm Delete Edit" at bounding box center [814, 488] width 775 height 80
drag, startPoint x: 658, startPoint y: 397, endPoint x: 469, endPoint y: 400, distance: 188.9
click at [469, 407] on div "JU Jeannette Uribe Apr 25, 2022 at 10:19am Delete Edit" at bounding box center [815, 419] width 744 height 24
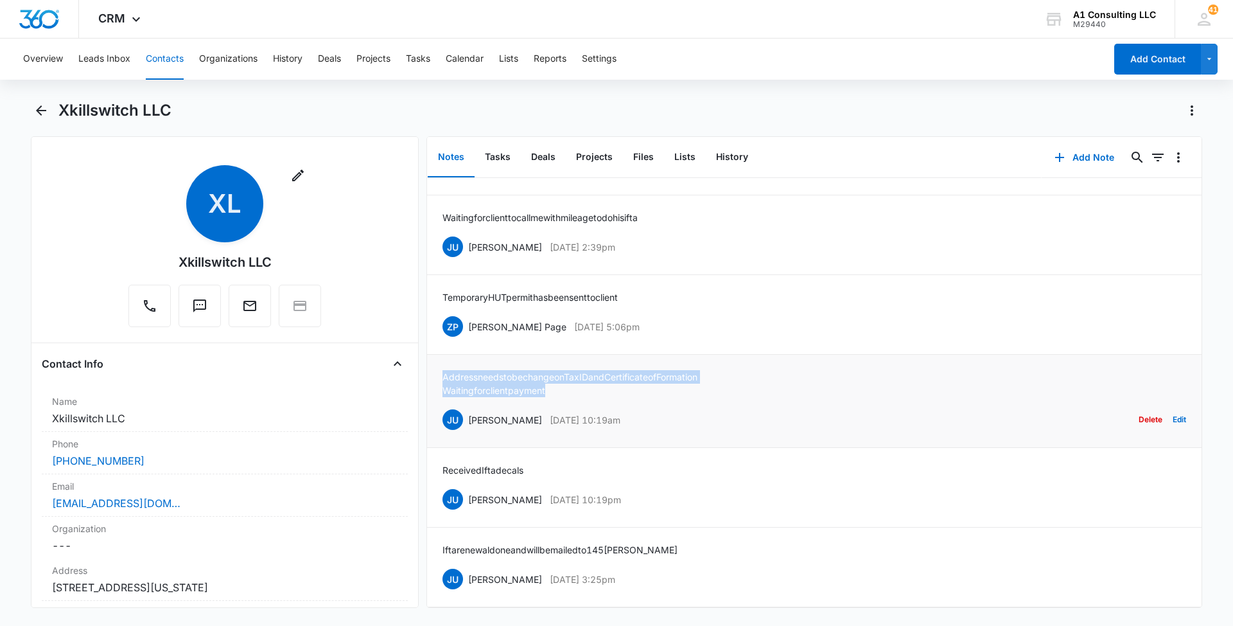
drag, startPoint x: 556, startPoint y: 371, endPoint x: 441, endPoint y: 364, distance: 115.2
click at [441, 364] on li "Address needs to be change on Tax ID and Certificate of Formation Waiting for c…" at bounding box center [814, 401] width 775 height 93
drag, startPoint x: 645, startPoint y: 307, endPoint x: 468, endPoint y: 308, distance: 176.6
click at [468, 314] on div "ZP Zakiya Page Apr 27, 2022 at 5:06pm Delete Edit" at bounding box center [815, 326] width 744 height 24
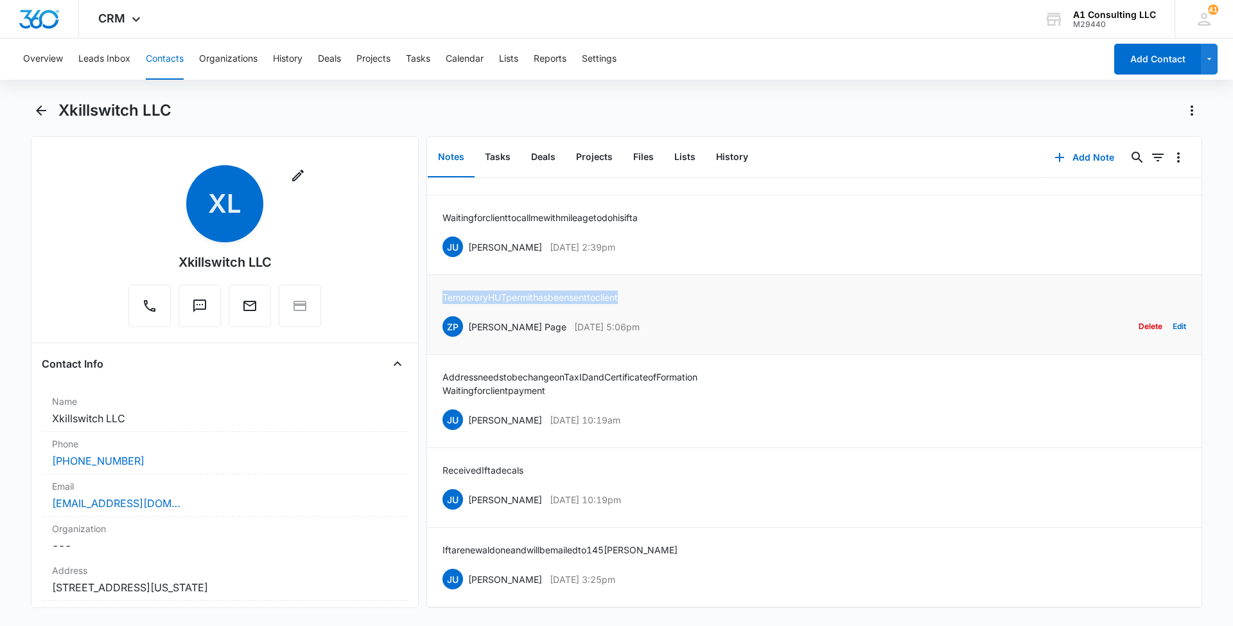
drag, startPoint x: 646, startPoint y: 277, endPoint x: 442, endPoint y: 279, distance: 203.6
click at [442, 279] on li "Temporary HUT permit has been sent to client ZP Zakiya Page Apr 27, 2022 at 5:0…" at bounding box center [814, 315] width 775 height 80
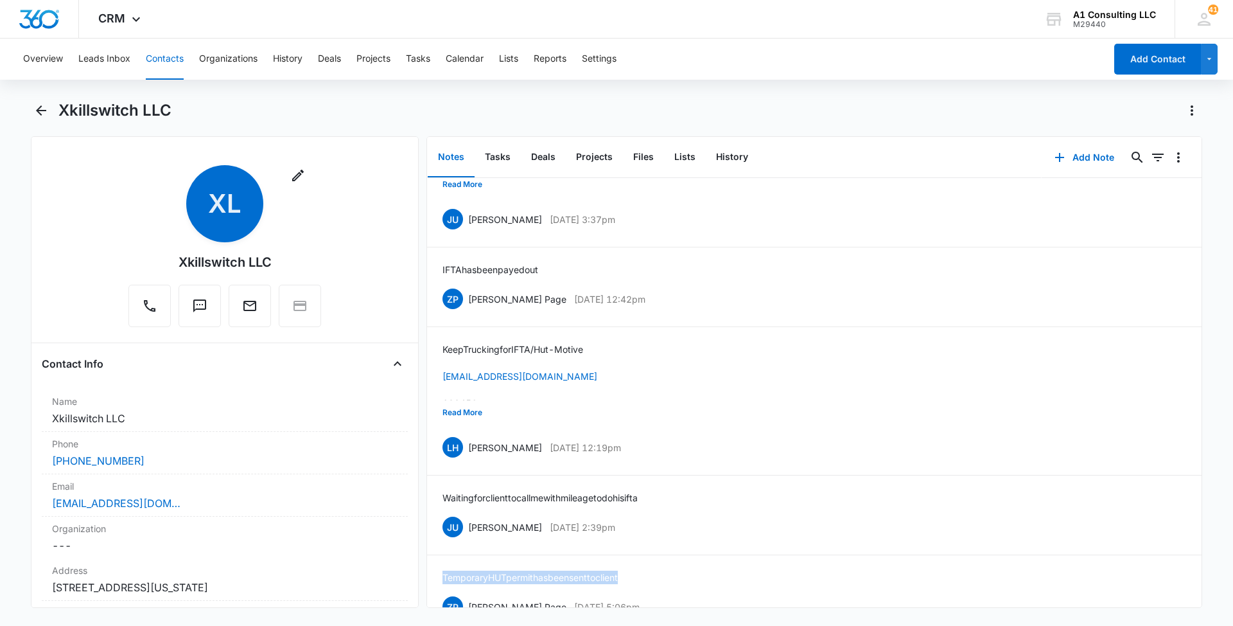
scroll to position [3206, 0]
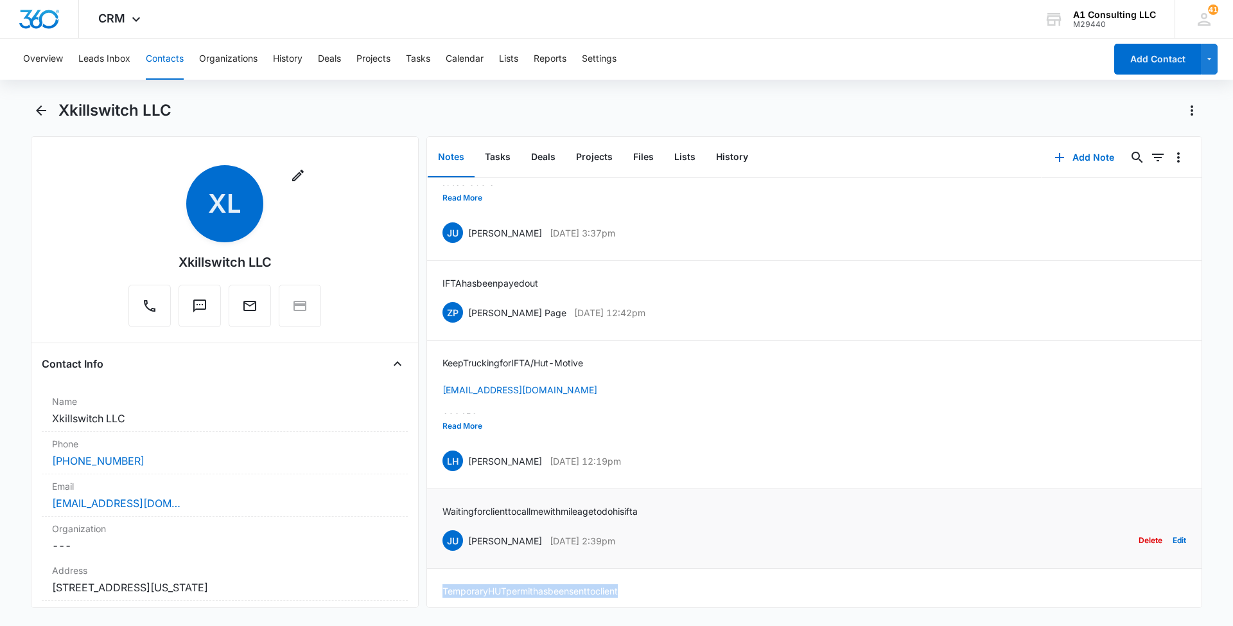
drag, startPoint x: 655, startPoint y: 539, endPoint x: 470, endPoint y: 542, distance: 185.7
click at [470, 542] on div "JU Jeannette Uribe Apr 28, 2022 at 2:39pm Delete Edit" at bounding box center [815, 540] width 744 height 24
drag, startPoint x: 669, startPoint y: 509, endPoint x: 439, endPoint y: 508, distance: 230.0
click at [439, 508] on li "Waiting for client to call me with mileage to do his ifta JU Jeannette Uribe Ap…" at bounding box center [814, 529] width 775 height 80
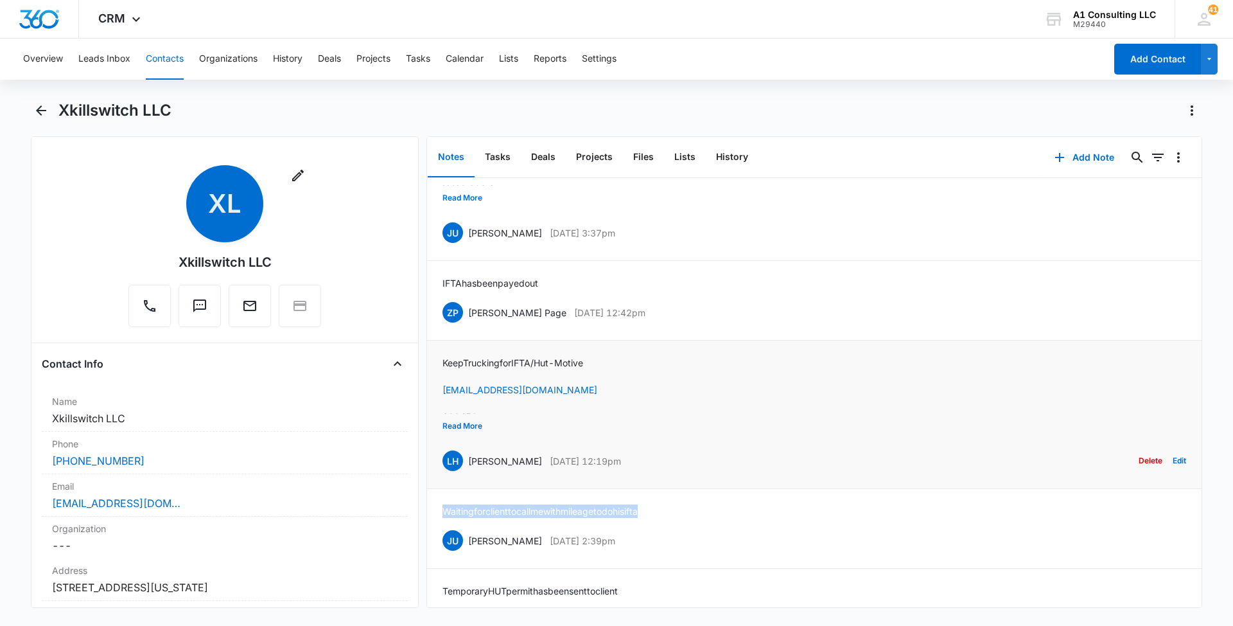
drag, startPoint x: 649, startPoint y: 453, endPoint x: 467, endPoint y: 463, distance: 182.7
click at [467, 463] on div "LH Laura Henry May 2, 2022 at 12:19pm Delete Edit" at bounding box center [815, 460] width 744 height 24
click at [461, 421] on button "Read More" at bounding box center [463, 426] width 40 height 24
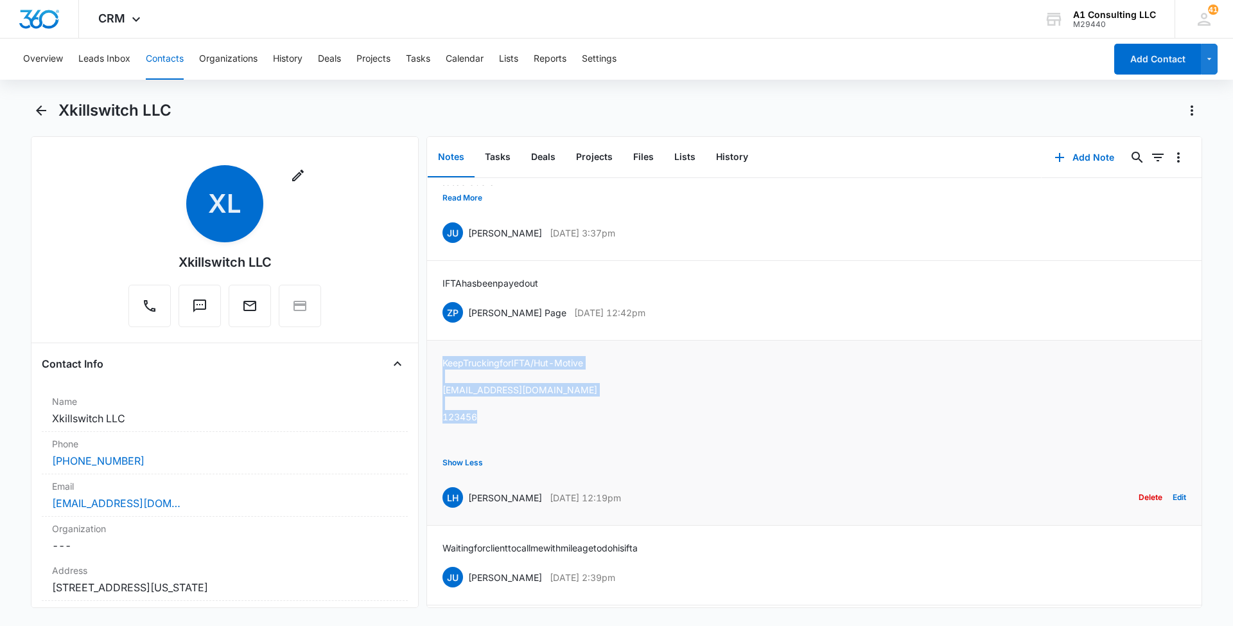
drag, startPoint x: 482, startPoint y: 419, endPoint x: 437, endPoint y: 359, distance: 74.4
click at [437, 359] on li "Keep Trucking for IFTA/Hut - Motive Bnewton833@gmail.com 123456 Show Less LH La…" at bounding box center [814, 432] width 775 height 185
drag, startPoint x: 637, startPoint y: 309, endPoint x: 468, endPoint y: 311, distance: 168.3
click at [468, 311] on div "ZP Zakiya Page May 2, 2022 at 12:42pm Delete Edit" at bounding box center [815, 312] width 744 height 24
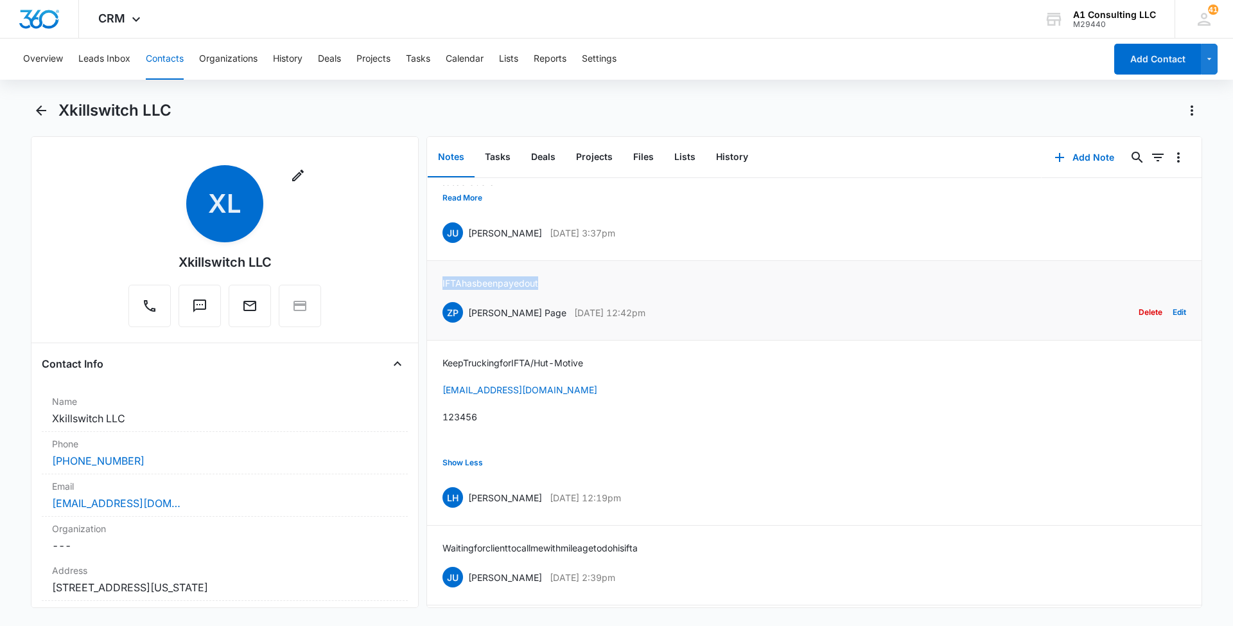
drag, startPoint x: 558, startPoint y: 279, endPoint x: 436, endPoint y: 279, distance: 122.0
click at [436, 279] on li "IFTA has been payed out ZP Zakiya Page May 2, 2022 at 12:42pm Delete Edit" at bounding box center [814, 301] width 775 height 80
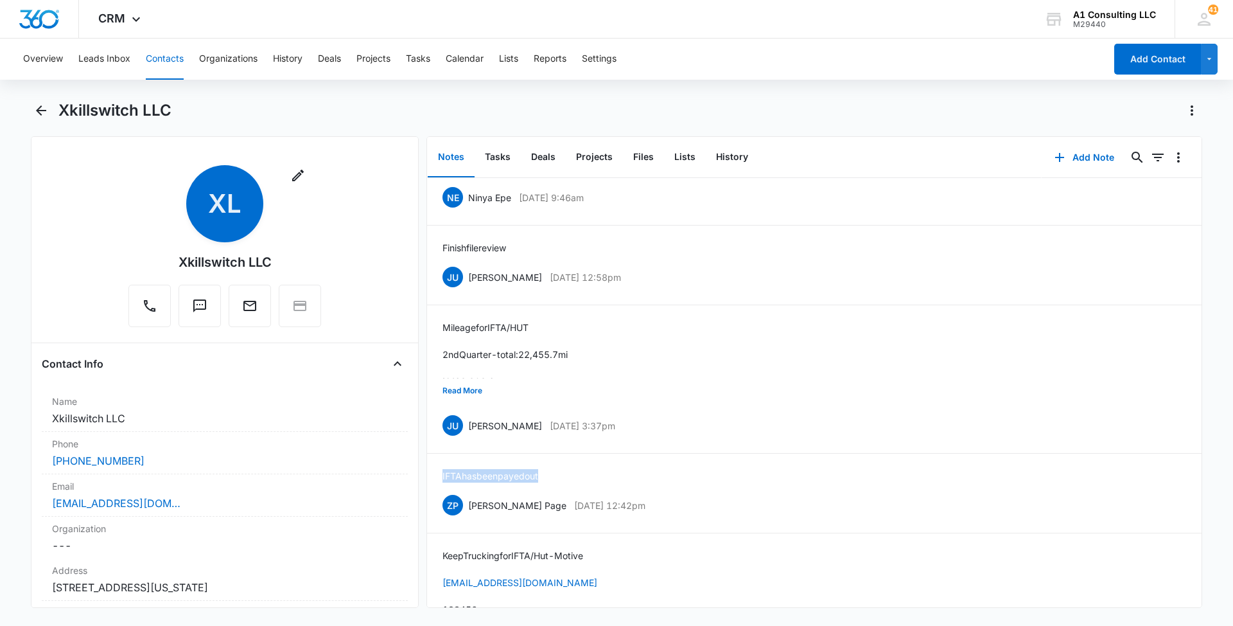
scroll to position [2975, 0]
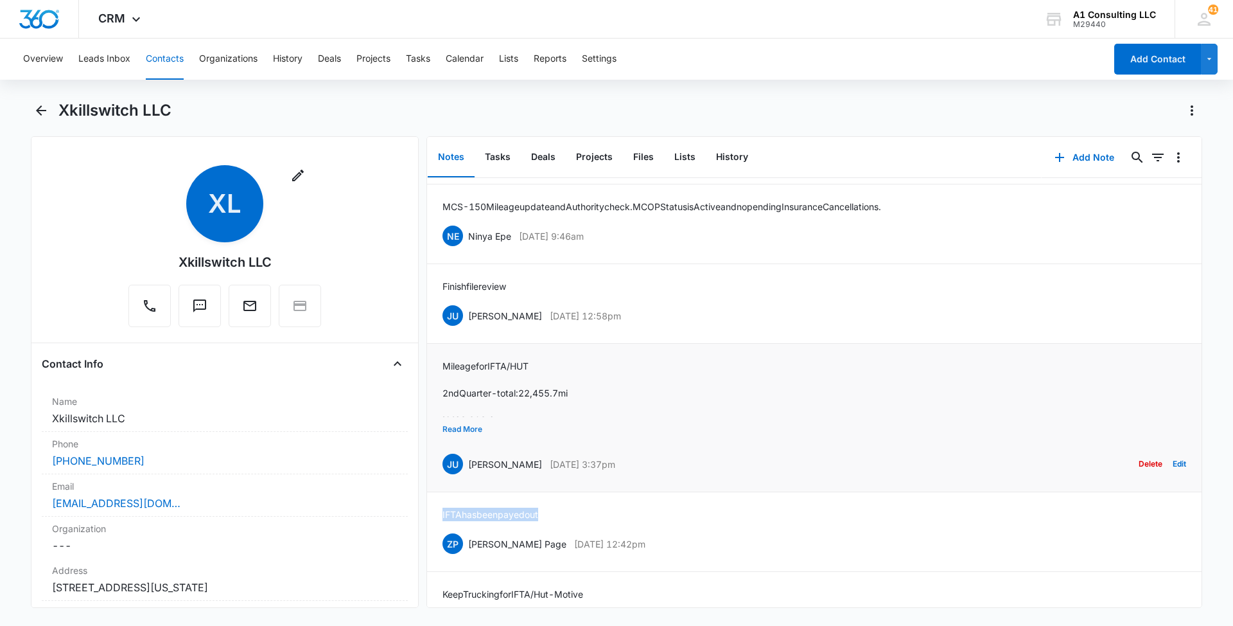
click at [468, 429] on button "Read More" at bounding box center [463, 429] width 40 height 24
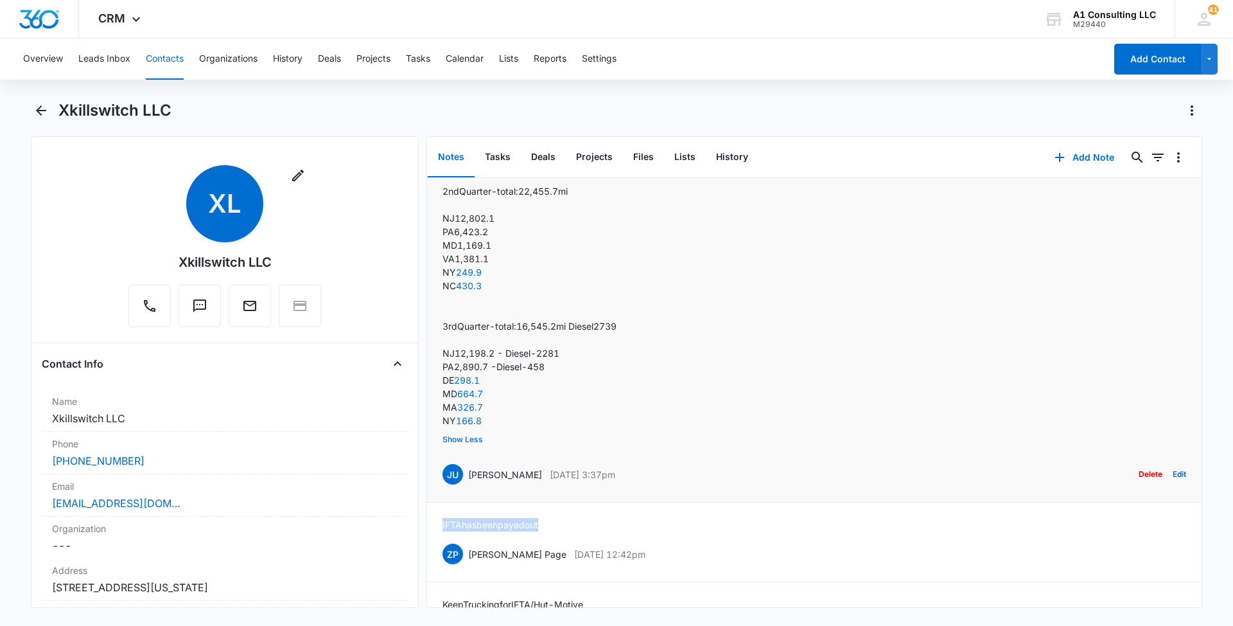
scroll to position [3190, 0]
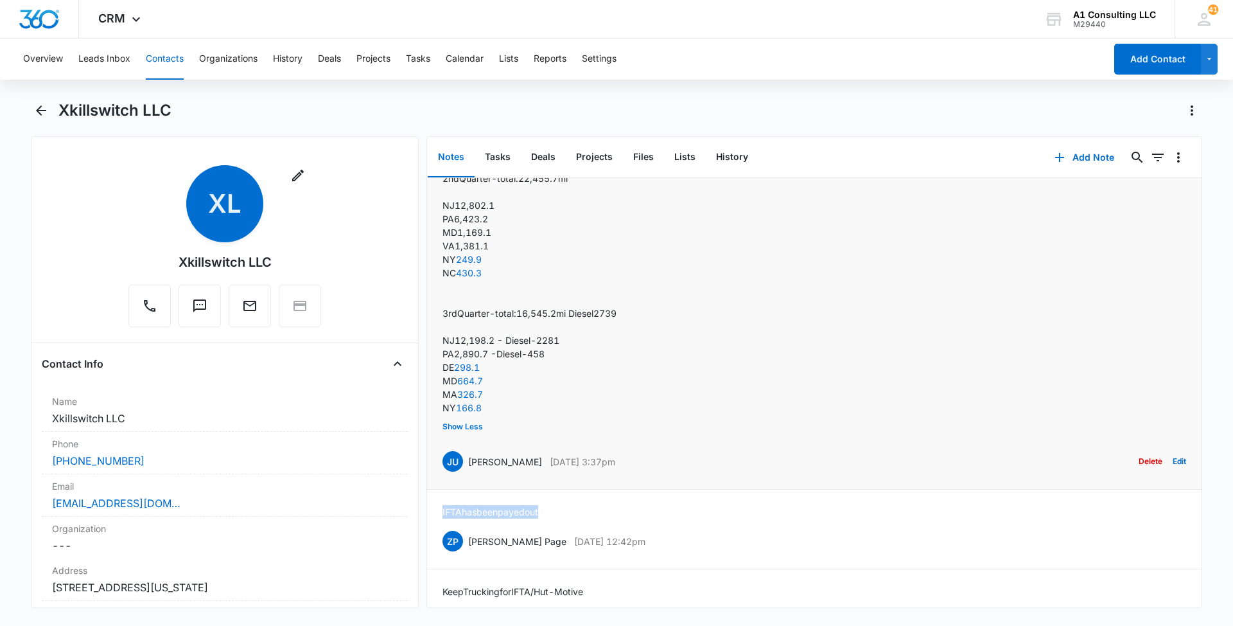
drag, startPoint x: 640, startPoint y: 459, endPoint x: 467, endPoint y: 461, distance: 173.4
click at [467, 461] on div "JU Jeannette Uribe Oct 5, 2022 at 3:37pm Delete Edit" at bounding box center [815, 461] width 744 height 24
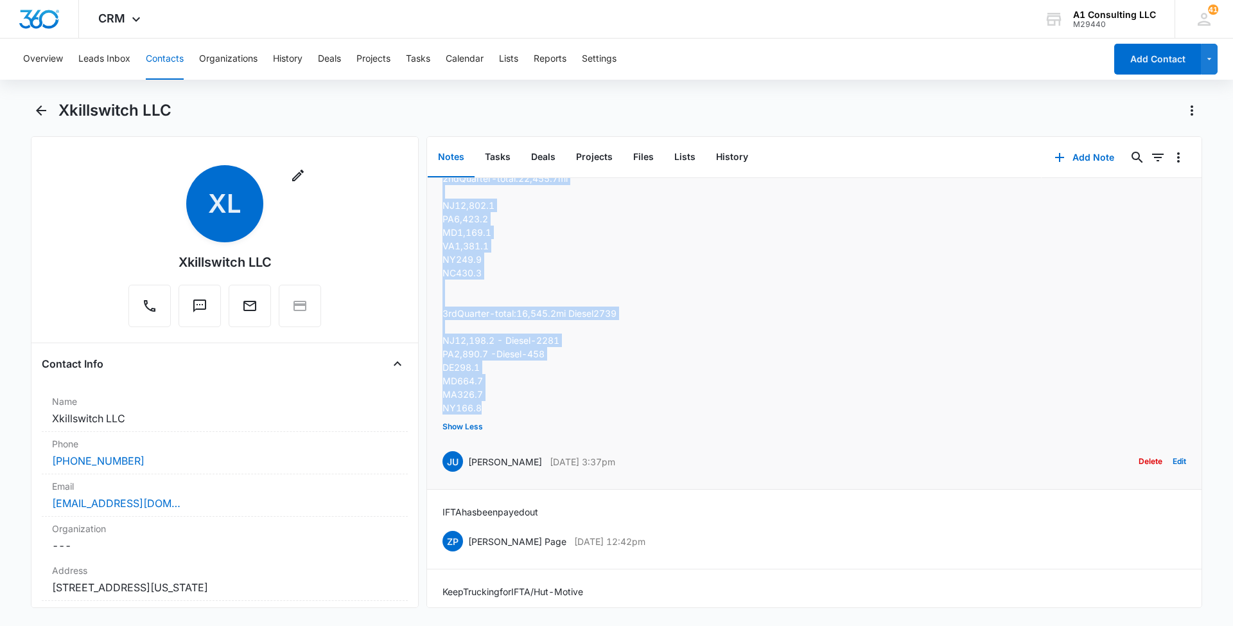
drag, startPoint x: 500, startPoint y: 407, endPoint x: 439, endPoint y: 184, distance: 231.3
click at [439, 184] on li "Mileage for IFTA/HUT 2nd Quarter - total: 22,455.7 mi NJ 12,802.1 PA 6,423.2 MD…" at bounding box center [814, 309] width 775 height 360
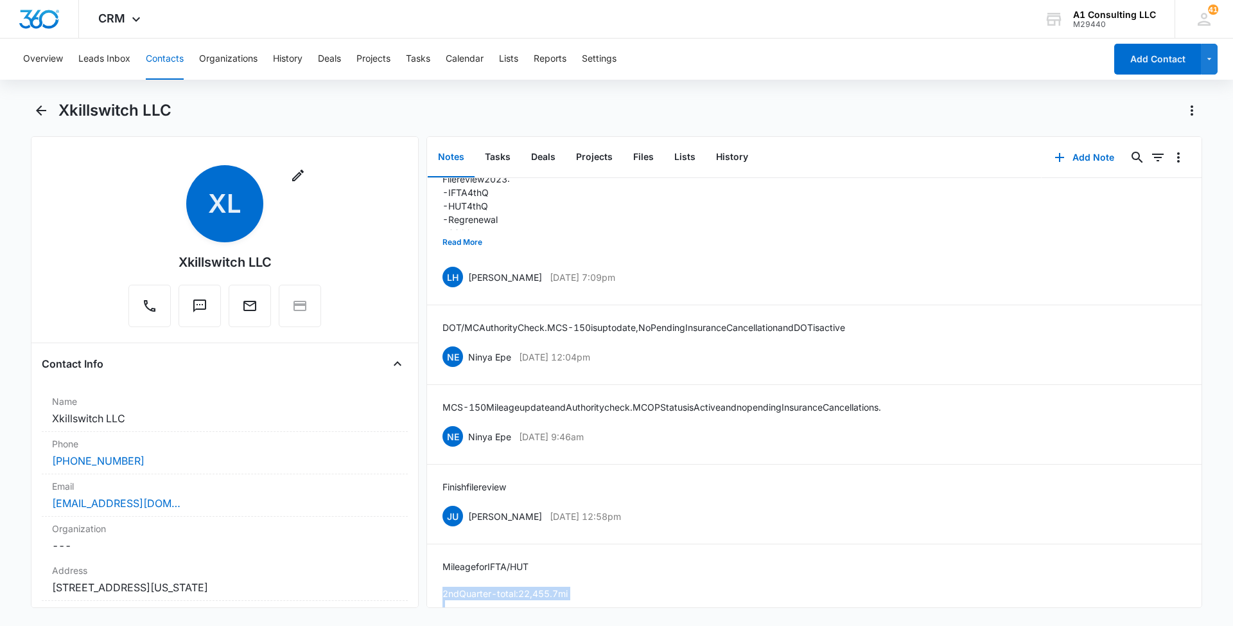
scroll to position [2766, 0]
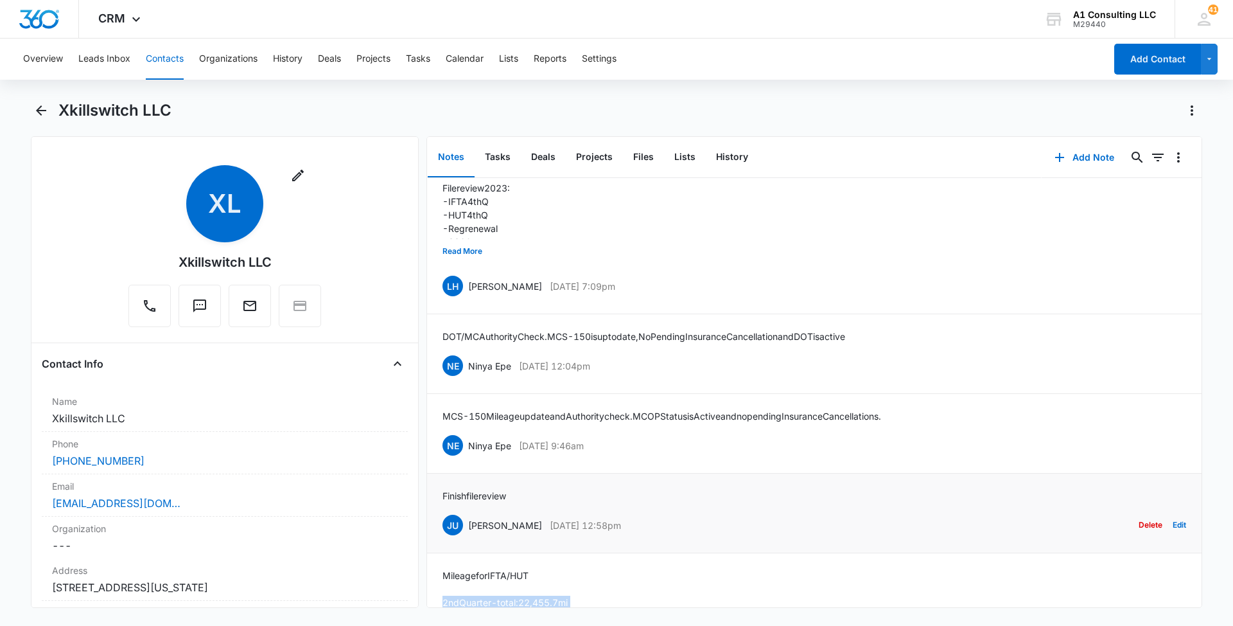
drag, startPoint x: 647, startPoint y: 524, endPoint x: 469, endPoint y: 528, distance: 178.6
click at [469, 528] on div "JU Jeannette Uribe Oct 7, 2022 at 12:58pm Delete Edit" at bounding box center [815, 525] width 744 height 24
drag, startPoint x: 519, startPoint y: 495, endPoint x: 439, endPoint y: 495, distance: 80.3
click at [439, 495] on li "Finish file review JU Jeannette Uribe Oct 7, 2022 at 12:58pm Delete Edit" at bounding box center [814, 513] width 775 height 80
drag, startPoint x: 626, startPoint y: 440, endPoint x: 470, endPoint y: 444, distance: 155.5
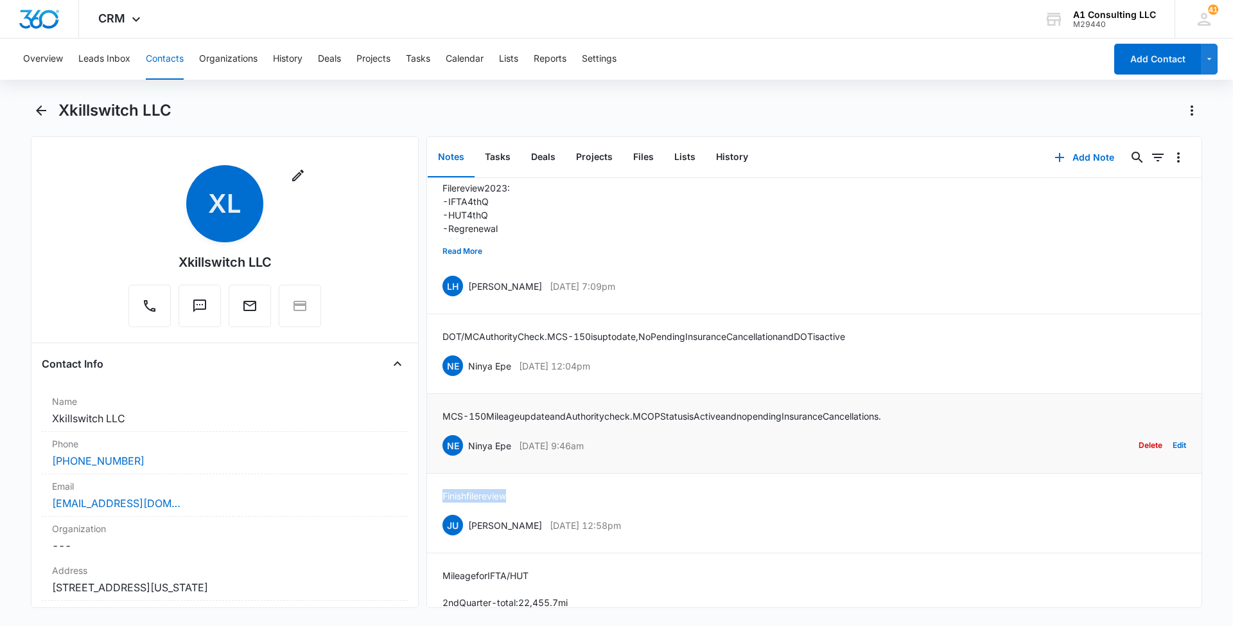
click at [470, 444] on div "NE Ninya Epe Oct 10, 2022 at 9:46am Delete Edit" at bounding box center [815, 445] width 744 height 24
drag, startPoint x: 908, startPoint y: 414, endPoint x: 444, endPoint y: 418, distance: 463.1
click at [444, 418] on div "MCS-150 Mileage update and Authority check. MC OP Status is Active and no pendi…" at bounding box center [815, 433] width 744 height 48
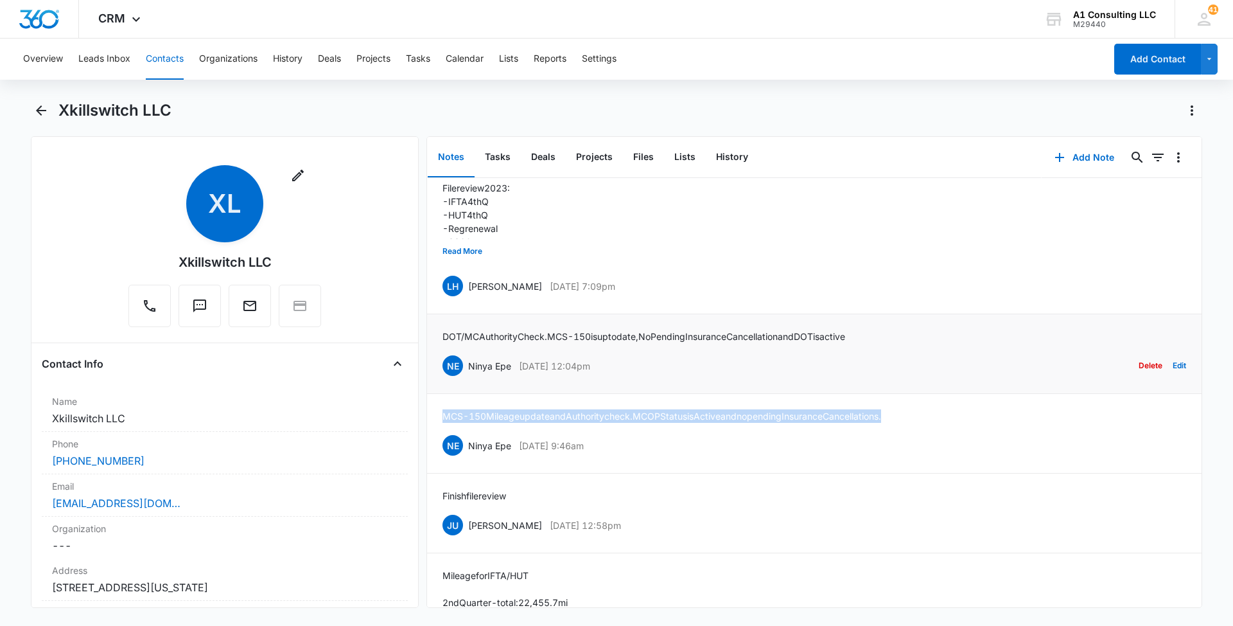
drag, startPoint x: 633, startPoint y: 361, endPoint x: 471, endPoint y: 360, distance: 161.9
click at [471, 360] on div "NE Ninya Epe Jan 9, 2023 at 12:04pm Delete Edit" at bounding box center [815, 365] width 744 height 24
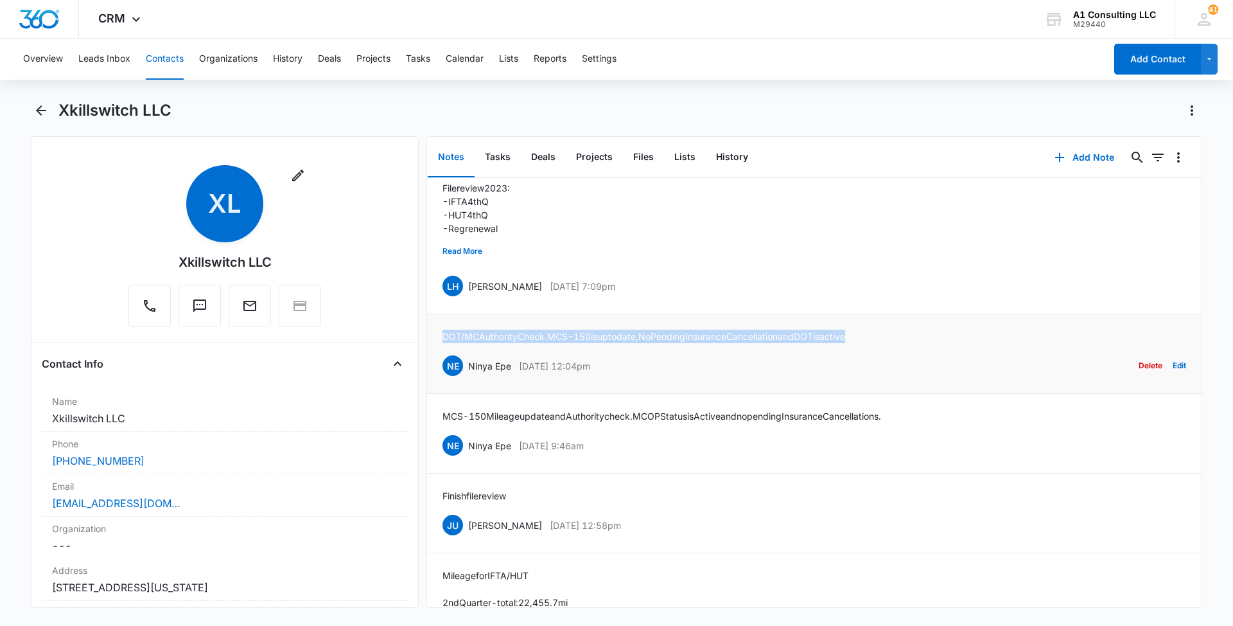
drag, startPoint x: 884, startPoint y: 335, endPoint x: 443, endPoint y: 337, distance: 441.3
click at [443, 337] on div "DOT/MC Authority Check. MCS-150 is upto date, No Pending Insurance Cancellation…" at bounding box center [815, 354] width 744 height 48
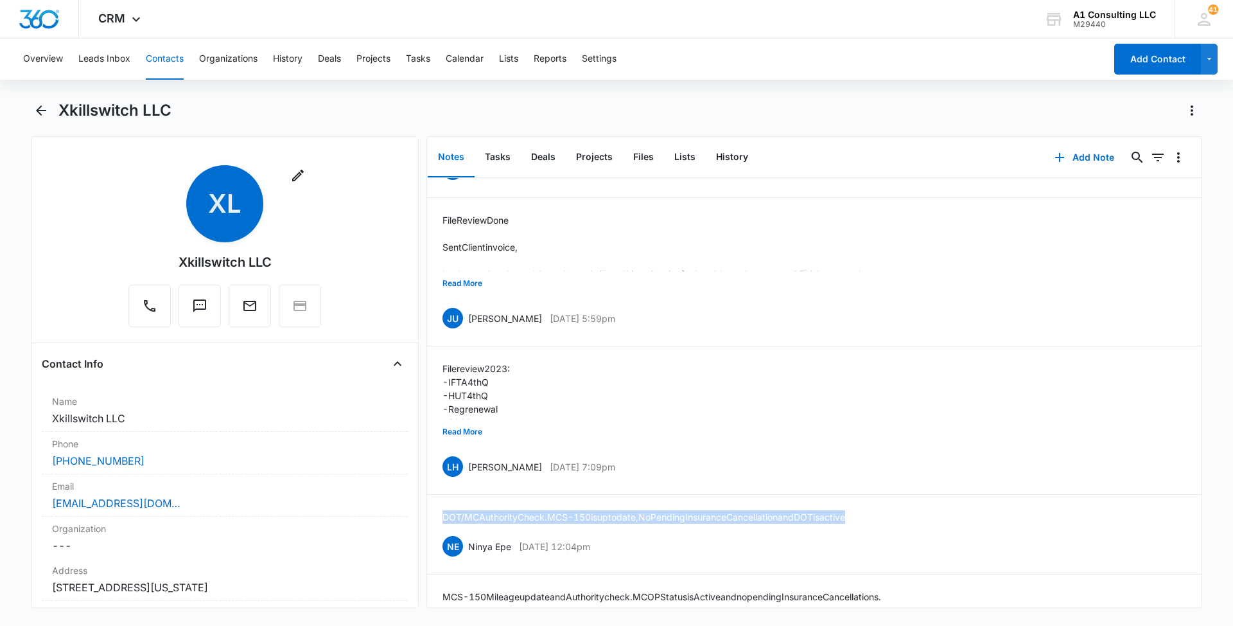
scroll to position [2573, 0]
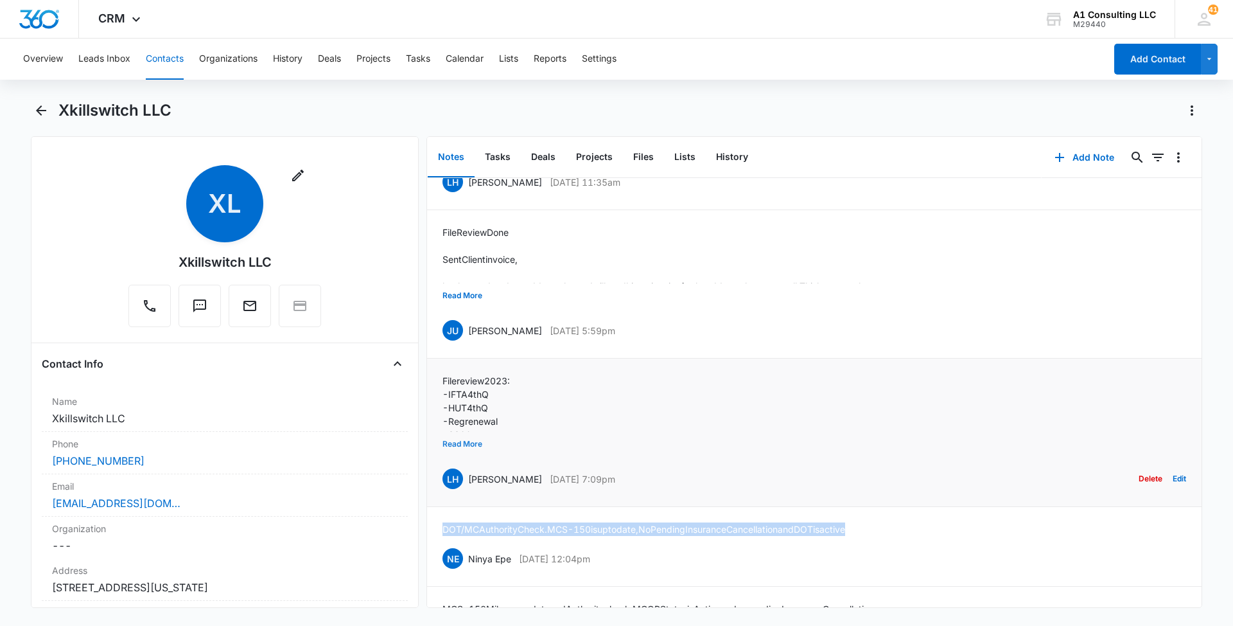
click at [461, 446] on button "Read More" at bounding box center [463, 444] width 40 height 24
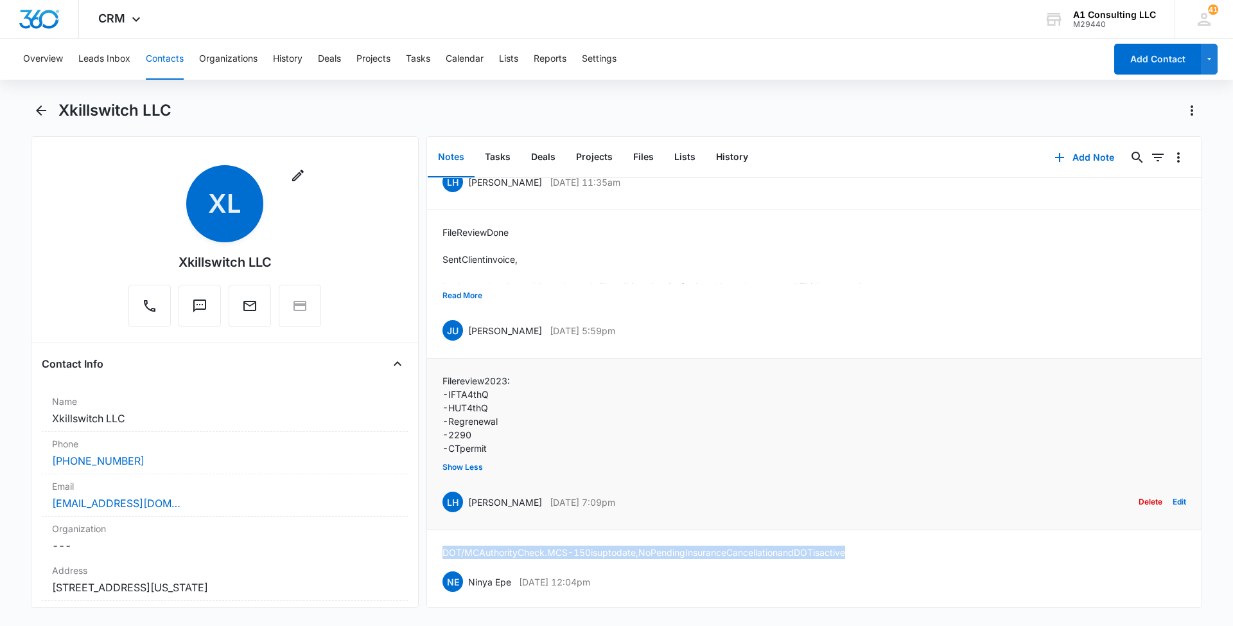
drag, startPoint x: 640, startPoint y: 499, endPoint x: 468, endPoint y: 498, distance: 172.1
click at [468, 498] on div "LH Laura Henry Feb 27, 2023 at 7:09pm Delete Edit" at bounding box center [815, 501] width 744 height 24
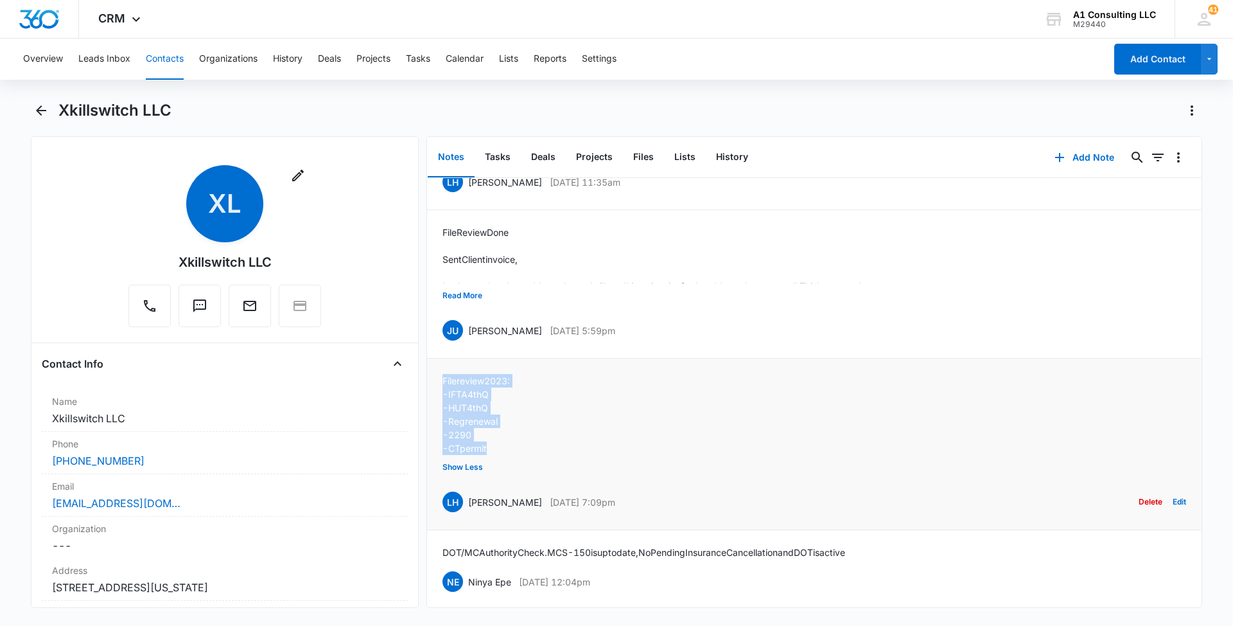
drag, startPoint x: 499, startPoint y: 445, endPoint x: 432, endPoint y: 382, distance: 91.8
click at [432, 382] on li "File review 2023: -IFTA 4th Q -HUT 4th Q -Reg renewal -2290 -CT permit Show Les…" at bounding box center [814, 443] width 775 height 171
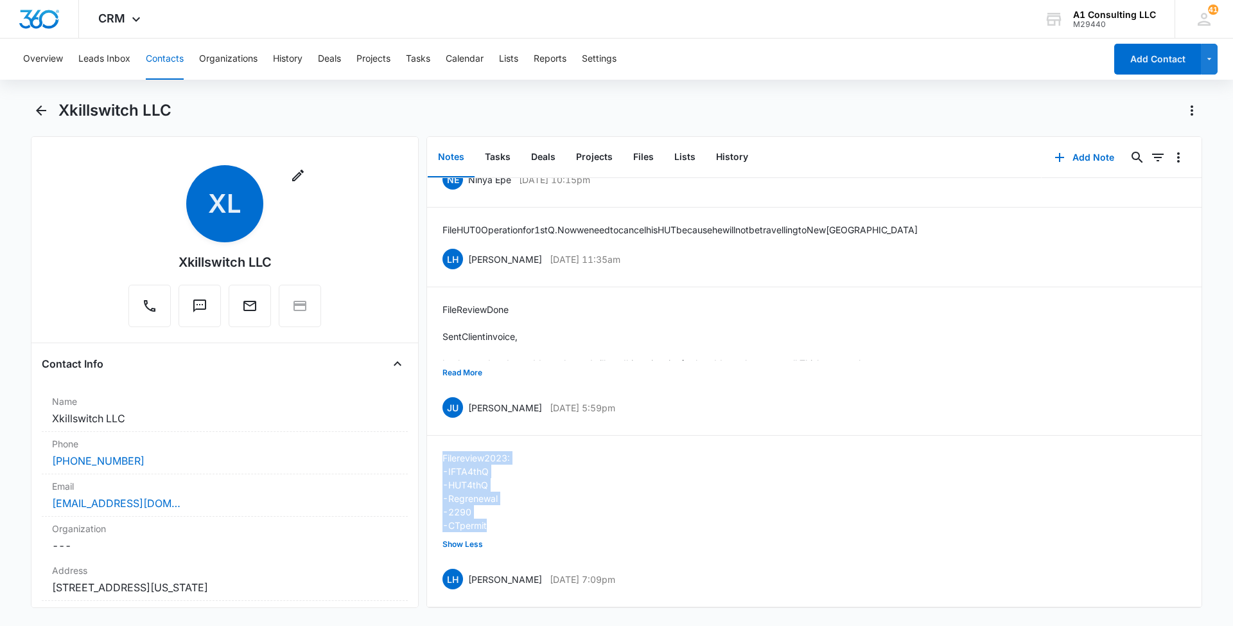
scroll to position [2458, 0]
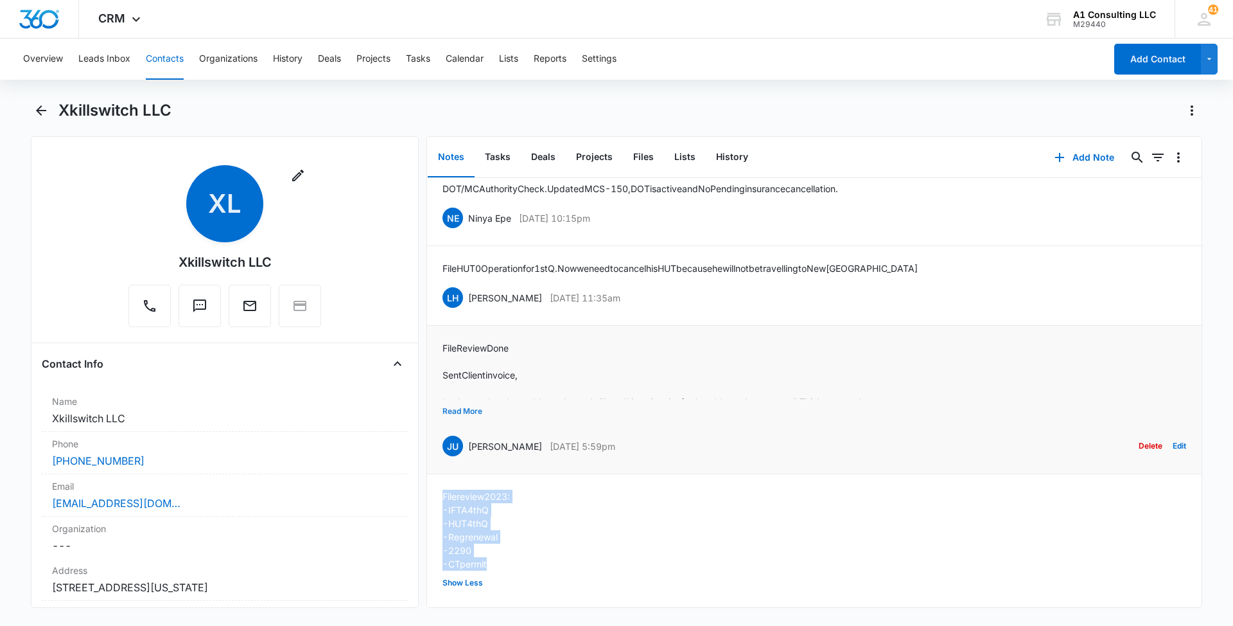
click at [468, 414] on button "Read More" at bounding box center [463, 411] width 40 height 24
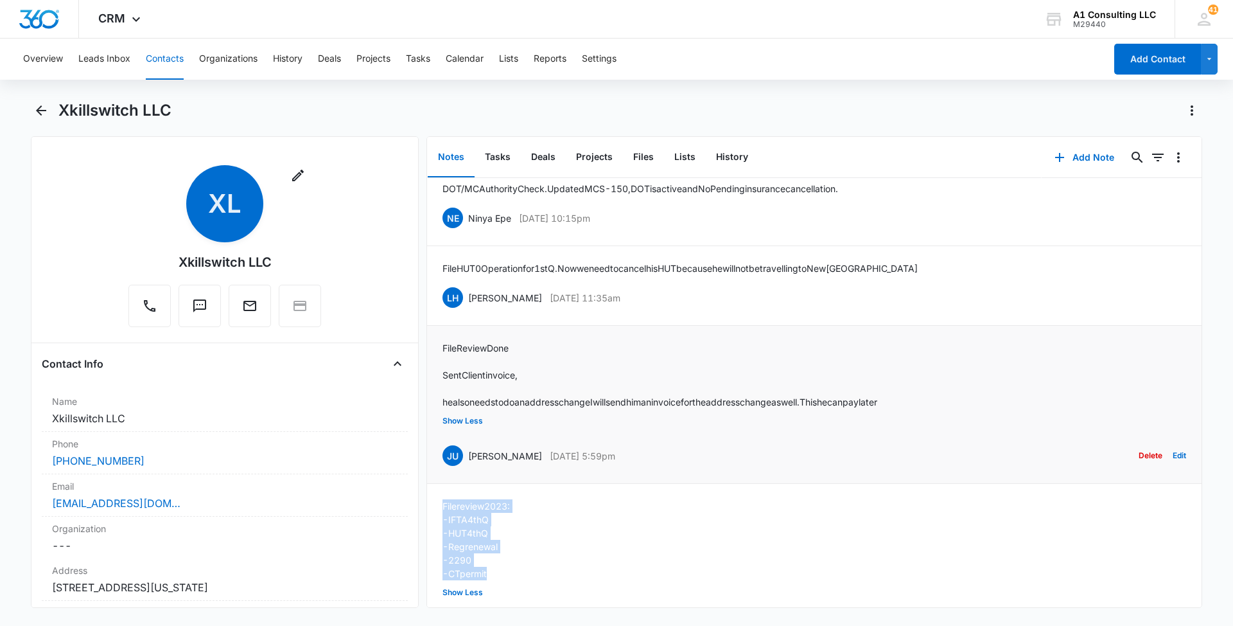
drag, startPoint x: 651, startPoint y: 447, endPoint x: 469, endPoint y: 452, distance: 181.8
click at [469, 452] on div "JU Jeannette Uribe Mar 2, 2023 at 5:59pm Delete Edit" at bounding box center [815, 455] width 744 height 24
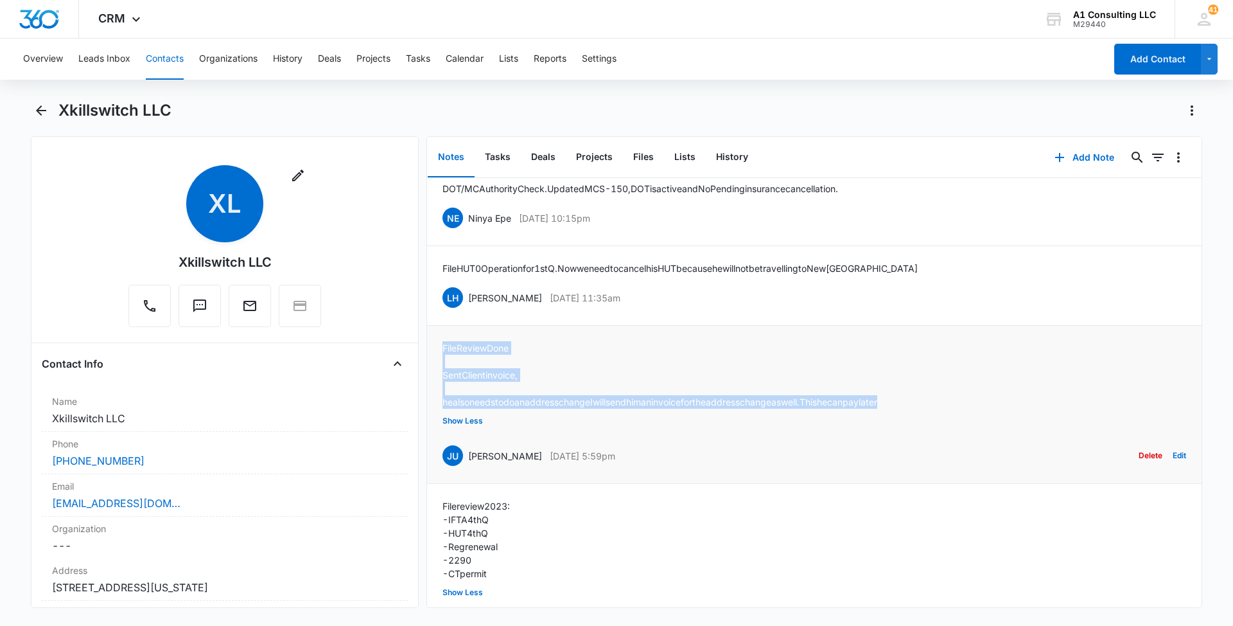
drag, startPoint x: 949, startPoint y: 398, endPoint x: 442, endPoint y: 346, distance: 509.5
click at [442, 346] on li "File Review Done Sent Client invoice, he also needs to do an address change I w…" at bounding box center [814, 405] width 775 height 158
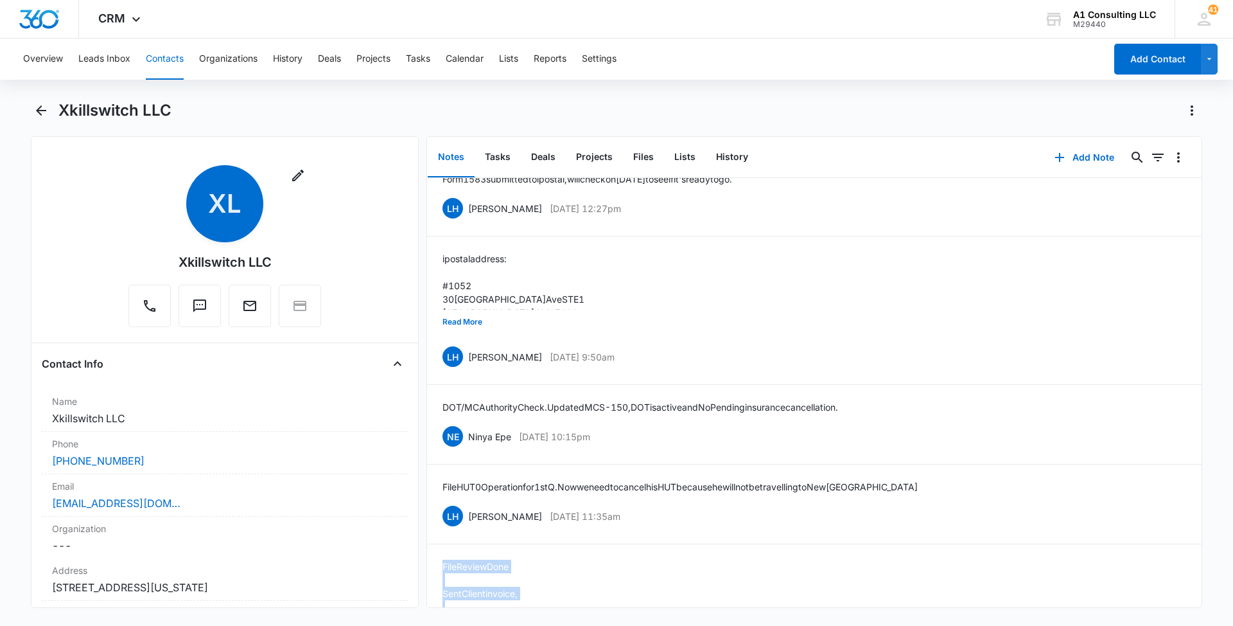
scroll to position [2226, 0]
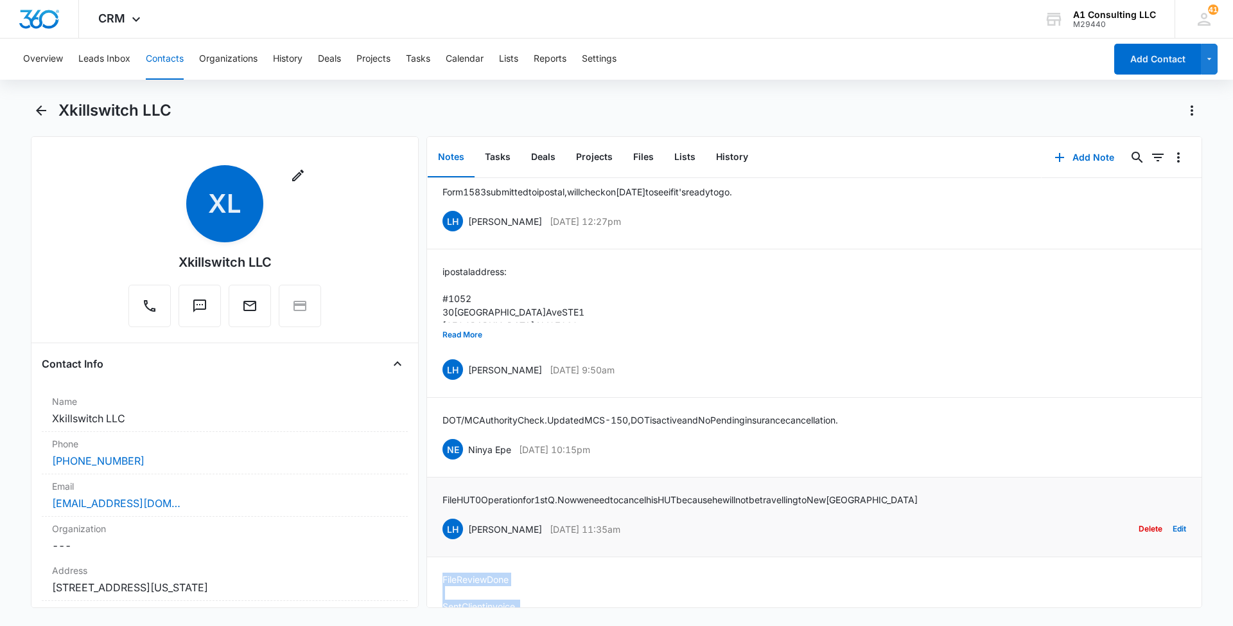
drag, startPoint x: 635, startPoint y: 529, endPoint x: 468, endPoint y: 530, distance: 167.7
click at [468, 530] on div "LH Laura Henry Apr 3, 2023 at 11:35am Delete Edit" at bounding box center [815, 528] width 744 height 24
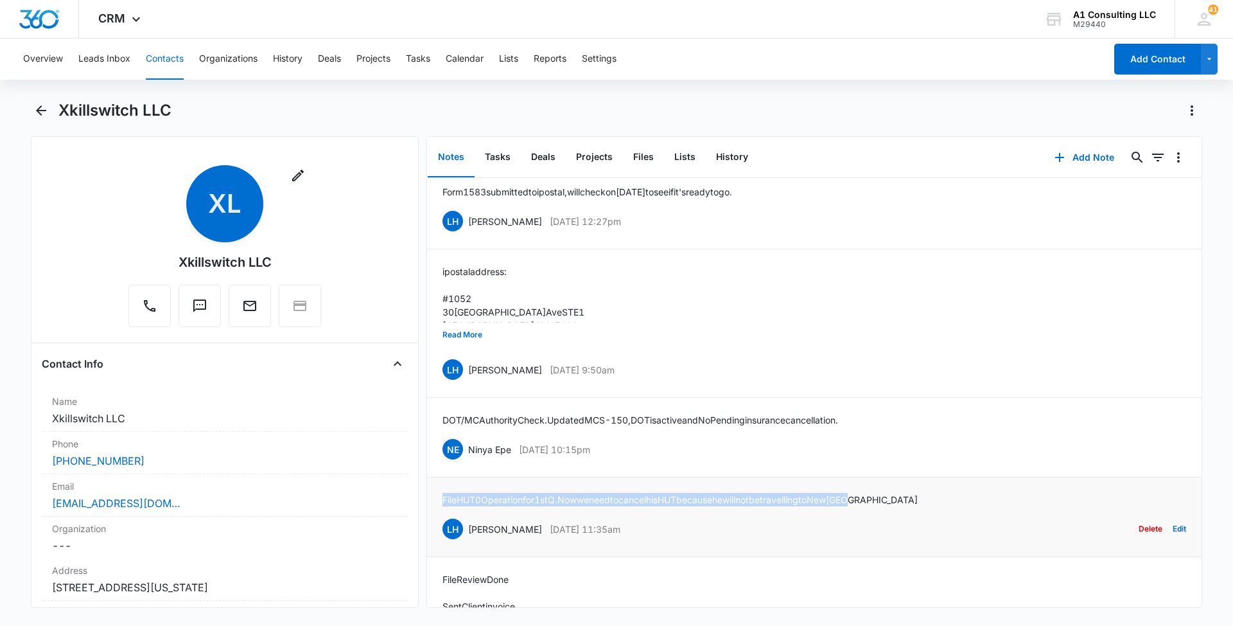
drag, startPoint x: 897, startPoint y: 494, endPoint x: 442, endPoint y: 488, distance: 454.8
click at [442, 488] on li "File HUT 0 Operation for 1st Q. Now we need to cancel his HUT because he will n…" at bounding box center [814, 517] width 775 height 80
drag, startPoint x: 634, startPoint y: 448, endPoint x: 467, endPoint y: 446, distance: 167.0
click at [467, 446] on div "NE Ninya Epe Apr 20, 2023 at 10:15pm Delete Edit" at bounding box center [815, 449] width 744 height 24
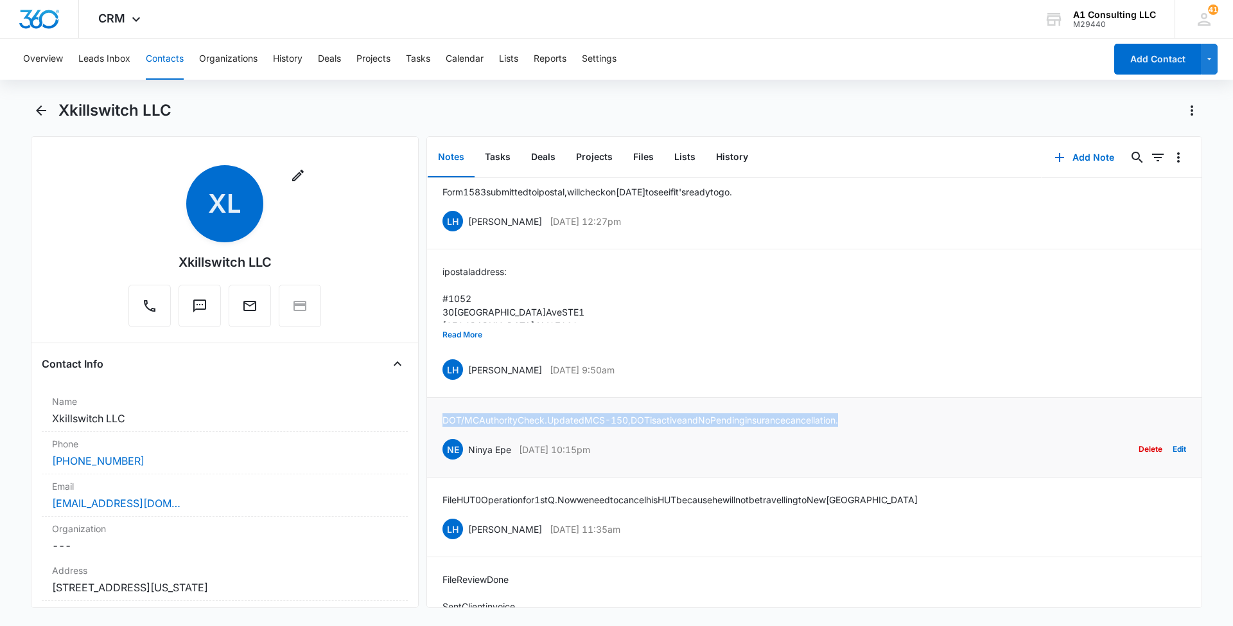
drag, startPoint x: 873, startPoint y: 416, endPoint x: 443, endPoint y: 417, distance: 429.7
click at [443, 417] on div "DOT/MC Authority Check. Updated MCS-150, DOT is active and No Pending insurance…" at bounding box center [815, 437] width 744 height 48
click at [464, 331] on button "Read More" at bounding box center [463, 334] width 40 height 24
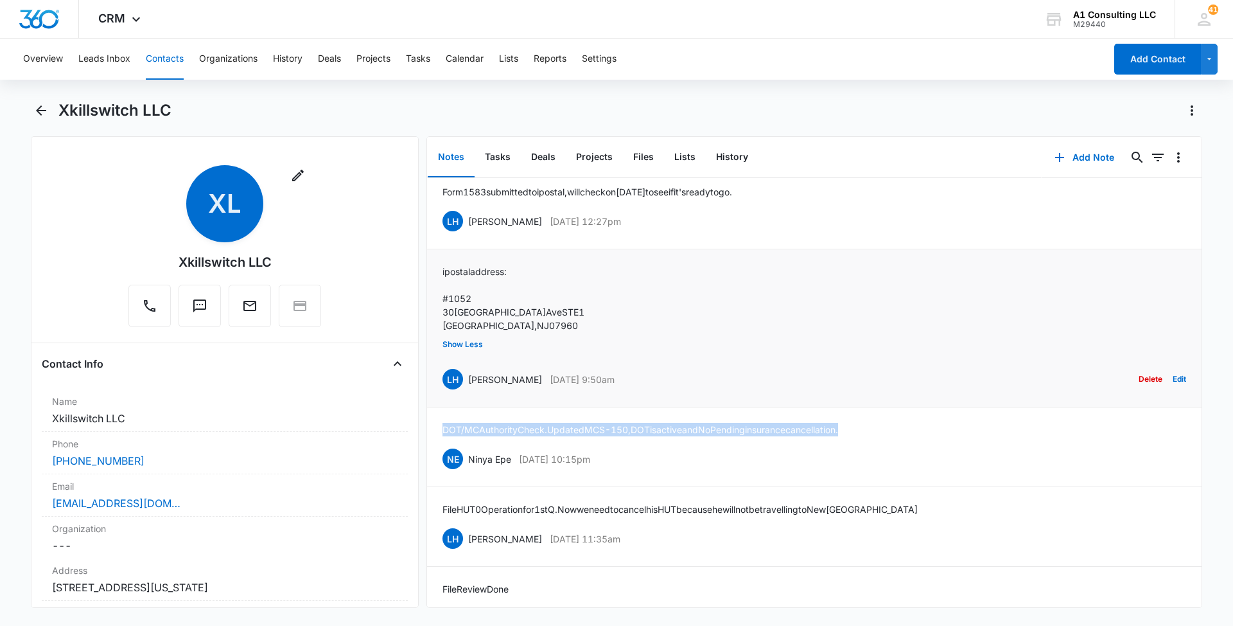
drag, startPoint x: 637, startPoint y: 376, endPoint x: 468, endPoint y: 376, distance: 168.9
click at [468, 376] on div "LH Laura Henry May 11, 2023 at 9:50am Delete Edit" at bounding box center [815, 379] width 744 height 24
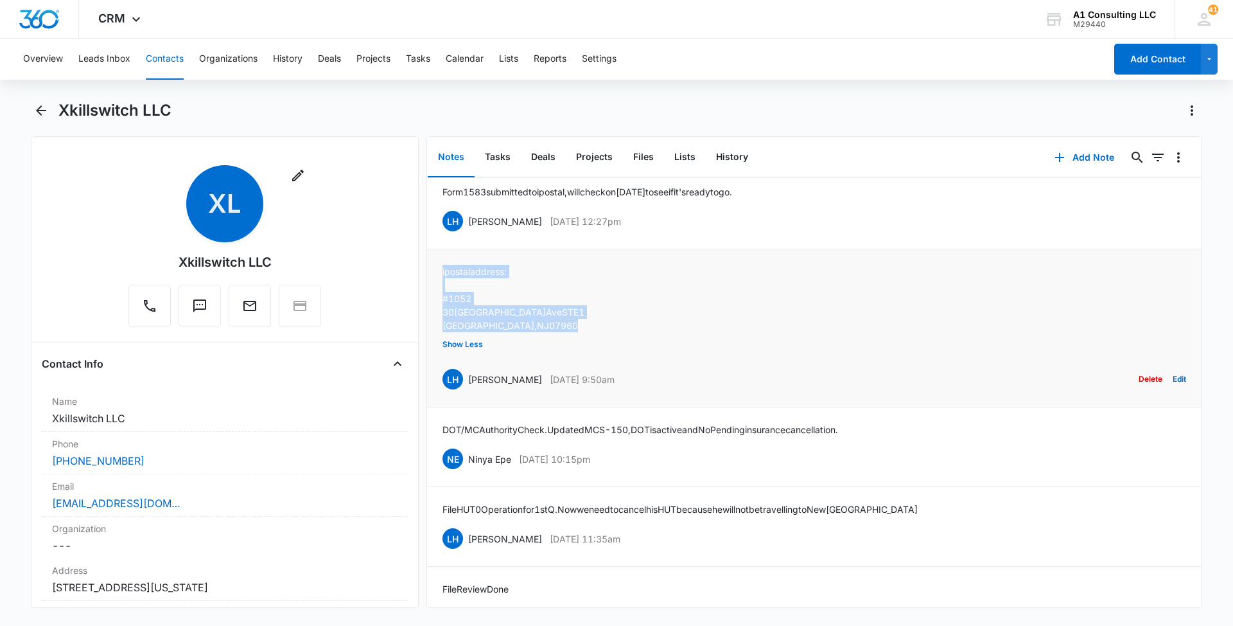
drag, startPoint x: 545, startPoint y: 325, endPoint x: 442, endPoint y: 268, distance: 118.2
click at [442, 268] on li "ipostal address: #1052 30 Lafayette Ave STE 1 Morristown, NJ 07960 Show Less LH…" at bounding box center [814, 328] width 775 height 158
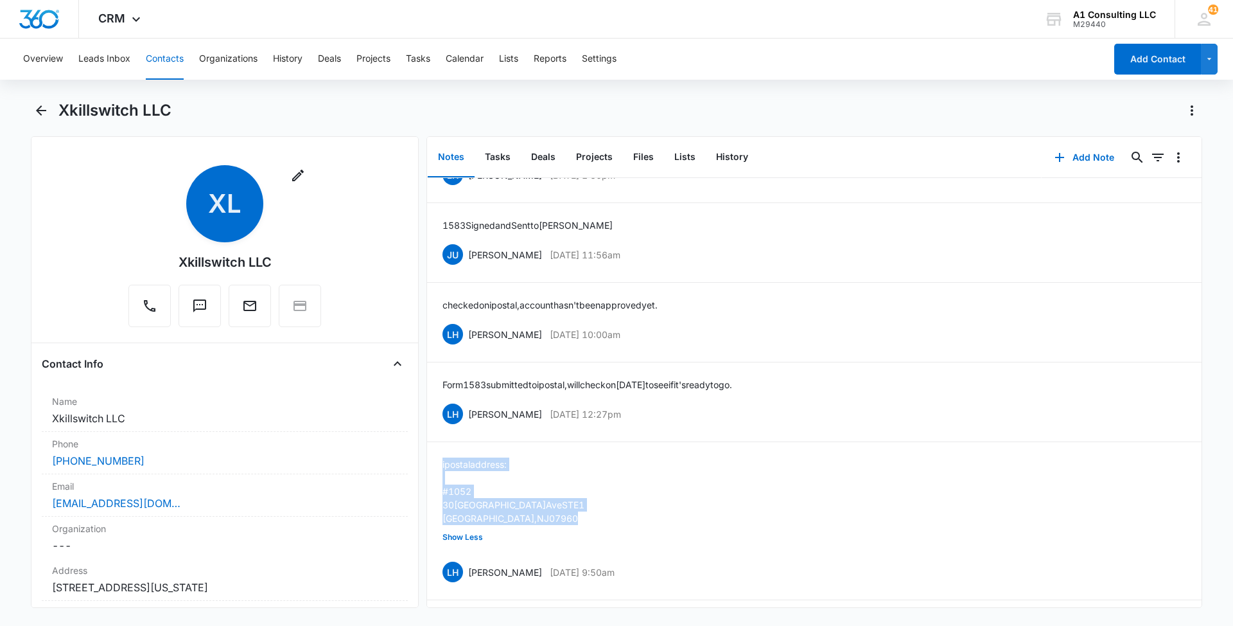
scroll to position [1995, 0]
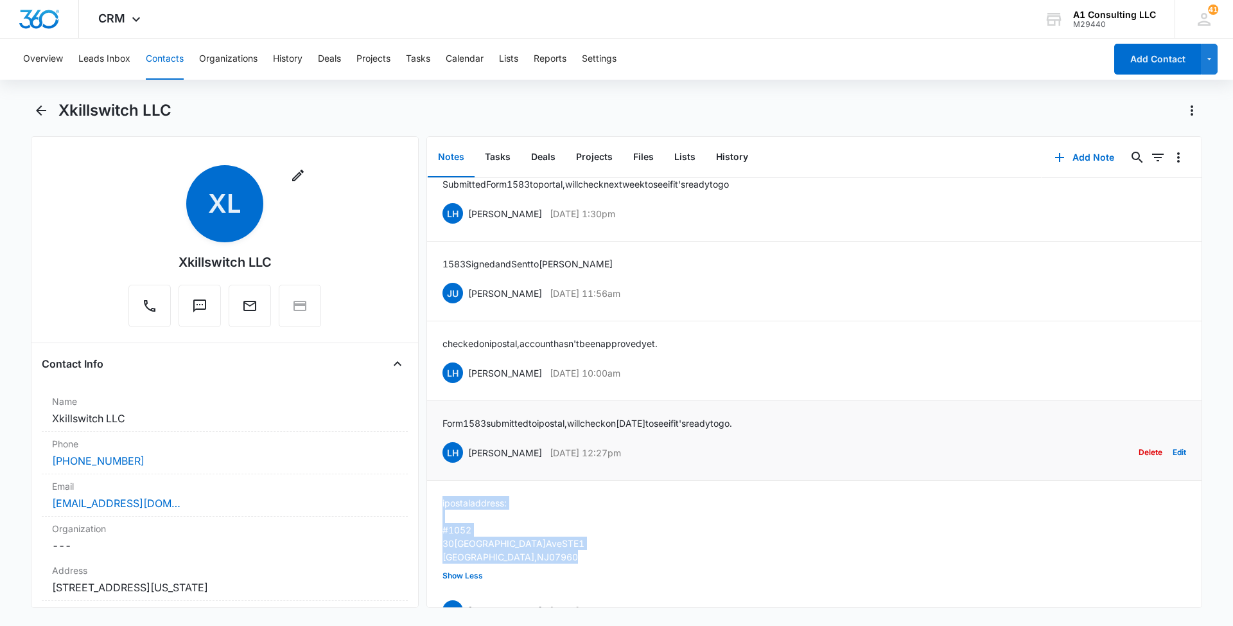
drag, startPoint x: 651, startPoint y: 448, endPoint x: 468, endPoint y: 448, distance: 182.4
click at [468, 448] on div "LH Laura Henry May 16, 2023 at 12:27pm Delete Edit" at bounding box center [815, 452] width 744 height 24
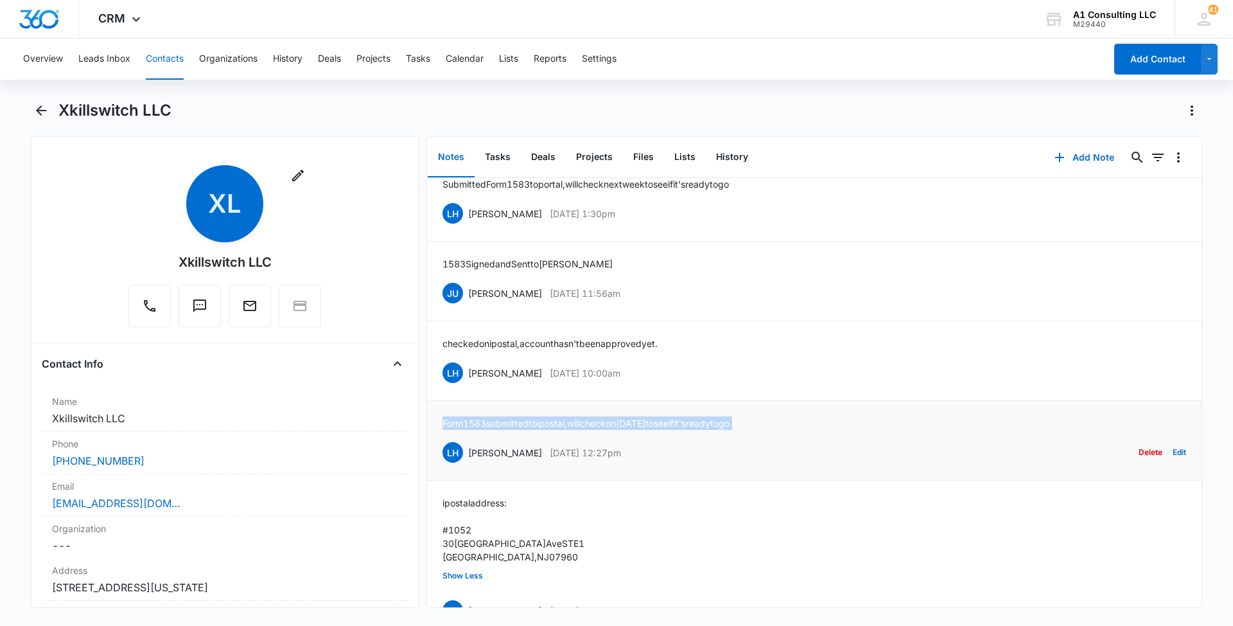
drag, startPoint x: 728, startPoint y: 421, endPoint x: 439, endPoint y: 422, distance: 289.0
click at [439, 422] on li "Form 1583 submitted to ipostal, will check on Friday to see if it's ready to go…" at bounding box center [814, 441] width 775 height 80
drag, startPoint x: 572, startPoint y: 369, endPoint x: 467, endPoint y: 369, distance: 104.7
click at [467, 369] on div "LH Laura Henry May 23, 2023 at 10:00am Delete Edit" at bounding box center [815, 372] width 744 height 24
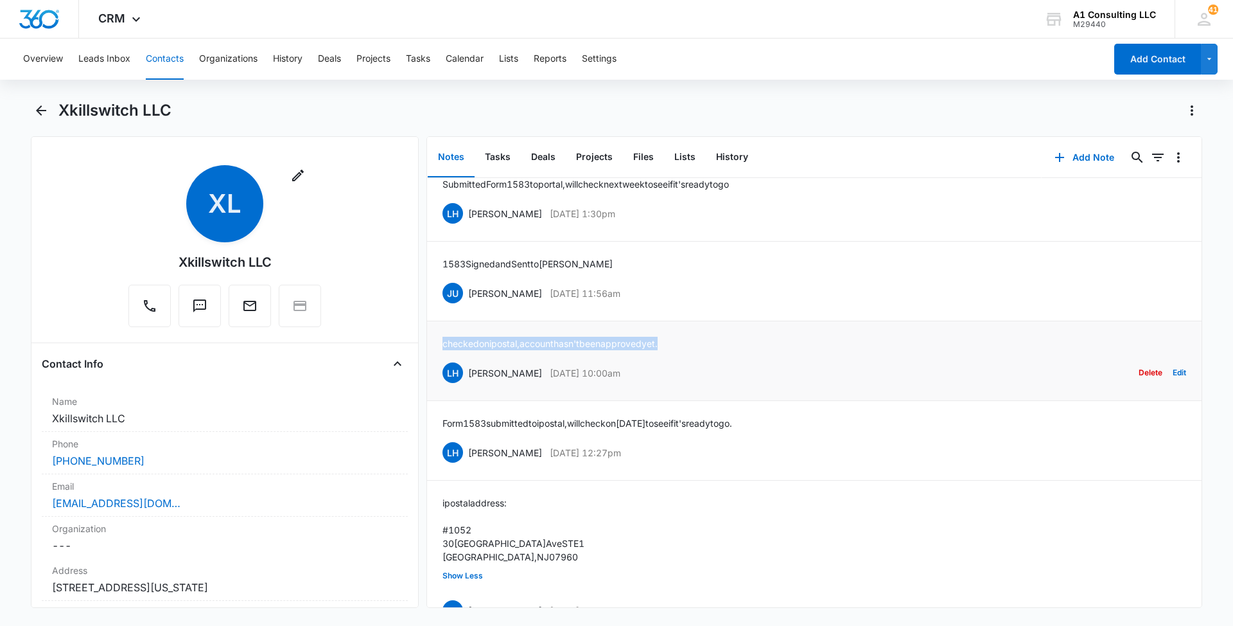
drag, startPoint x: 683, startPoint y: 335, endPoint x: 443, endPoint y: 344, distance: 239.7
click at [443, 344] on li "checked on ipostal, account hasn't been approved yet. LH Laura Henry May 23, 20…" at bounding box center [814, 361] width 775 height 80
drag, startPoint x: 659, startPoint y: 288, endPoint x: 470, endPoint y: 292, distance: 189.5
click at [470, 292] on div "JU Jeannette Uribe Dec 1, 2023 at 11:56am Delete Edit" at bounding box center [815, 293] width 744 height 24
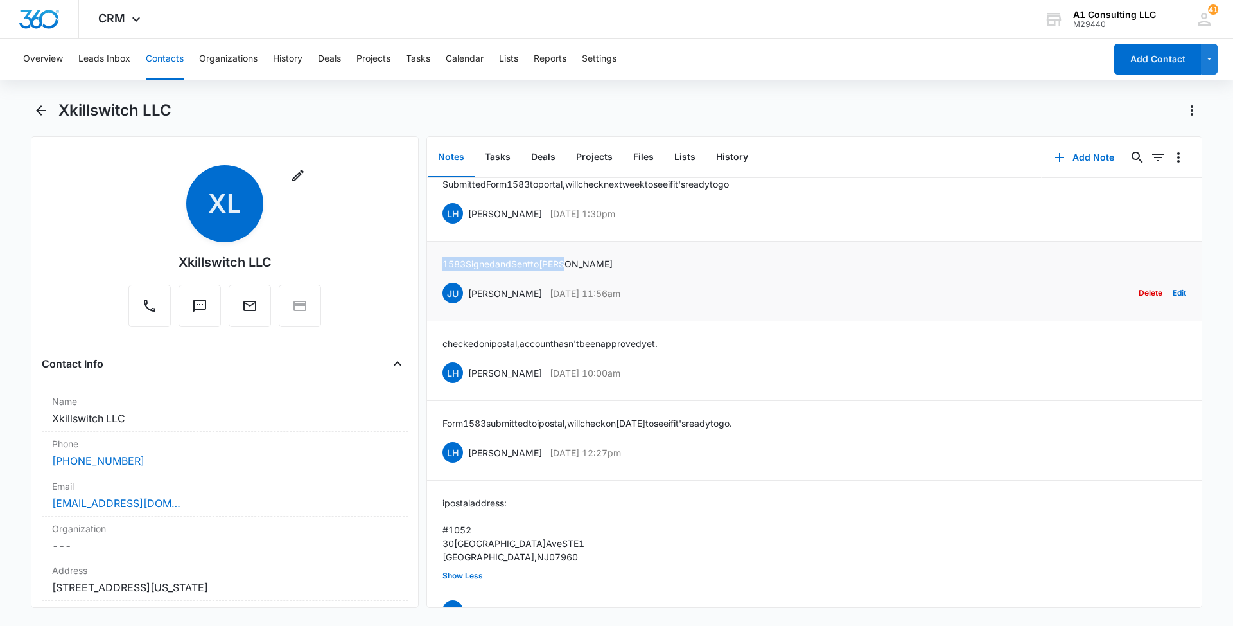
drag, startPoint x: 582, startPoint y: 260, endPoint x: 437, endPoint y: 261, distance: 145.2
click at [437, 261] on li "1583 Signed and Sent to Laura JU Jeannette Uribe Dec 1, 2023 at 11:56am Delete …" at bounding box center [814, 282] width 775 height 80
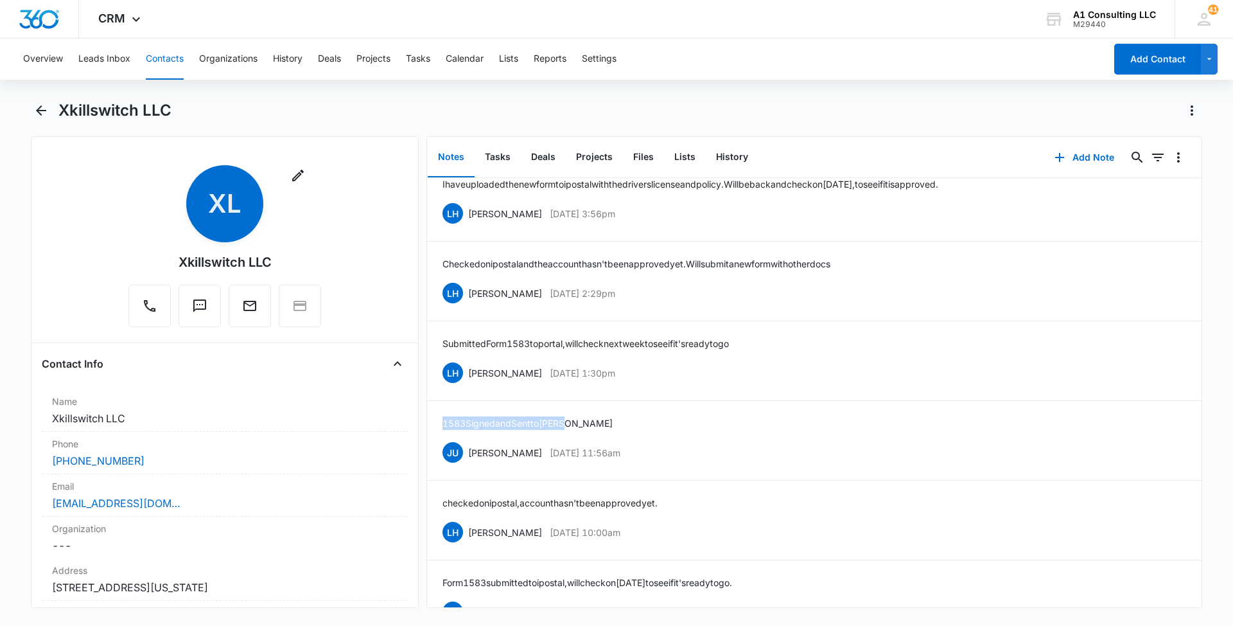
scroll to position [1802, 0]
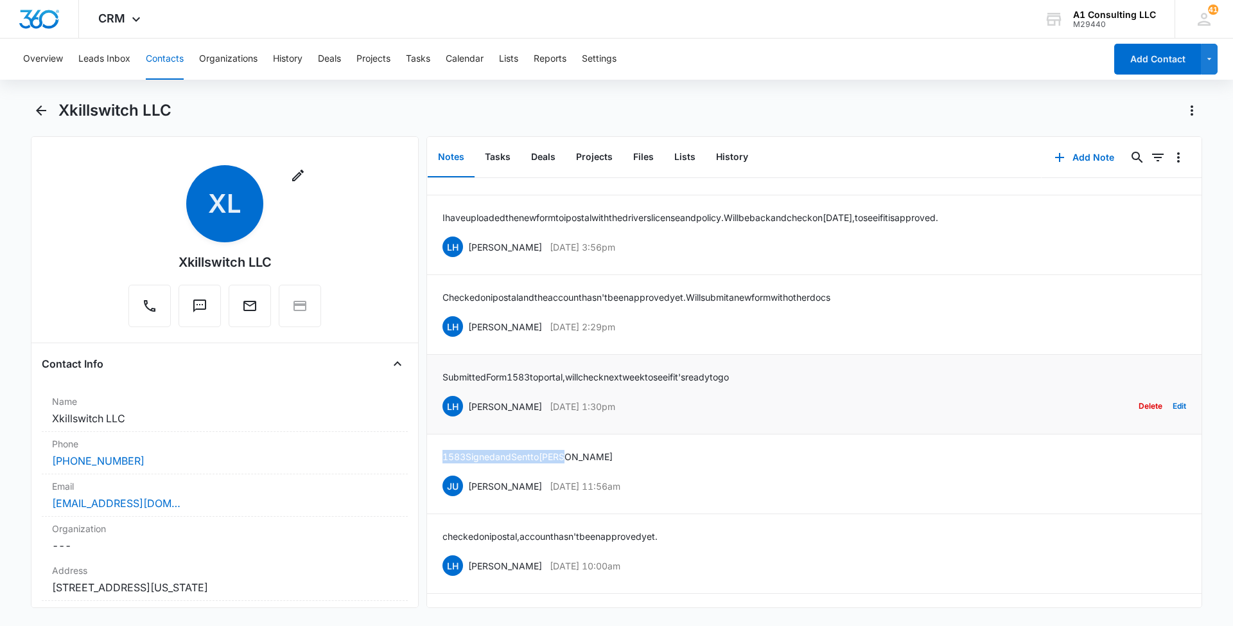
drag, startPoint x: 636, startPoint y: 400, endPoint x: 468, endPoint y: 403, distance: 168.3
click at [468, 403] on div "LH Laura Henry Dec 1, 2023 at 1:30pm Delete Edit" at bounding box center [815, 406] width 744 height 24
drag, startPoint x: 753, startPoint y: 371, endPoint x: 437, endPoint y: 378, distance: 315.4
click at [437, 378] on li "Submitted Form 1583 to portal, will check next week to see if it's ready to go …" at bounding box center [814, 395] width 775 height 80
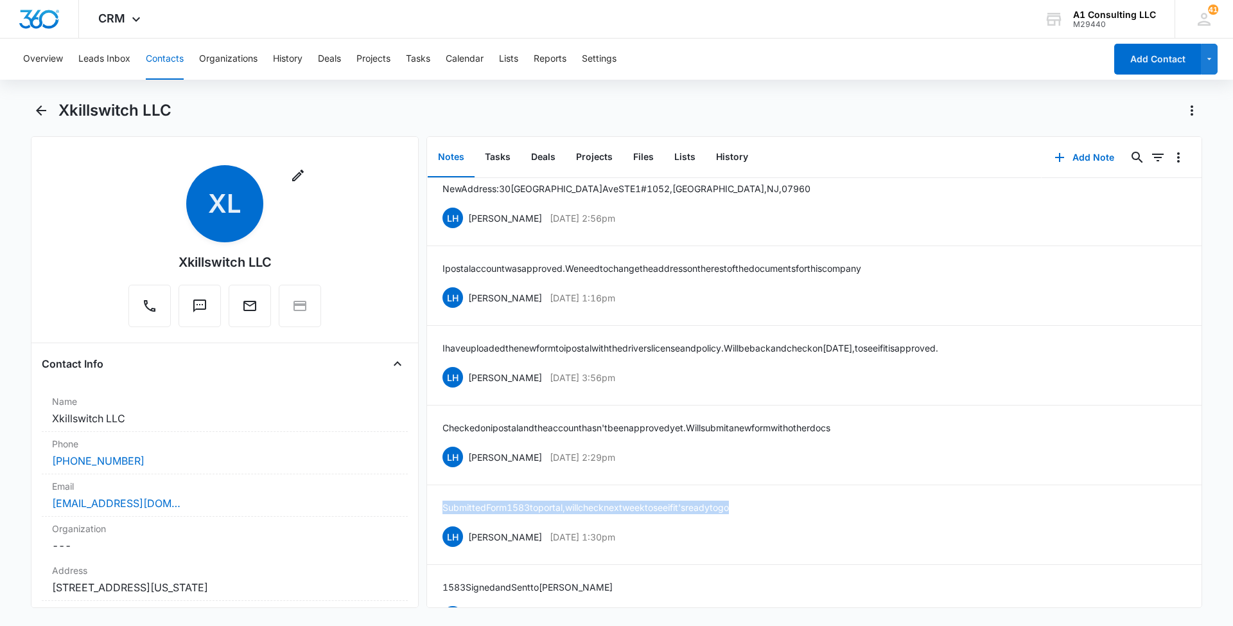
scroll to position [1614, 0]
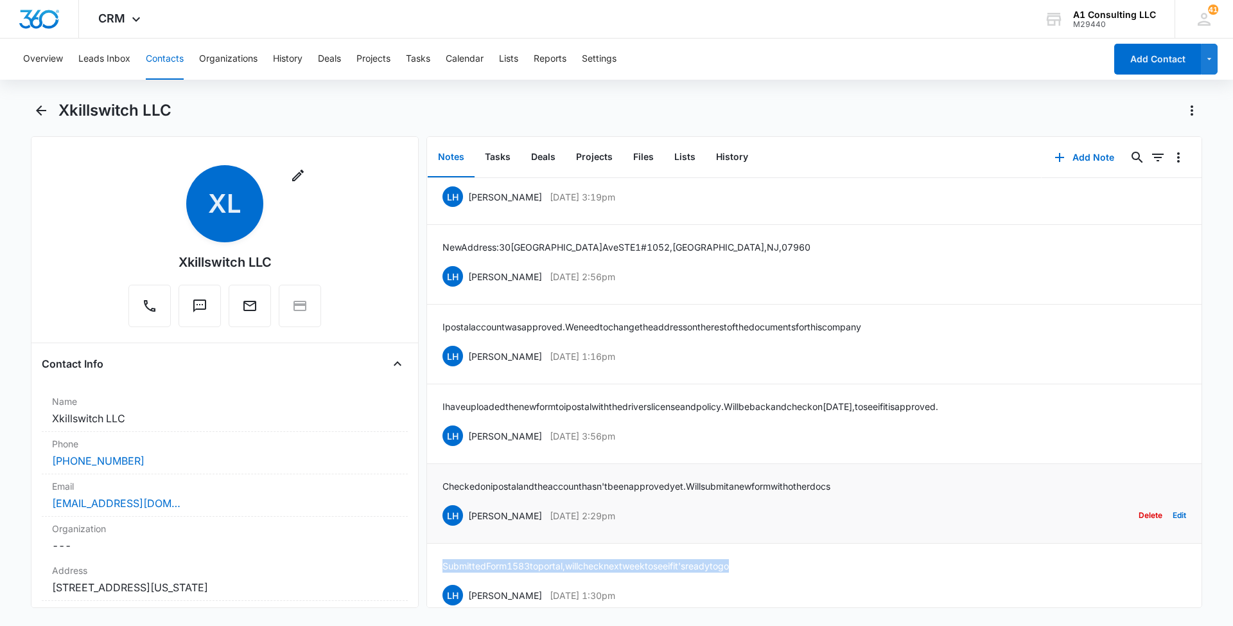
drag, startPoint x: 633, startPoint y: 513, endPoint x: 468, endPoint y: 514, distance: 165.1
click at [468, 514] on div "LH Laura Henry Dec 6, 2023 at 2:29pm Delete Edit" at bounding box center [815, 515] width 744 height 24
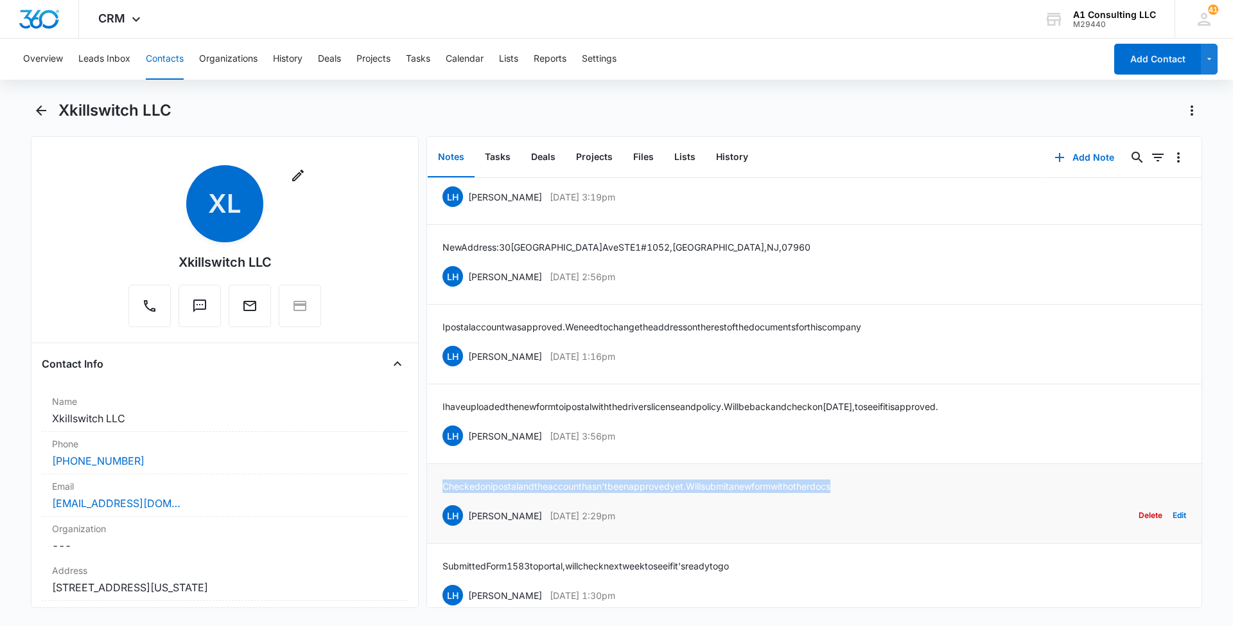
drag, startPoint x: 883, startPoint y: 482, endPoint x: 444, endPoint y: 486, distance: 439.4
click at [444, 486] on div "Checked on ipostal and the account hasn't been approved yet. Will submit a new …" at bounding box center [815, 503] width 744 height 48
drag, startPoint x: 633, startPoint y: 437, endPoint x: 468, endPoint y: 439, distance: 165.7
click at [468, 439] on div "LH Laura Henry Dec 7, 2023 at 3:56pm Delete Edit" at bounding box center [815, 435] width 744 height 24
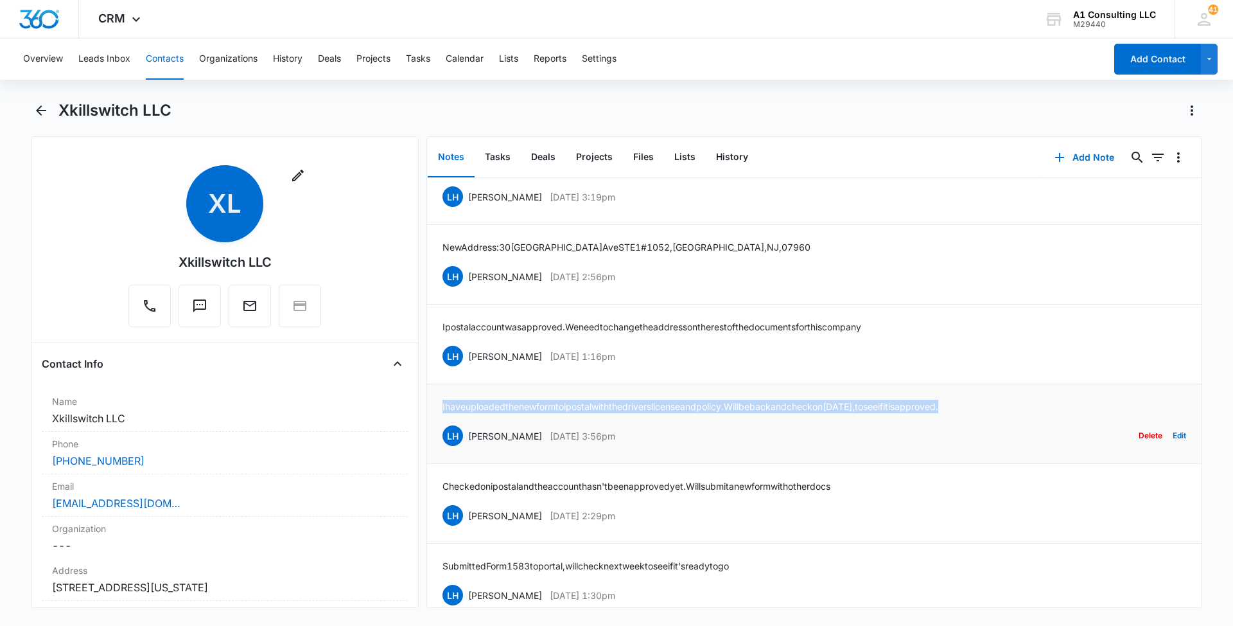
drag, startPoint x: 917, startPoint y: 406, endPoint x: 440, endPoint y: 406, distance: 477.2
click at [440, 406] on li "I have uploaded the new form to ipostal with the drivers license and policy. Wi…" at bounding box center [814, 424] width 775 height 80
drag, startPoint x: 646, startPoint y: 351, endPoint x: 466, endPoint y: 353, distance: 179.2
click at [466, 353] on div "LH Laura Henry Dec 11, 2023 at 1:16pm Delete Edit" at bounding box center [815, 356] width 744 height 24
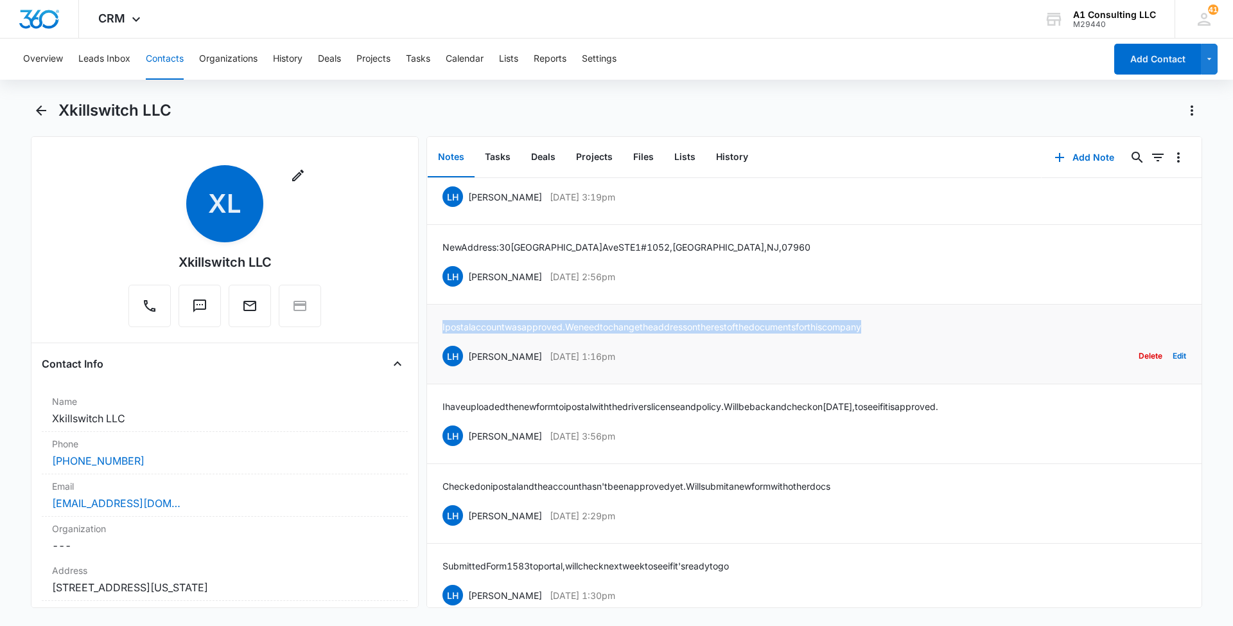
drag, startPoint x: 911, startPoint y: 325, endPoint x: 436, endPoint y: 326, distance: 475.3
click at [436, 326] on li "Ipostal account was approved. We need to change the address on the rest of the …" at bounding box center [814, 344] width 775 height 80
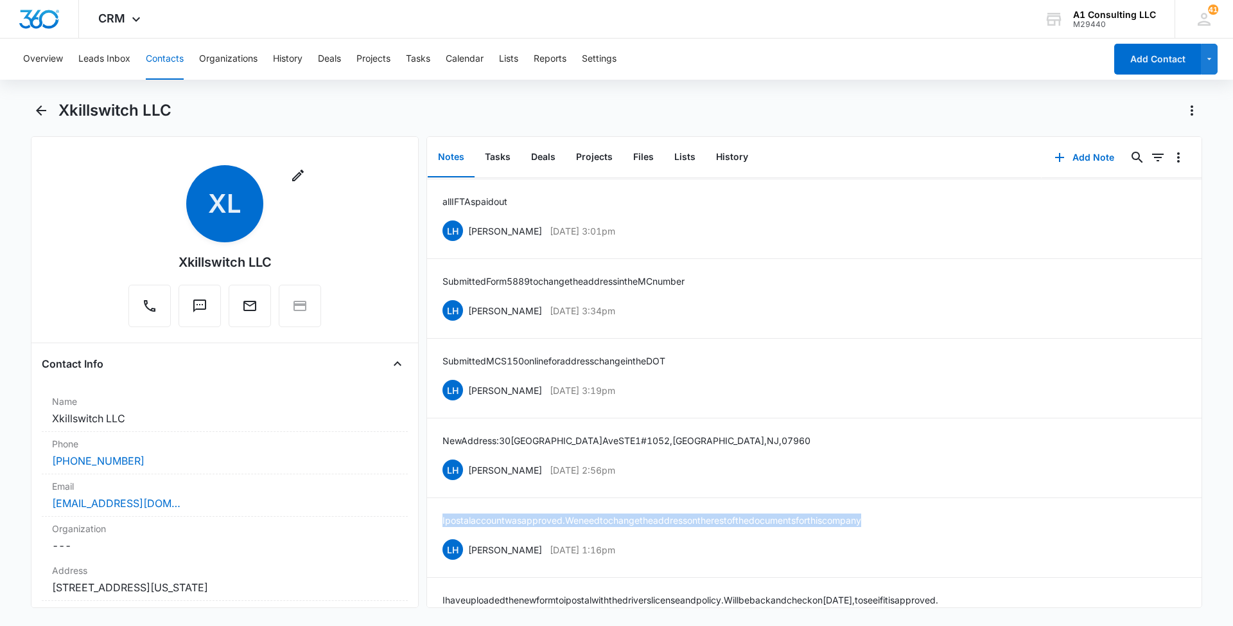
scroll to position [1382, 0]
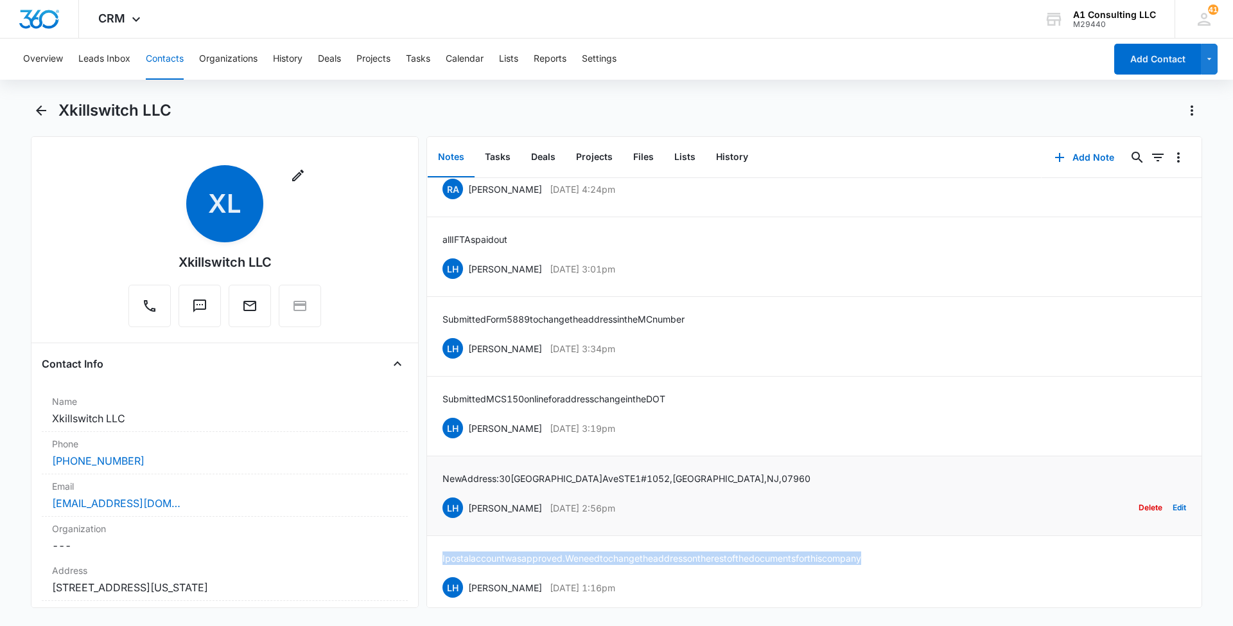
drag, startPoint x: 640, startPoint y: 506, endPoint x: 467, endPoint y: 502, distance: 172.8
click at [467, 502] on div "LH Laura Henry Dec 13, 2023 at 2:56pm Delete Edit" at bounding box center [815, 507] width 744 height 24
drag, startPoint x: 743, startPoint y: 470, endPoint x: 435, endPoint y: 470, distance: 307.0
click at [435, 470] on li "New Address: 30 Lafayette Ave STE 1 #1052, Morristown, NJ, 07960 LH Laura Henry…" at bounding box center [814, 496] width 775 height 80
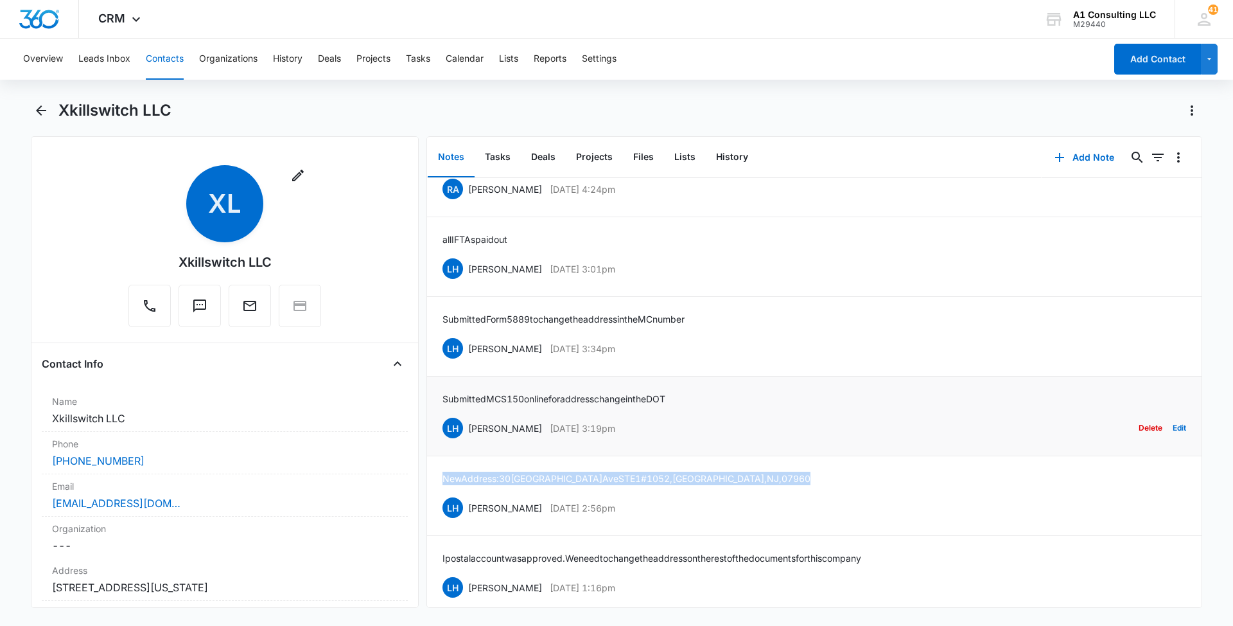
drag, startPoint x: 633, startPoint y: 426, endPoint x: 466, endPoint y: 425, distance: 167.6
click at [466, 425] on div "LH Laura Henry Dec 13, 2023 at 3:19pm Delete Edit" at bounding box center [815, 428] width 744 height 24
drag, startPoint x: 701, startPoint y: 394, endPoint x: 443, endPoint y: 398, distance: 258.2
click at [443, 398] on div "Submitted MCS 150 online for address change in the DOT LH Laura Henry Dec 13, 2…" at bounding box center [815, 416] width 744 height 48
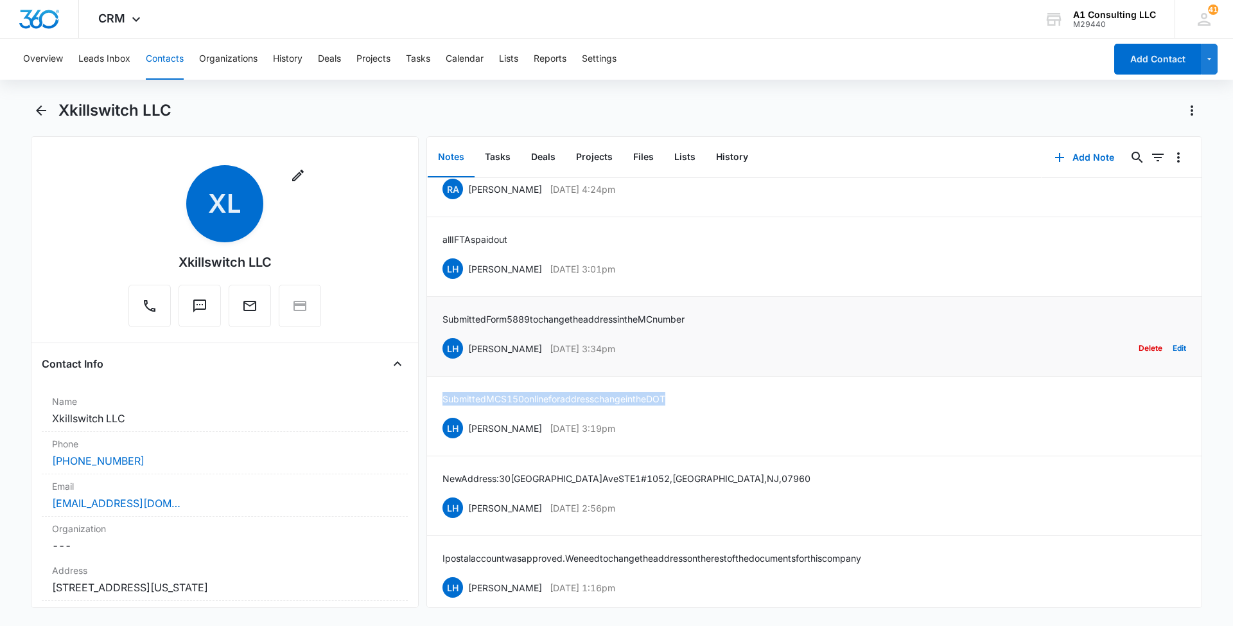
drag, startPoint x: 642, startPoint y: 347, endPoint x: 469, endPoint y: 342, distance: 172.8
click at [469, 342] on div "LH Laura Henry Dec 13, 2023 at 3:34pm Delete Edit" at bounding box center [815, 348] width 744 height 24
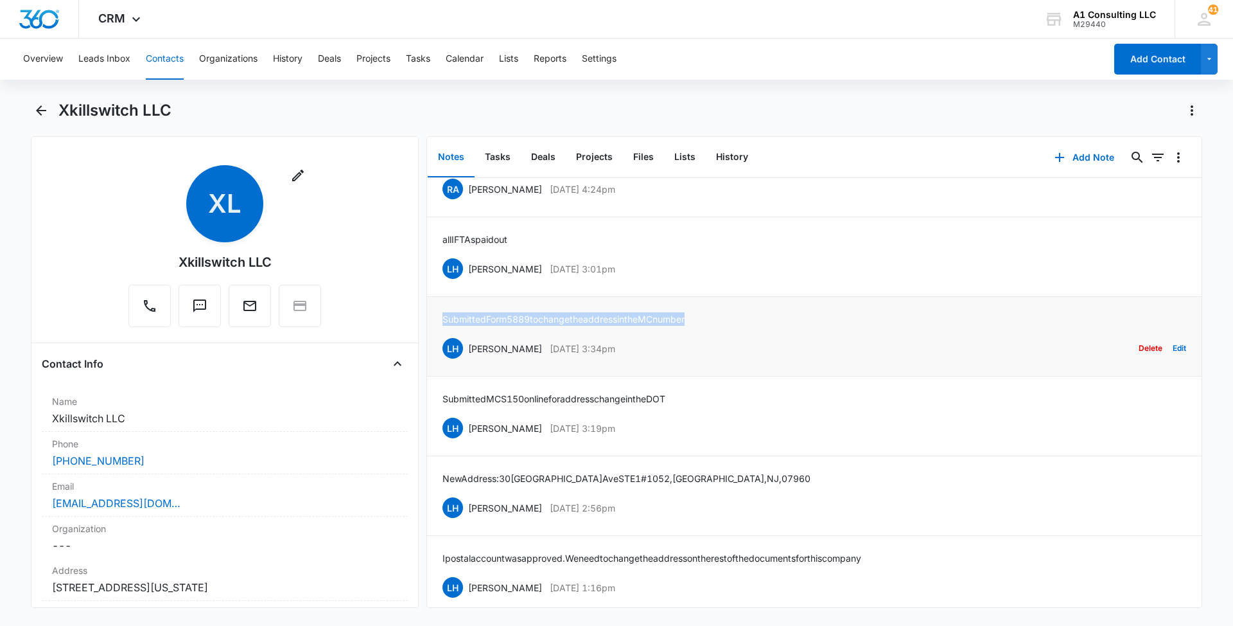
drag, startPoint x: 715, startPoint y: 313, endPoint x: 442, endPoint y: 313, distance: 273.0
click at [442, 313] on li "Submitted Form 5889 to change the address in the MC number LH Laura Henry Dec 1…" at bounding box center [814, 337] width 775 height 80
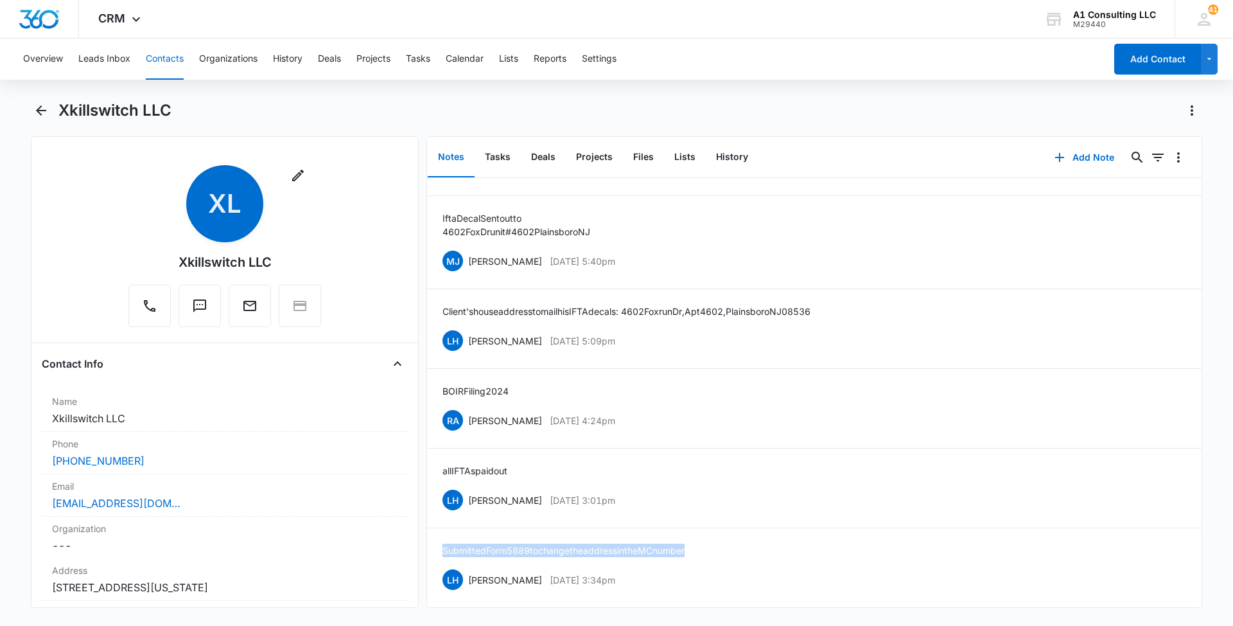
scroll to position [1113, 0]
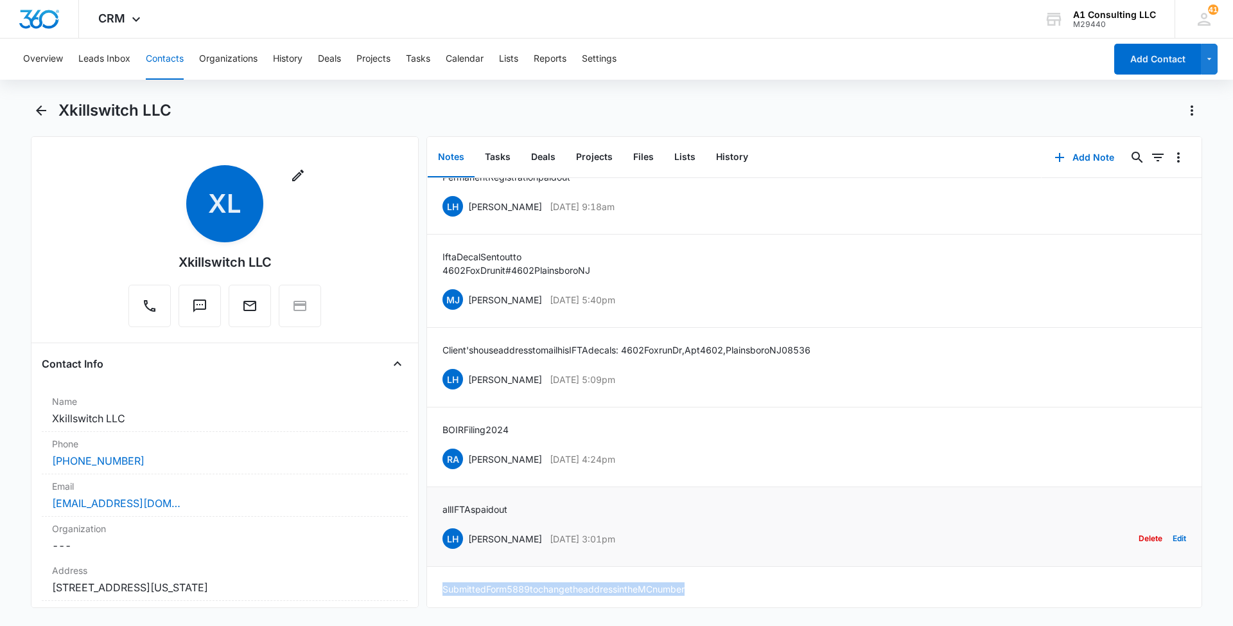
drag, startPoint x: 631, startPoint y: 539, endPoint x: 468, endPoint y: 538, distance: 163.2
click at [468, 538] on div "LH Laura Henry Feb 22, 2024 at 3:01pm Delete Edit" at bounding box center [815, 538] width 744 height 24
drag, startPoint x: 487, startPoint y: 505, endPoint x: 439, endPoint y: 505, distance: 47.5
click at [439, 505] on li "all IFTAs paid out LH Laura Henry Feb 22, 2024 at 3:01pm Delete Edit" at bounding box center [814, 527] width 775 height 80
drag, startPoint x: 646, startPoint y: 455, endPoint x: 468, endPoint y: 458, distance: 177.3
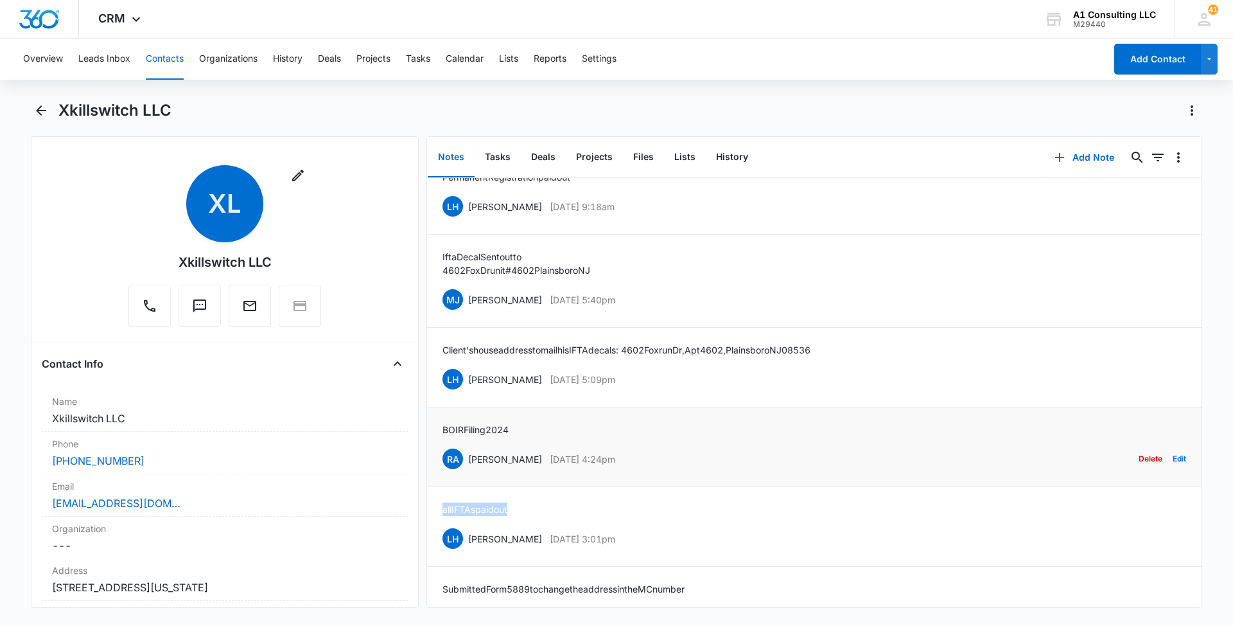
click at [468, 458] on div "RA Randy Araujo Feb 22, 2024 at 4:24pm Delete Edit" at bounding box center [815, 458] width 744 height 24
drag, startPoint x: 524, startPoint y: 423, endPoint x: 443, endPoint y: 424, distance: 81.6
click at [443, 424] on div "BOIR Filing 2024 RA Randy Araujo Feb 22, 2024 at 4:24pm Delete Edit" at bounding box center [815, 447] width 744 height 48
drag, startPoint x: 638, startPoint y: 378, endPoint x: 463, endPoint y: 378, distance: 175.4
click at [463, 378] on div "LH Laura Henry Feb 22, 2024 at 5:09pm Delete Edit" at bounding box center [815, 379] width 744 height 24
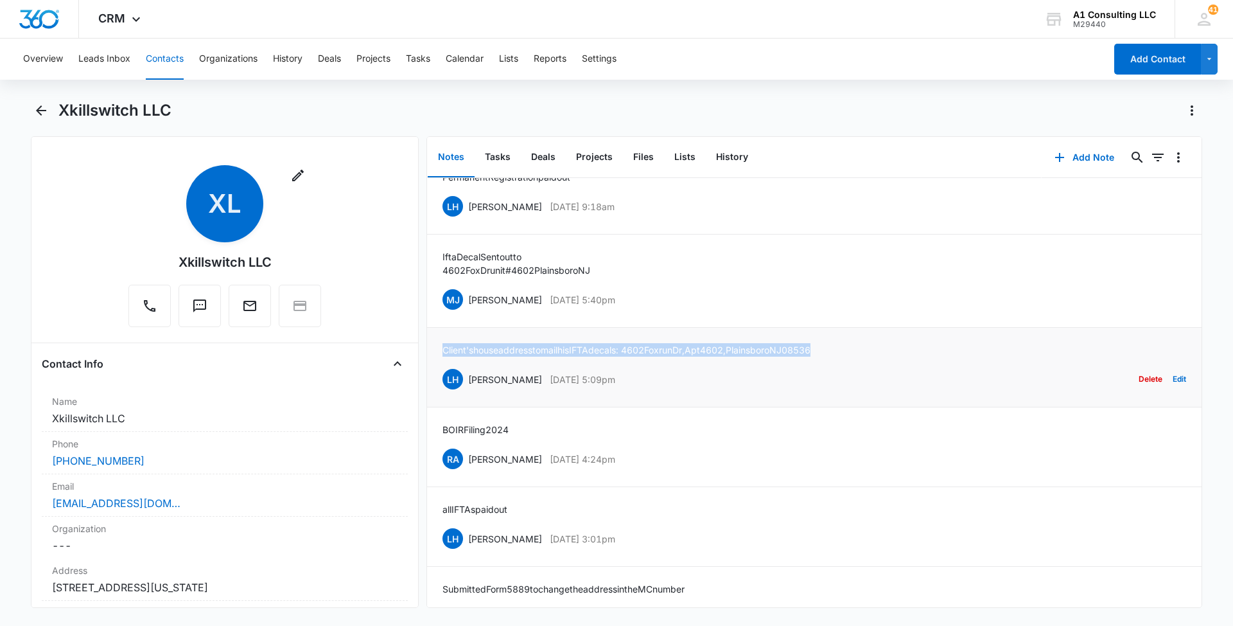
drag, startPoint x: 863, startPoint y: 344, endPoint x: 444, endPoint y: 349, distance: 418.8
click at [444, 349] on div "Client's house address to mail his IFTA decals: 4602 Fox run Dr , Apt 4602, Pla…" at bounding box center [815, 367] width 744 height 48
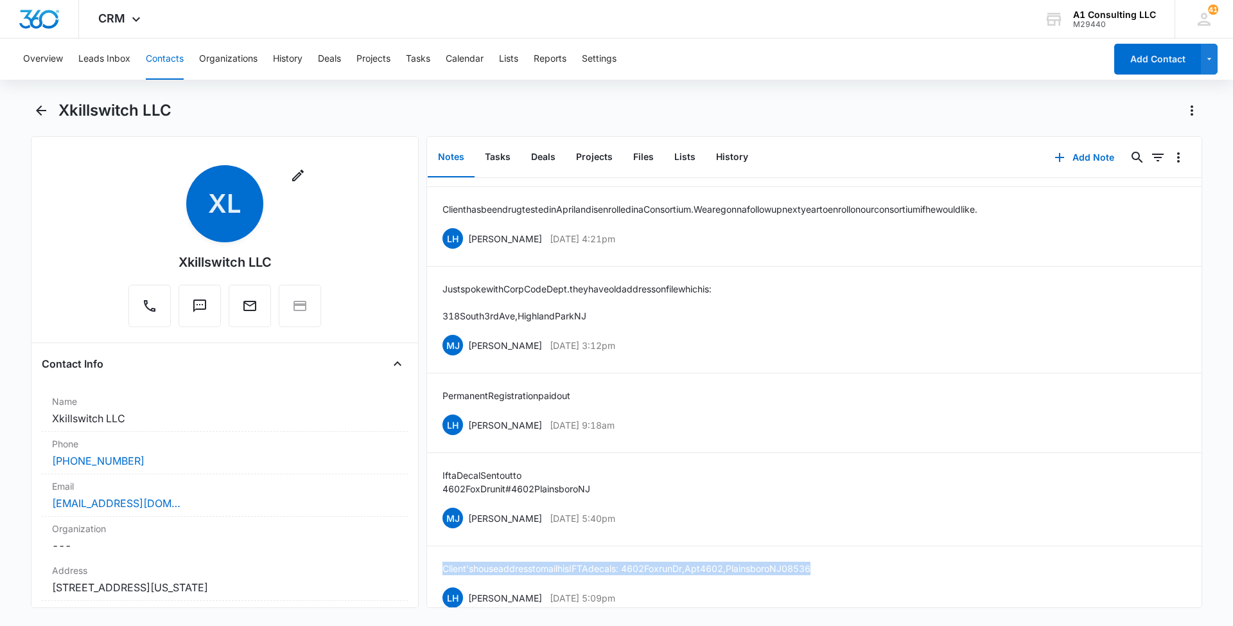
scroll to position [881, 0]
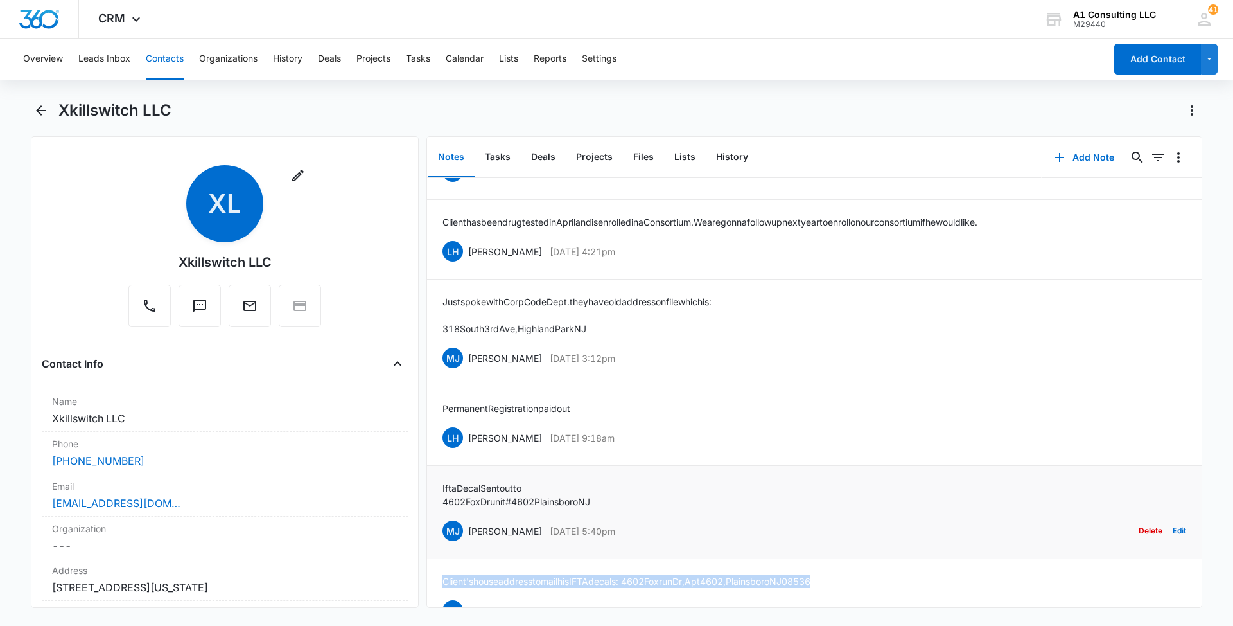
drag, startPoint x: 669, startPoint y: 527, endPoint x: 468, endPoint y: 529, distance: 201.1
click at [468, 529] on div "MJ Michelle Jackson Feb 22, 2024 at 5:40pm Delete Edit" at bounding box center [815, 530] width 744 height 24
drag, startPoint x: 609, startPoint y: 492, endPoint x: 468, endPoint y: 491, distance: 141.3
click at [468, 491] on div "Ifta Decal Sent out to 4602 Fox Dr unit #4602 Plainsboro NJ MJ Michelle Jackson…" at bounding box center [815, 512] width 744 height 62
drag, startPoint x: 468, startPoint y: 491, endPoint x: 629, endPoint y: 501, distance: 161.5
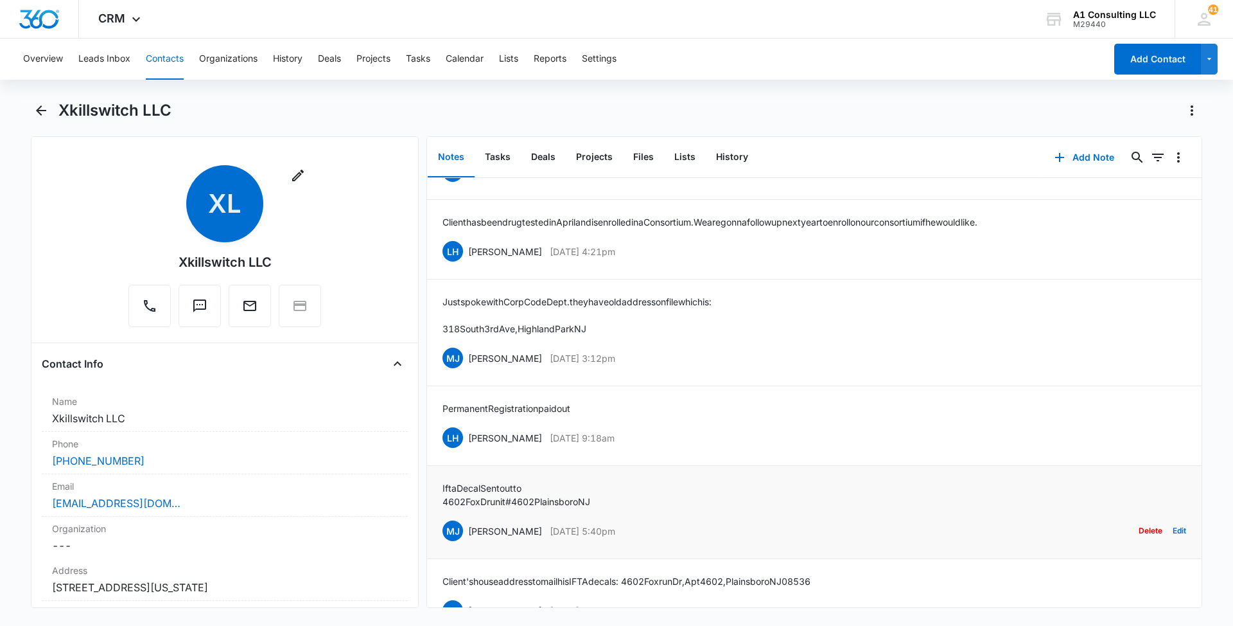
click at [631, 500] on div "Ifta Decal Sent out to 4602 Fox Dr unit #4602 Plainsboro NJ MJ Michelle Jackson…" at bounding box center [815, 512] width 744 height 62
drag, startPoint x: 610, startPoint y: 500, endPoint x: 440, endPoint y: 487, distance: 170.7
click at [440, 487] on li "Ifta Decal Sent out to 4602 Fox Dr unit #4602 Plainsboro NJ MJ Michelle Jackson…" at bounding box center [814, 512] width 775 height 93
drag, startPoint x: 639, startPoint y: 436, endPoint x: 467, endPoint y: 437, distance: 172.1
click at [467, 437] on div "LH Laura Henry Mar 18, 2024 at 9:18am Delete Edit" at bounding box center [815, 437] width 744 height 24
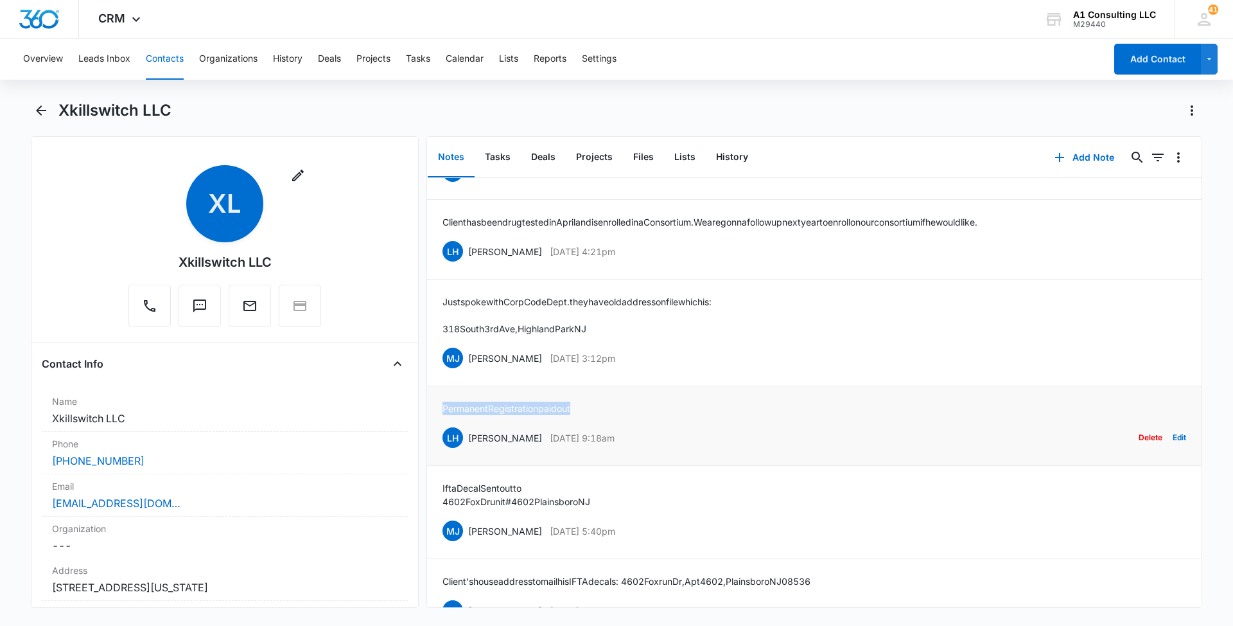
drag, startPoint x: 591, startPoint y: 410, endPoint x: 438, endPoint y: 410, distance: 152.9
click at [438, 410] on li "Permanent Registration paid out LH Laura Henry Mar 18, 2024 at 9:18am Delete Ed…" at bounding box center [814, 426] width 775 height 80
drag, startPoint x: 658, startPoint y: 356, endPoint x: 470, endPoint y: 355, distance: 187.6
click at [470, 355] on div "MJ Michelle Jackson Aug 13, 2024 at 3:12pm Delete Edit" at bounding box center [815, 358] width 744 height 24
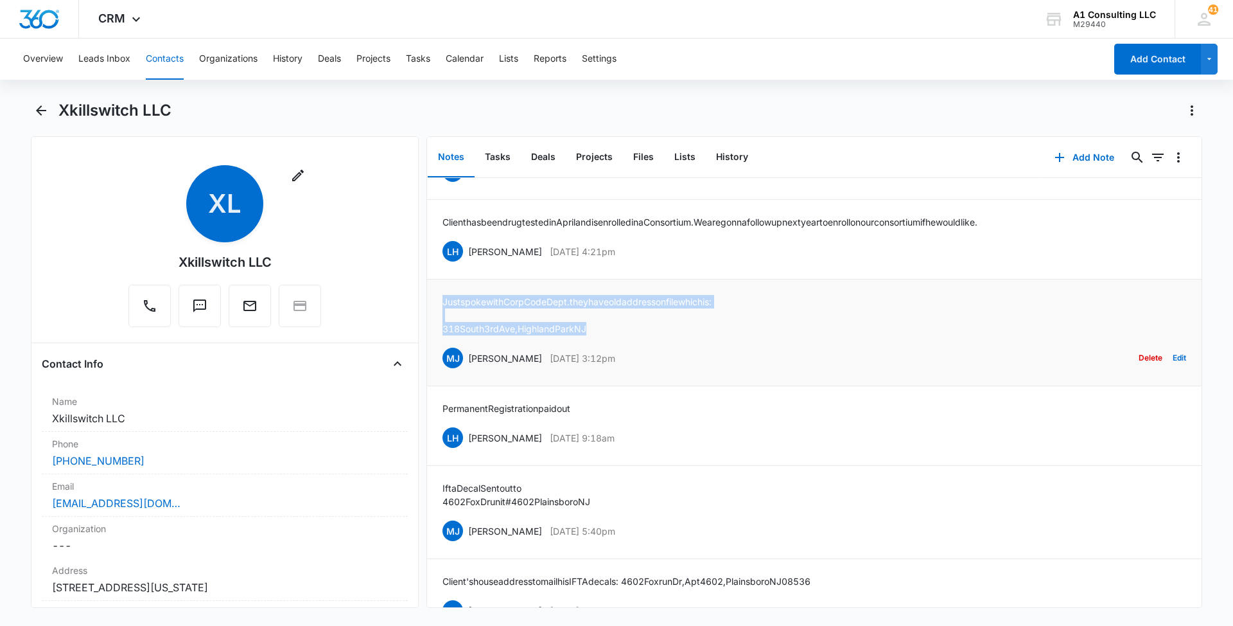
drag, startPoint x: 579, startPoint y: 325, endPoint x: 440, endPoint y: 297, distance: 141.6
click at [440, 297] on li "Just spoke with Corp Code Dept. they have old address on file which is: 318 Sou…" at bounding box center [814, 332] width 775 height 107
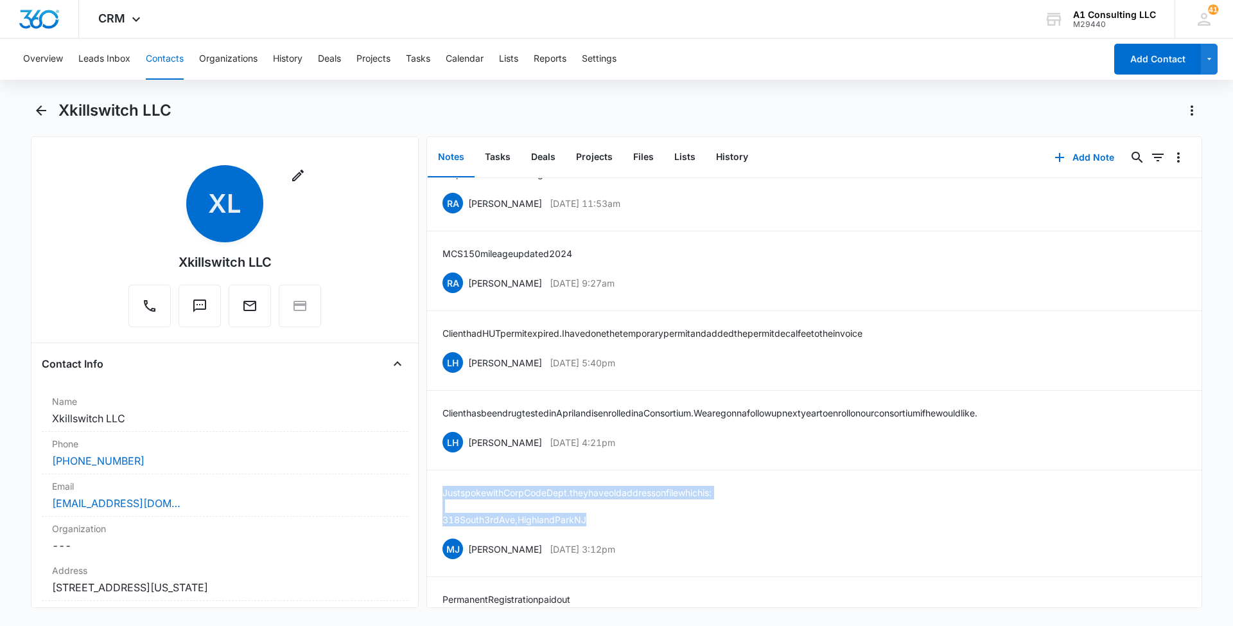
scroll to position [650, 0]
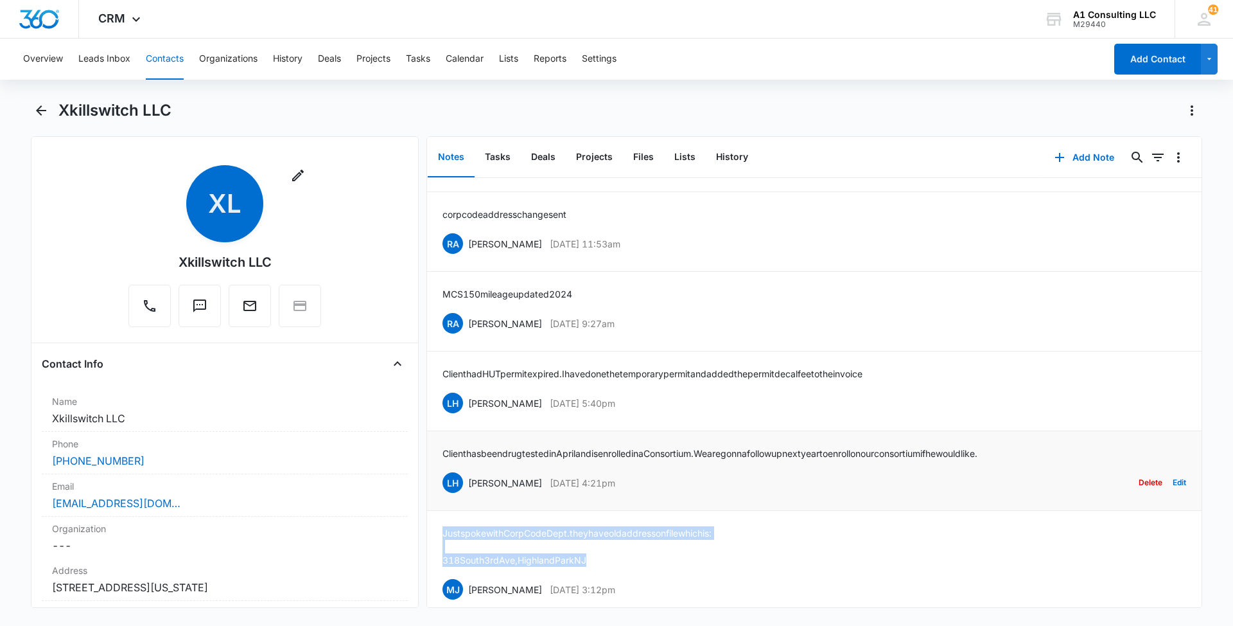
drag, startPoint x: 638, startPoint y: 478, endPoint x: 468, endPoint y: 479, distance: 170.9
click at [468, 479] on div "LH Laura Henry Aug 13, 2024 at 4:21pm Delete Edit" at bounding box center [815, 482] width 744 height 24
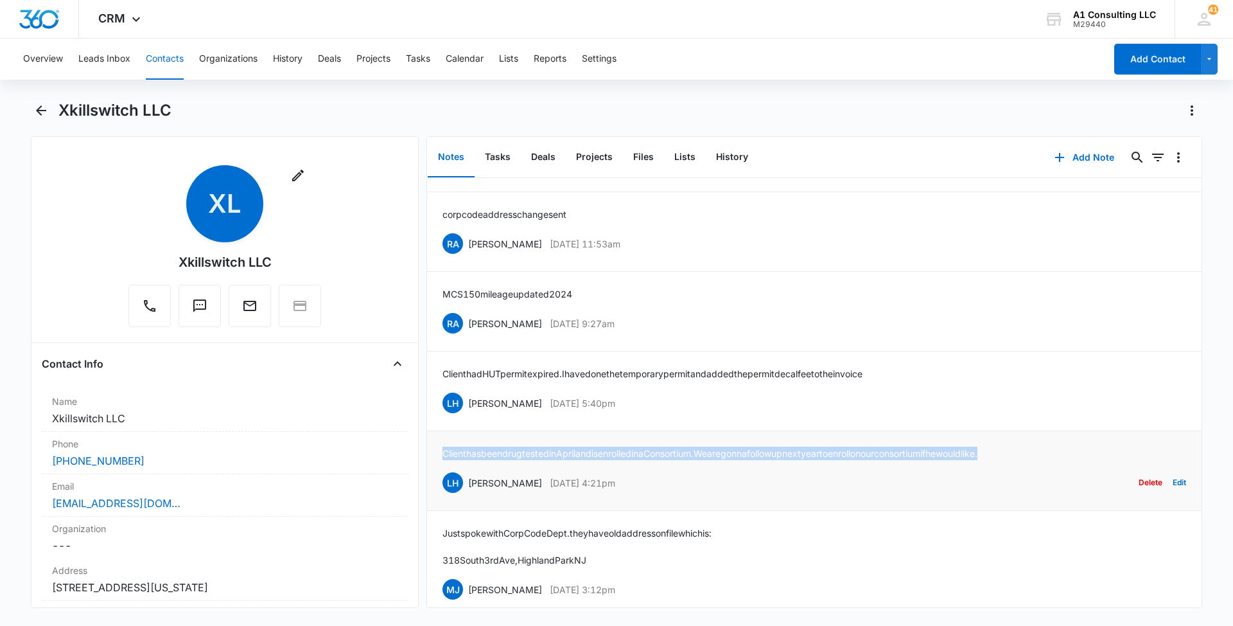
drag, startPoint x: 1054, startPoint y: 446, endPoint x: 439, endPoint y: 453, distance: 614.7
click at [439, 453] on li "Client has been drug tested in April and is enrolled in a Consortium. We are go…" at bounding box center [814, 471] width 775 height 80
drag, startPoint x: 620, startPoint y: 401, endPoint x: 466, endPoint y: 402, distance: 154.8
click at [466, 402] on div "LH Laura Henry Aug 13, 2024 at 5:40pm Delete Edit" at bounding box center [815, 403] width 744 height 24
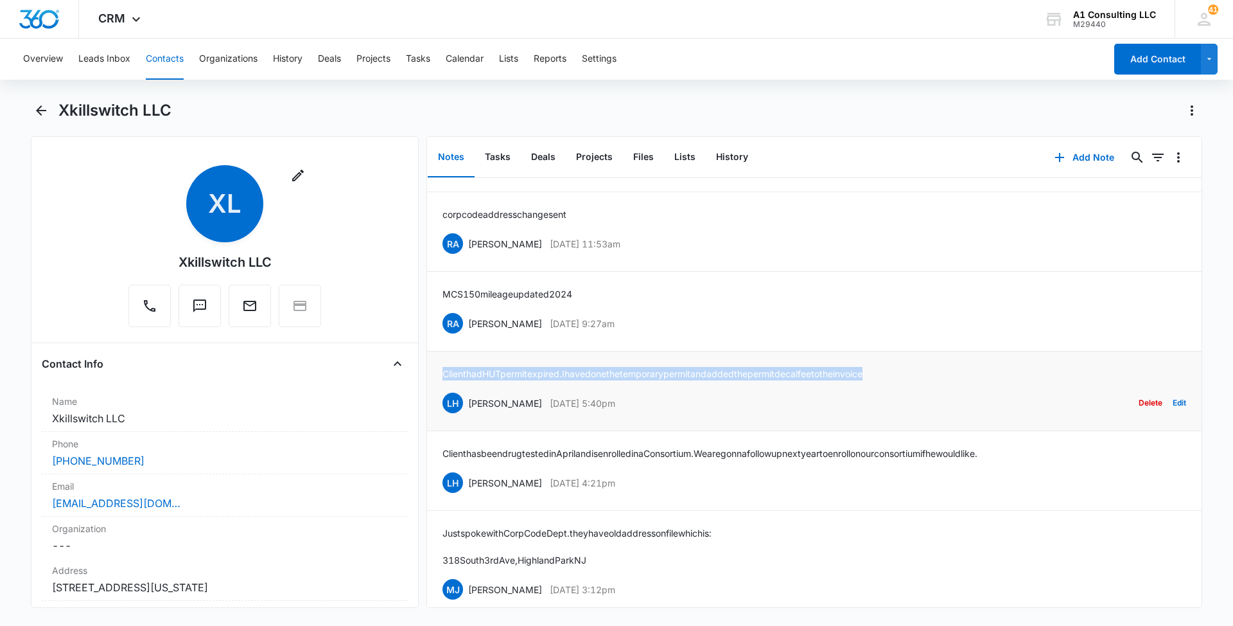
drag, startPoint x: 863, startPoint y: 374, endPoint x: 444, endPoint y: 373, distance: 418.8
click at [444, 373] on div "Client had HUT permit expired. I have done the temporary permit and added the p…" at bounding box center [815, 391] width 744 height 48
drag, startPoint x: 648, startPoint y: 321, endPoint x: 467, endPoint y: 322, distance: 181.1
click at [467, 322] on div "RA Randy Araujo Aug 14, 2024 at 9:27am Delete Edit" at bounding box center [815, 323] width 744 height 24
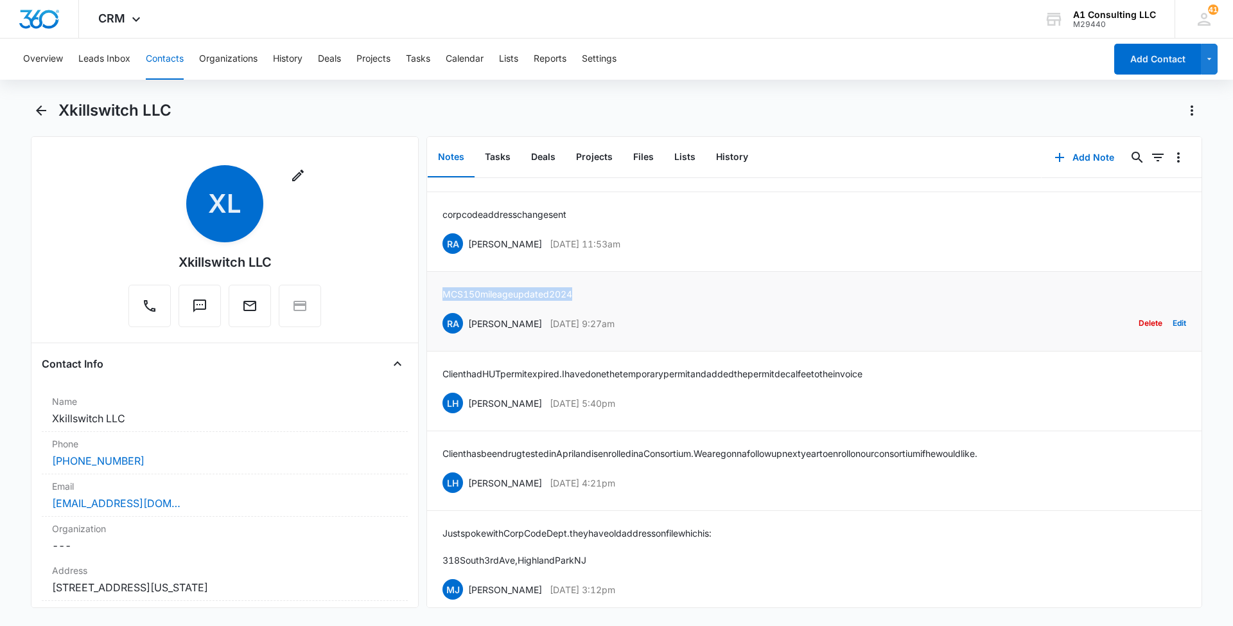
drag, startPoint x: 589, startPoint y: 290, endPoint x: 442, endPoint y: 290, distance: 147.1
click at [442, 290] on li "MCS 150 mileage updated 2024 RA Randy Araujo Aug 14, 2024 at 9:27am Delete Edit" at bounding box center [814, 312] width 775 height 80
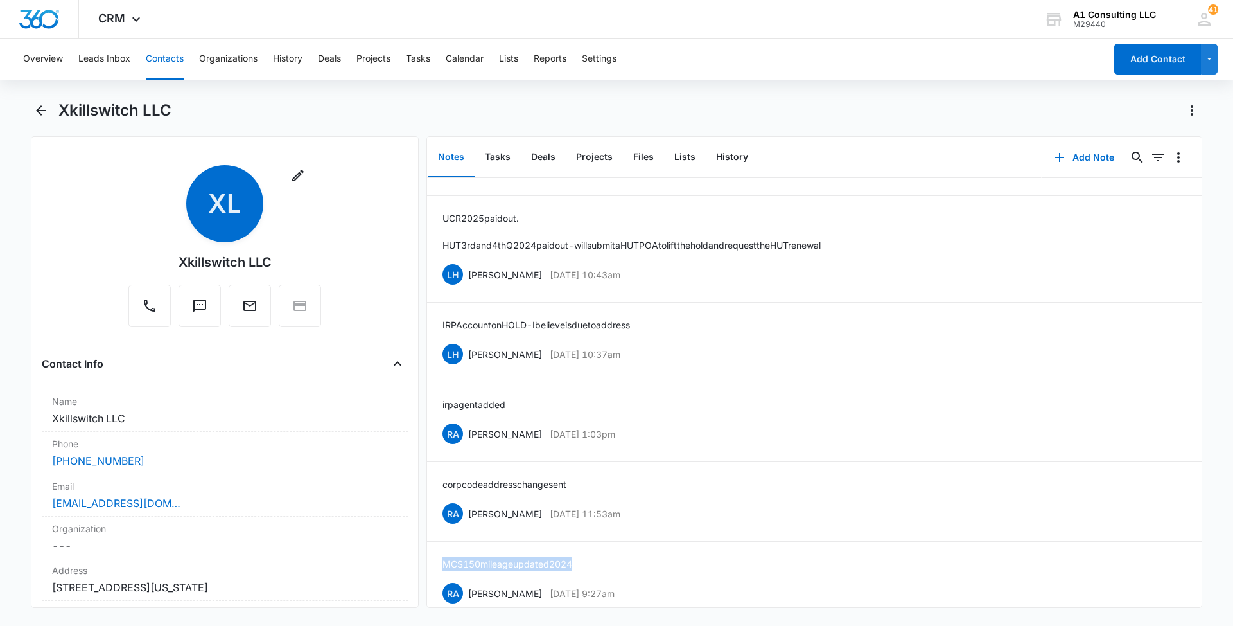
scroll to position [342, 0]
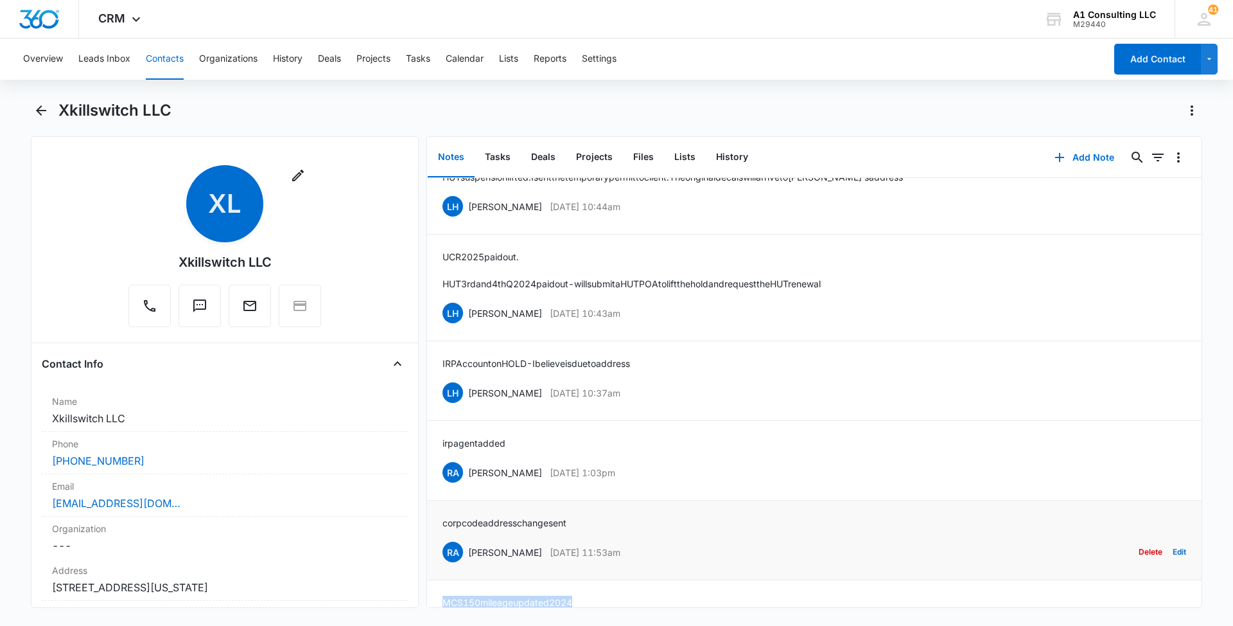
drag, startPoint x: 624, startPoint y: 549, endPoint x: 467, endPoint y: 552, distance: 157.4
click at [467, 552] on div "RA Randy Araujo Sep 27, 2024 at 11:53am Delete Edit" at bounding box center [815, 552] width 744 height 24
drag, startPoint x: 582, startPoint y: 518, endPoint x: 443, endPoint y: 518, distance: 139.4
click at [443, 518] on div "corp code address change sent RA Randy Araujo Sep 27, 2024 at 11:53am Delete Ed…" at bounding box center [815, 540] width 744 height 48
drag, startPoint x: 637, startPoint y: 470, endPoint x: 470, endPoint y: 466, distance: 167.7
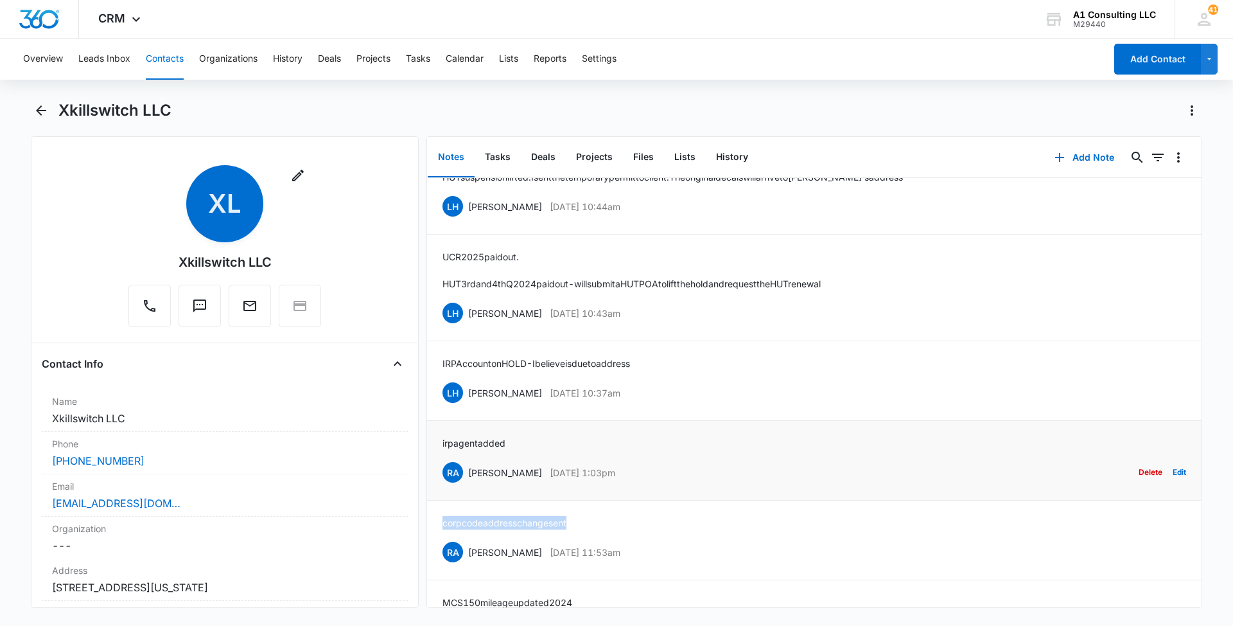
click at [470, 466] on div "RA Randy Araujo Oct 21, 2024 at 1:03pm Delete Edit" at bounding box center [815, 472] width 744 height 24
drag, startPoint x: 517, startPoint y: 437, endPoint x: 437, endPoint y: 436, distance: 80.3
click at [437, 436] on li "irp agent added RA Randy Araujo Oct 21, 2024 at 1:03pm Delete Edit" at bounding box center [814, 461] width 775 height 80
drag, startPoint x: 606, startPoint y: 392, endPoint x: 466, endPoint y: 394, distance: 139.4
click at [466, 394] on div "LH Laura Henry Jan 23, 2025 at 10:37am Delete Edit" at bounding box center [815, 392] width 744 height 24
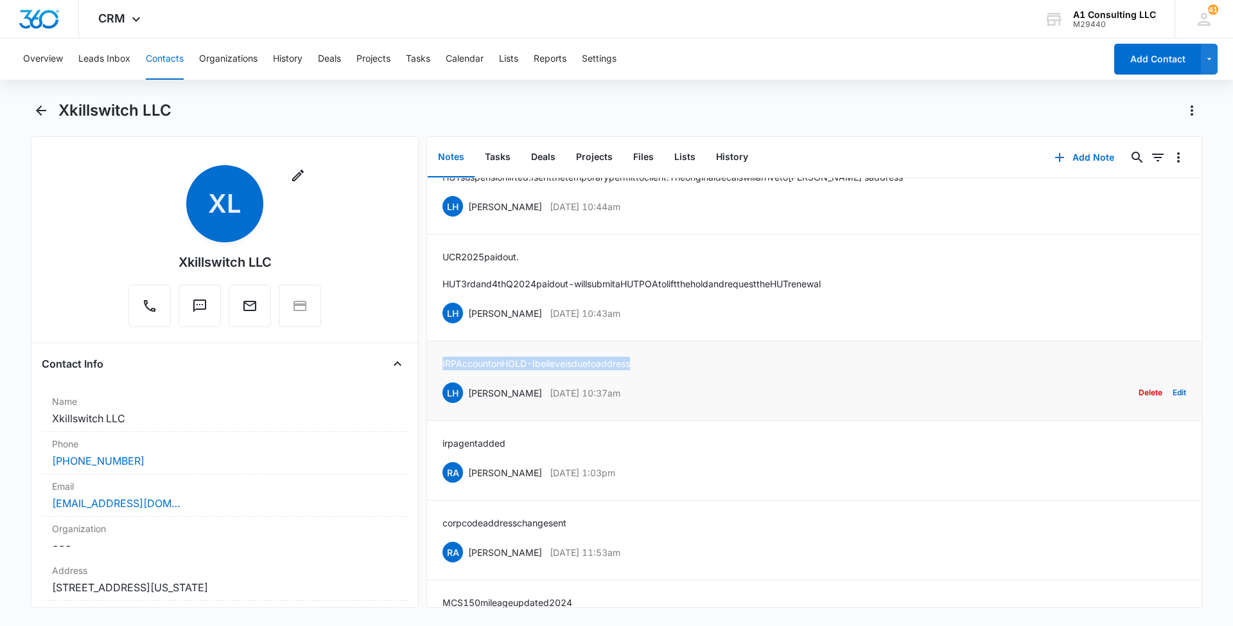
drag, startPoint x: 653, startPoint y: 359, endPoint x: 440, endPoint y: 362, distance: 213.3
click at [440, 362] on li "IRP Account on HOLD - I believe is due to address LH Laura Henry Jan 23, 2025 a…" at bounding box center [814, 381] width 775 height 80
drag, startPoint x: 642, startPoint y: 310, endPoint x: 468, endPoint y: 312, distance: 173.4
click at [468, 312] on div "LH Laura Henry Jan 23, 2025 at 10:43am Delete Edit" at bounding box center [815, 313] width 744 height 24
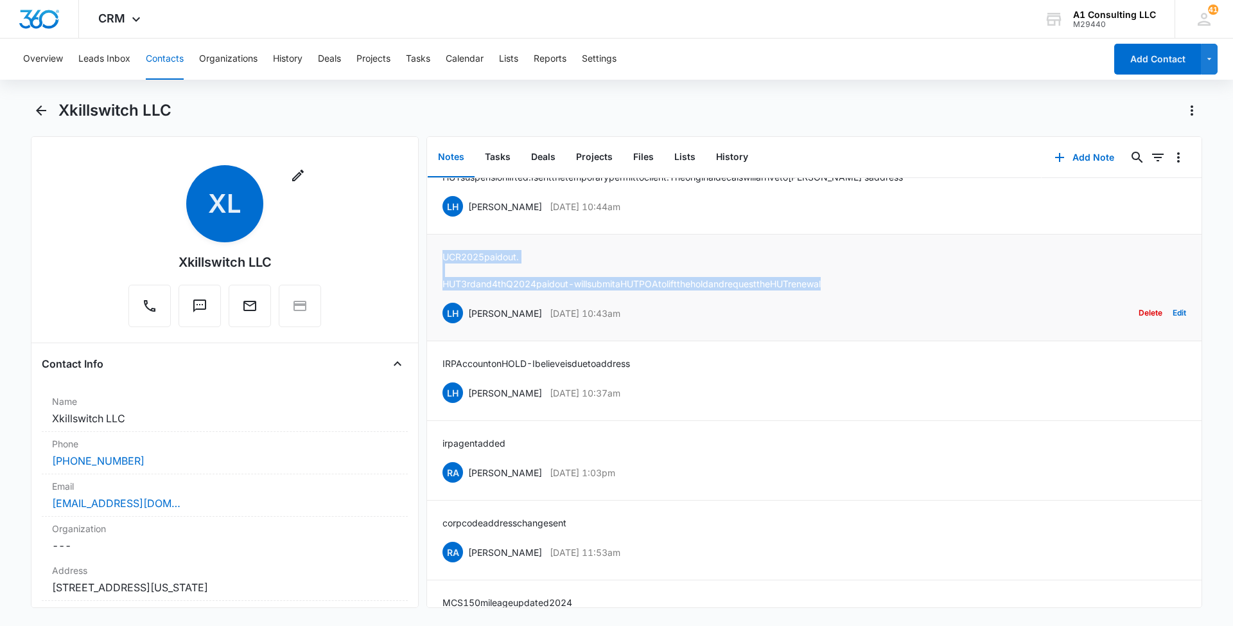
drag, startPoint x: 884, startPoint y: 284, endPoint x: 441, endPoint y: 258, distance: 444.6
click at [441, 258] on li "UCR 2025 paid out. HUT 3rd and 4th Q 2024 paid out - will submit a HUT POA to l…" at bounding box center [814, 287] width 775 height 107
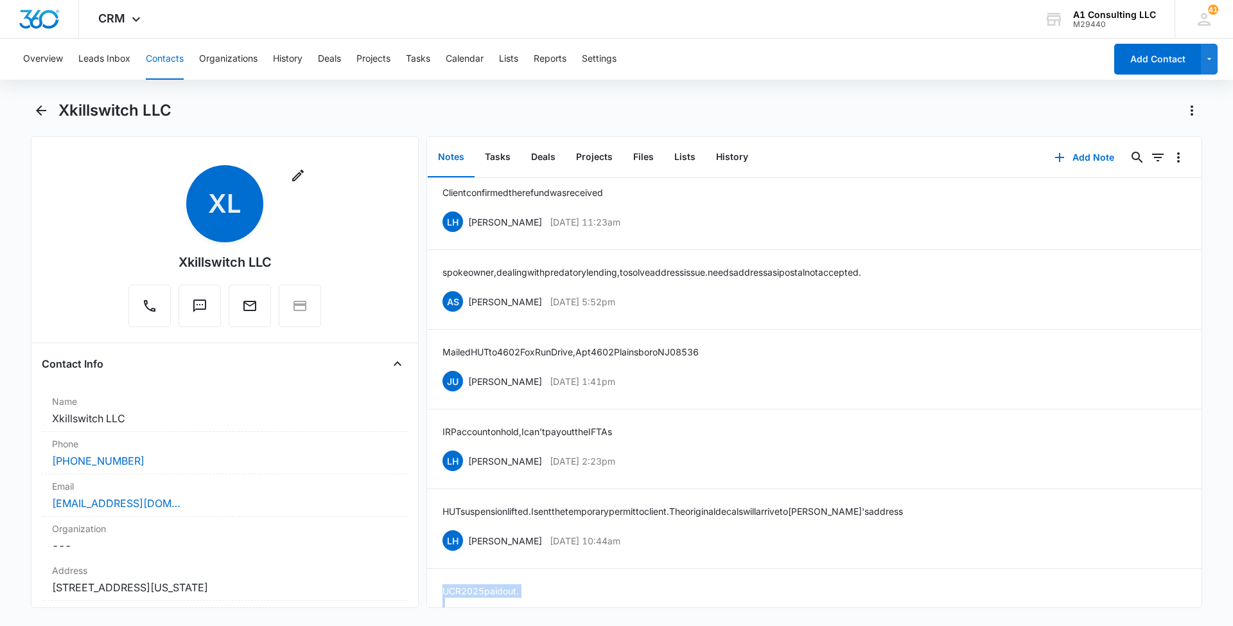
scroll to position [0, 0]
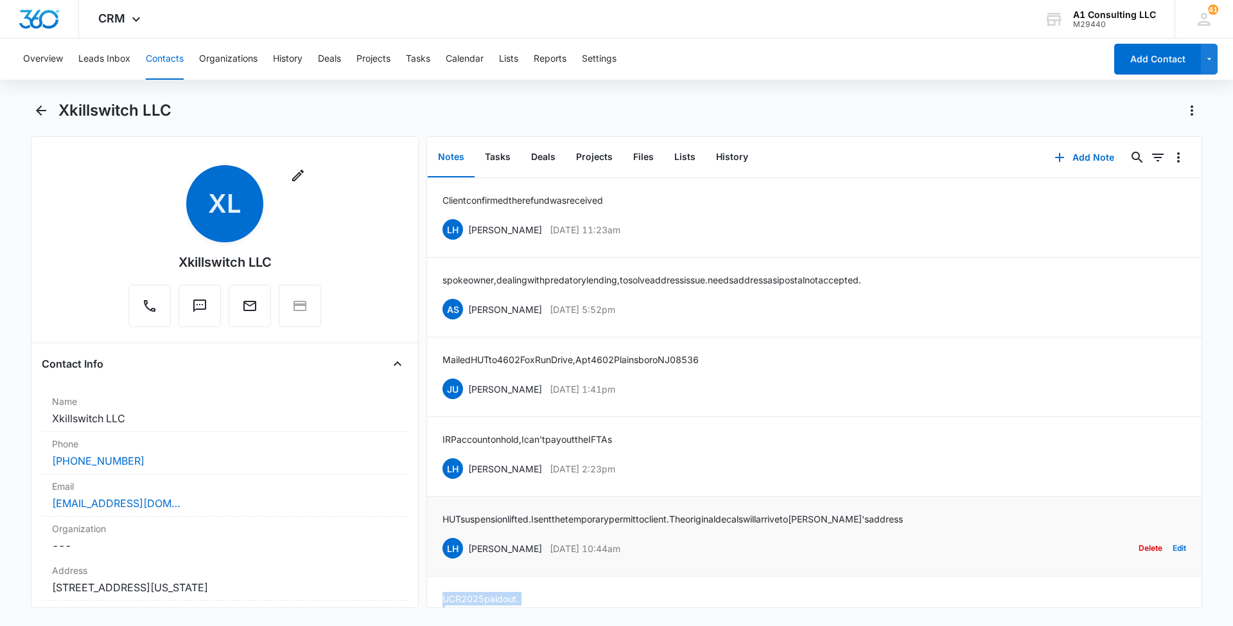
drag, startPoint x: 652, startPoint y: 545, endPoint x: 466, endPoint y: 550, distance: 185.7
click at [466, 550] on div "LH Laura Henry Jan 31, 2025 at 10:44am Delete Edit" at bounding box center [815, 548] width 744 height 24
drag, startPoint x: 921, startPoint y: 516, endPoint x: 439, endPoint y: 524, distance: 482.4
click at [439, 524] on li "HUT suspension lifted. I sent the temporary permit to client. The original deca…" at bounding box center [814, 537] width 775 height 80
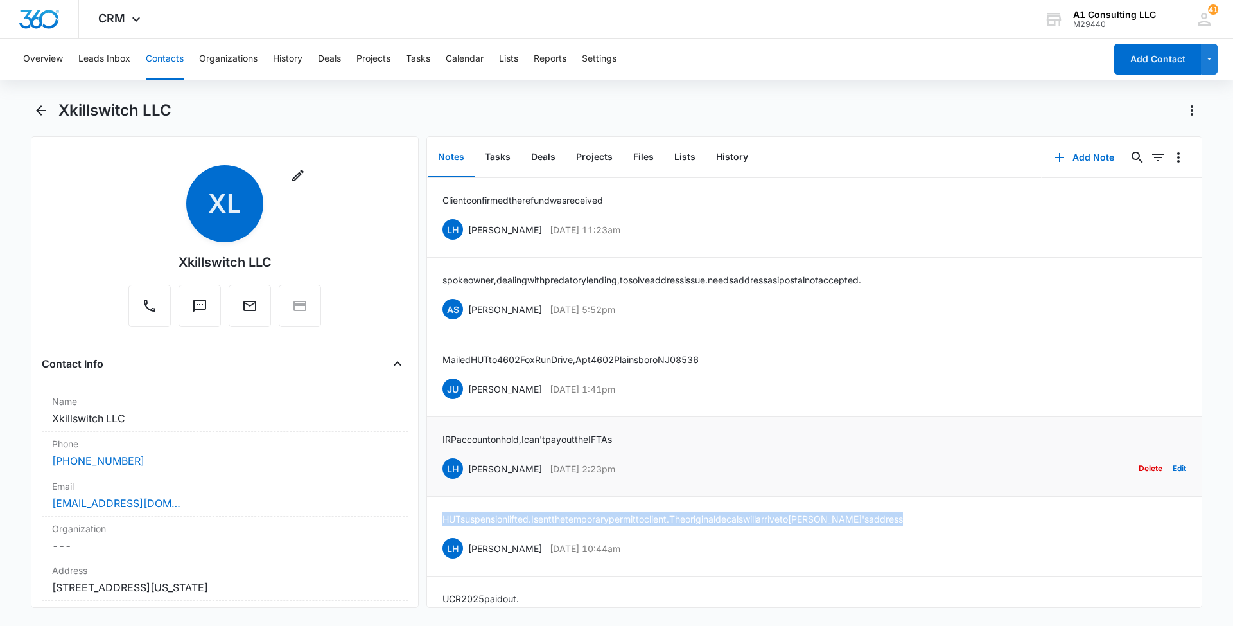
drag, startPoint x: 639, startPoint y: 467, endPoint x: 468, endPoint y: 470, distance: 171.5
click at [468, 470] on div "LH Laura Henry Jan 31, 2025 at 2:23pm Delete Edit" at bounding box center [815, 468] width 744 height 24
drag, startPoint x: 644, startPoint y: 434, endPoint x: 440, endPoint y: 436, distance: 204.3
click at [440, 436] on li "IRP account on hold, I can't pay out the IFTAs LH Laura Henry Jan 31, 2025 at 2…" at bounding box center [814, 457] width 775 height 80
drag, startPoint x: 655, startPoint y: 383, endPoint x: 468, endPoint y: 384, distance: 187.6
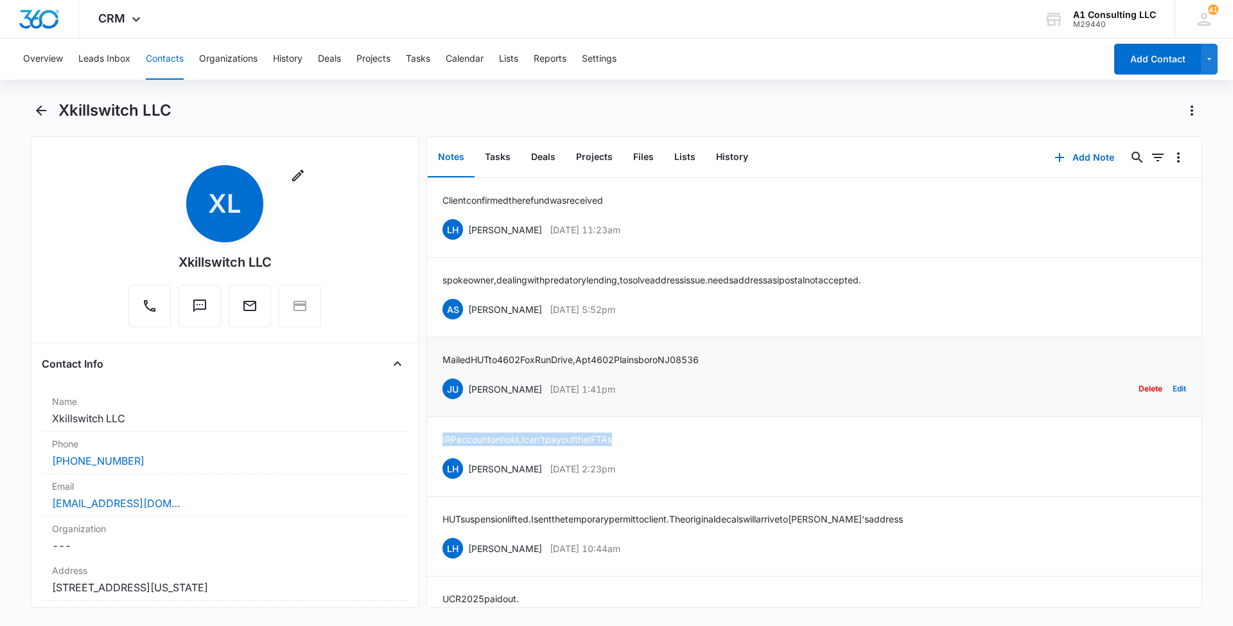
click at [468, 384] on div "JU Jeannette Uribe Feb 10, 2025 at 1:41pm Delete Edit" at bounding box center [815, 388] width 744 height 24
drag, startPoint x: 721, startPoint y: 357, endPoint x: 441, endPoint y: 357, distance: 279.4
click at [441, 357] on li "Mailed HUT to 4602 Fox Run Drive, Apt 4602 Plainsboro NJ 08536 JU Jeannette Uri…" at bounding box center [814, 377] width 775 height 80
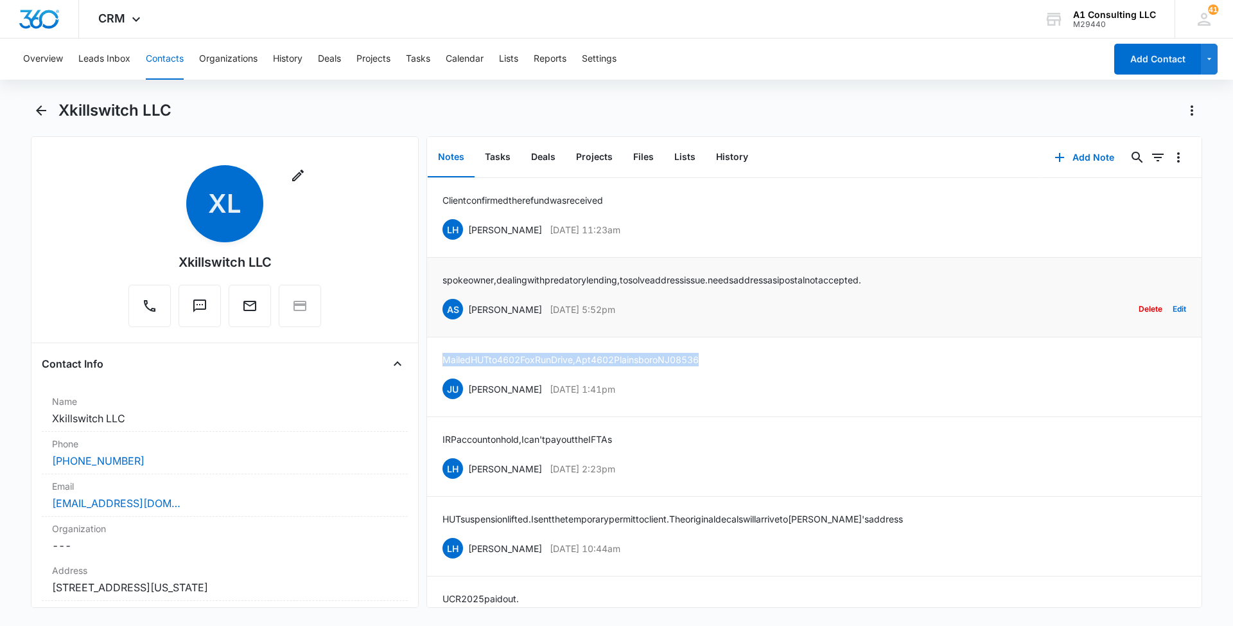
drag, startPoint x: 606, startPoint y: 307, endPoint x: 470, endPoint y: 308, distance: 136.2
click at [470, 308] on div "AS Arisa Sawyer Feb 12, 2025 at 5:52pm Delete Edit" at bounding box center [815, 309] width 744 height 24
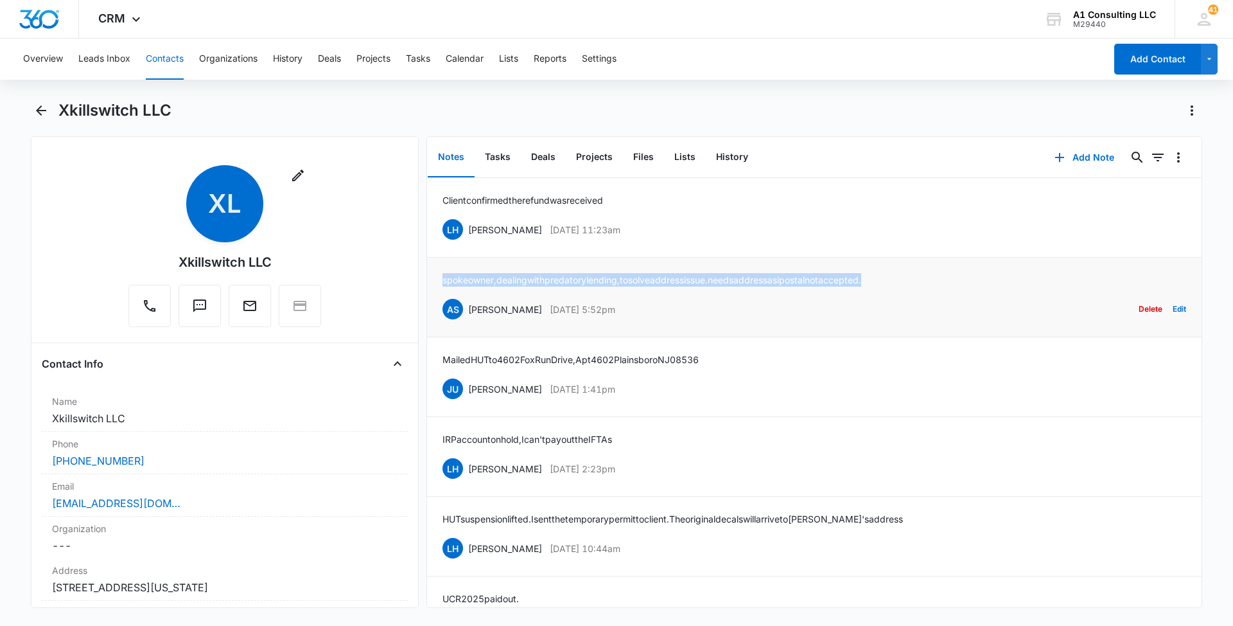
drag, startPoint x: 908, startPoint y: 279, endPoint x: 441, endPoint y: 282, distance: 467.0
click at [441, 282] on li "spoke owner, dealing with predatory lending, to solve address issue . needs add…" at bounding box center [814, 298] width 775 height 80
drag, startPoint x: 646, startPoint y: 224, endPoint x: 469, endPoint y: 227, distance: 177.3
click at [469, 227] on div "LH Laura Henry Mar 19, 2025 at 11:23am Delete Edit" at bounding box center [815, 229] width 744 height 24
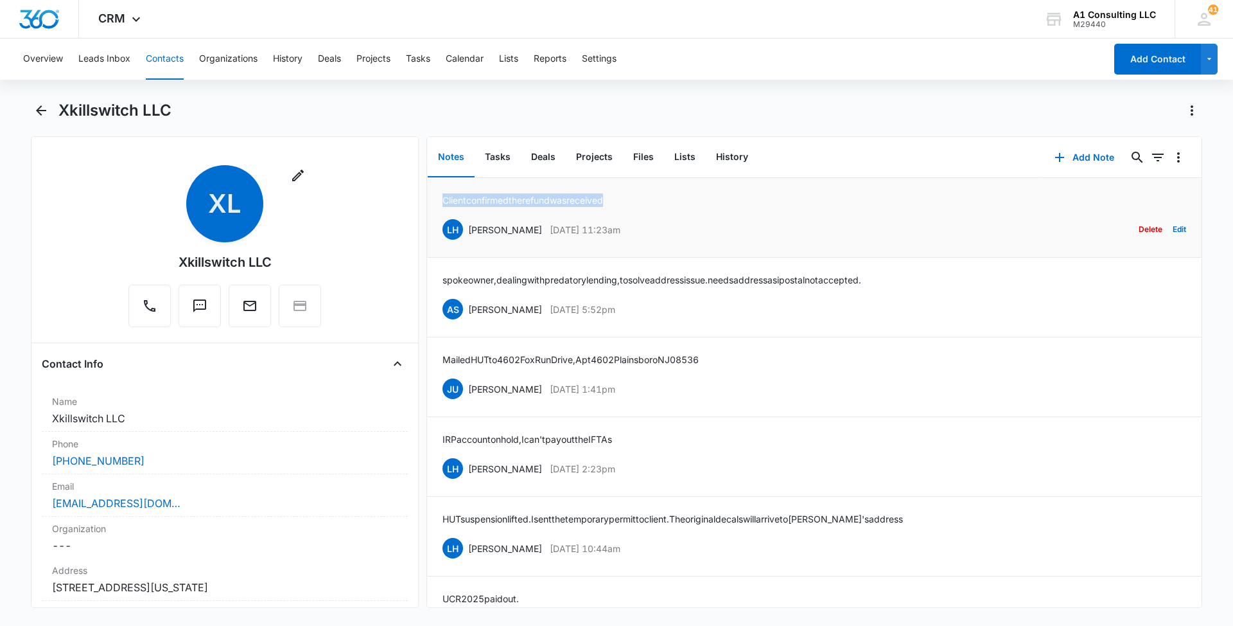
drag, startPoint x: 623, startPoint y: 202, endPoint x: 435, endPoint y: 200, distance: 187.6
click at [435, 200] on li "Client confirmed the refund was received LH Laura Henry Mar 19, 2025 at 11:23am…" at bounding box center [814, 218] width 775 height 80
drag, startPoint x: 403, startPoint y: 188, endPoint x: 407, endPoint y: 225, distance: 36.9
click at [407, 225] on div "Remove XL Xkillswitch LLC Contact Info Name Cancel Save Changes Xkillswitch LLC…" at bounding box center [225, 371] width 388 height 471
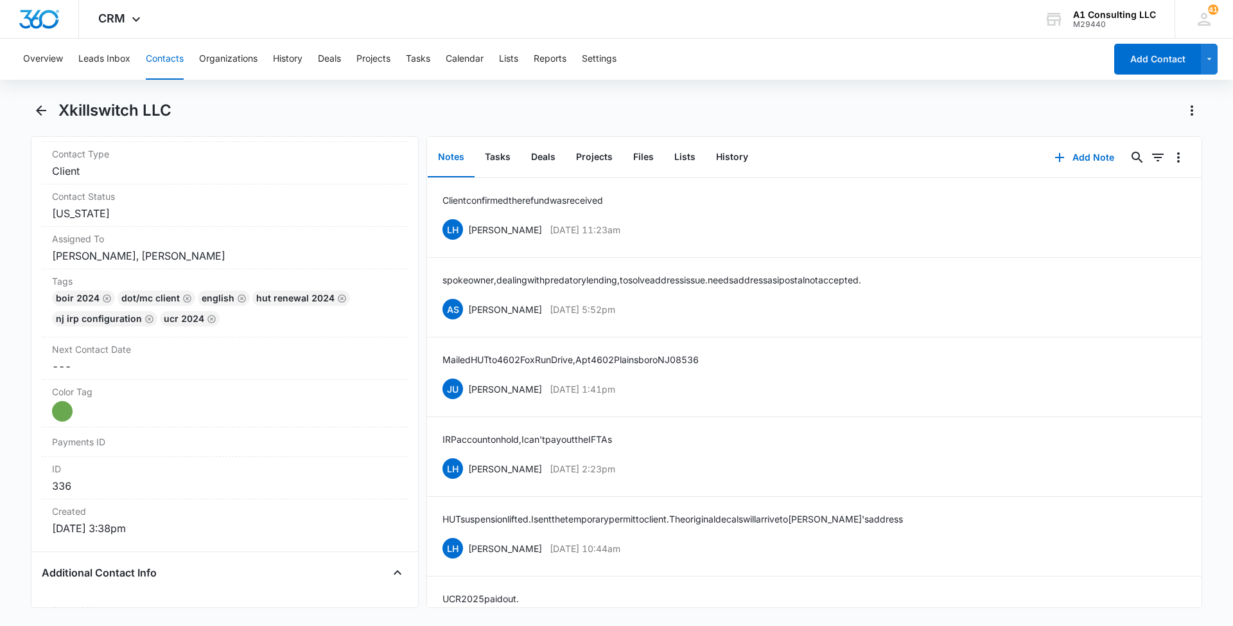
scroll to position [563, 0]
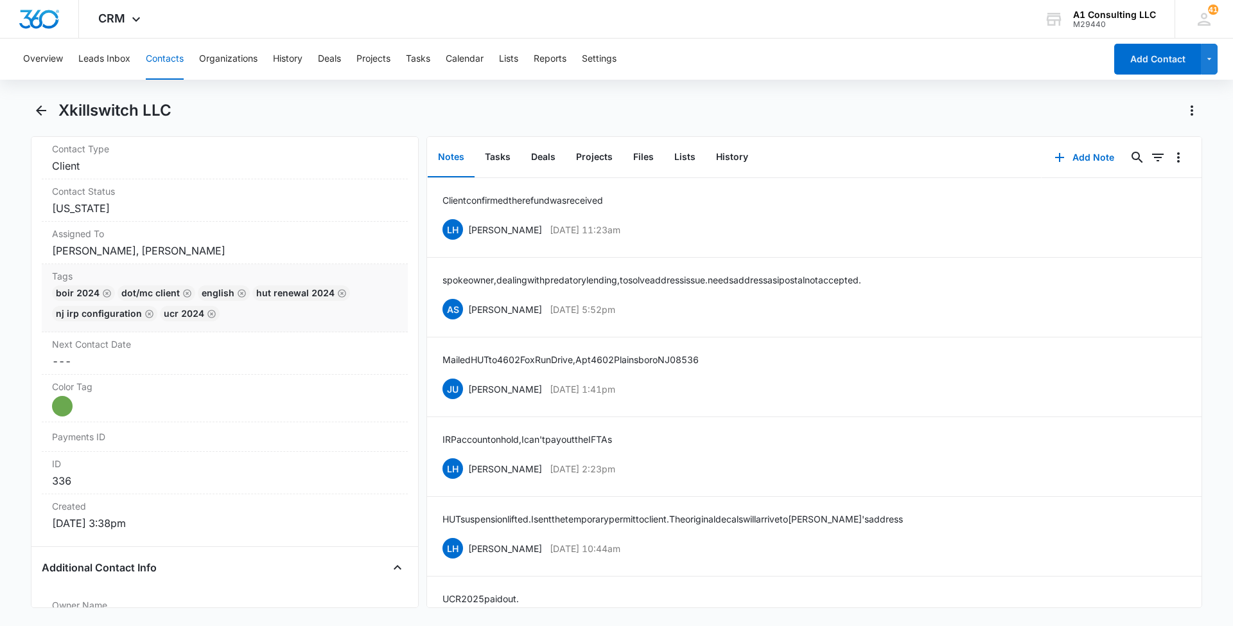
click at [320, 326] on div "BOIR 2024 DOT/MC Client English HUT Renewal 2024 NJ IRP CONFIGURATION UCR 2024" at bounding box center [225, 305] width 346 height 41
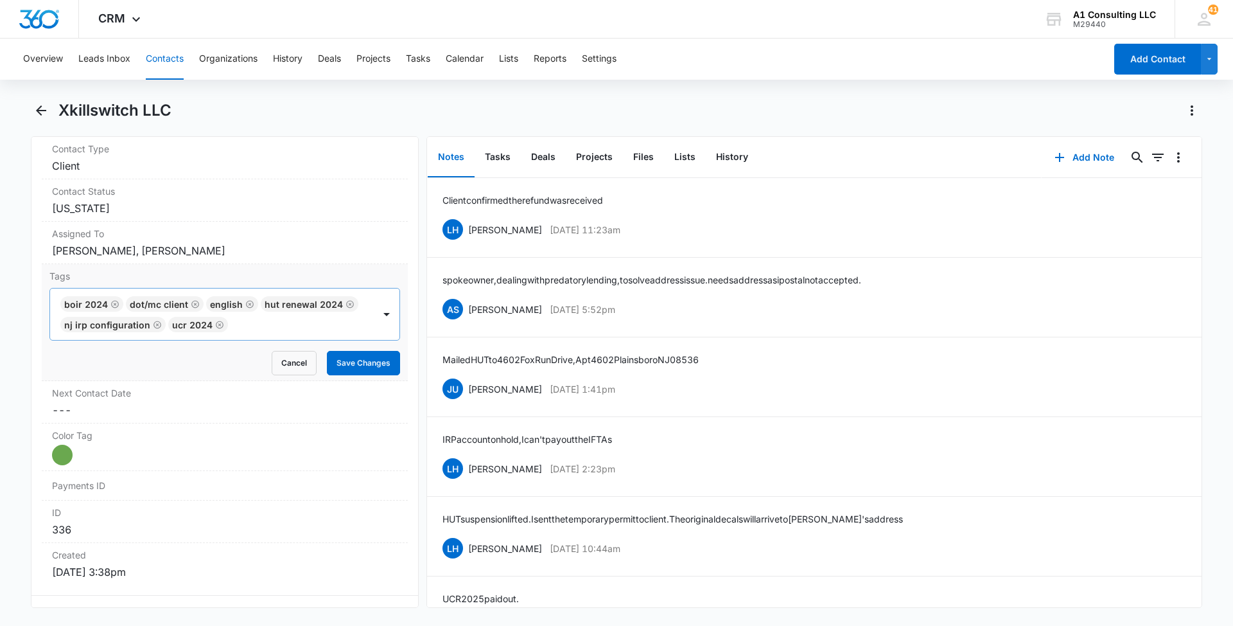
click at [298, 333] on div at bounding box center [302, 324] width 141 height 18
type input "gh"
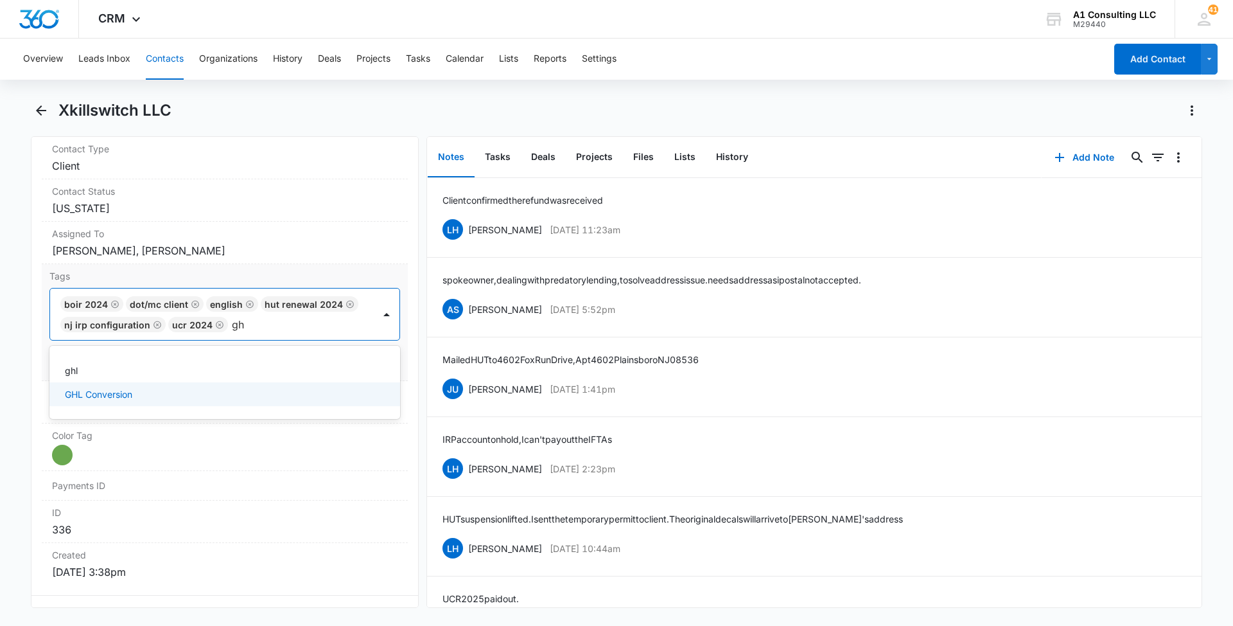
click at [145, 401] on div "GHL Conversion" at bounding box center [223, 393] width 317 height 13
click at [7, 381] on main "Xkillswitch LLC Remove XL Xkillswitch LLC Contact Info Name Cancel Save Changes…" at bounding box center [616, 361] width 1233 height 523
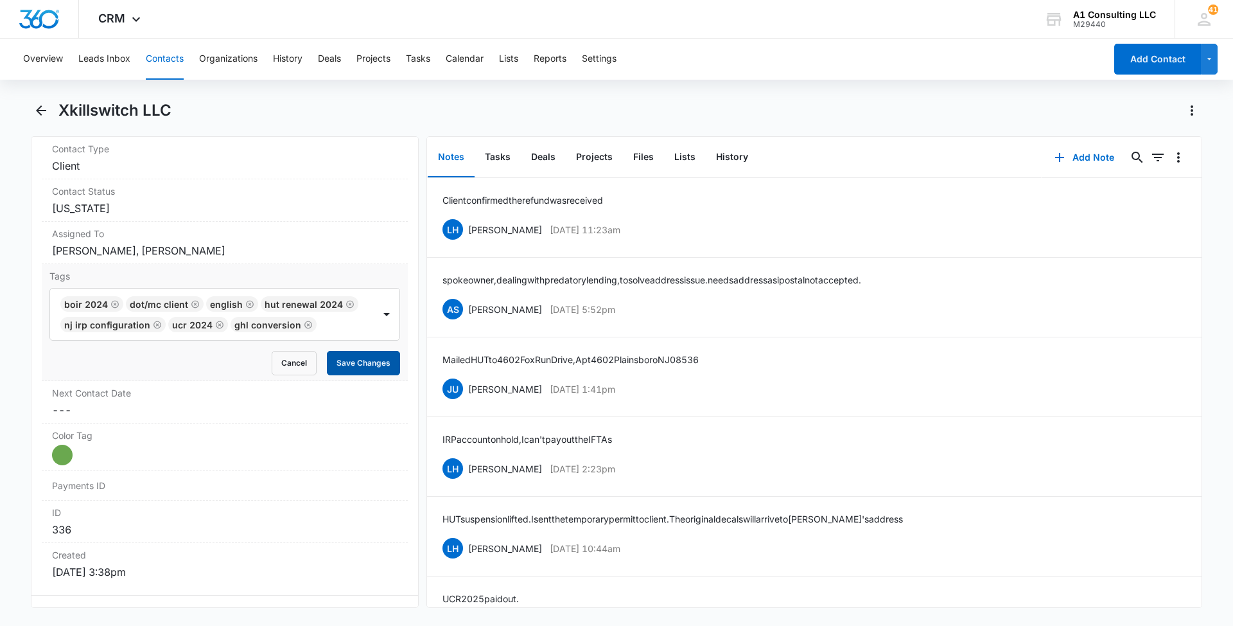
click at [347, 373] on button "Save Changes" at bounding box center [363, 363] width 73 height 24
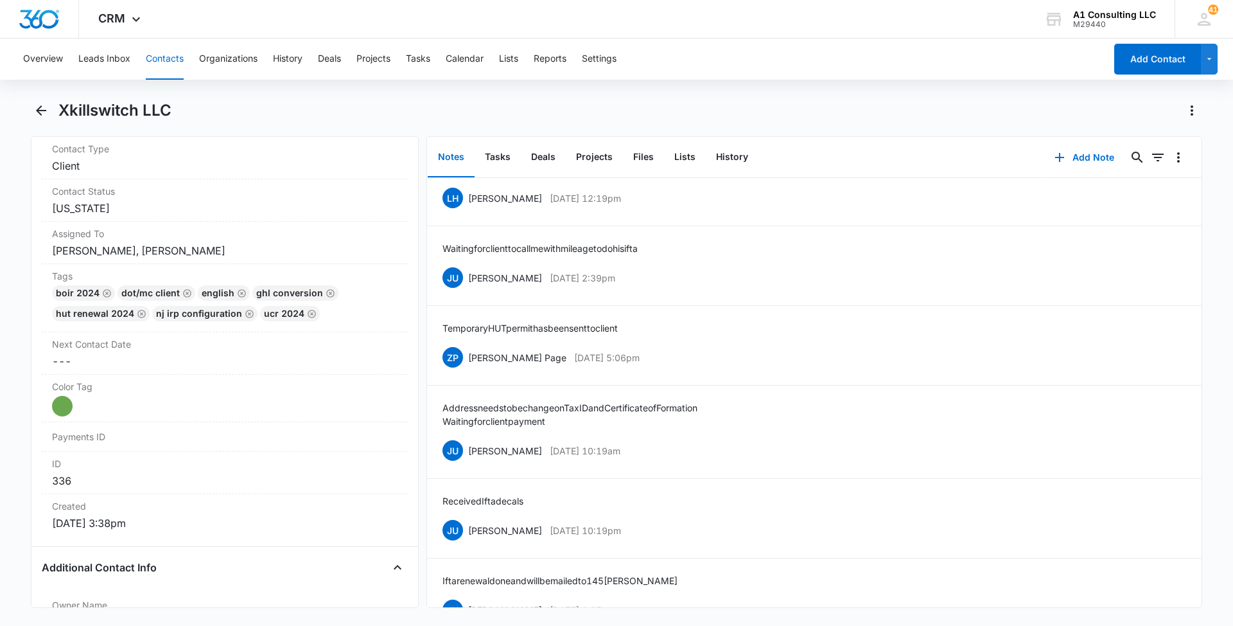
scroll to position [3806, 0]
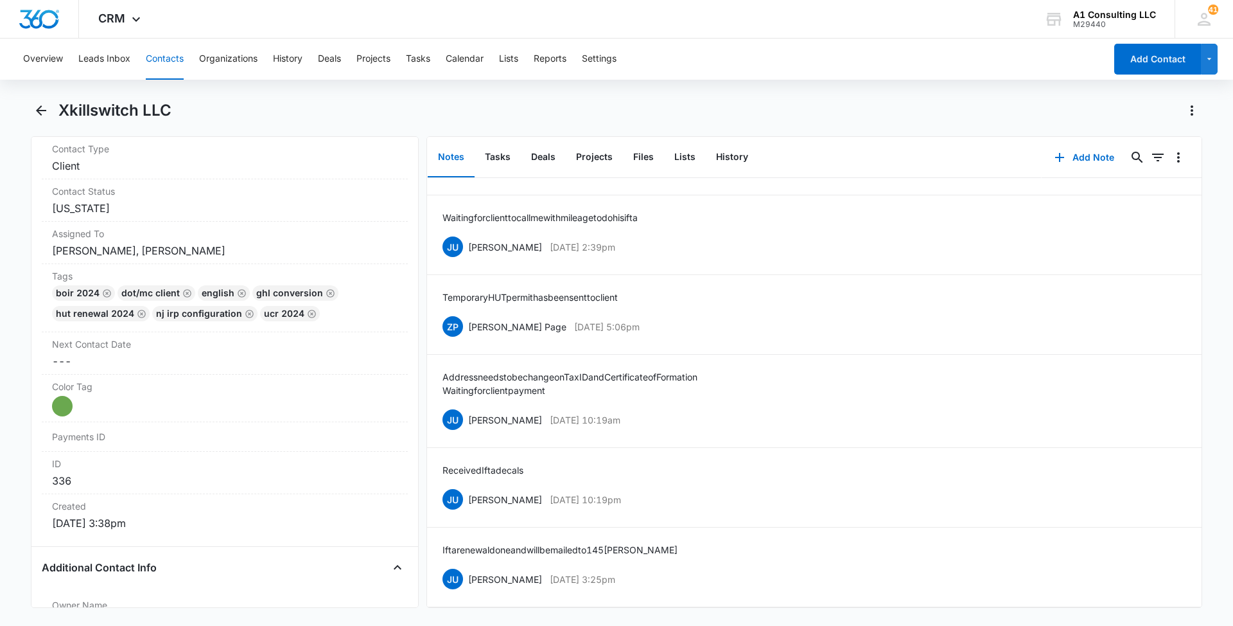
click at [161, 57] on button "Contacts" at bounding box center [165, 59] width 38 height 41
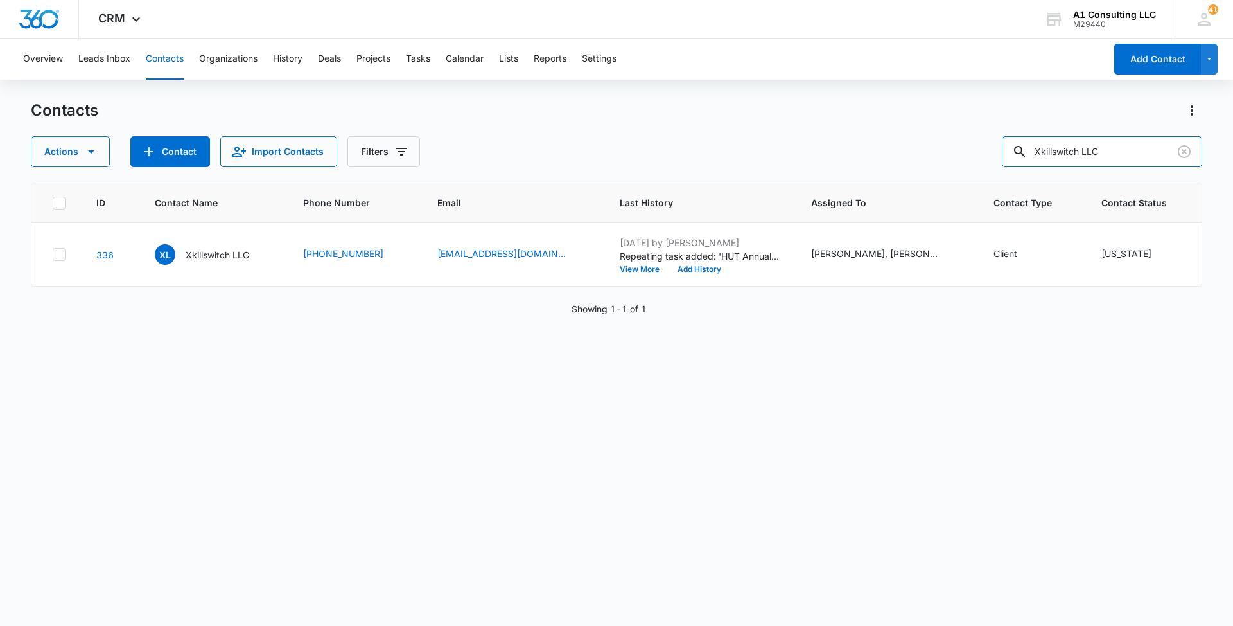
drag, startPoint x: 1136, startPoint y: 154, endPoint x: 984, endPoint y: 154, distance: 151.6
click at [984, 154] on div "Actions Contact Import Contacts Filters Xkillswitch LLC" at bounding box center [617, 151] width 1172 height 31
paste input "Brothers Towing Services"
type input "Brothers Towing Services LLC"
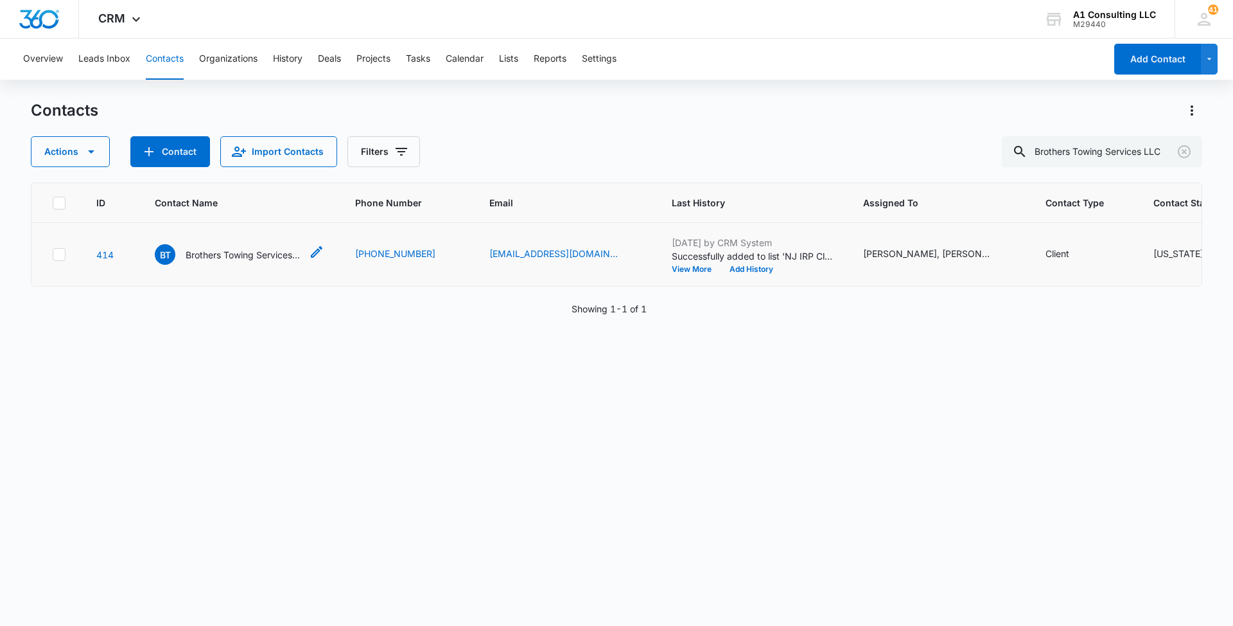
scroll to position [0, 0]
click at [249, 261] on p "Brothers Towing Services LLC" at bounding box center [244, 254] width 116 height 13
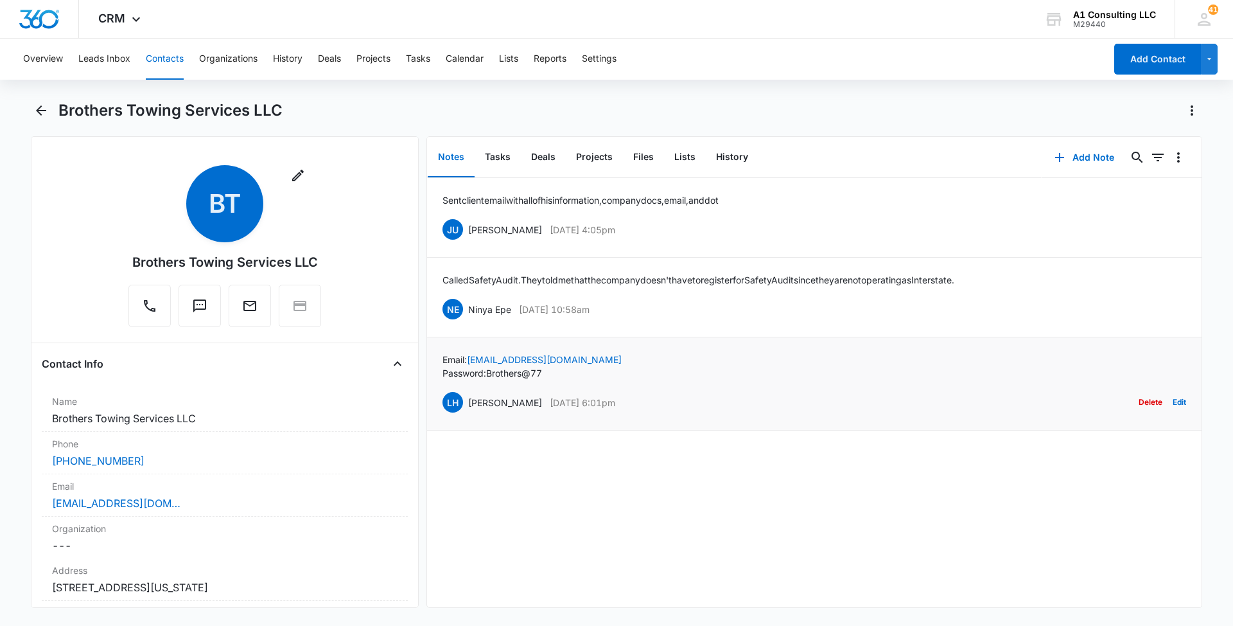
drag, startPoint x: 644, startPoint y: 398, endPoint x: 464, endPoint y: 401, distance: 180.5
click at [464, 401] on div "LH Laura Henry May 24, 2022 at 6:01pm Delete Edit" at bounding box center [815, 402] width 744 height 24
drag, startPoint x: 554, startPoint y: 368, endPoint x: 434, endPoint y: 359, distance: 121.1
click at [434, 359] on li "Email: Brotherstowing911@gmail.com Password: Brothers@77 LH Laura Henry May 24,…" at bounding box center [814, 383] width 775 height 93
drag, startPoint x: 636, startPoint y: 308, endPoint x: 468, endPoint y: 307, distance: 168.3
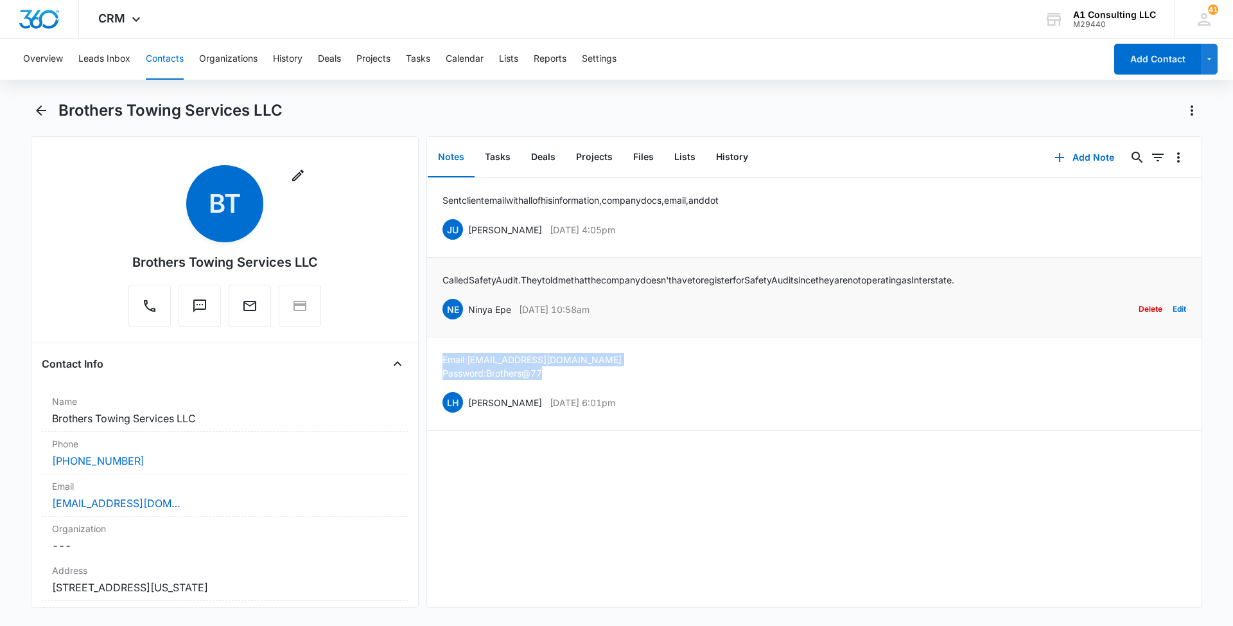
click at [468, 307] on div "NE Ninya Epe May 26, 2022 at 10:58am Delete Edit" at bounding box center [815, 309] width 744 height 24
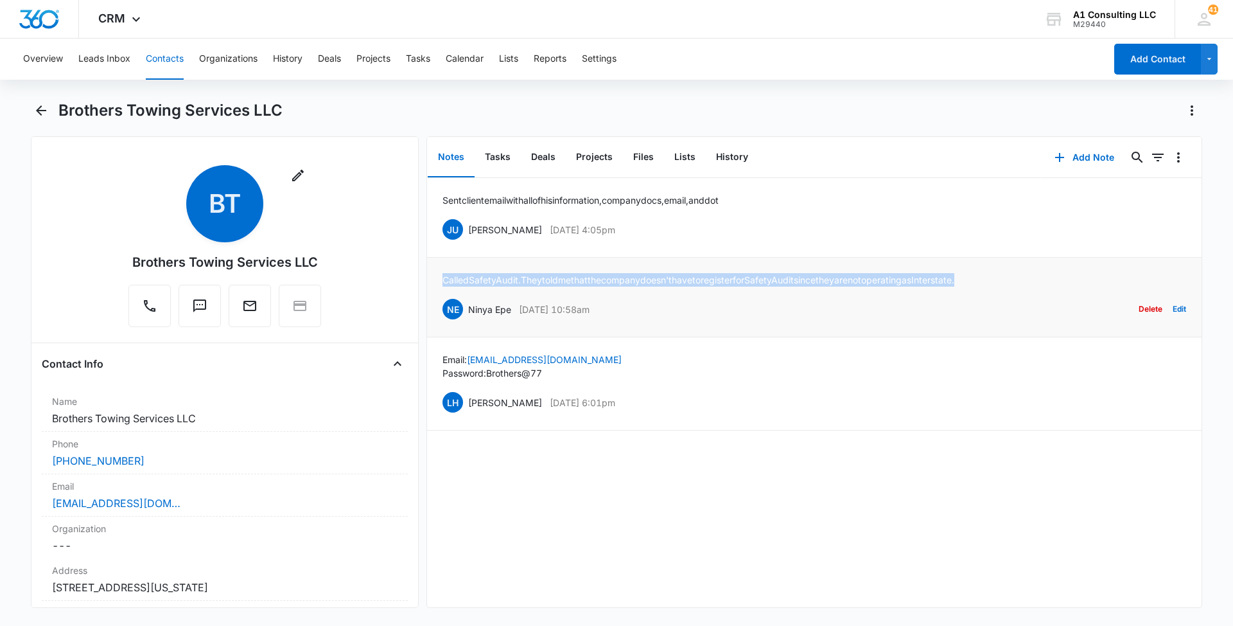
drag, startPoint x: 1010, startPoint y: 276, endPoint x: 442, endPoint y: 276, distance: 567.8
click at [442, 276] on li "Called Safety Audit. They told me that the company doesn't have to register for…" at bounding box center [814, 298] width 775 height 80
drag, startPoint x: 655, startPoint y: 229, endPoint x: 469, endPoint y: 230, distance: 185.6
click at [469, 230] on div "JU Jeannette Uribe May 26, 2022 at 4:05pm Delete Edit" at bounding box center [815, 229] width 744 height 24
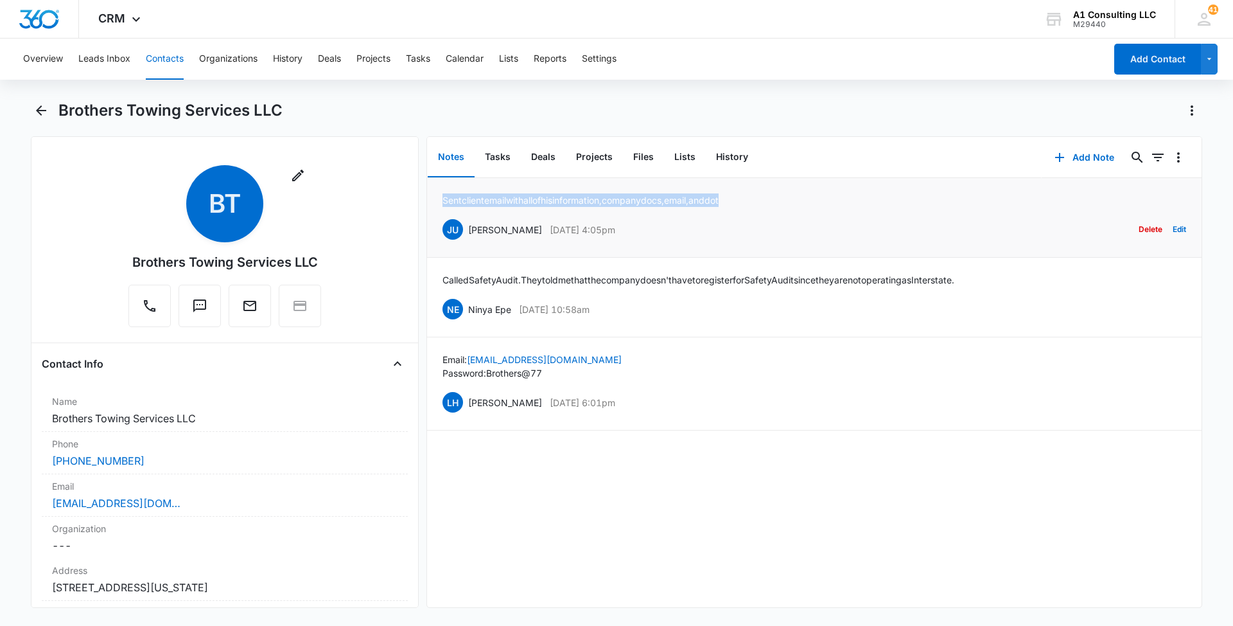
drag, startPoint x: 756, startPoint y: 195, endPoint x: 442, endPoint y: 198, distance: 314.1
click at [442, 198] on li "Sent client email with all of his information, company docs, email, and dot JU …" at bounding box center [814, 218] width 775 height 80
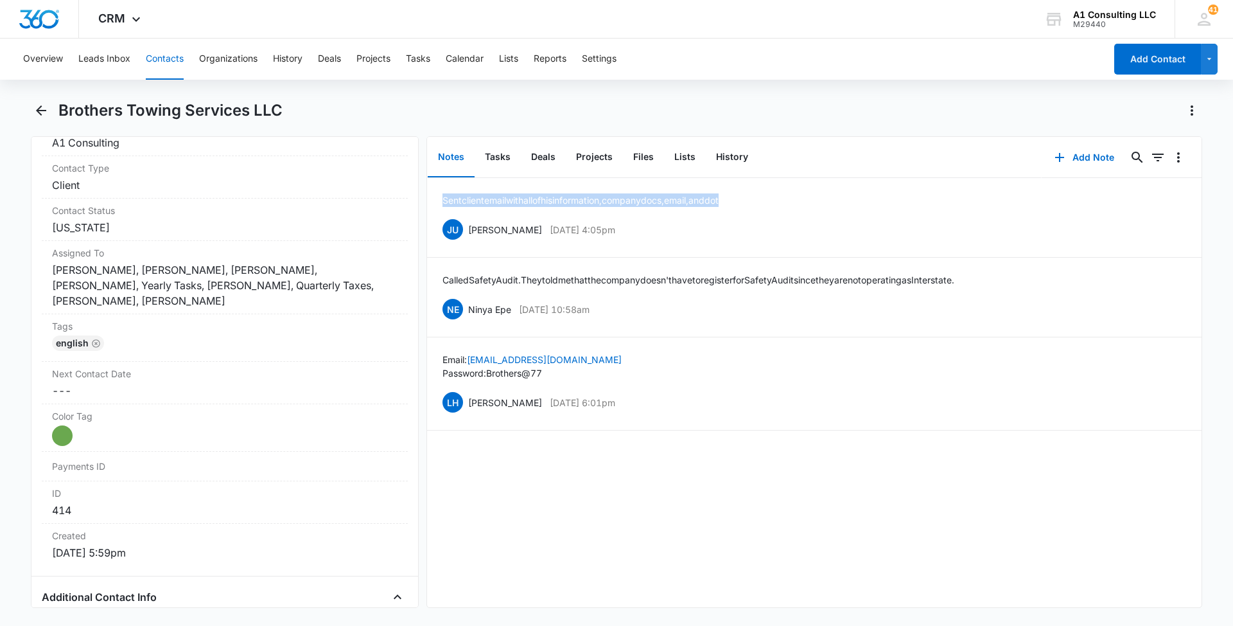
scroll to position [567, 0]
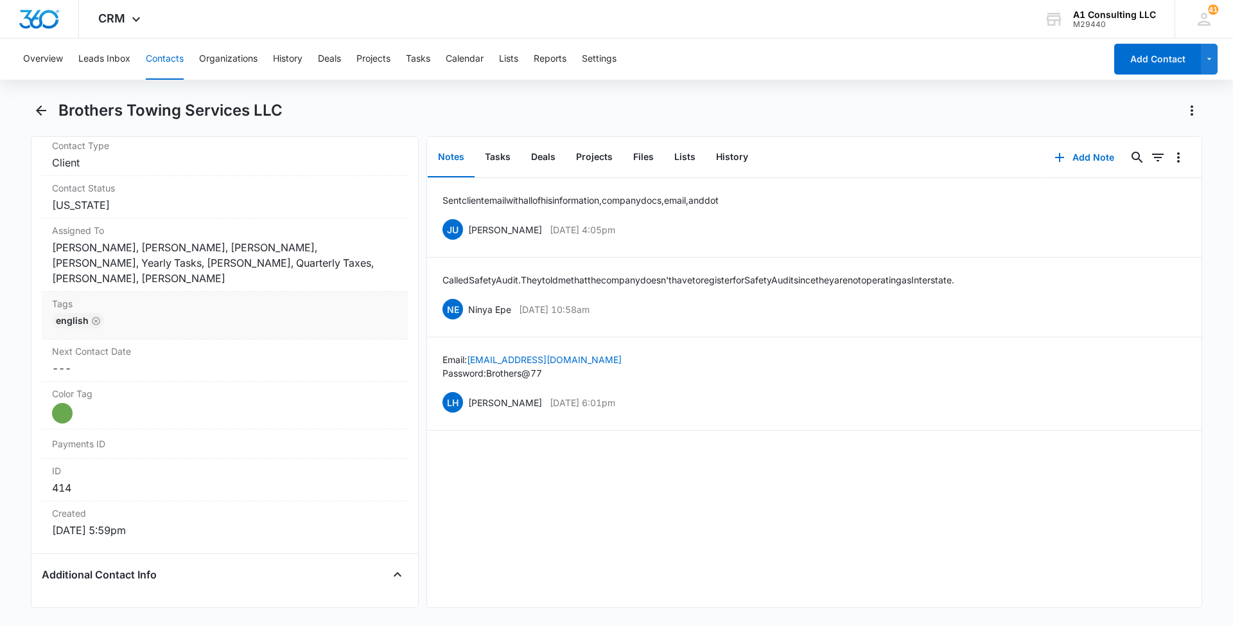
click at [277, 316] on div "English" at bounding box center [225, 323] width 346 height 21
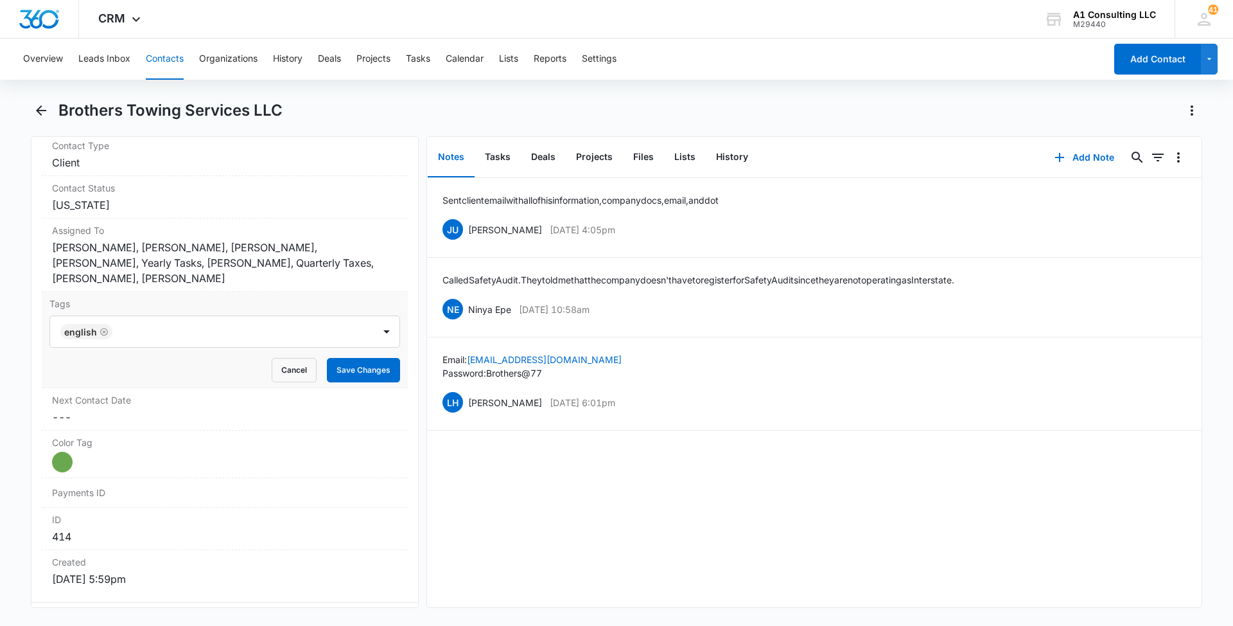
click at [277, 329] on div at bounding box center [244, 331] width 256 height 18
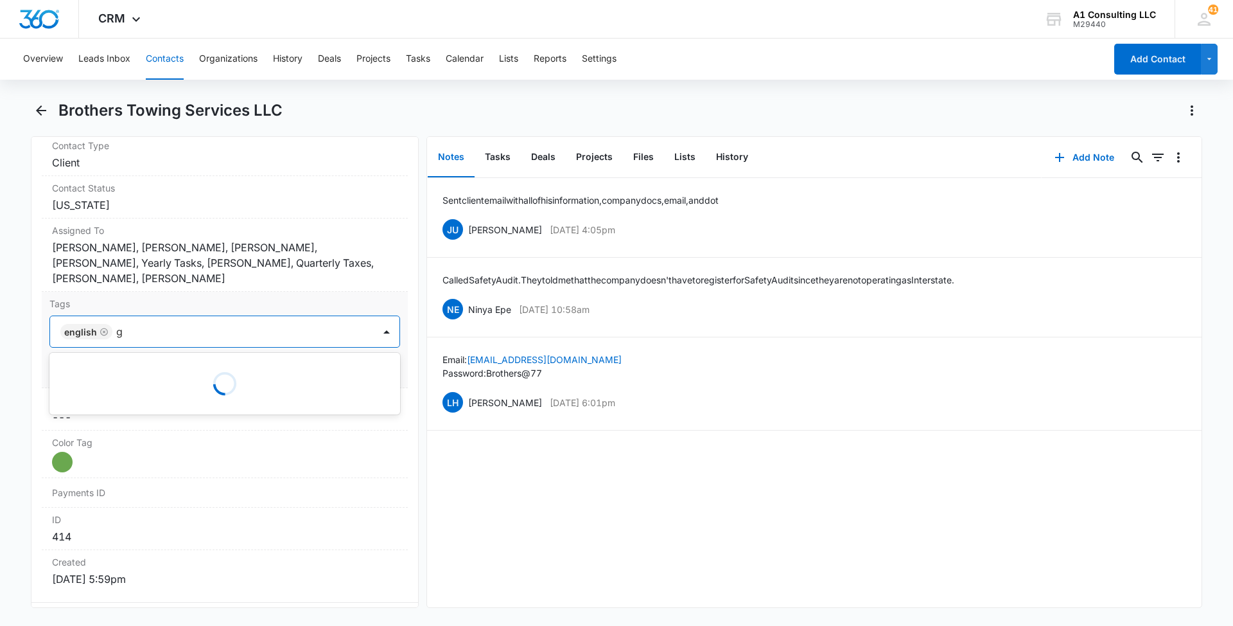
type input "gh"
click at [106, 394] on p "GHL Conversion" at bounding box center [98, 400] width 67 height 13
click at [12, 379] on main "Brothers Towing Services LLC Remove BT Brothers Towing Services LLC Contact Inf…" at bounding box center [616, 361] width 1233 height 523
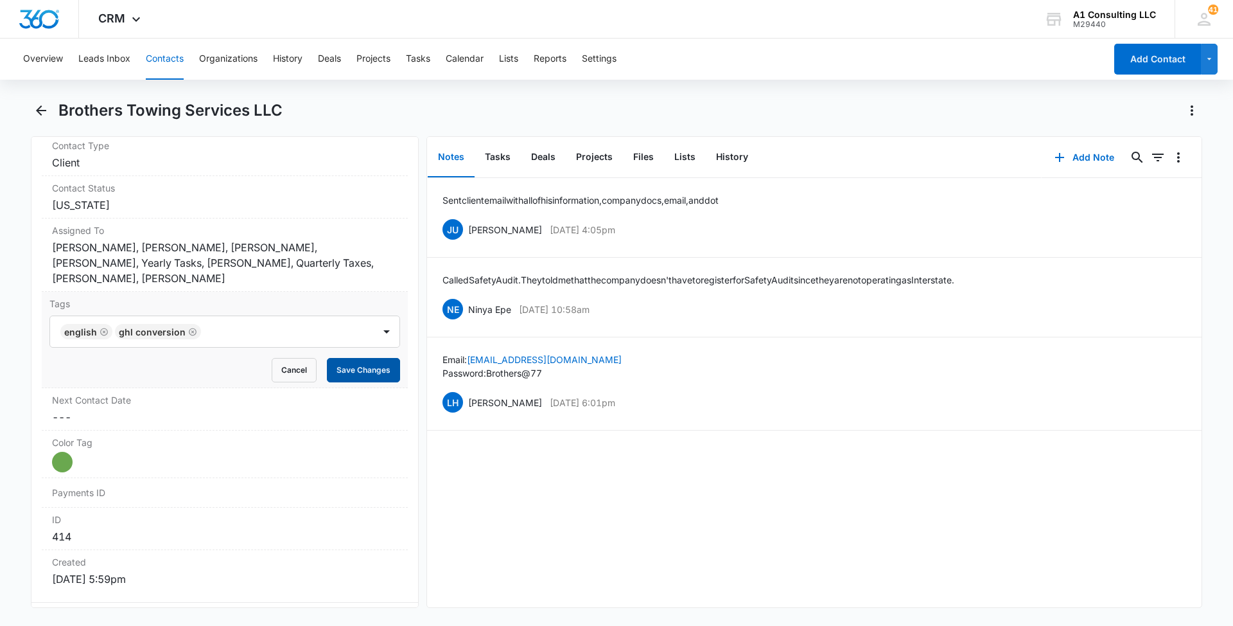
click at [364, 370] on button "Save Changes" at bounding box center [363, 370] width 73 height 24
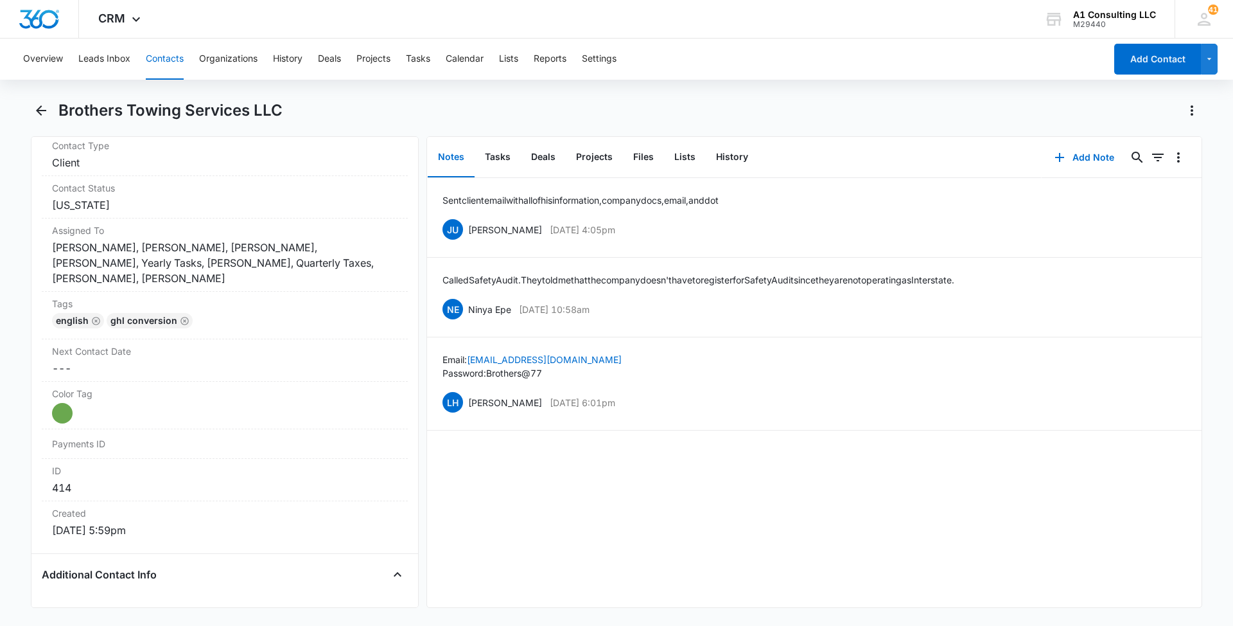
click at [850, 98] on div "Overview Leads Inbox Contacts Organizations History Deals Projects Tasks Calend…" at bounding box center [616, 331] width 1233 height 585
click at [775, 133] on div "Brothers Towing Services LLC" at bounding box center [617, 118] width 1172 height 36
click at [157, 56] on button "Contacts" at bounding box center [165, 59] width 38 height 41
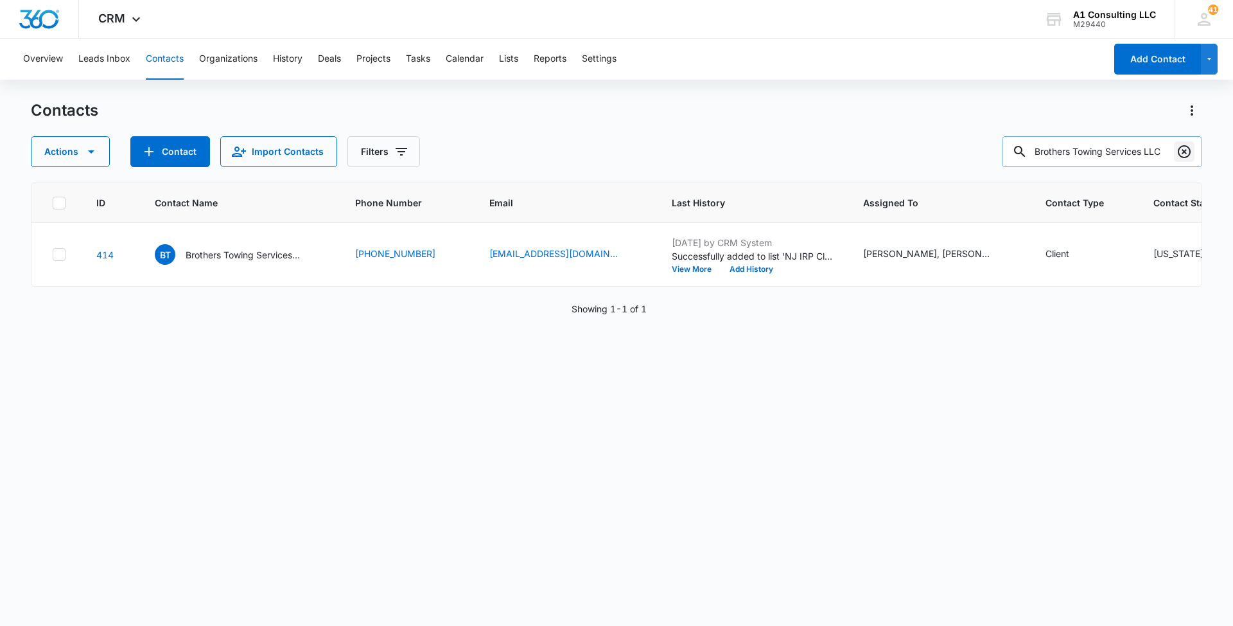
click at [1188, 148] on icon "Clear" at bounding box center [1184, 151] width 15 height 15
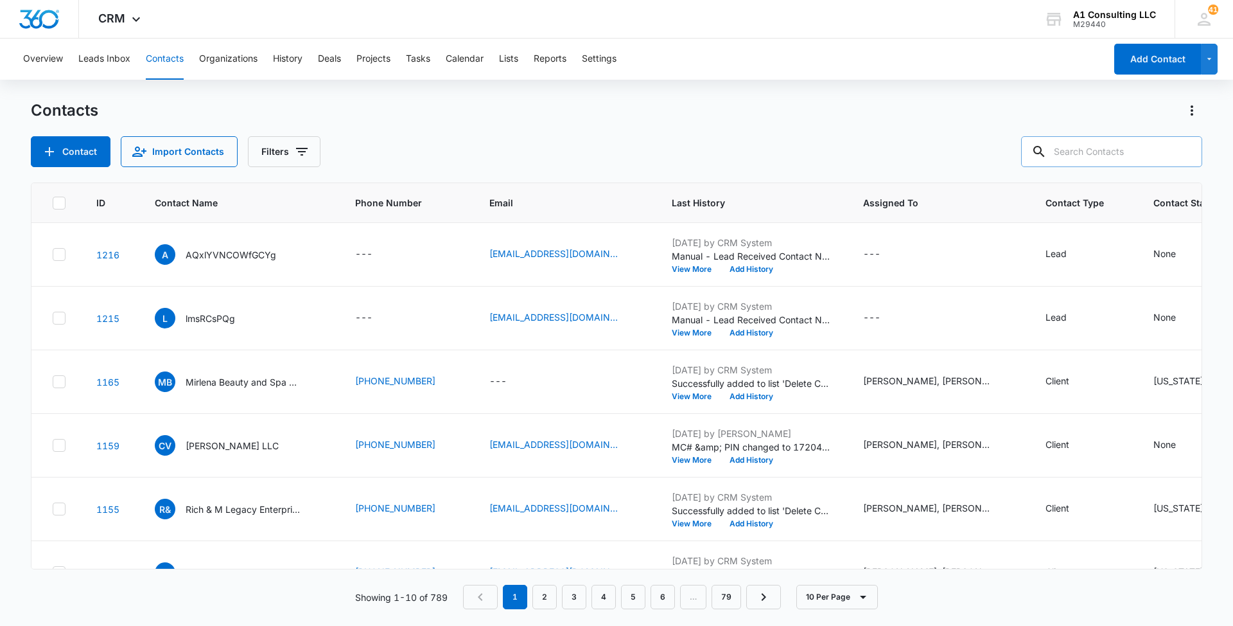
paste input "Moroccan Trans Services LLC"
type input "Moroccan Trans Services LLC"
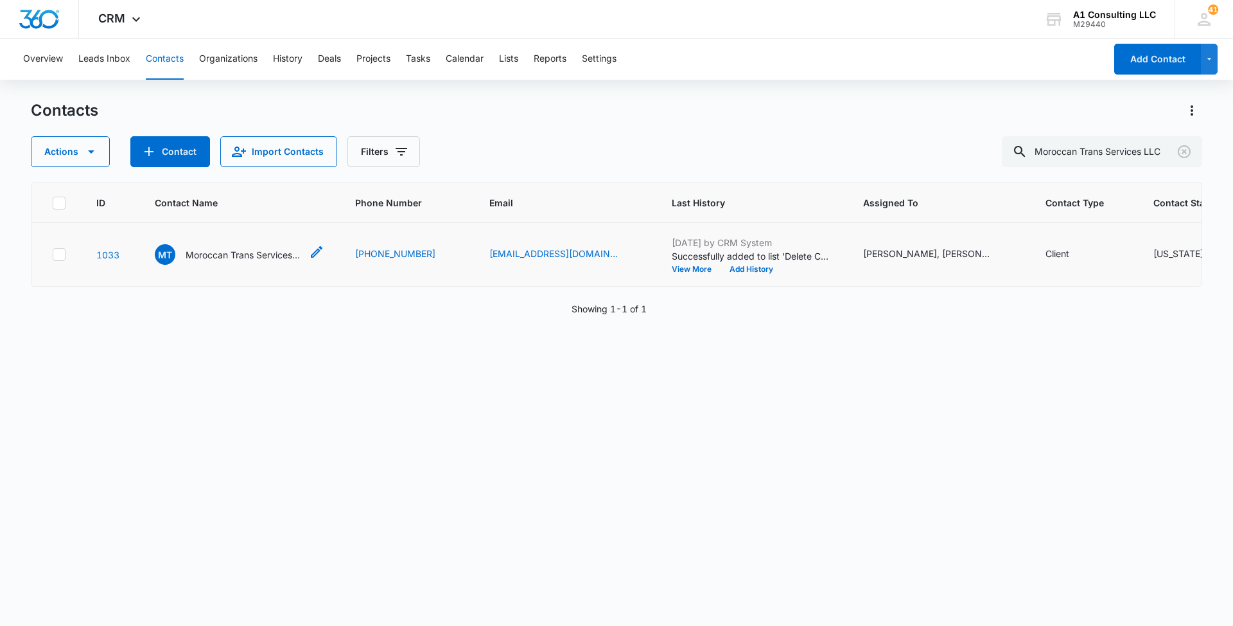
scroll to position [0, 0]
click at [237, 261] on p "Moroccan Trans Services LLC" at bounding box center [244, 254] width 116 height 13
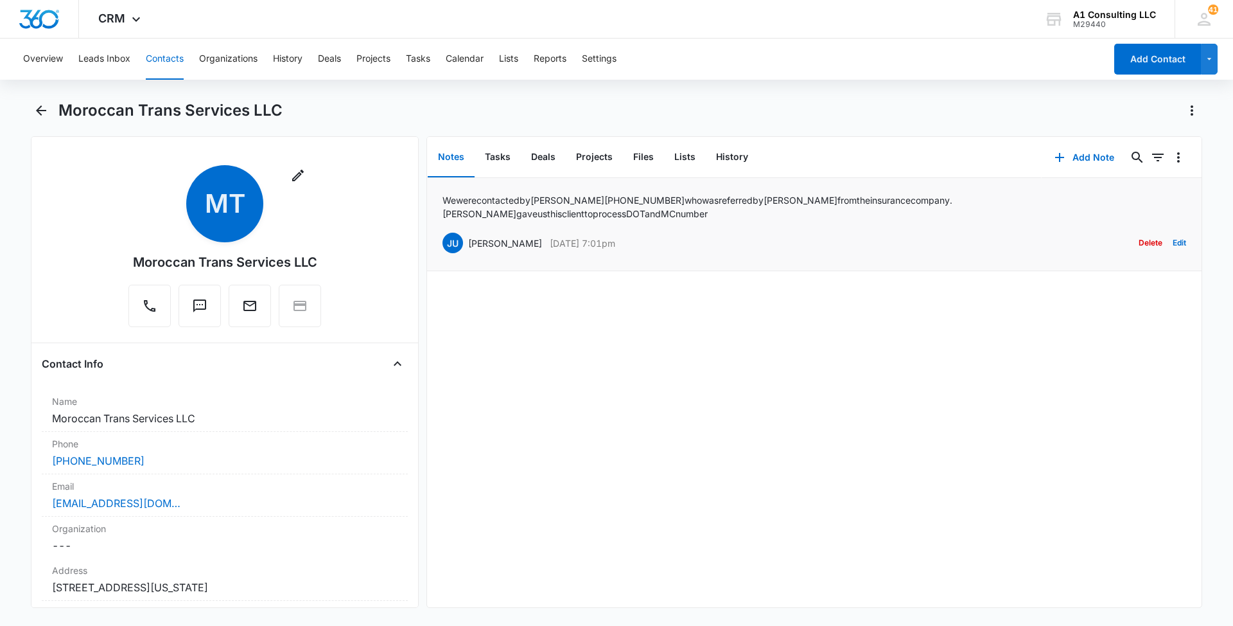
drag, startPoint x: 645, startPoint y: 227, endPoint x: 469, endPoint y: 229, distance: 176.0
click at [469, 231] on div "JU Jeannette Uribe Apr 22, 2025 at 7:01pm Delete Edit" at bounding box center [815, 243] width 744 height 24
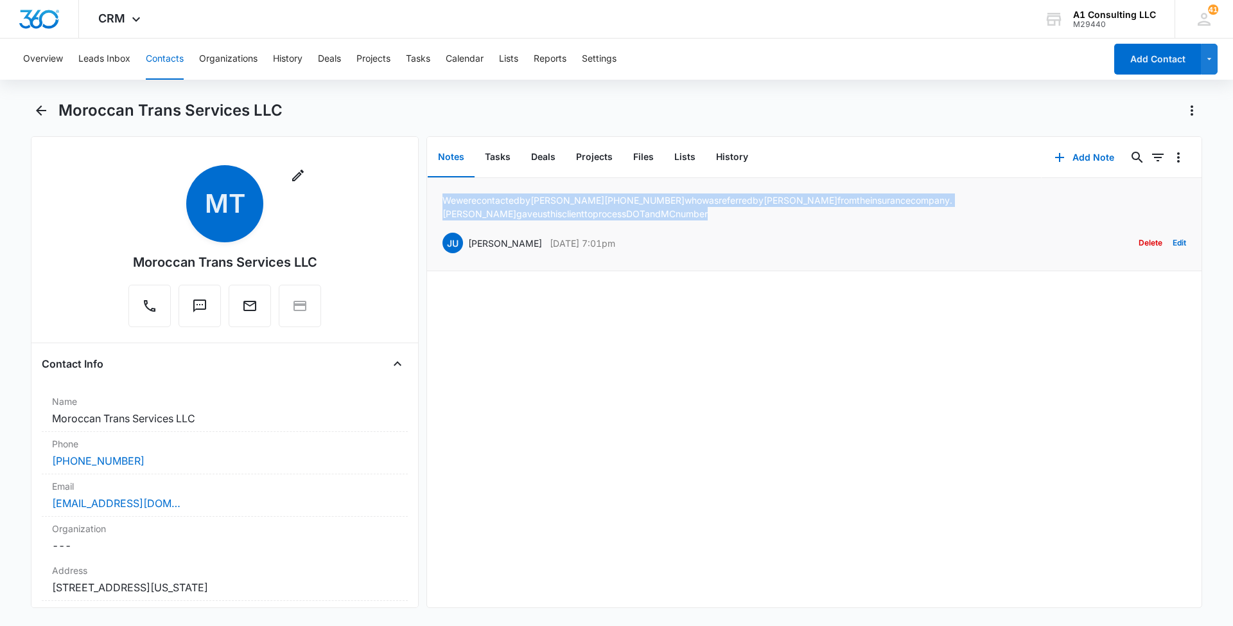
drag, startPoint x: 1111, startPoint y: 196, endPoint x: 444, endPoint y: 198, distance: 667.4
click at [444, 198] on div "We were contacted by Abdul 862-262-9909 who was referred by Ahmed from the insu…" at bounding box center [815, 224] width 744 height 62
click at [171, 61] on button "Contacts" at bounding box center [165, 59] width 38 height 41
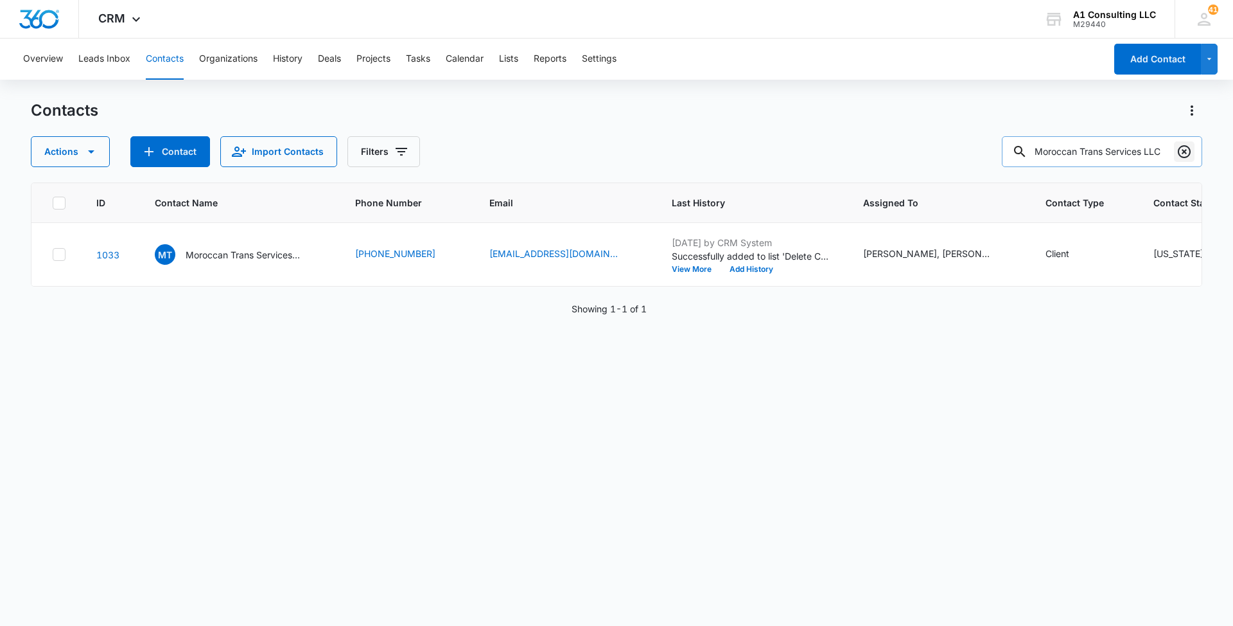
click at [1188, 150] on icon "Clear" at bounding box center [1184, 151] width 15 height 15
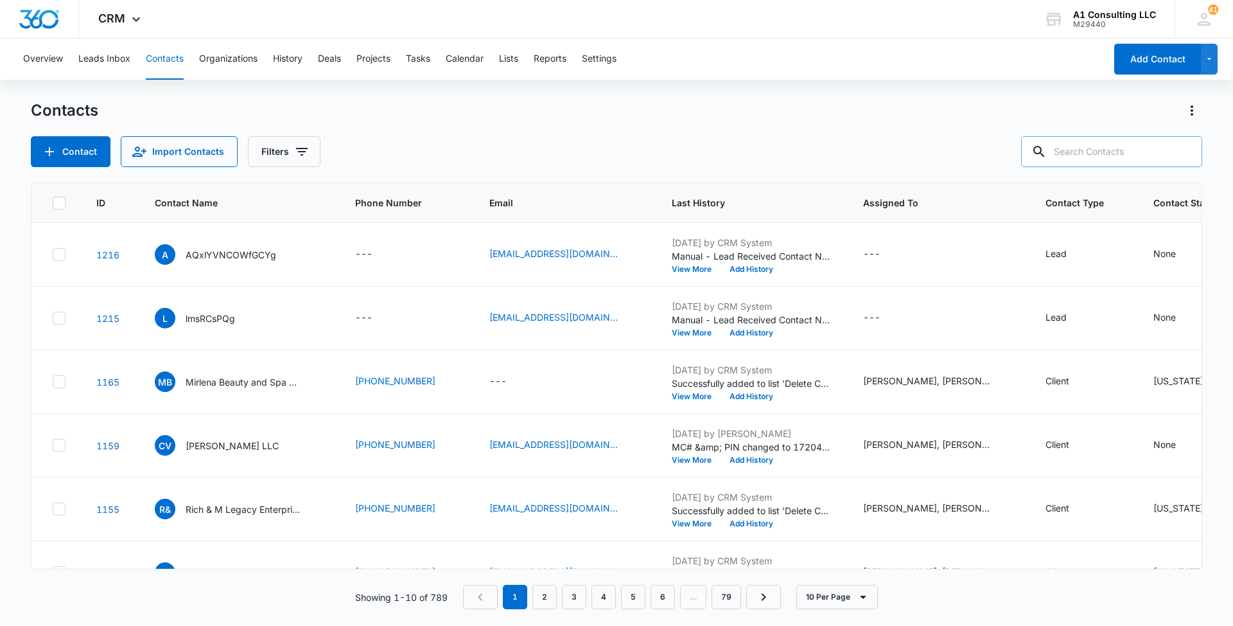
paste input "Johany Rosario"
type input "Johany Rosario"
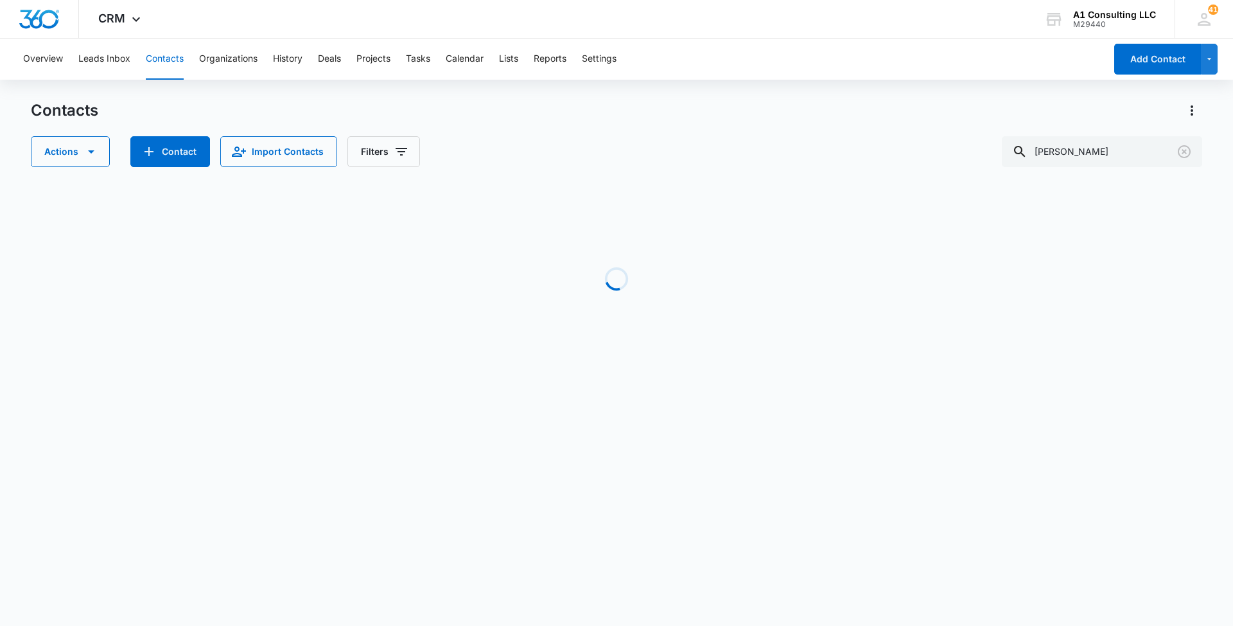
click at [720, 137] on div "Actions Contact Import Contacts Filters Johany Rosario" at bounding box center [617, 151] width 1172 height 31
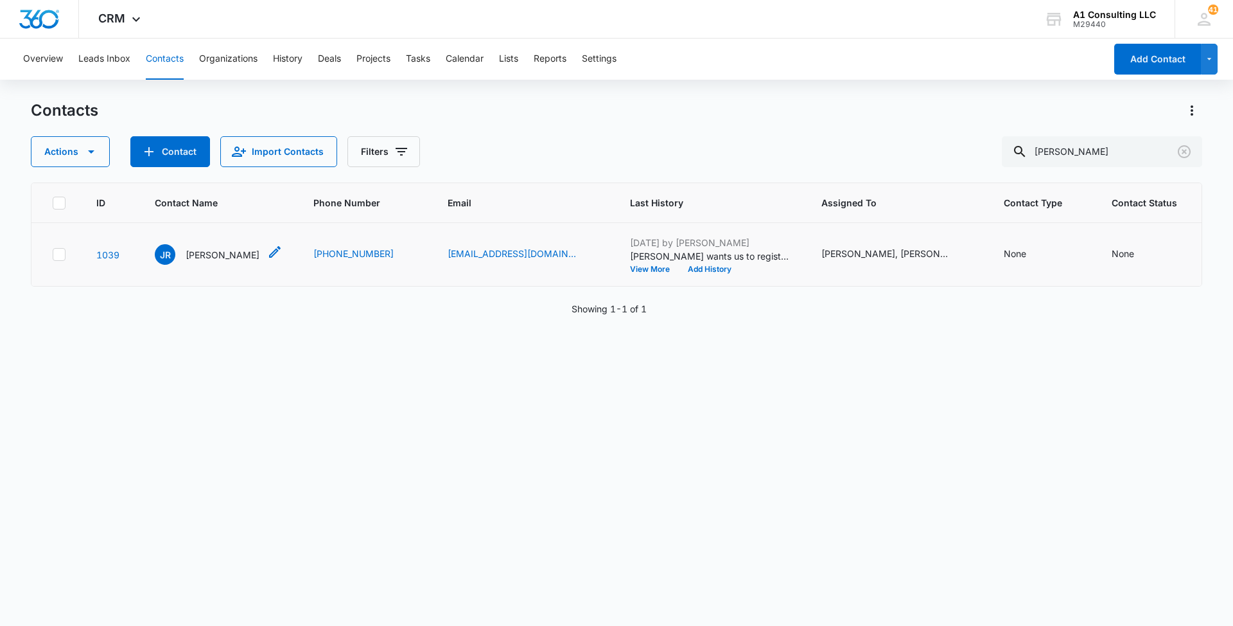
click at [205, 257] on p "Johany Rosario" at bounding box center [223, 254] width 74 height 13
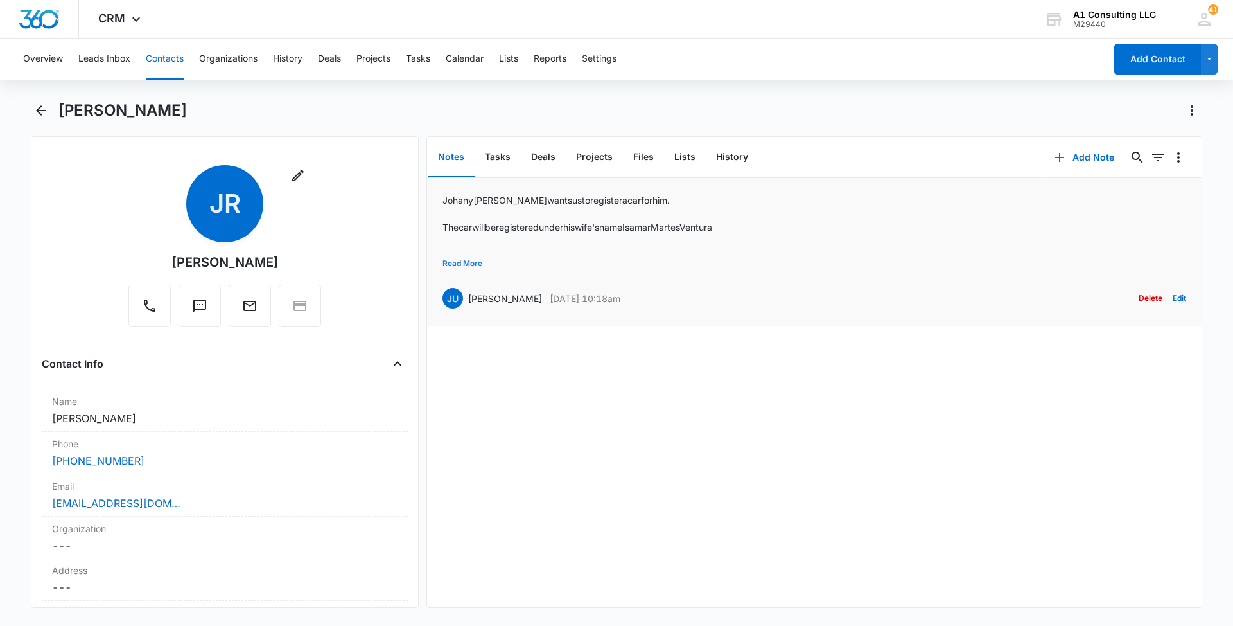
click at [464, 261] on button "Read More" at bounding box center [463, 263] width 40 height 24
drag, startPoint x: 657, startPoint y: 322, endPoint x: 470, endPoint y: 324, distance: 187.6
click at [470, 324] on div "JU Jeannette Uribe Apr 29, 2025 at 10:18am Delete Edit" at bounding box center [815, 321] width 744 height 24
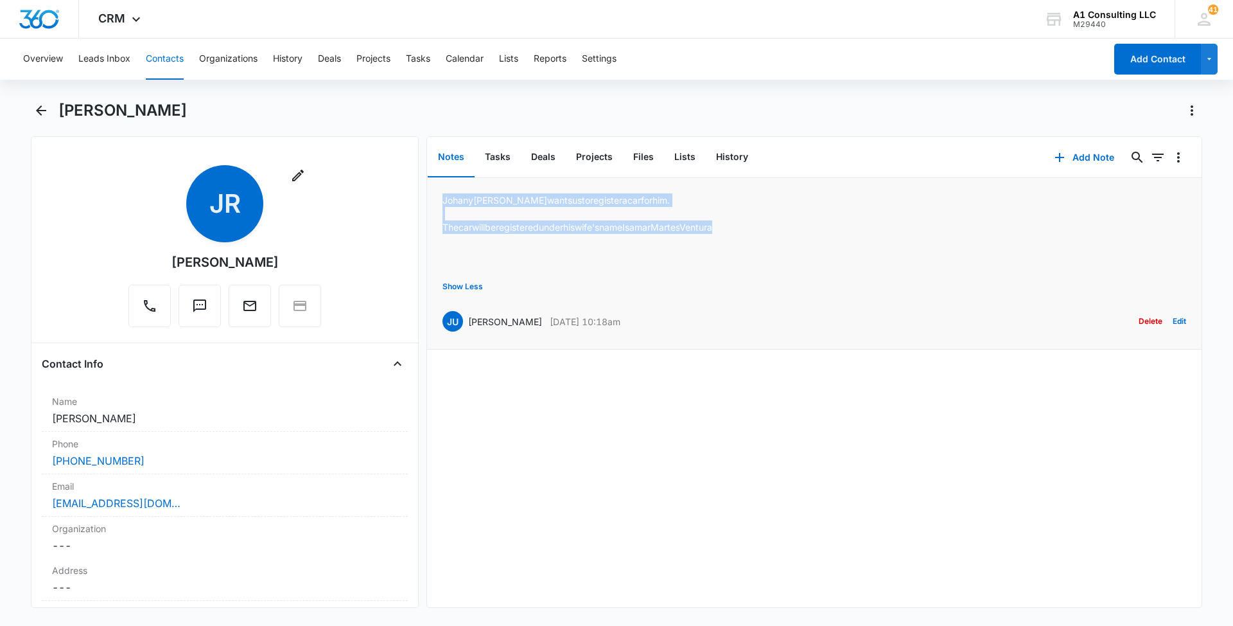
drag, startPoint x: 752, startPoint y: 226, endPoint x: 441, endPoint y: 199, distance: 312.1
click at [441, 199] on li "Johany Rosario wants us to register a car for him. The car will be registered u…" at bounding box center [814, 263] width 775 height 171
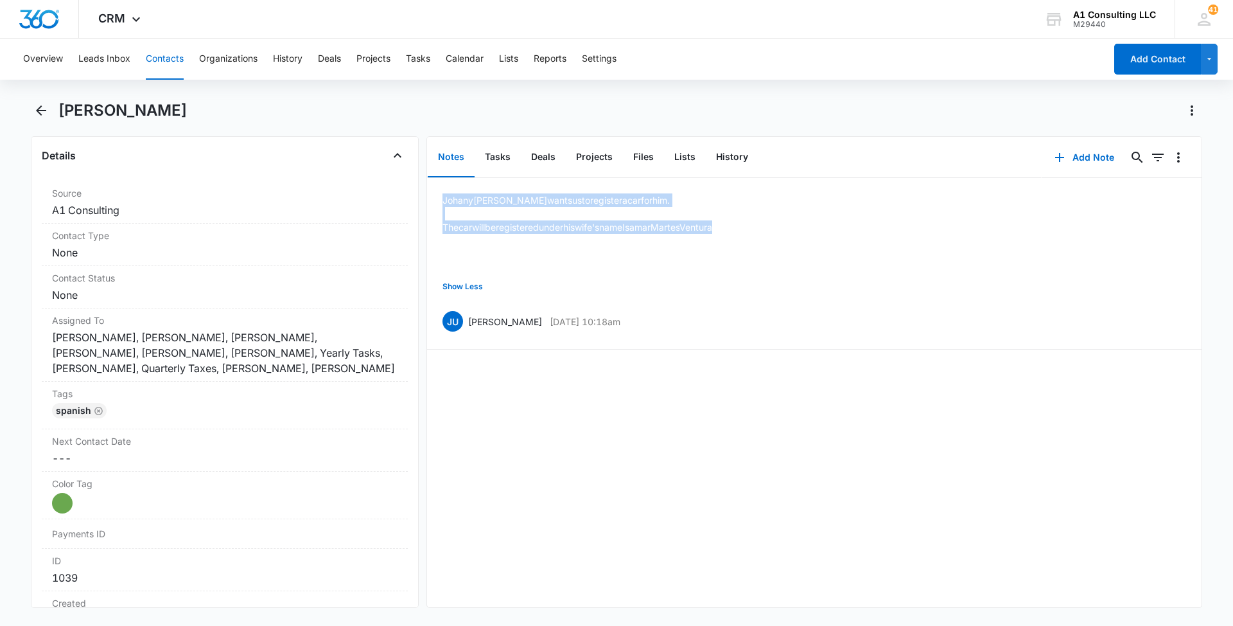
scroll to position [481, 0]
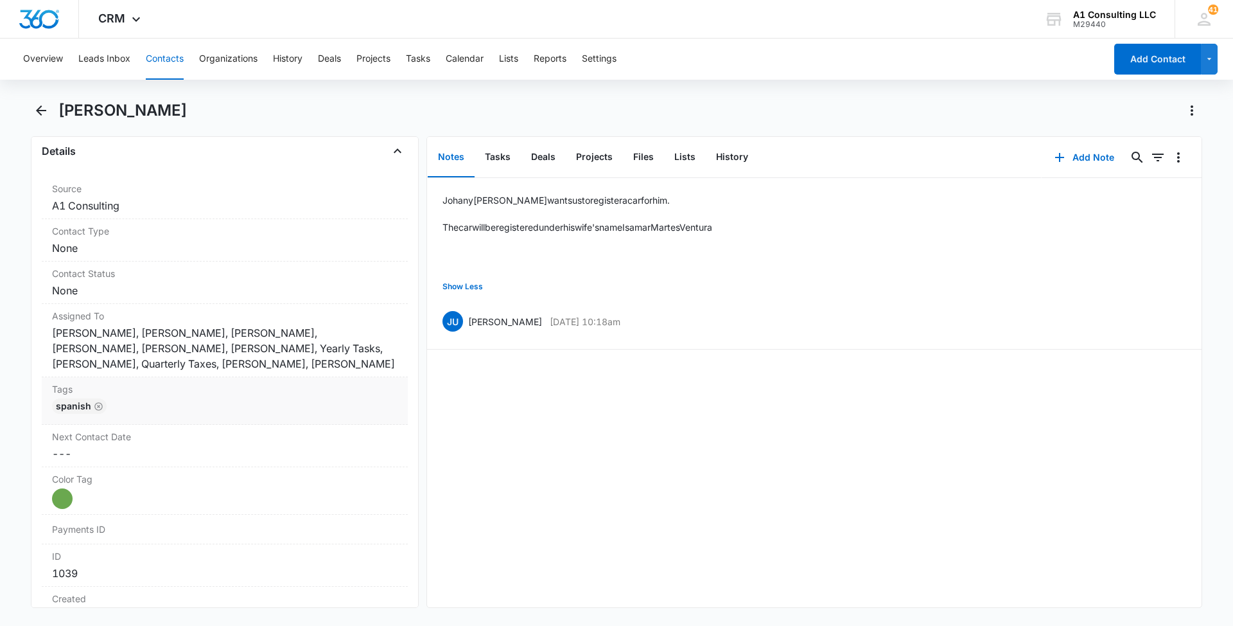
click at [293, 407] on div "Spanish" at bounding box center [225, 408] width 346 height 21
click at [268, 419] on div at bounding box center [246, 417] width 254 height 18
type input "gh"
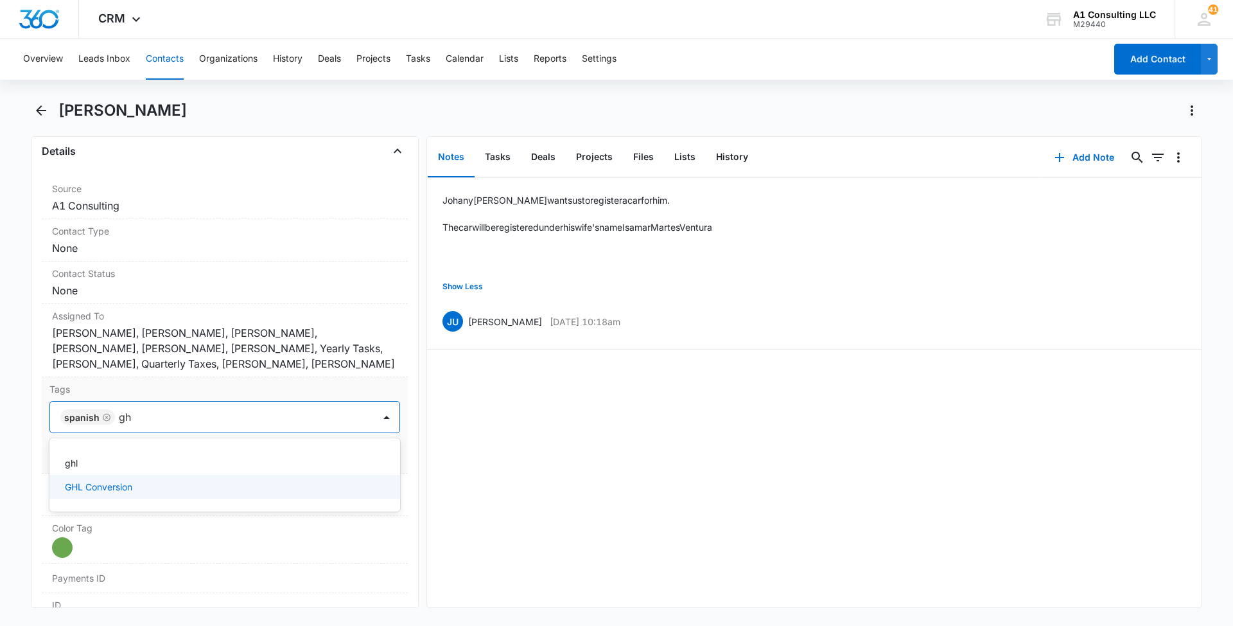
click at [123, 481] on p "GHL Conversion" at bounding box center [98, 486] width 67 height 13
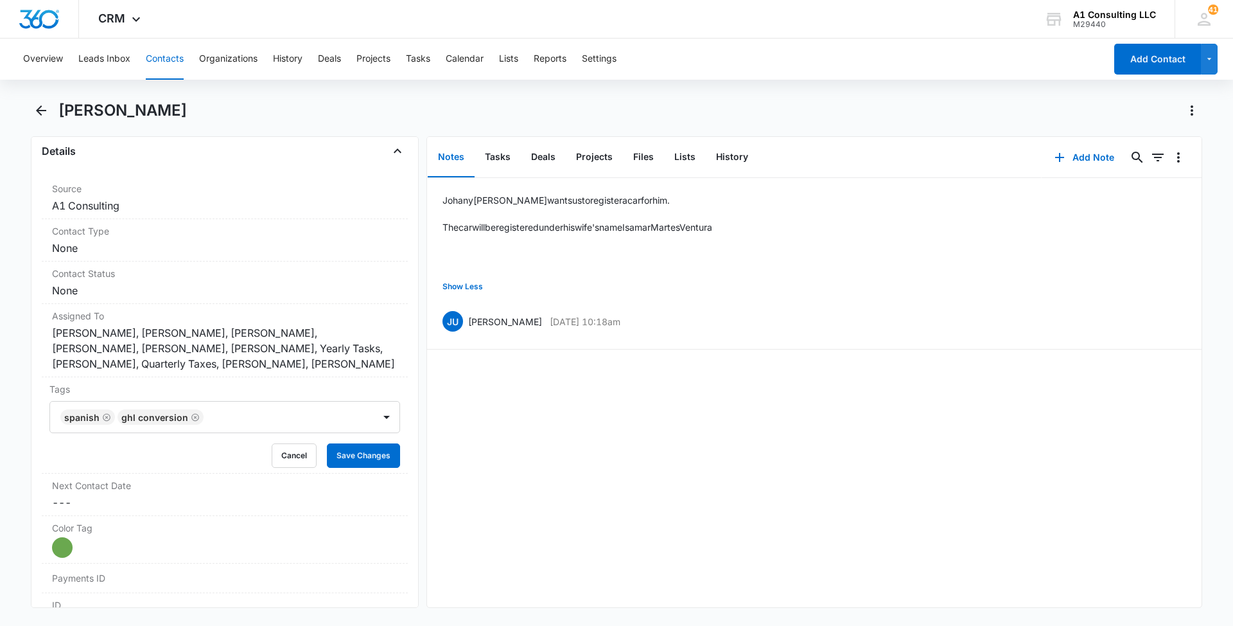
click at [21, 410] on main "Johany Rosario Remove JR Johany Rosario Contact Info Name Cancel Save Changes J…" at bounding box center [616, 361] width 1233 height 523
click at [352, 455] on button "Save Changes" at bounding box center [363, 455] width 73 height 24
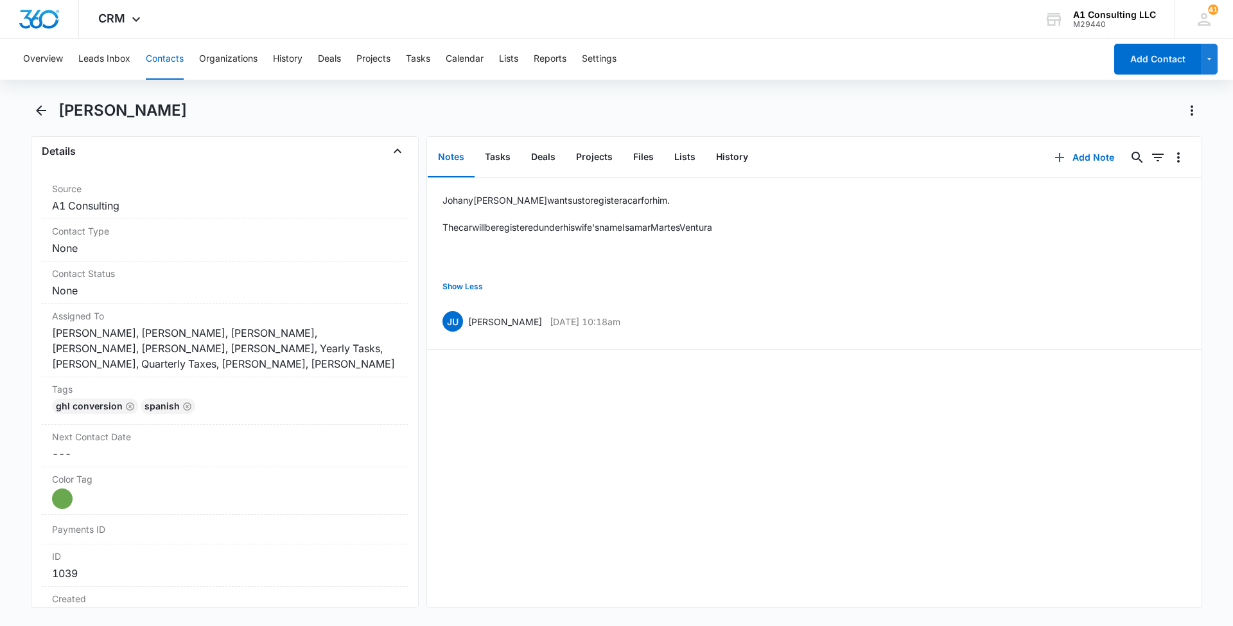
click at [157, 60] on button "Contacts" at bounding box center [165, 59] width 38 height 41
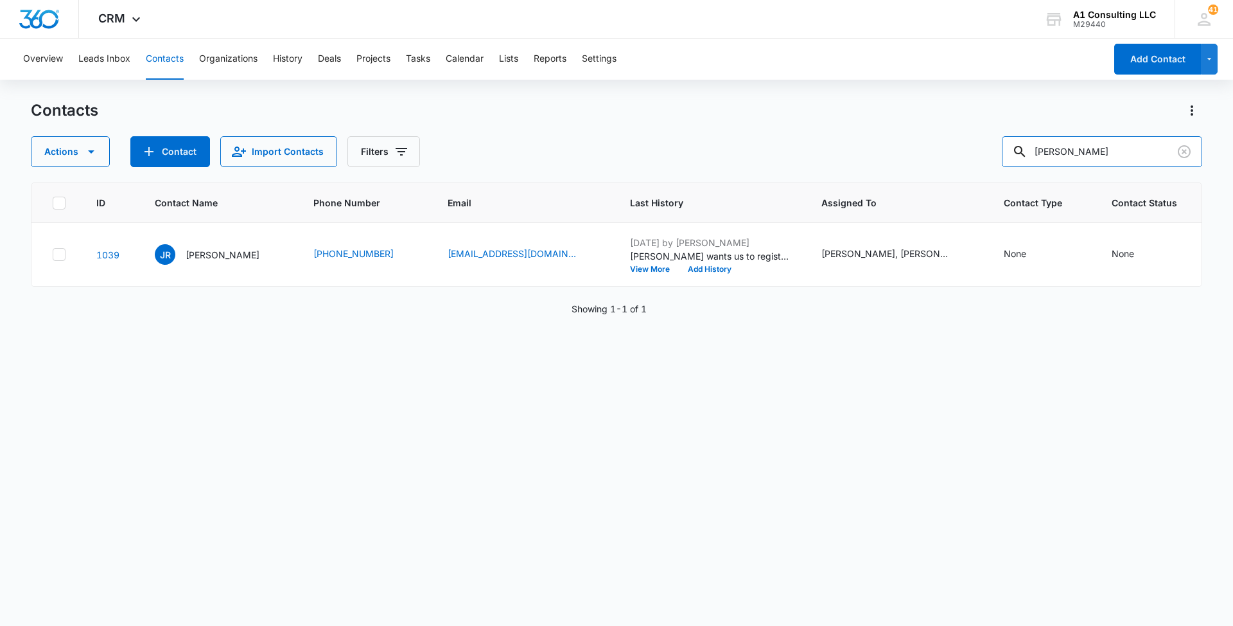
drag, startPoint x: 1129, startPoint y: 150, endPoint x: 994, endPoint y: 150, distance: 135.5
click at [994, 150] on div "Actions Contact Import Contacts Filters Johany Rosario" at bounding box center [617, 151] width 1172 height 31
paste input "DAA Logistics LLC"
type input "DAA Logistics LLC"
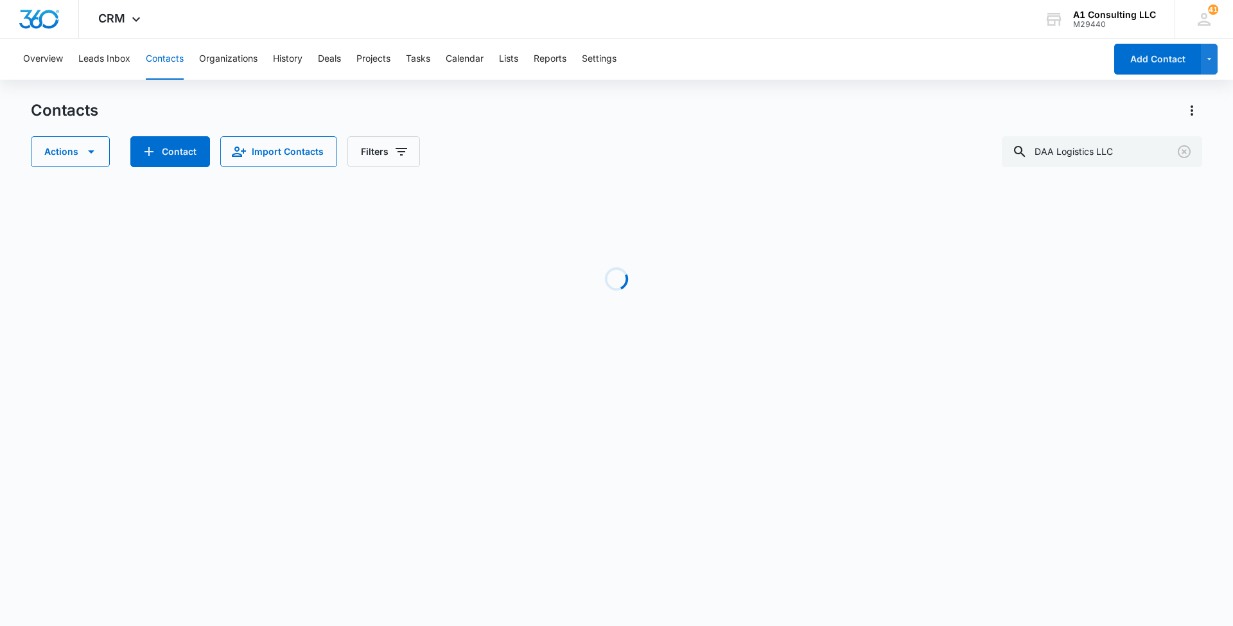
click at [748, 105] on div "Contacts" at bounding box center [617, 110] width 1172 height 21
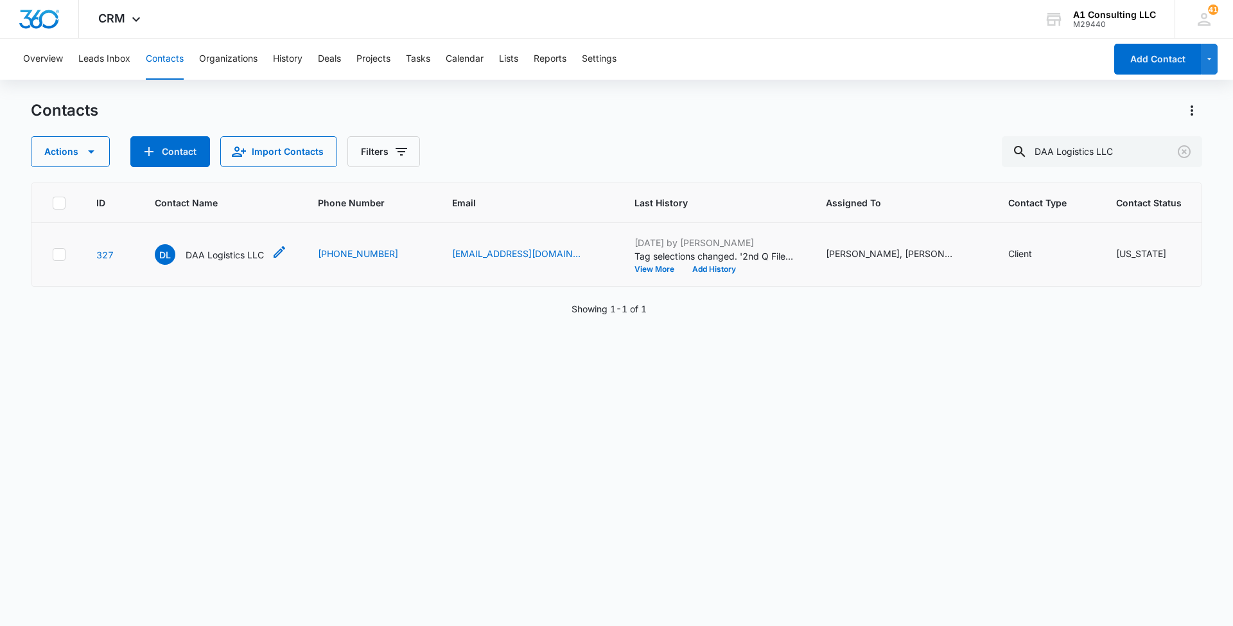
click at [220, 261] on p "DAA Logistics LLC" at bounding box center [225, 254] width 78 height 13
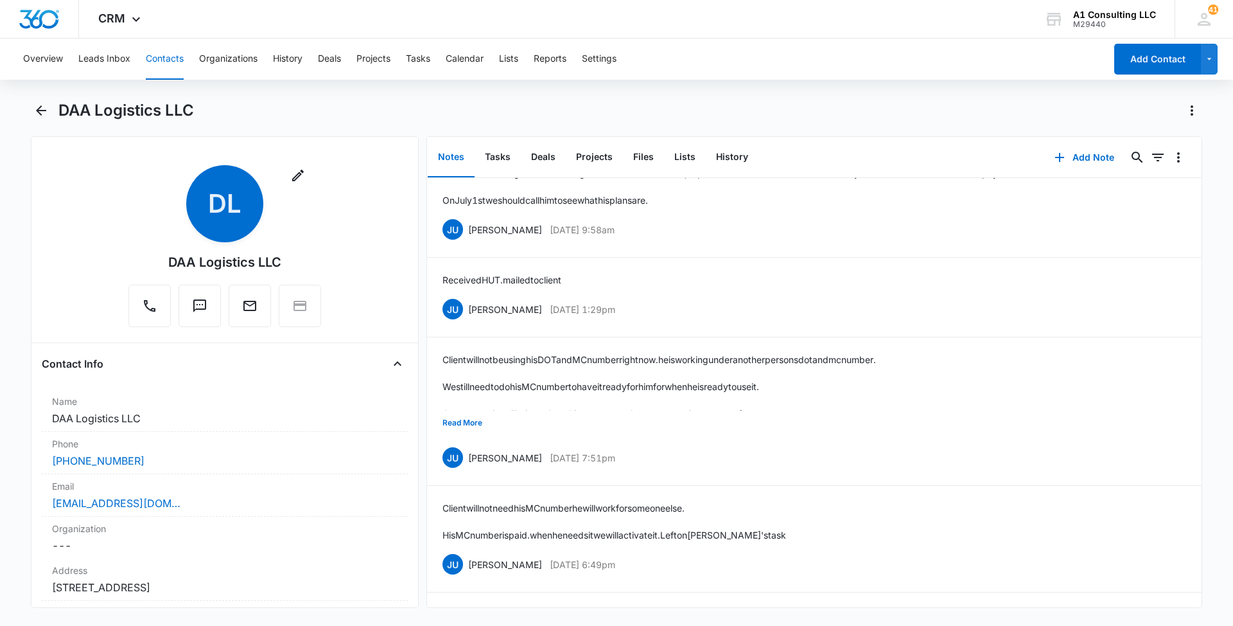
scroll to position [4149, 0]
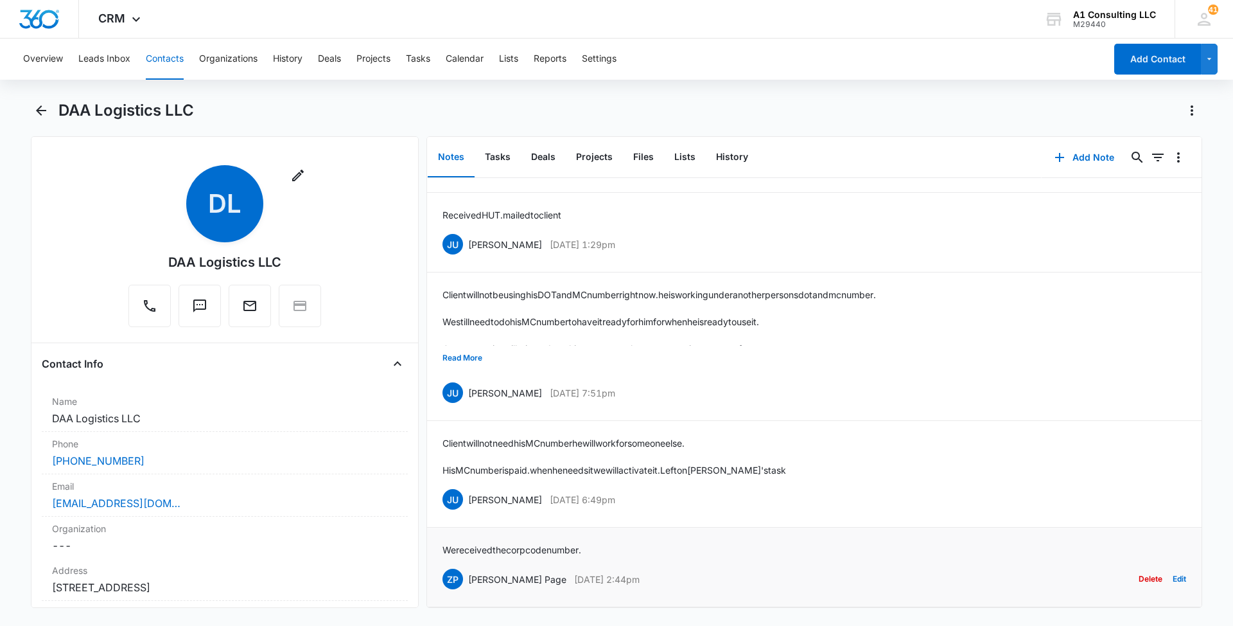
drag, startPoint x: 643, startPoint y: 561, endPoint x: 470, endPoint y: 568, distance: 173.6
click at [470, 568] on div "ZP Zakiya Page Feb 2, 2022 at 2:44pm Delete Edit" at bounding box center [815, 579] width 744 height 24
drag, startPoint x: 597, startPoint y: 531, endPoint x: 443, endPoint y: 533, distance: 154.2
click at [443, 543] on div "We received the corp code number. ZP Zakiya Page Feb 2, 2022 at 2:44pm Delete E…" at bounding box center [815, 567] width 744 height 48
drag, startPoint x: 641, startPoint y: 480, endPoint x: 468, endPoint y: 486, distance: 172.9
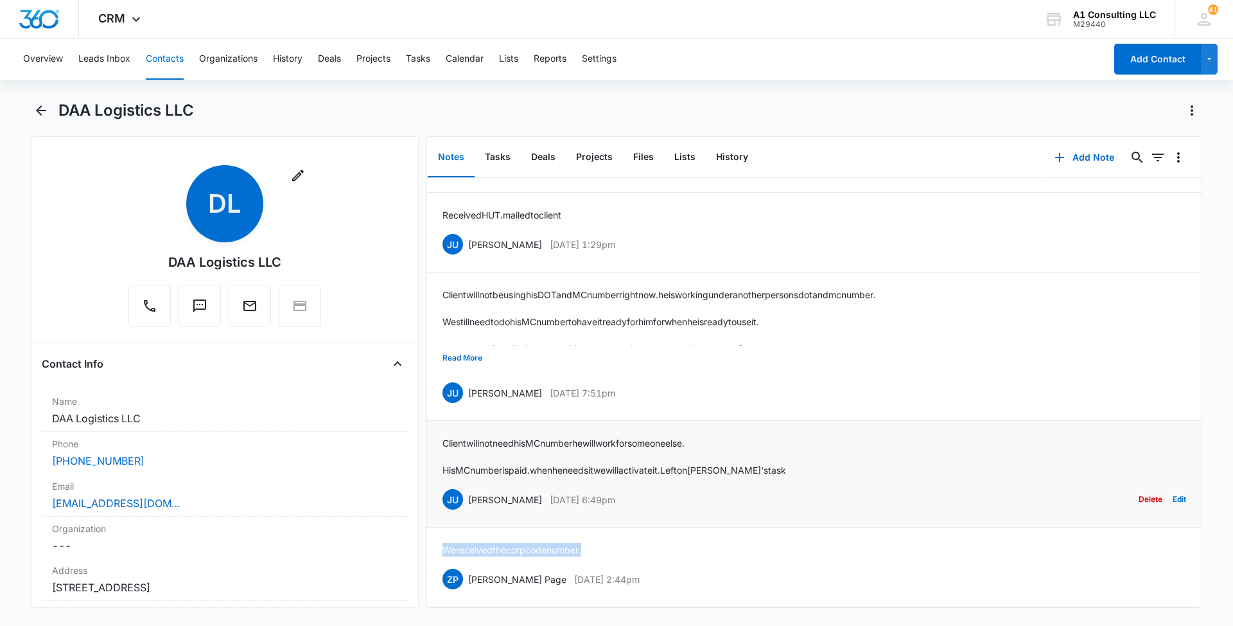
click at [468, 487] on div "JU Jeannette Uribe Feb 22, 2022 at 6:49pm Delete Edit" at bounding box center [815, 499] width 744 height 24
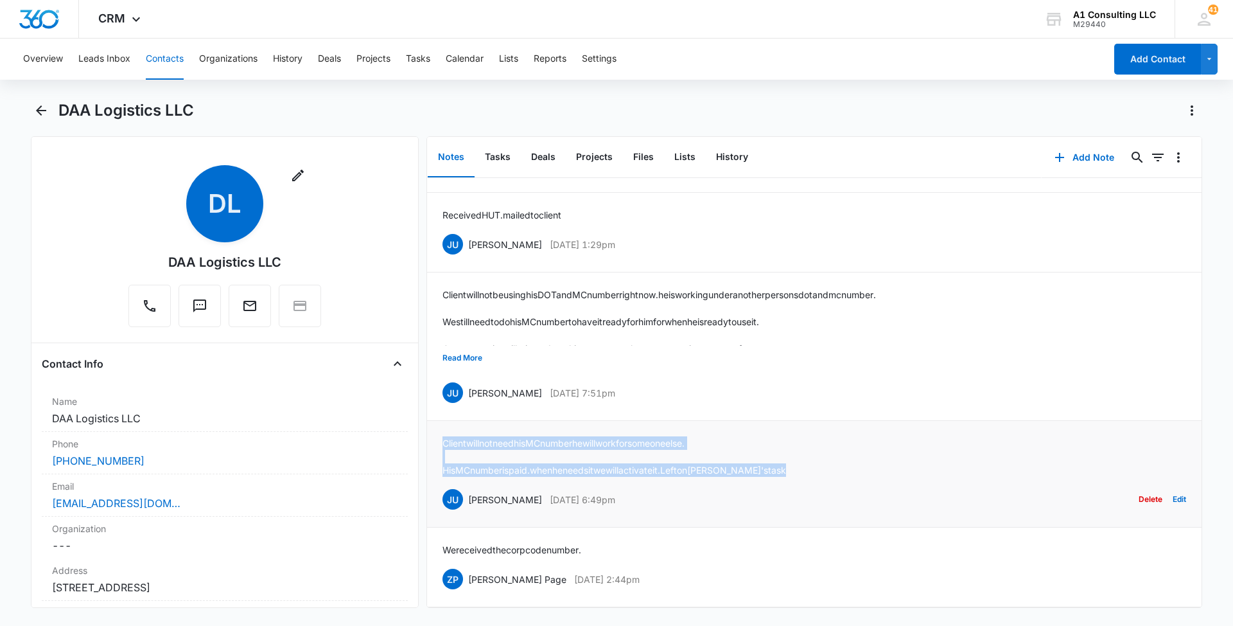
drag, startPoint x: 780, startPoint y: 452, endPoint x: 438, endPoint y: 423, distance: 342.9
click at [438, 423] on li "Client will not need his MC number he will work for someone else. His MC number…" at bounding box center [814, 474] width 775 height 107
click at [478, 346] on button "Read More" at bounding box center [463, 358] width 40 height 24
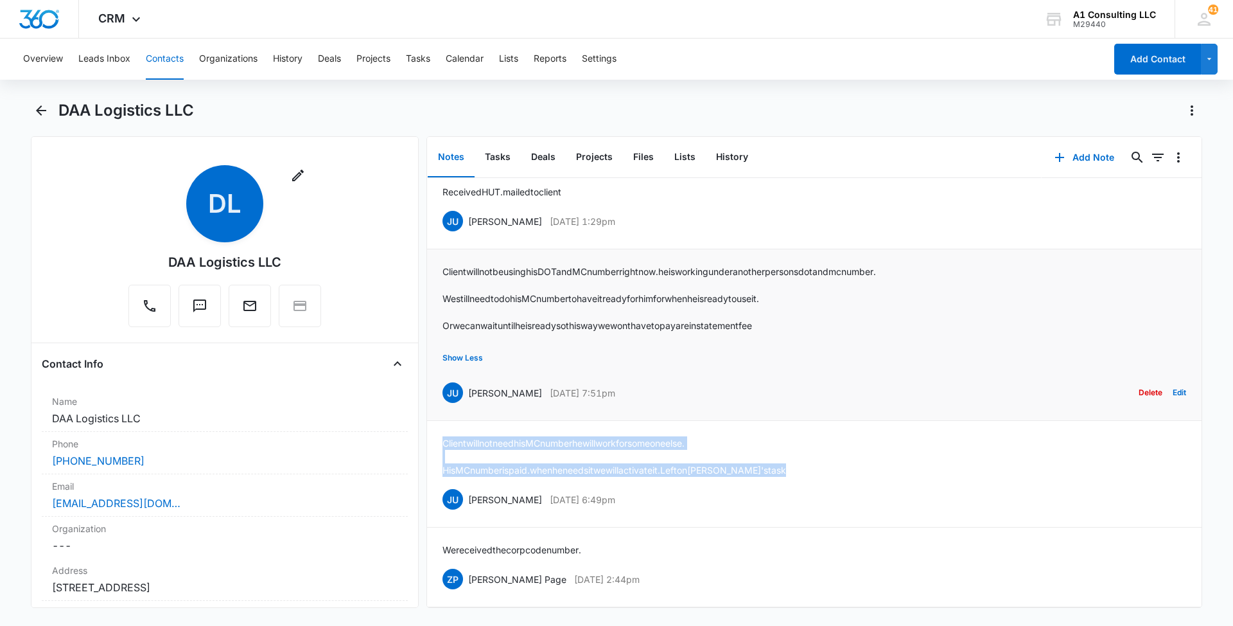
drag, startPoint x: 599, startPoint y: 400, endPoint x: 468, endPoint y: 401, distance: 130.4
click at [468, 401] on div "JU Jeannette Uribe Mar 1, 2022 at 7:51pm Delete Edit" at bounding box center [815, 392] width 744 height 24
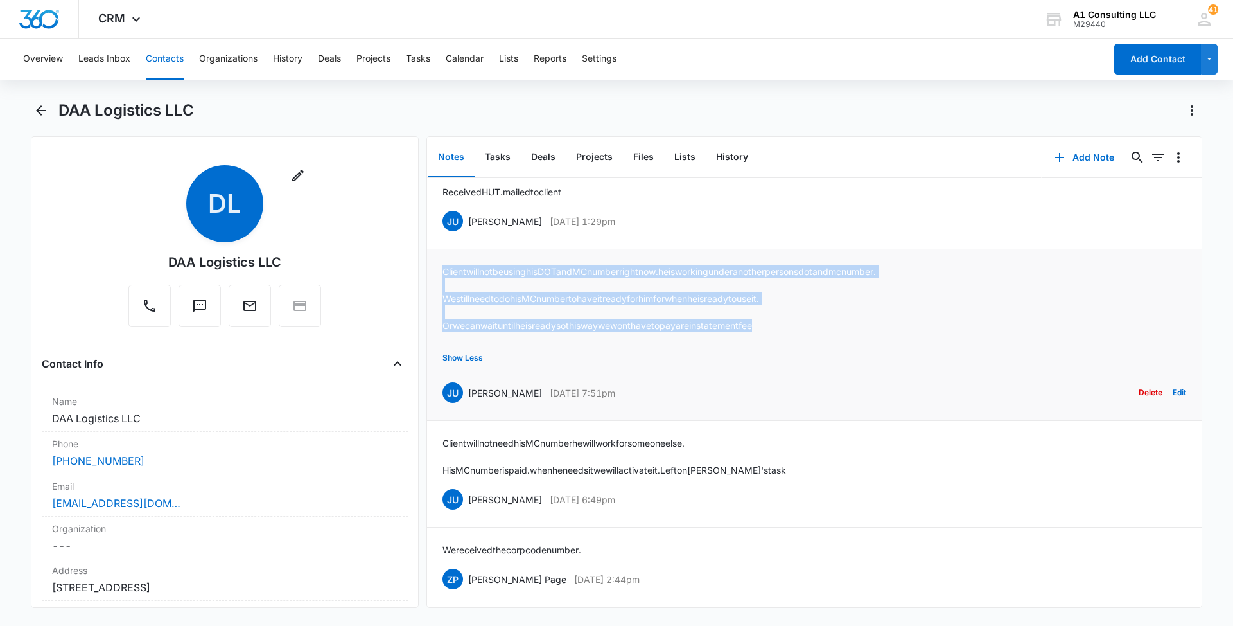
drag, startPoint x: 802, startPoint y: 331, endPoint x: 435, endPoint y: 276, distance: 371.5
click at [435, 276] on li "Client will not be using his DOT and MC number right now. he is working under a…" at bounding box center [814, 334] width 775 height 171
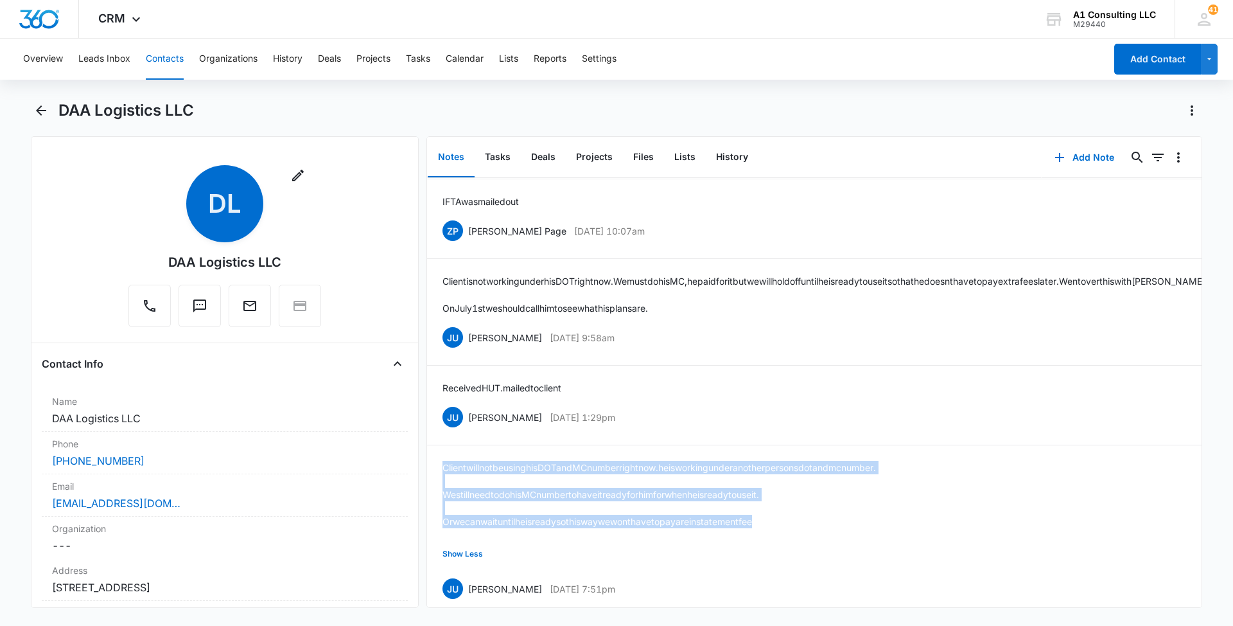
scroll to position [3880, 0]
drag, startPoint x: 656, startPoint y: 497, endPoint x: 468, endPoint y: 502, distance: 188.3
click at [468, 430] on div "JU Jeannette Uribe May 12, 2022 at 1:29pm Delete Edit" at bounding box center [815, 418] width 744 height 24
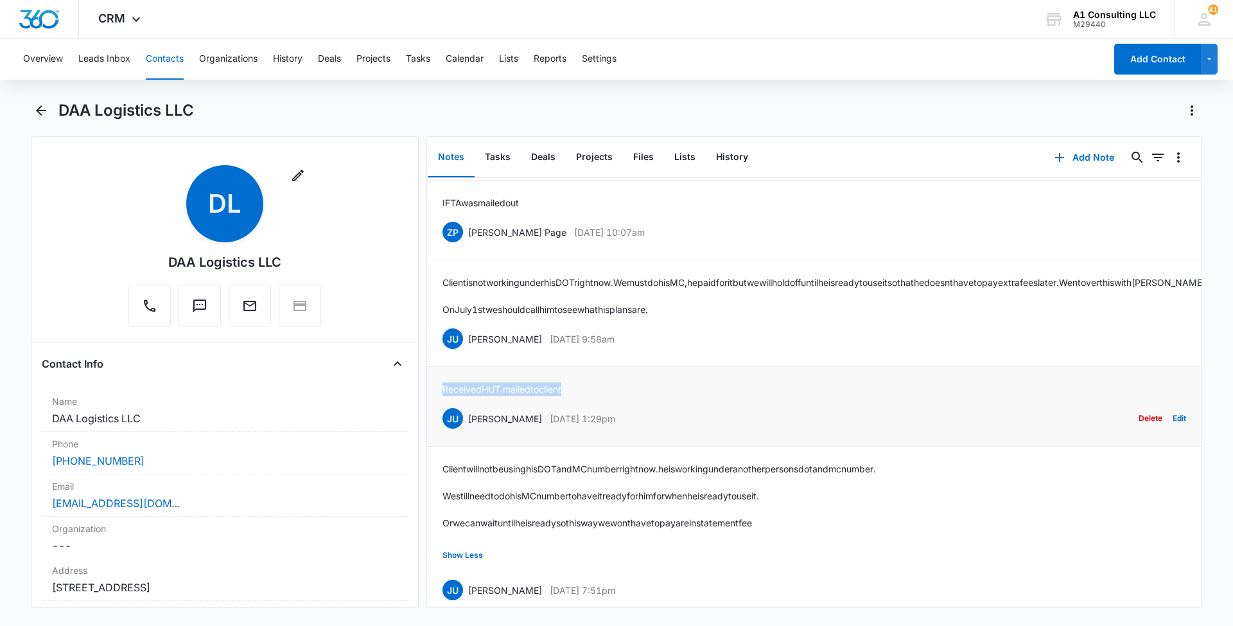
drag, startPoint x: 586, startPoint y: 464, endPoint x: 438, endPoint y: 466, distance: 148.4
click at [438, 446] on li "Received HUT. mailed to client JU Jeannette Uribe May 12, 2022 at 1:29pm Delete…" at bounding box center [814, 407] width 775 height 80
drag, startPoint x: 668, startPoint y: 419, endPoint x: 465, endPoint y: 419, distance: 203.0
click at [465, 351] on div "JU Jeannette Uribe May 13, 2022 at 9:58am Delete Edit" at bounding box center [815, 338] width 744 height 24
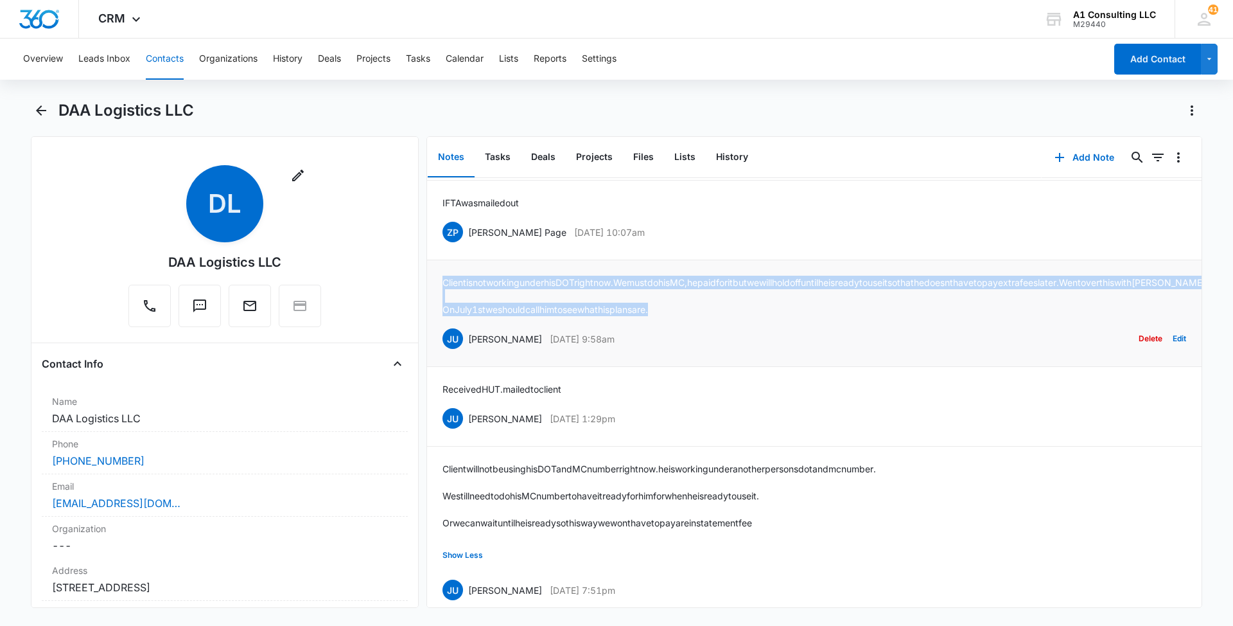
drag, startPoint x: 689, startPoint y: 384, endPoint x: 437, endPoint y: 353, distance: 253.1
click at [437, 353] on li "Client is not working under his DOT right now. We must do his MC, he paid for i…" at bounding box center [814, 313] width 775 height 107
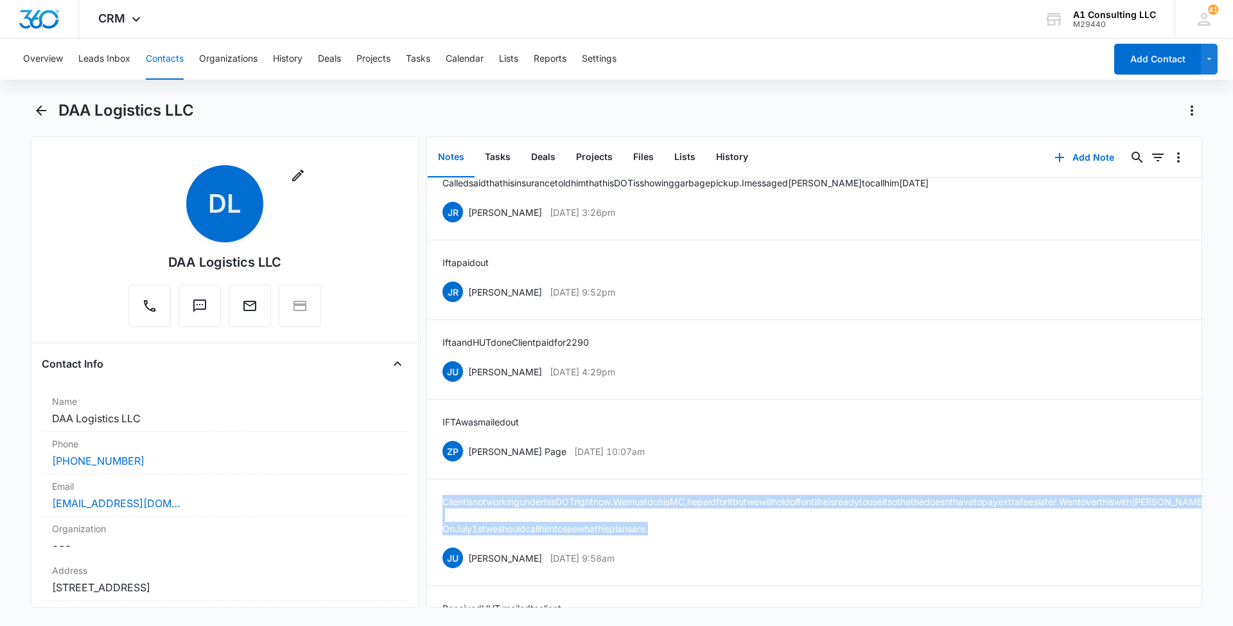
scroll to position [3648, 0]
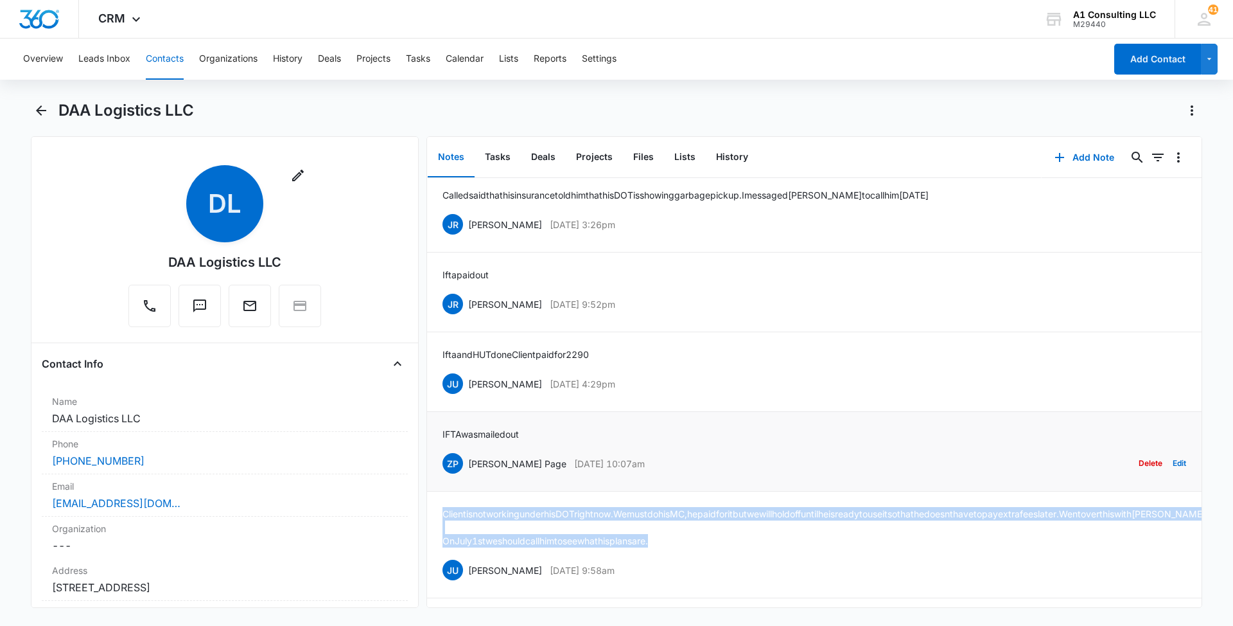
drag, startPoint x: 642, startPoint y: 529, endPoint x: 470, endPoint y: 531, distance: 172.8
click at [470, 475] on div "ZP Zakiya Page May 19, 2022 at 10:07am Delete Edit" at bounding box center [815, 463] width 744 height 24
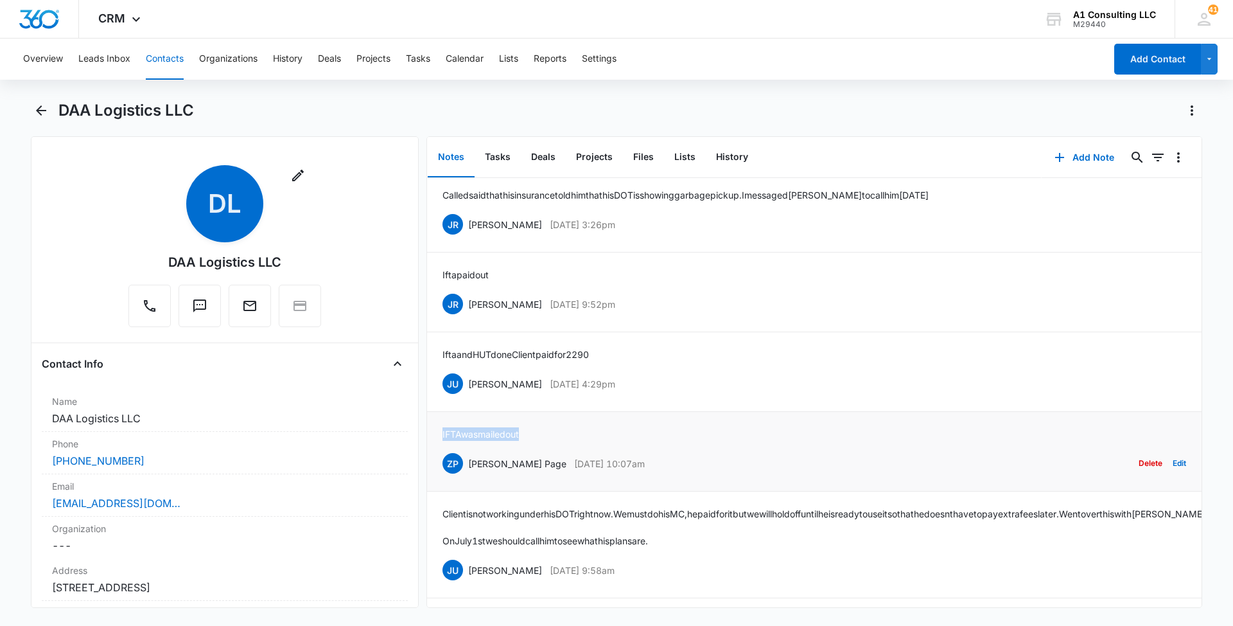
drag, startPoint x: 538, startPoint y: 493, endPoint x: 442, endPoint y: 495, distance: 96.4
click at [442, 491] on li "IFTA was mailed out ZP Zakiya Page May 19, 2022 at 10:07am Delete Edit" at bounding box center [814, 452] width 775 height 80
drag, startPoint x: 646, startPoint y: 446, endPoint x: 471, endPoint y: 447, distance: 174.7
click at [471, 396] on div "JU Jeannette Uribe Jul 31, 2022 at 4:29pm Delete Edit" at bounding box center [815, 383] width 744 height 24
drag, startPoint x: 471, startPoint y: 447, endPoint x: 807, endPoint y: 449, distance: 335.9
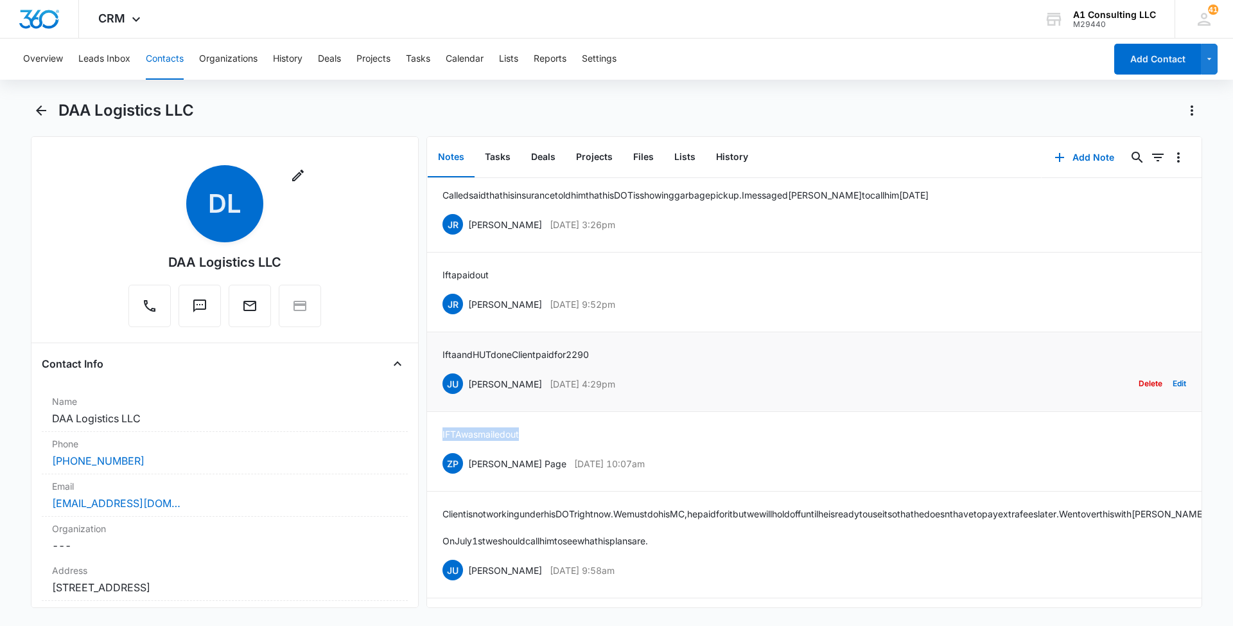
click at [807, 396] on div "JU Jeannette Uribe Jul 31, 2022 at 4:29pm Delete Edit" at bounding box center [815, 383] width 744 height 24
click at [717, 396] on div "JU Jeannette Uribe Jul 31, 2022 at 4:29pm Delete Edit" at bounding box center [815, 383] width 744 height 24
drag, startPoint x: 615, startPoint y: 449, endPoint x: 468, endPoint y: 451, distance: 147.7
click at [468, 396] on div "JU Jeannette Uribe Jul 31, 2022 at 4:29pm Delete Edit" at bounding box center [815, 383] width 744 height 24
drag, startPoint x: 611, startPoint y: 416, endPoint x: 436, endPoint y: 419, distance: 175.4
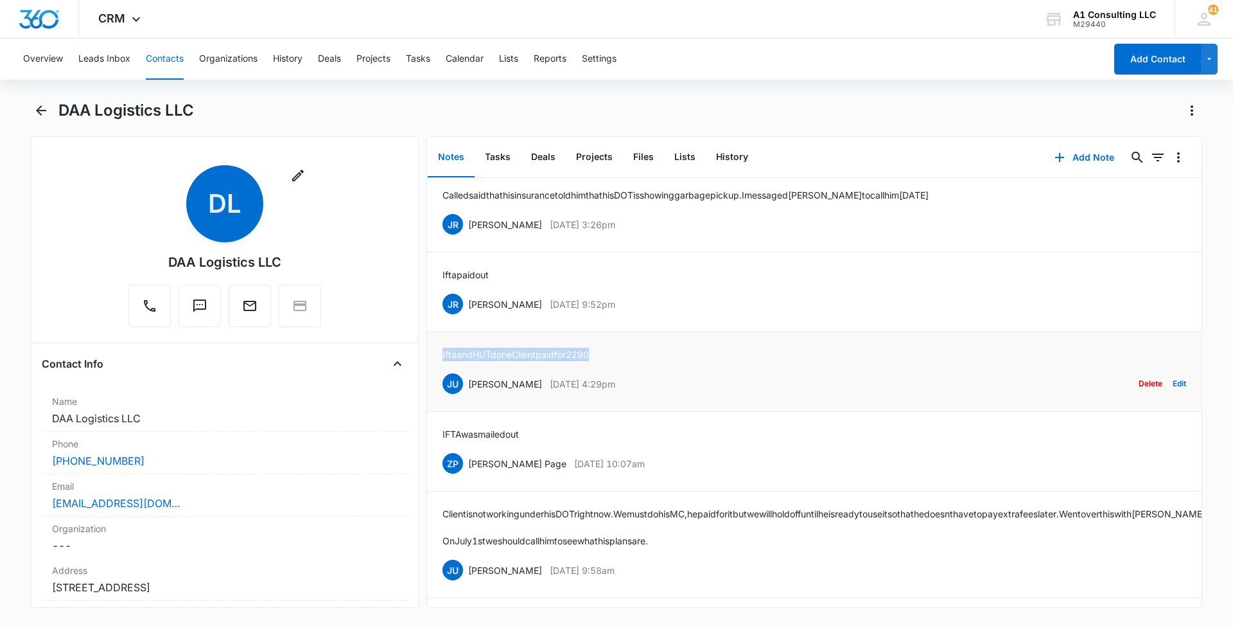
click at [436, 412] on li "Ifta and HUT done Client paid for 2290 JU Jeannette Uribe Jul 31, 2022 at 4:29p…" at bounding box center [814, 372] width 775 height 80
drag, startPoint x: 650, startPoint y: 367, endPoint x: 468, endPoint y: 367, distance: 182.4
click at [468, 316] on div "JR Johanna Rosario Aug 1, 2022 at 9:52pm Delete Edit" at bounding box center [815, 304] width 744 height 24
drag, startPoint x: 502, startPoint y: 340, endPoint x: 437, endPoint y: 340, distance: 65.5
click at [437, 332] on li "Ifta paid out JR Johanna Rosario Aug 1, 2022 at 9:52pm Delete Edit" at bounding box center [814, 292] width 775 height 80
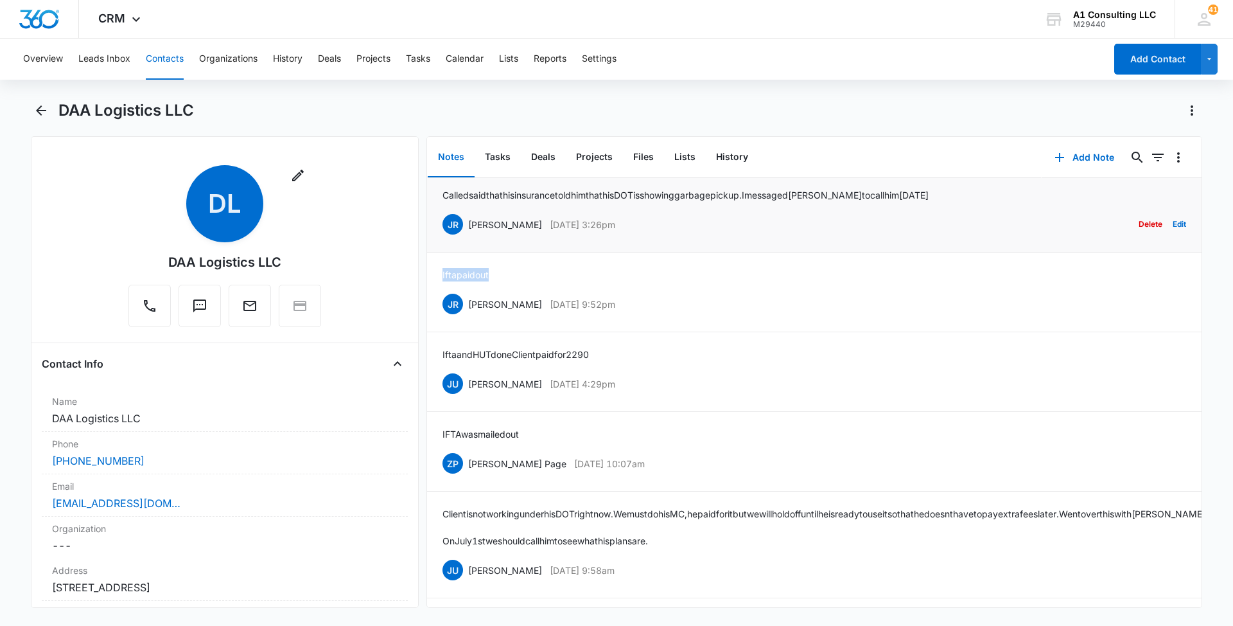
drag, startPoint x: 653, startPoint y: 292, endPoint x: 470, endPoint y: 292, distance: 182.4
click at [470, 236] on div "JR Johanna Rosario Nov 7, 2022 at 3:26pm Delete Edit" at bounding box center [815, 224] width 744 height 24
drag, startPoint x: 949, startPoint y: 256, endPoint x: 444, endPoint y: 272, distance: 505.1
click at [444, 236] on div "Called said that his insurance told him that his DOT is showing garbage pick up…" at bounding box center [815, 212] width 744 height 48
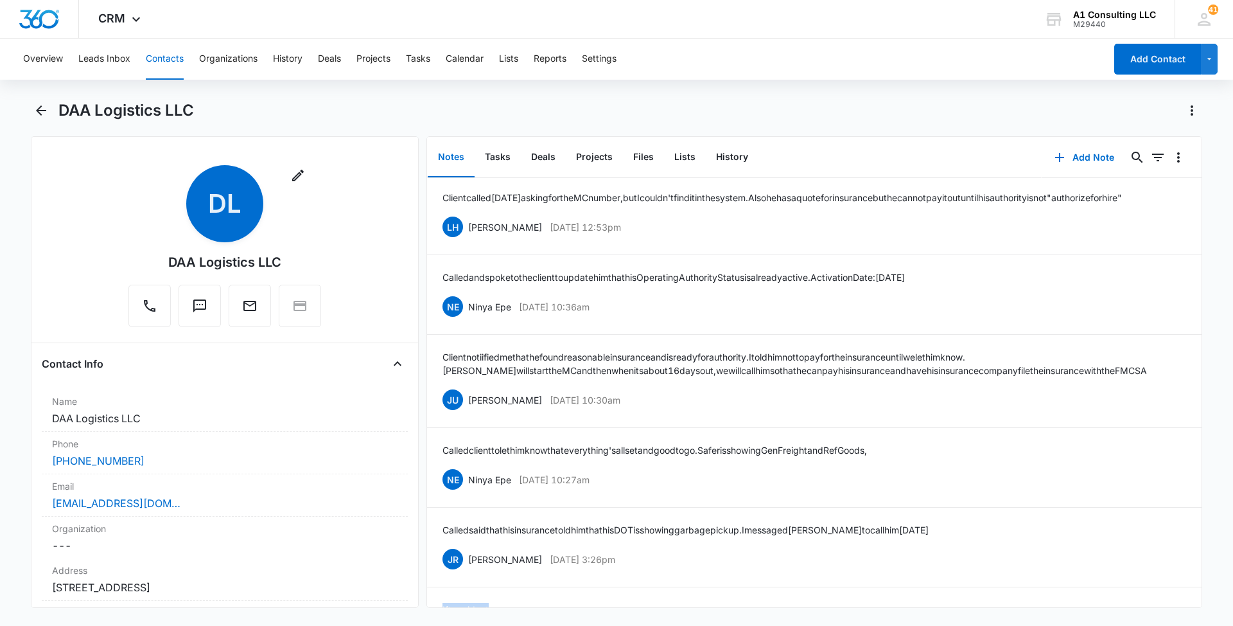
scroll to position [3302, 0]
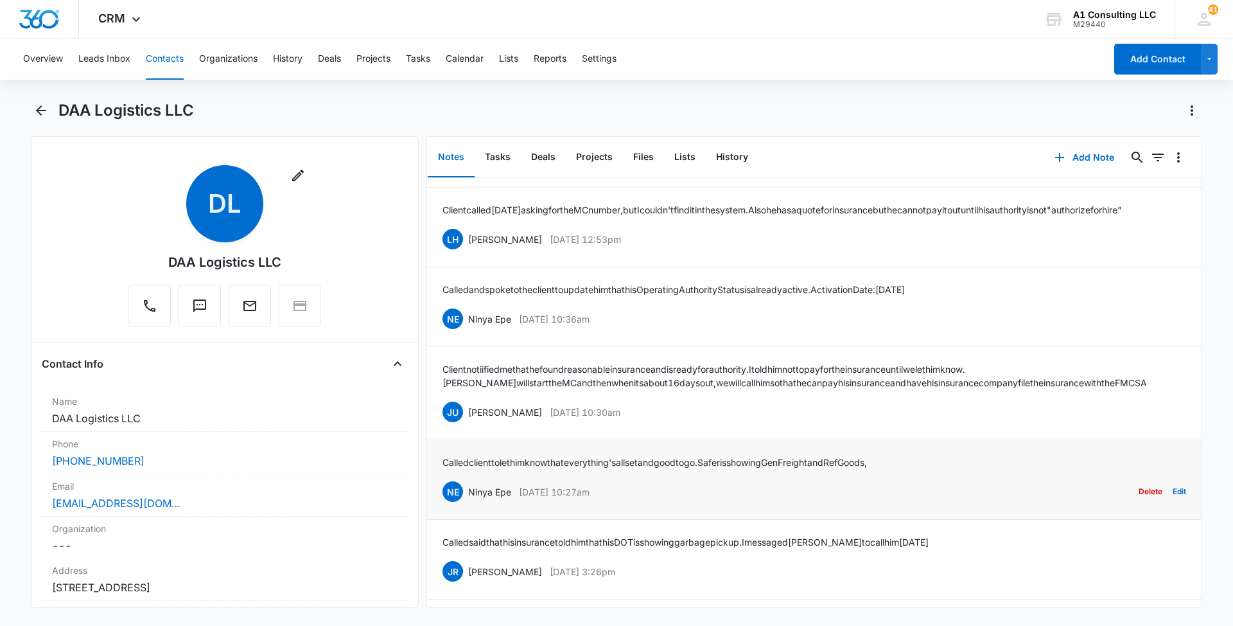
drag, startPoint x: 623, startPoint y: 562, endPoint x: 470, endPoint y: 562, distance: 152.9
click at [470, 504] on div "NE Ninya Epe Nov 8, 2022 at 10:27am Delete Edit" at bounding box center [815, 491] width 744 height 24
drag, startPoint x: 923, startPoint y: 523, endPoint x: 441, endPoint y: 533, distance: 481.9
click at [441, 520] on li "Called client to let him know that everything's all set and good to go. Safer i…" at bounding box center [814, 480] width 775 height 80
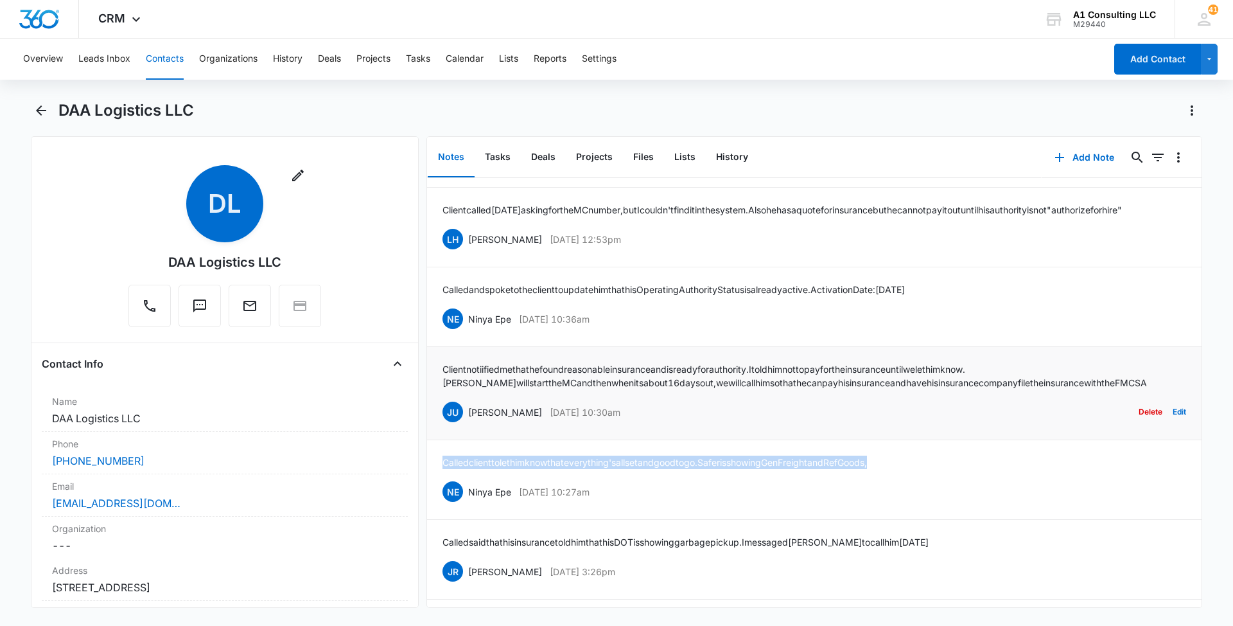
drag, startPoint x: 645, startPoint y: 475, endPoint x: 468, endPoint y: 475, distance: 176.6
click at [468, 424] on div "JU Jeannette Uribe Nov 11, 2022 at 10:30am Delete Edit" at bounding box center [815, 412] width 744 height 24
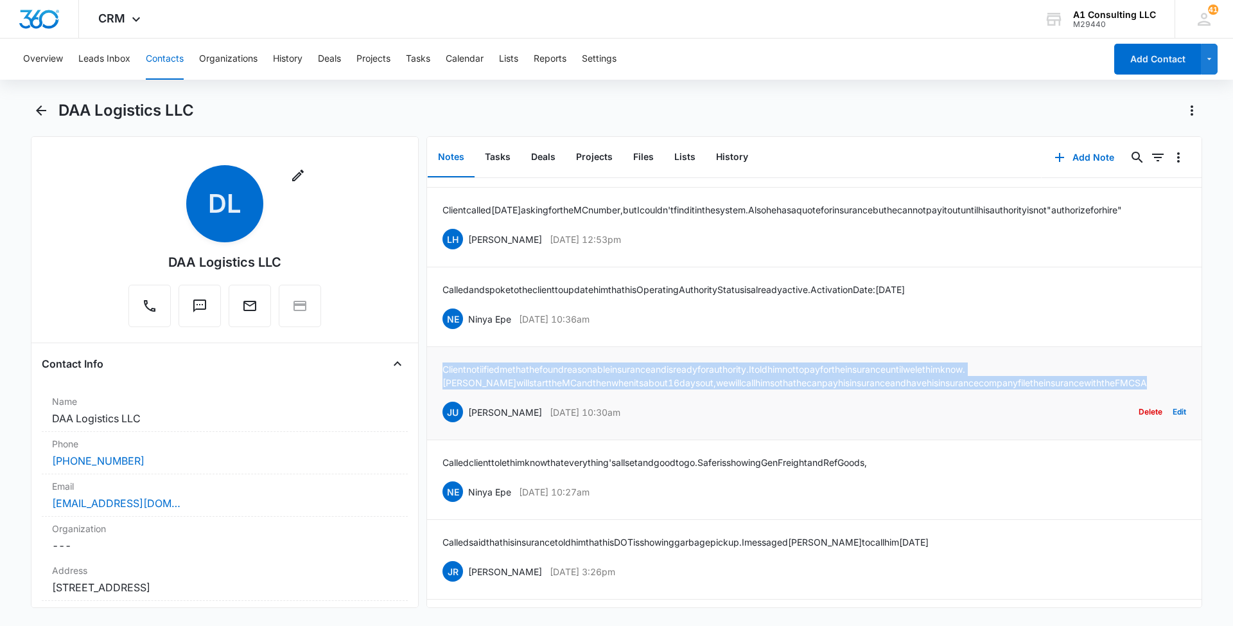
drag, startPoint x: 1037, startPoint y: 448, endPoint x: 441, endPoint y: 439, distance: 596.8
click at [441, 439] on li "Client notiified me that he found reasonable insurance and is ready for authori…" at bounding box center [814, 393] width 775 height 93
drag, startPoint x: 640, startPoint y: 381, endPoint x: 470, endPoint y: 380, distance: 170.2
click at [470, 331] on div "NE Ninya Epe Nov 23, 2022 at 10:36am Delete Edit" at bounding box center [815, 318] width 744 height 24
drag, startPoint x: 979, startPoint y: 353, endPoint x: 441, endPoint y: 354, distance: 537.6
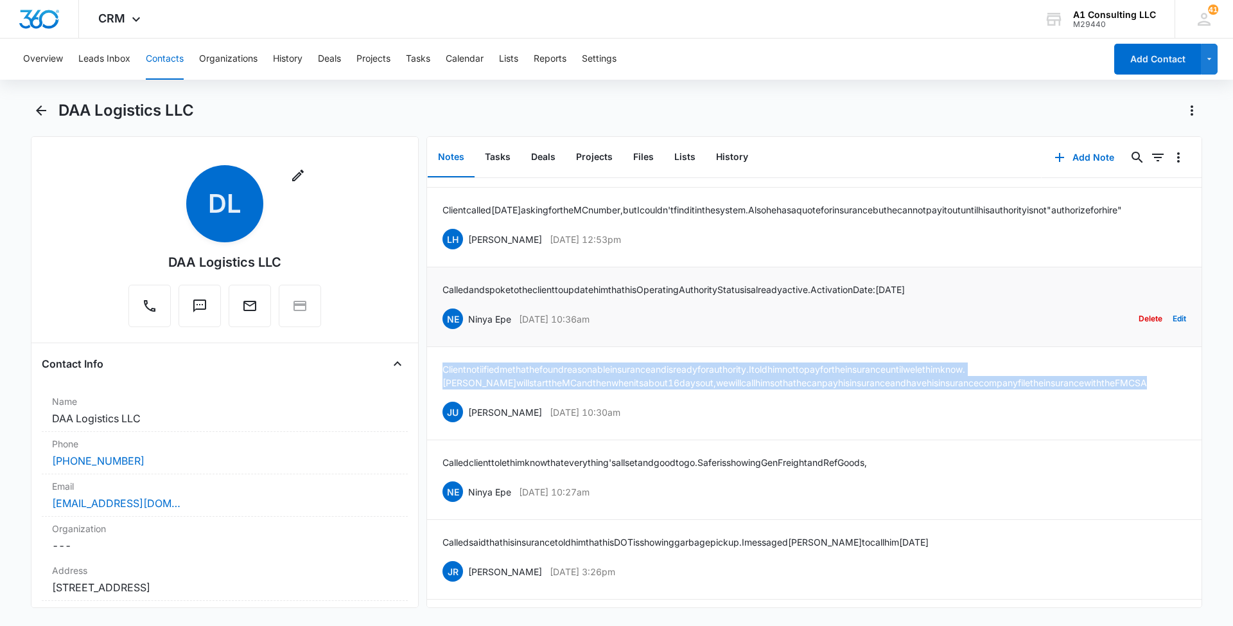
click at [441, 347] on li "Called and spoke to the client to update him that his Operating Authority Statu…" at bounding box center [814, 307] width 775 height 80
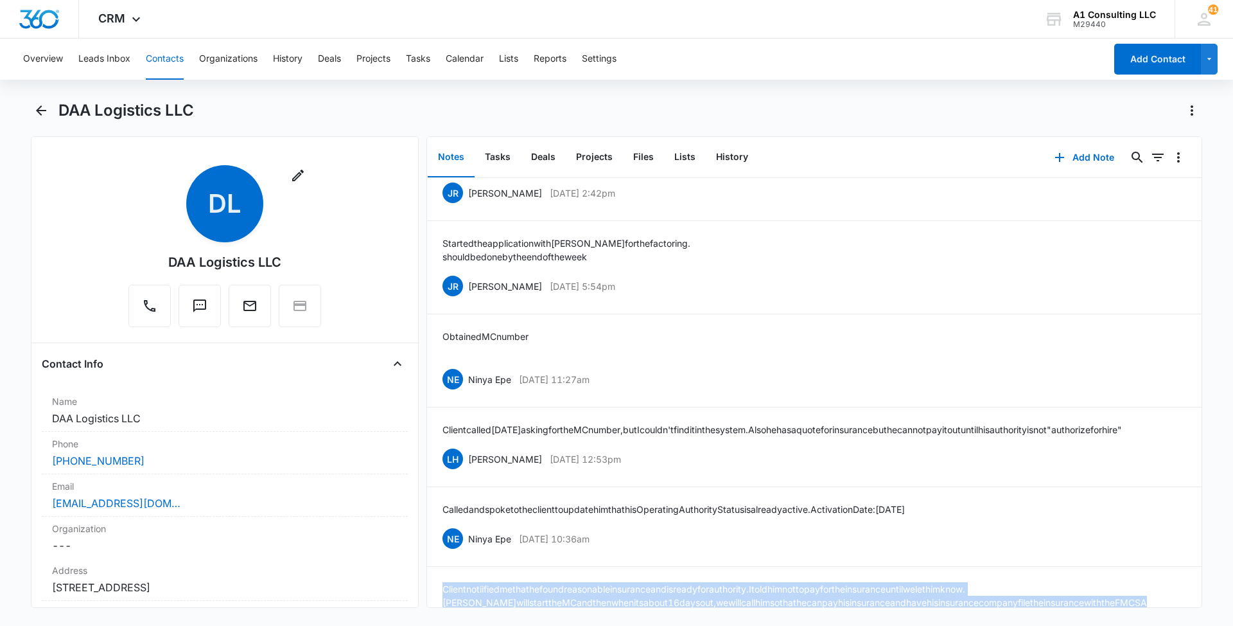
scroll to position [3070, 0]
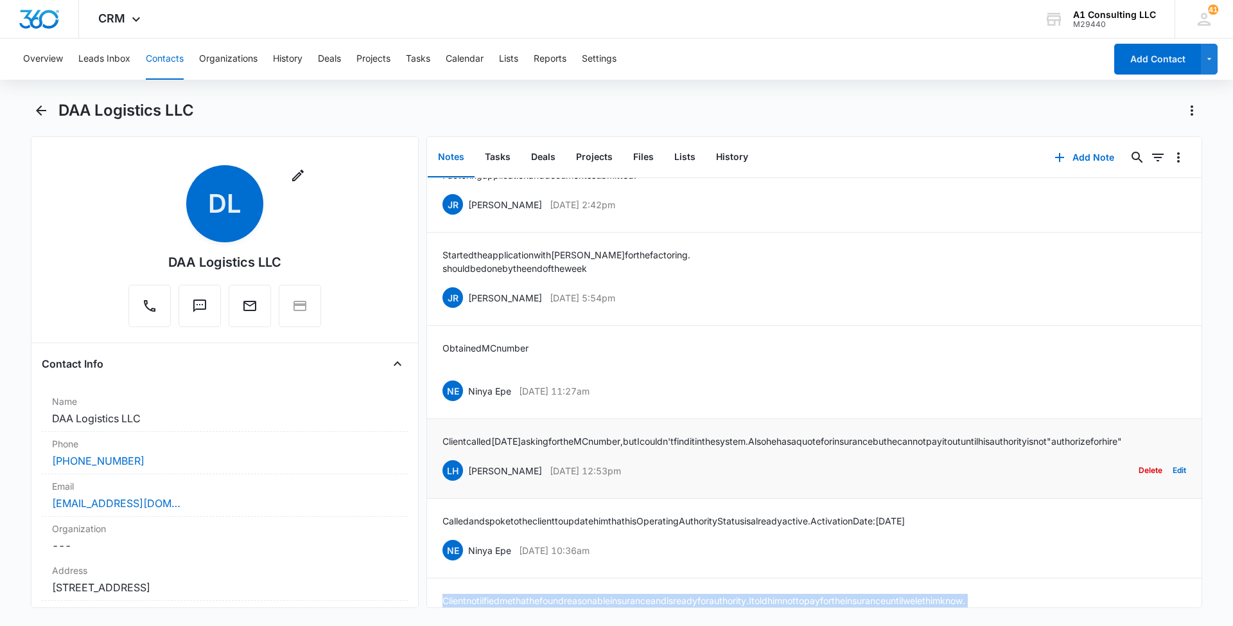
drag, startPoint x: 643, startPoint y: 539, endPoint x: 466, endPoint y: 538, distance: 176.6
click at [466, 482] on div "LH Laura Henry Nov 30, 2022 at 12:53pm Delete Edit" at bounding box center [815, 470] width 744 height 24
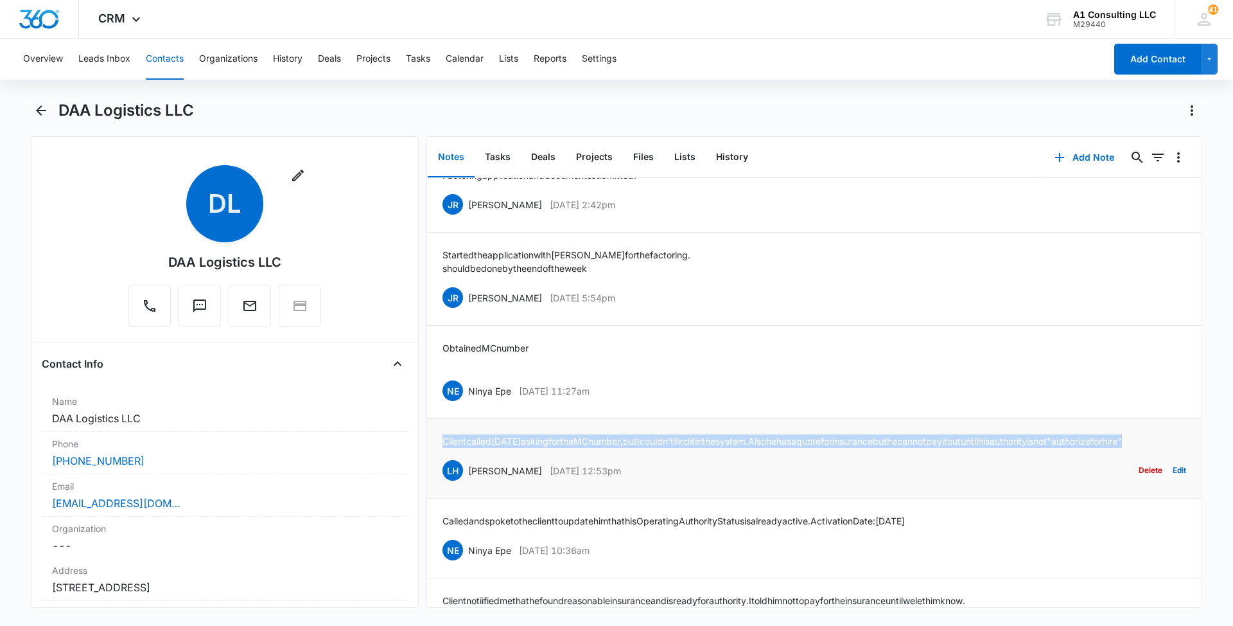
drag, startPoint x: 529, startPoint y: 508, endPoint x: 445, endPoint y: 495, distance: 85.2
click at [445, 448] on p "Client called today asking for the MC number, but I couldn't find it in the sys…" at bounding box center [783, 440] width 680 height 13
drag, startPoint x: 626, startPoint y: 441, endPoint x: 469, endPoint y: 445, distance: 157.4
click at [469, 403] on div "NE Ninya Epe Dec 2, 2022 at 11:27am Delete Edit" at bounding box center [815, 390] width 744 height 24
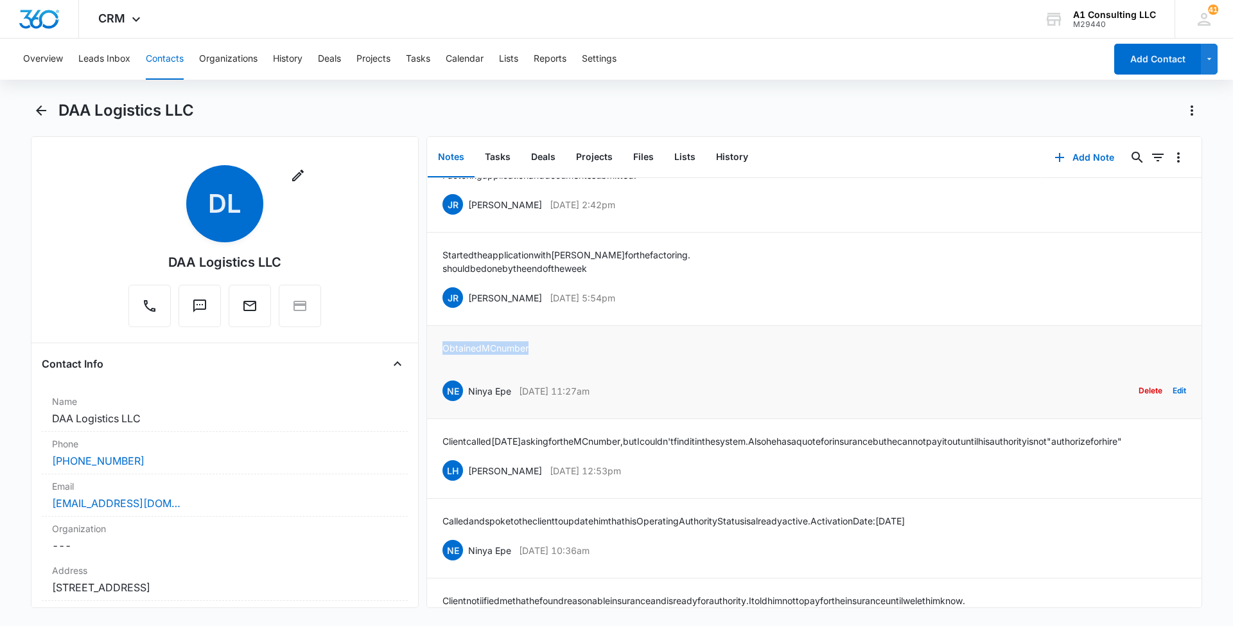
drag, startPoint x: 536, startPoint y: 399, endPoint x: 444, endPoint y: 398, distance: 91.9
click at [444, 398] on div "Obtained MC number NE Ninya Epe Dec 2, 2022 at 11:27am Delete Edit" at bounding box center [815, 372] width 744 height 62
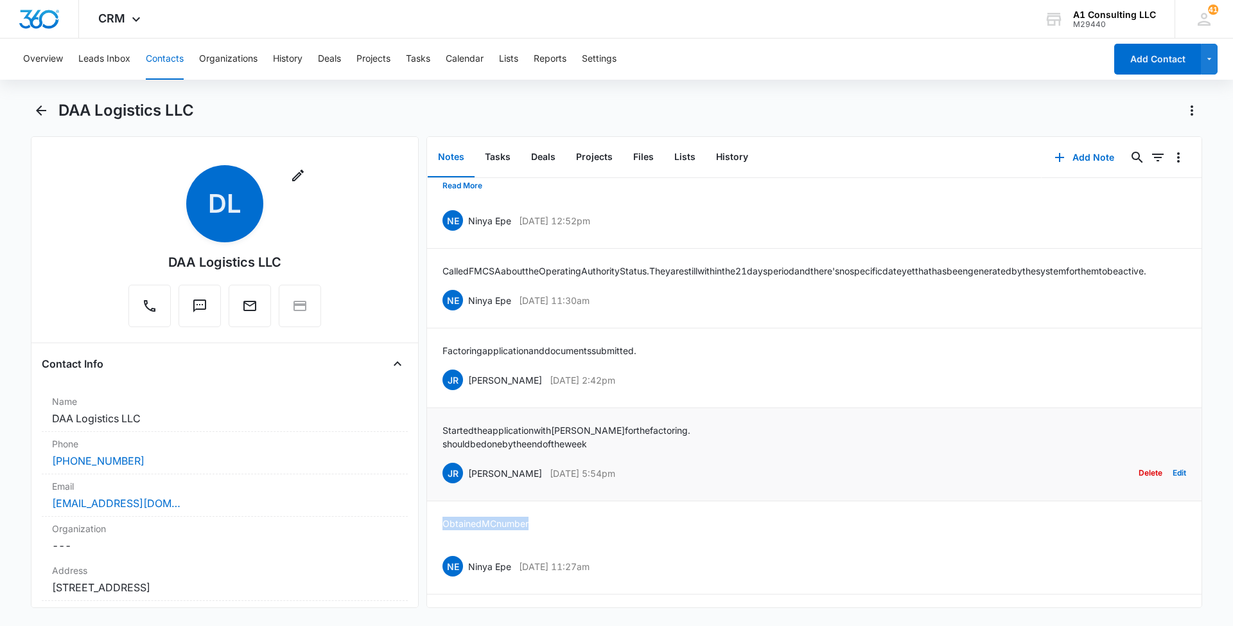
scroll to position [2878, 0]
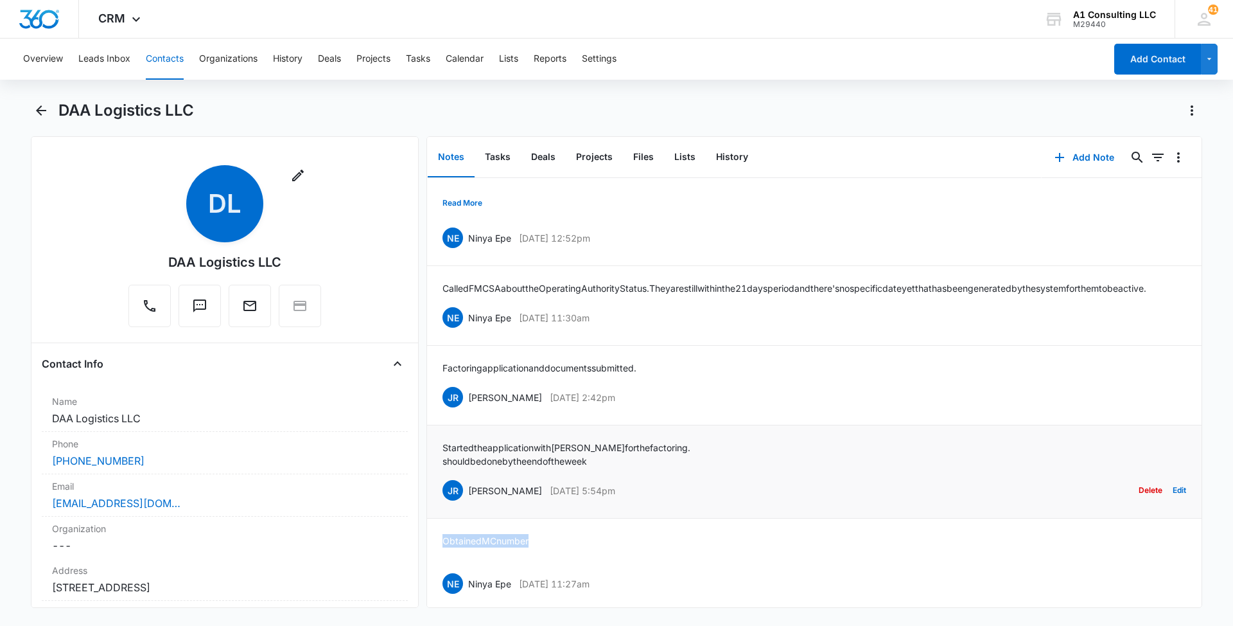
drag, startPoint x: 653, startPoint y: 542, endPoint x: 469, endPoint y: 541, distance: 183.7
click at [469, 502] on div "JR Johanna Rosario Dec 6, 2022 at 5:54pm Delete Edit" at bounding box center [815, 490] width 744 height 24
drag, startPoint x: 617, startPoint y: 511, endPoint x: 443, endPoint y: 502, distance: 174.9
click at [443, 468] on div "Started the application with Howard for the factoring. should be done by the en…" at bounding box center [567, 454] width 248 height 27
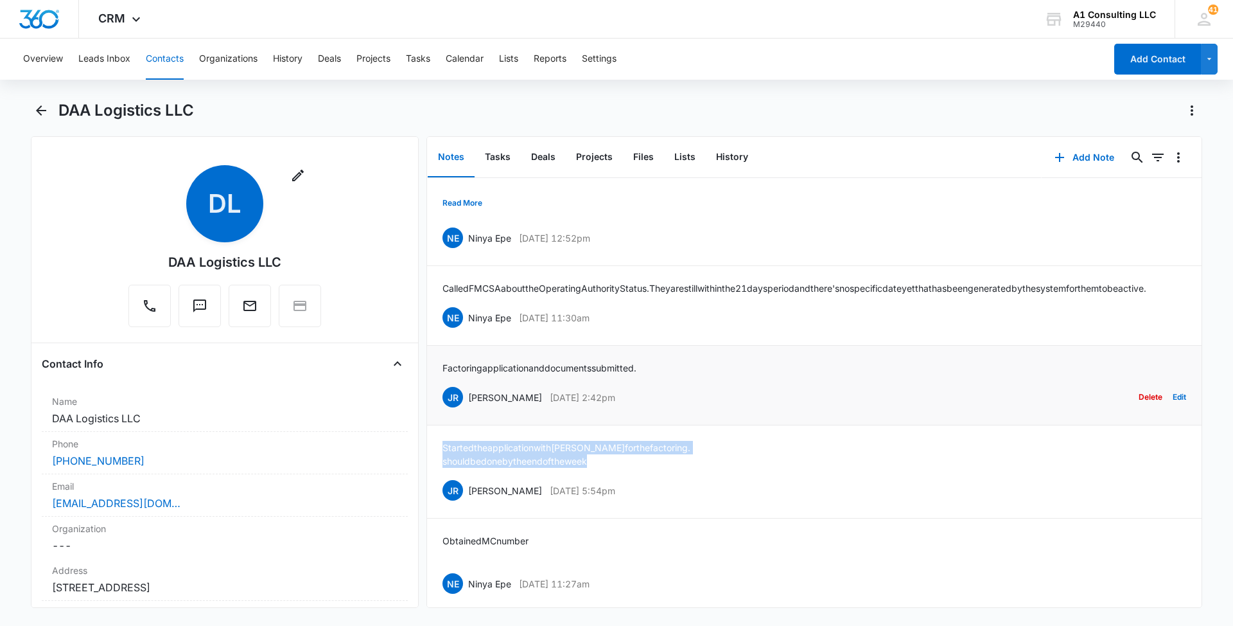
drag, startPoint x: 622, startPoint y: 450, endPoint x: 468, endPoint y: 450, distance: 154.2
click at [468, 409] on div "JR Johanna Rosario Dec 7, 2022 at 2:42pm Delete Edit" at bounding box center [815, 397] width 744 height 24
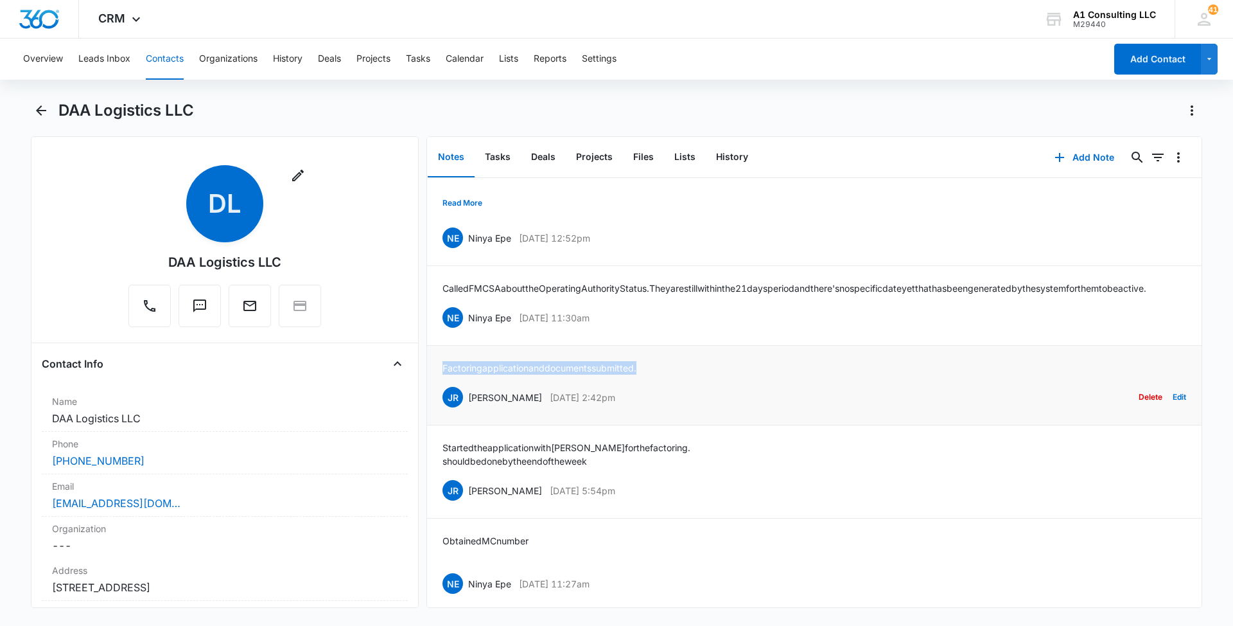
drag, startPoint x: 650, startPoint y: 419, endPoint x: 436, endPoint y: 418, distance: 213.9
click at [436, 418] on li "Factoring application and documents submitted. JR Johanna Rosario Dec 7, 2022 a…" at bounding box center [814, 386] width 775 height 80
drag, startPoint x: 626, startPoint y: 364, endPoint x: 470, endPoint y: 364, distance: 156.7
click at [470, 330] on div "NE Ninya Epe Dec 9, 2022 at 11:30am Delete Edit" at bounding box center [815, 317] width 744 height 24
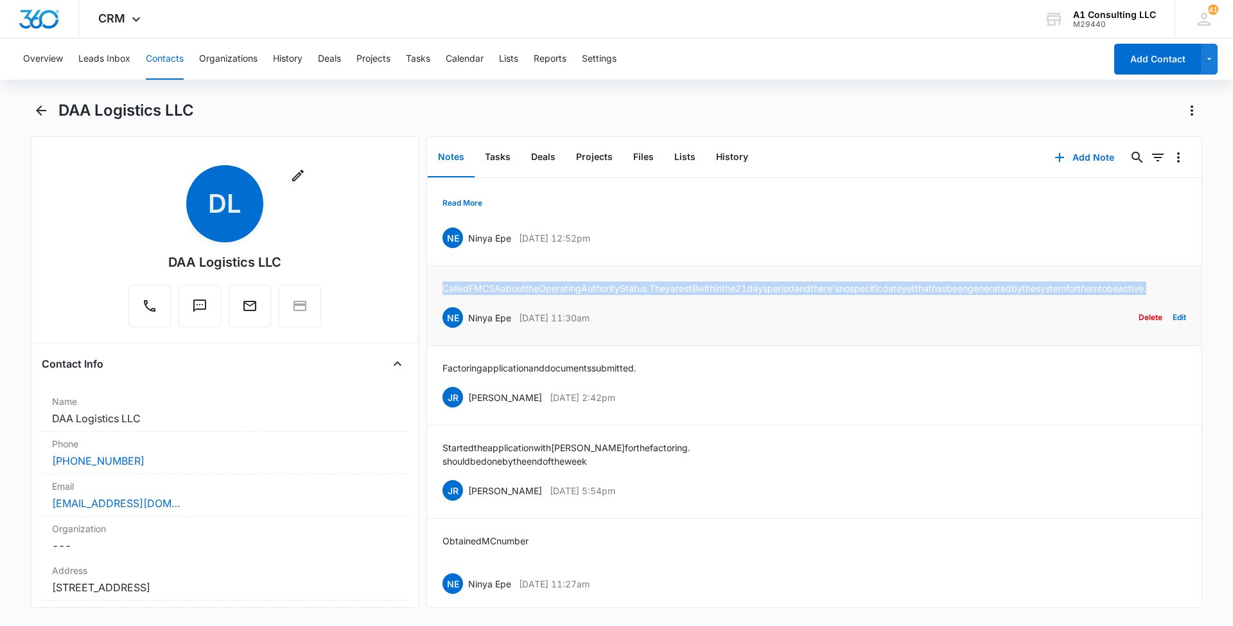
drag, startPoint x: 474, startPoint y: 335, endPoint x: 439, endPoint y: 328, distance: 35.5
click at [439, 328] on li "Called FMCSA about the Operating Authority Status. They are still within the 21…" at bounding box center [814, 306] width 775 height 80
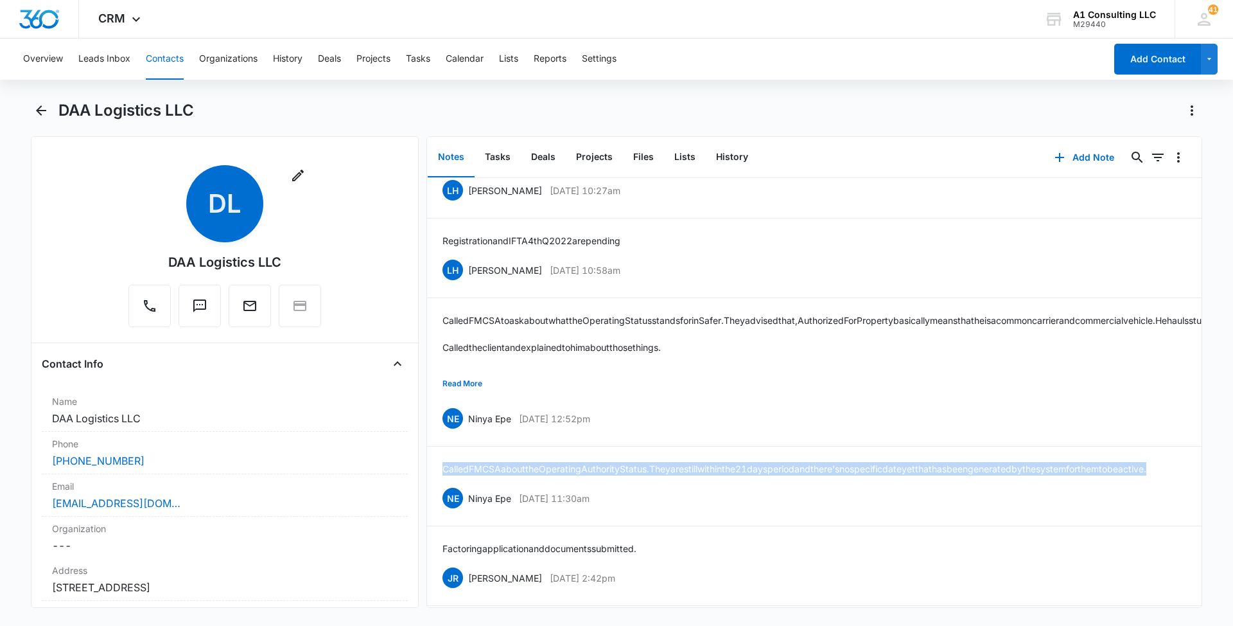
scroll to position [2685, 0]
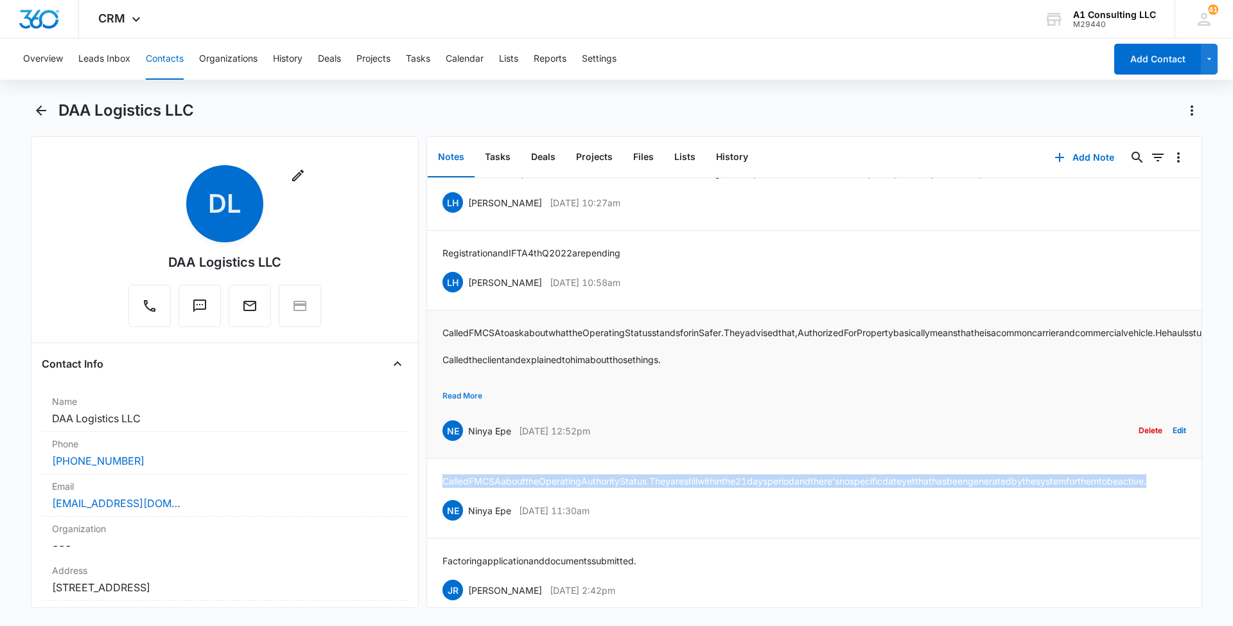
click at [470, 408] on button "Read More" at bounding box center [463, 395] width 40 height 24
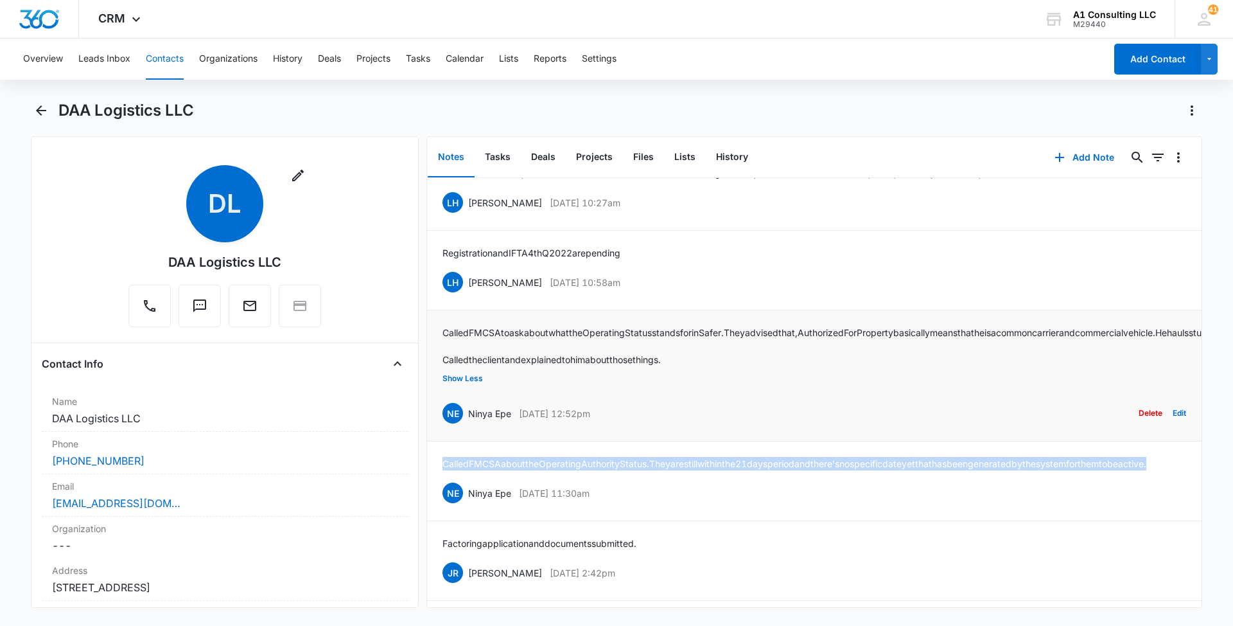
drag, startPoint x: 637, startPoint y: 480, endPoint x: 468, endPoint y: 480, distance: 168.9
click at [468, 425] on div "NE Ninya Epe Dec 23, 2022 at 12:52pm Delete Edit" at bounding box center [815, 413] width 744 height 24
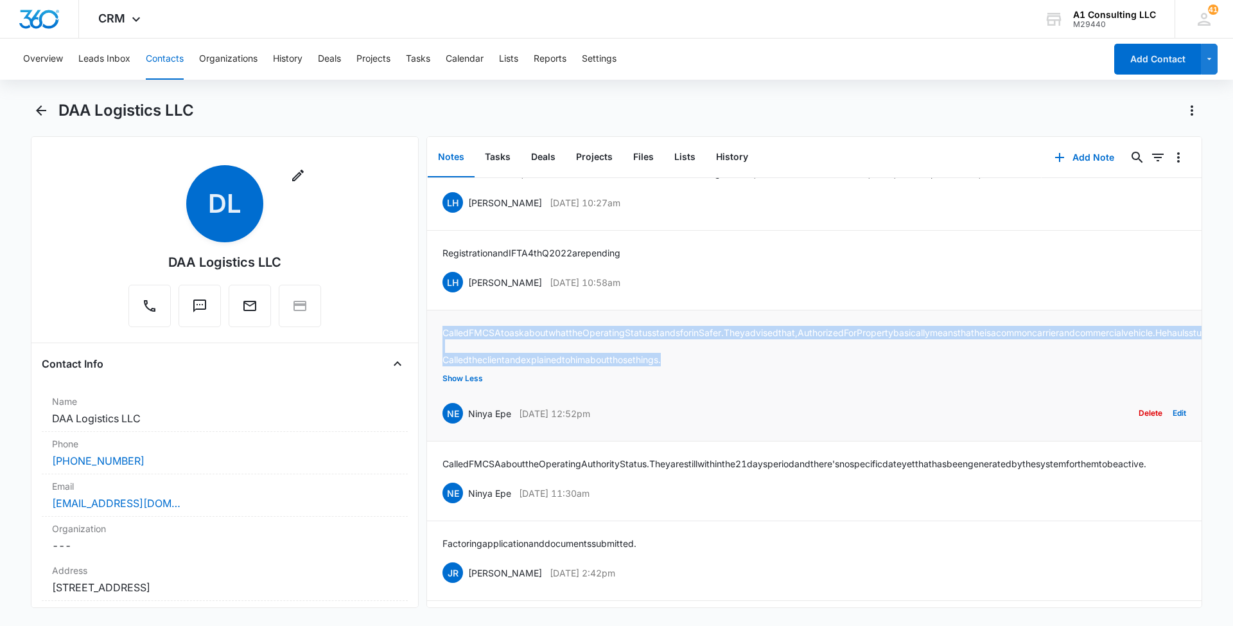
drag, startPoint x: 687, startPoint y: 421, endPoint x: 446, endPoint y: 378, distance: 245.3
click at [446, 366] on div "Called FMCSA to ask about what the Operating Status stands for in Safer. They a…" at bounding box center [1254, 346] width 1622 height 40
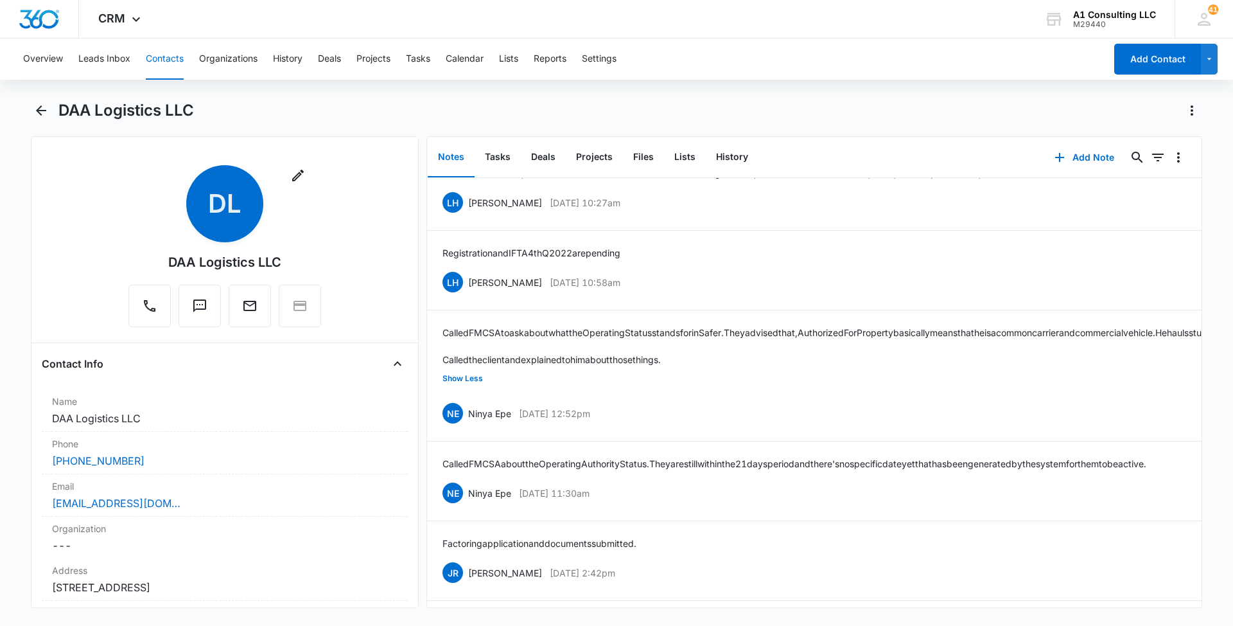
click at [869, 102] on div "DAA Logistics LLC" at bounding box center [630, 110] width 1144 height 21
